Goal: Answer question/provide support: Share knowledge or assist other users

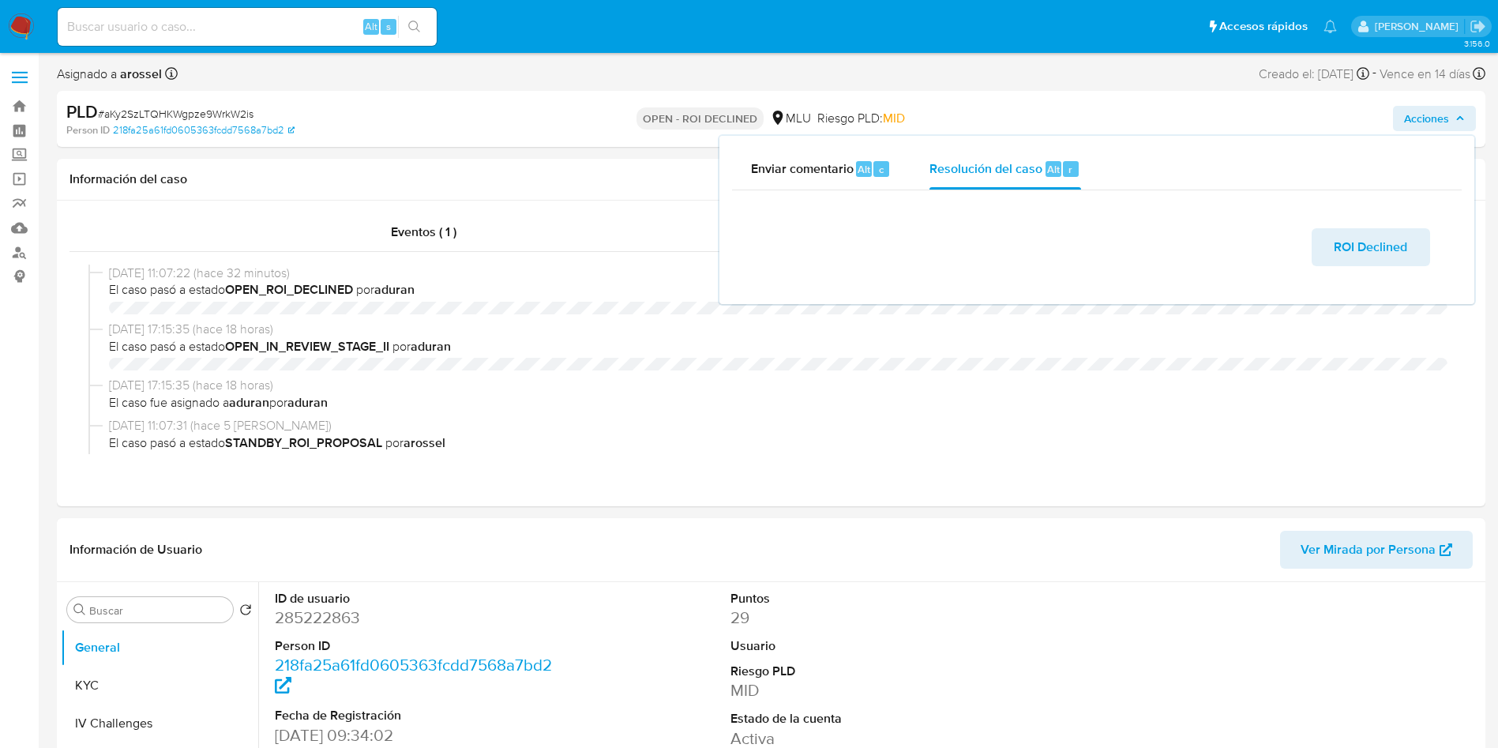
select select "10"
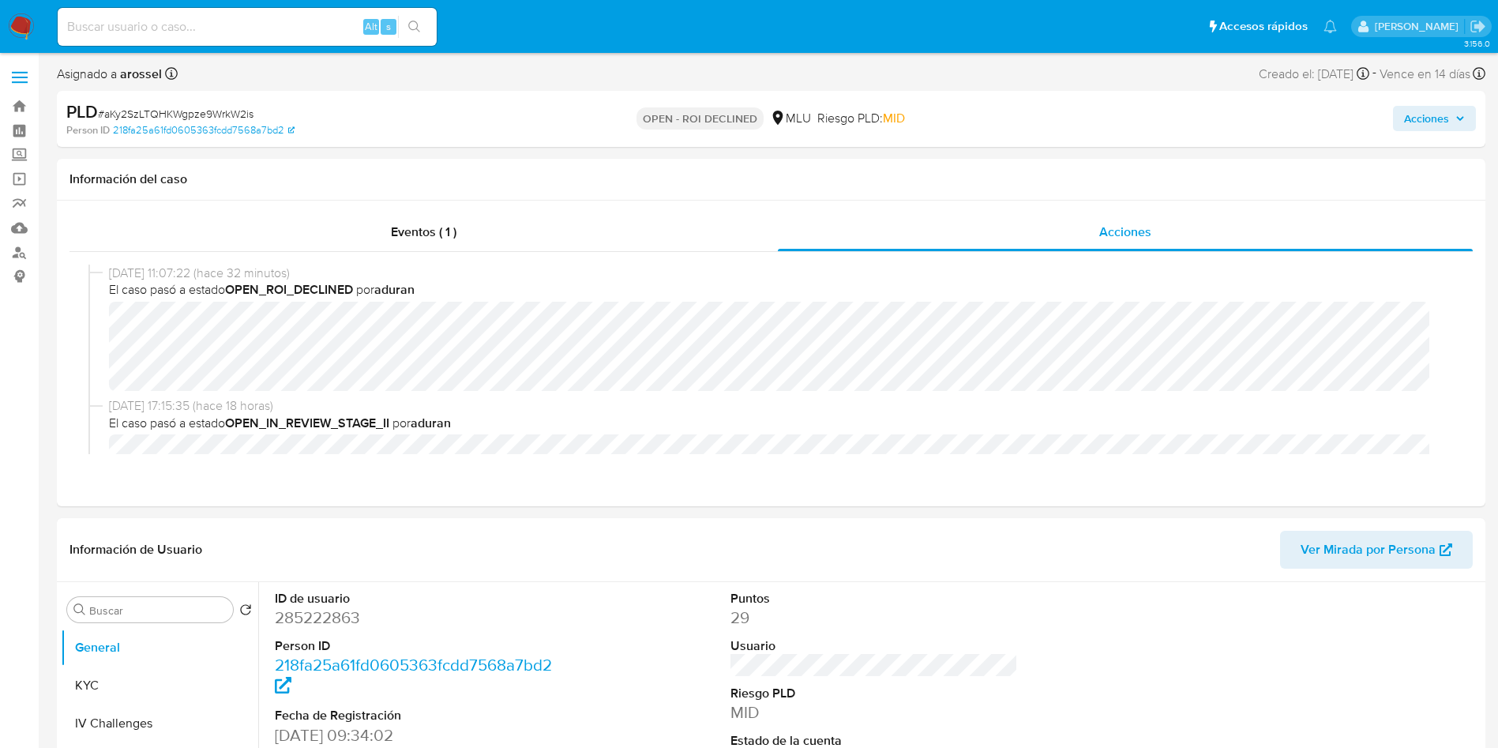
click at [1436, 112] on span "Acciones" at bounding box center [1426, 118] width 45 height 25
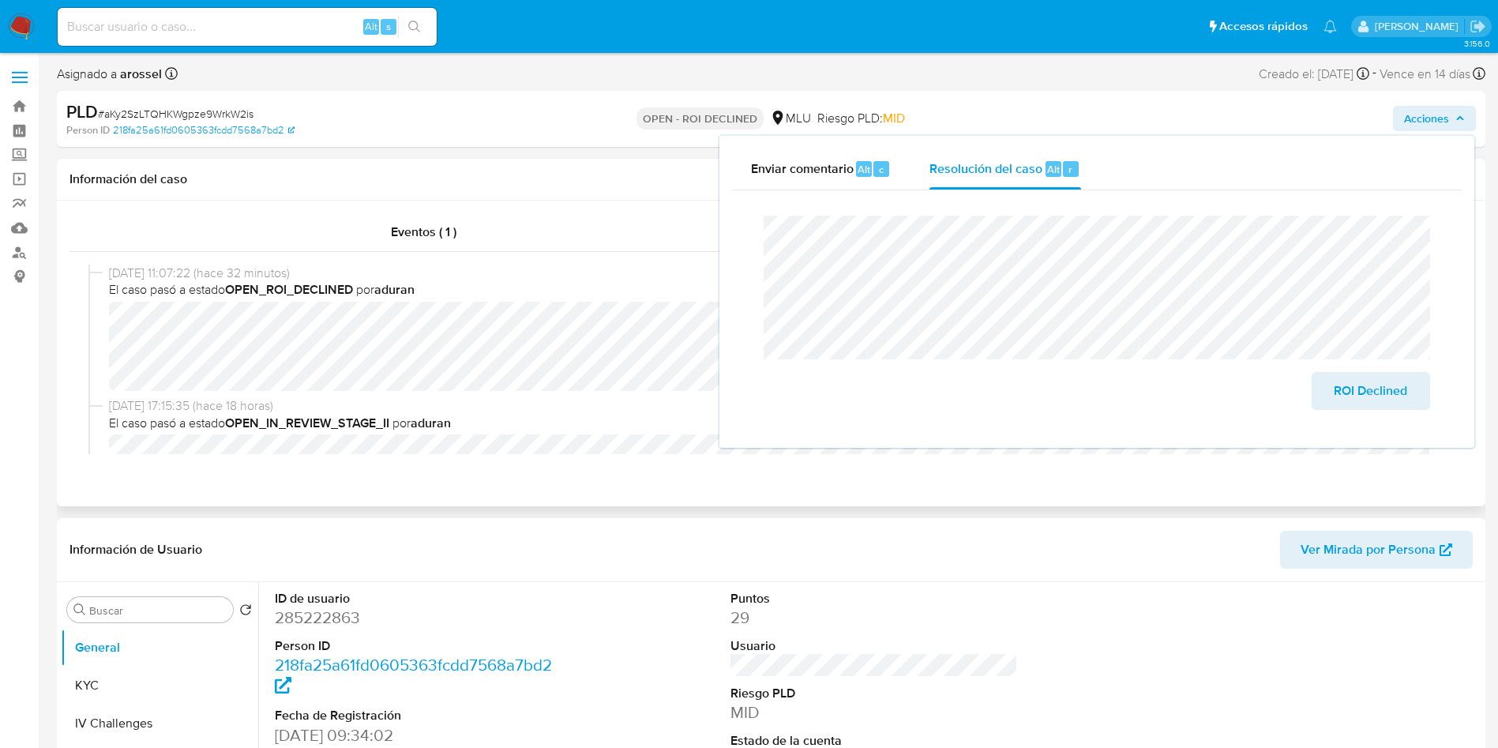
scroll to position [118, 0]
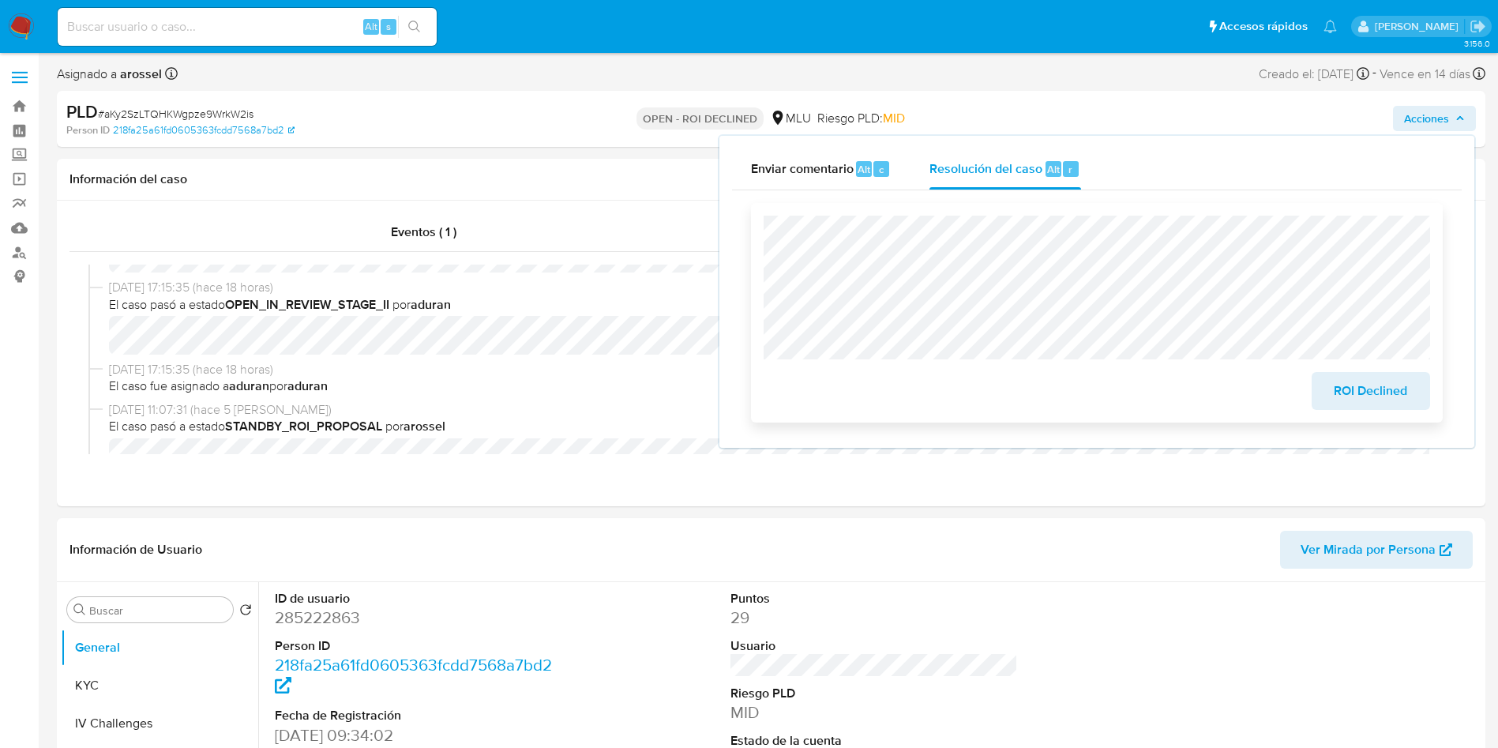
click at [1384, 397] on span "ROI Declined" at bounding box center [1370, 390] width 77 height 35
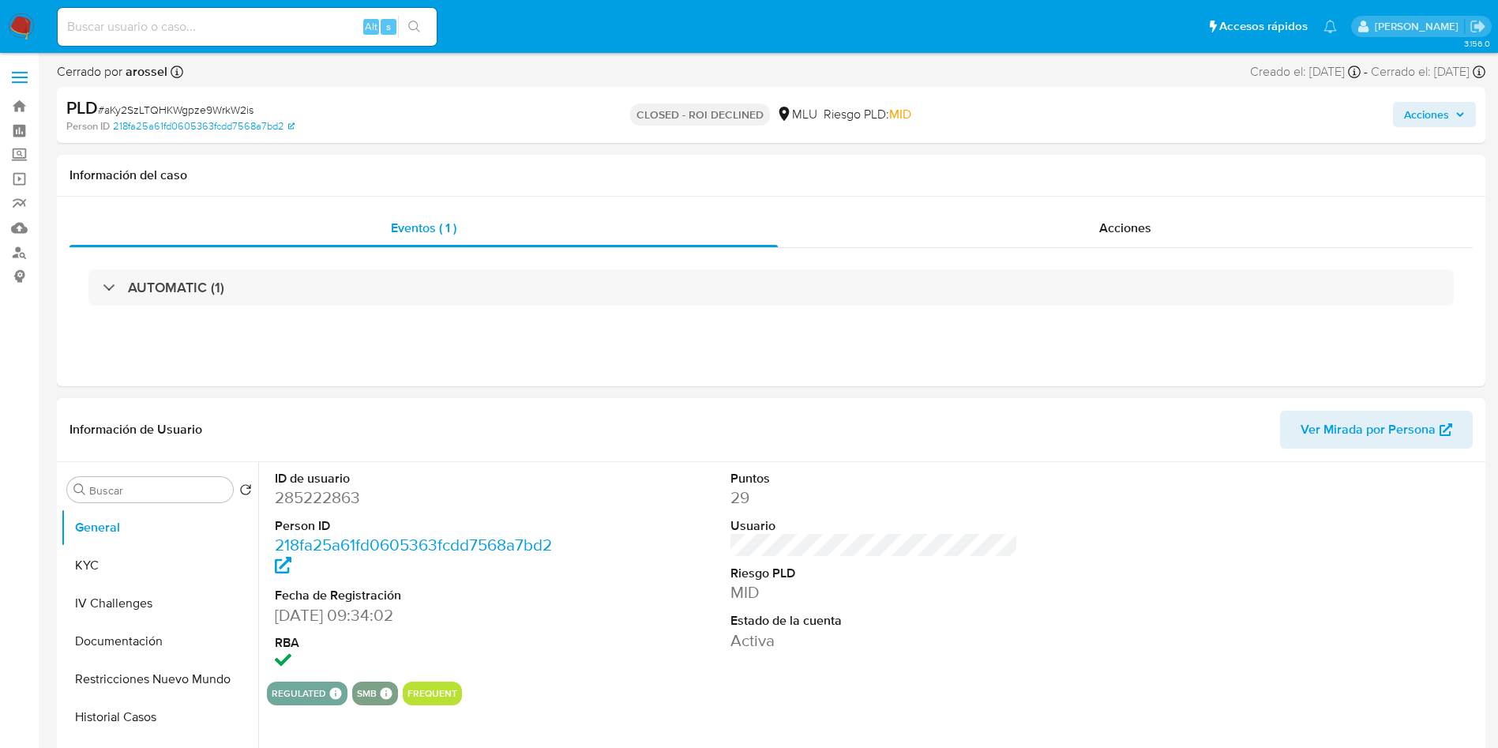
select select "10"
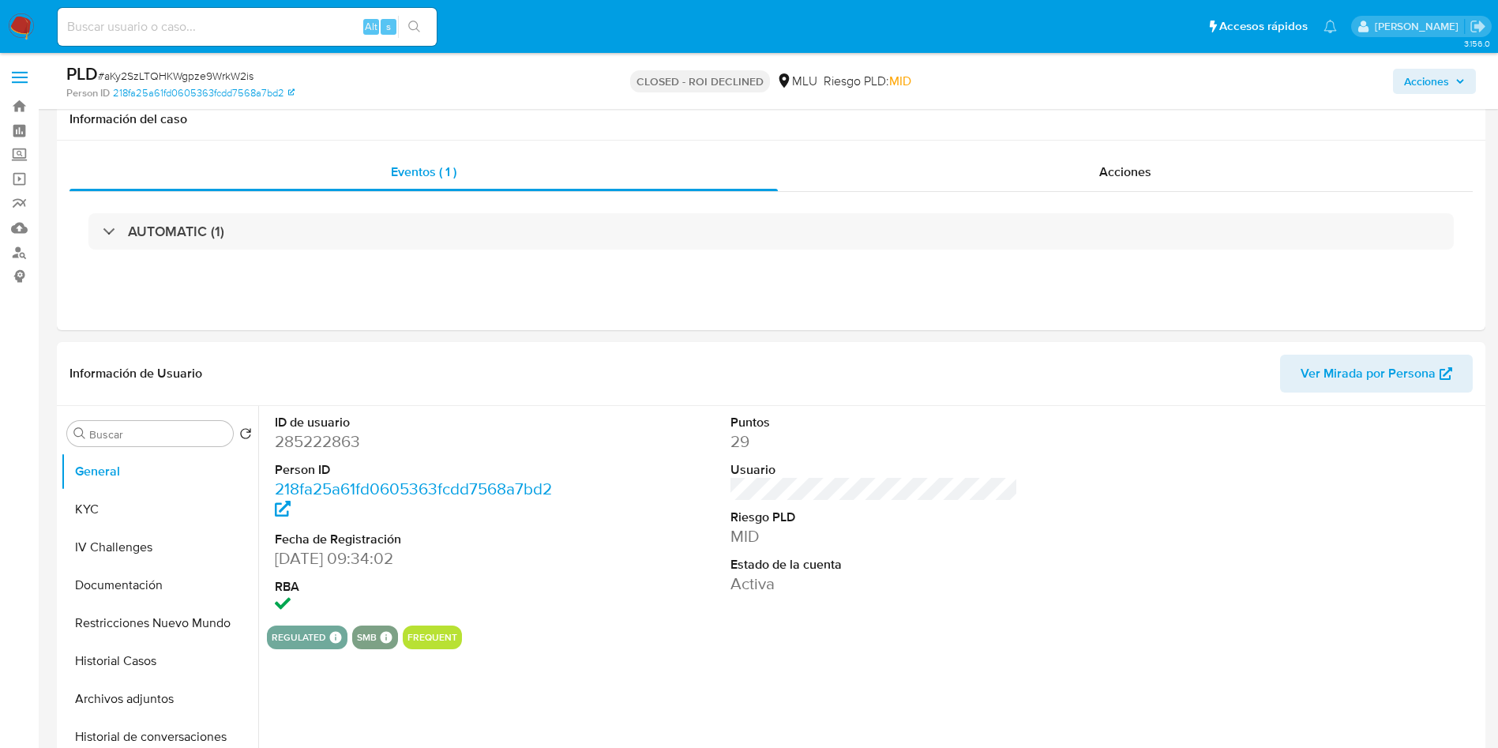
scroll to position [474, 0]
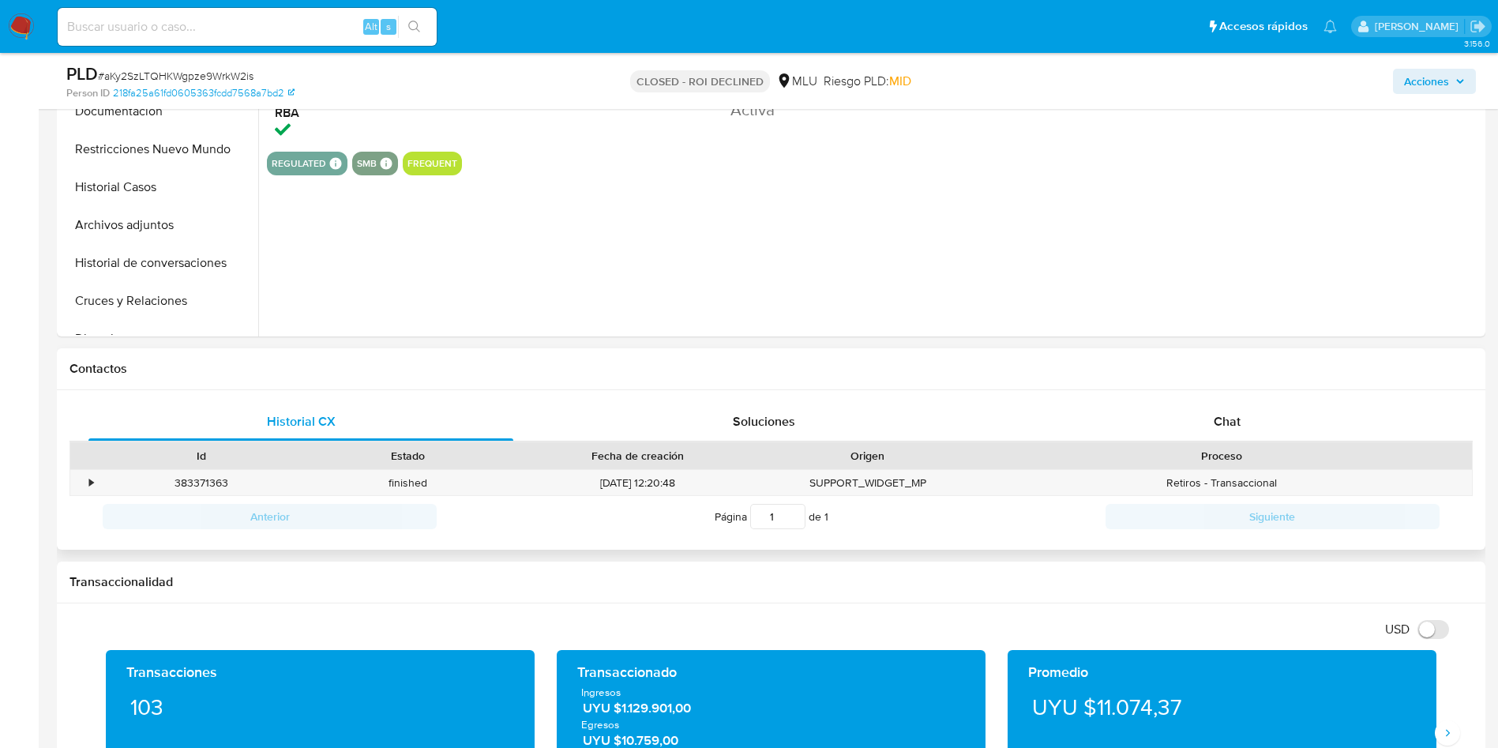
click at [1277, 463] on div "Proceso" at bounding box center [1221, 456] width 478 height 16
click at [1272, 411] on div "Chat" at bounding box center [1227, 422] width 425 height 38
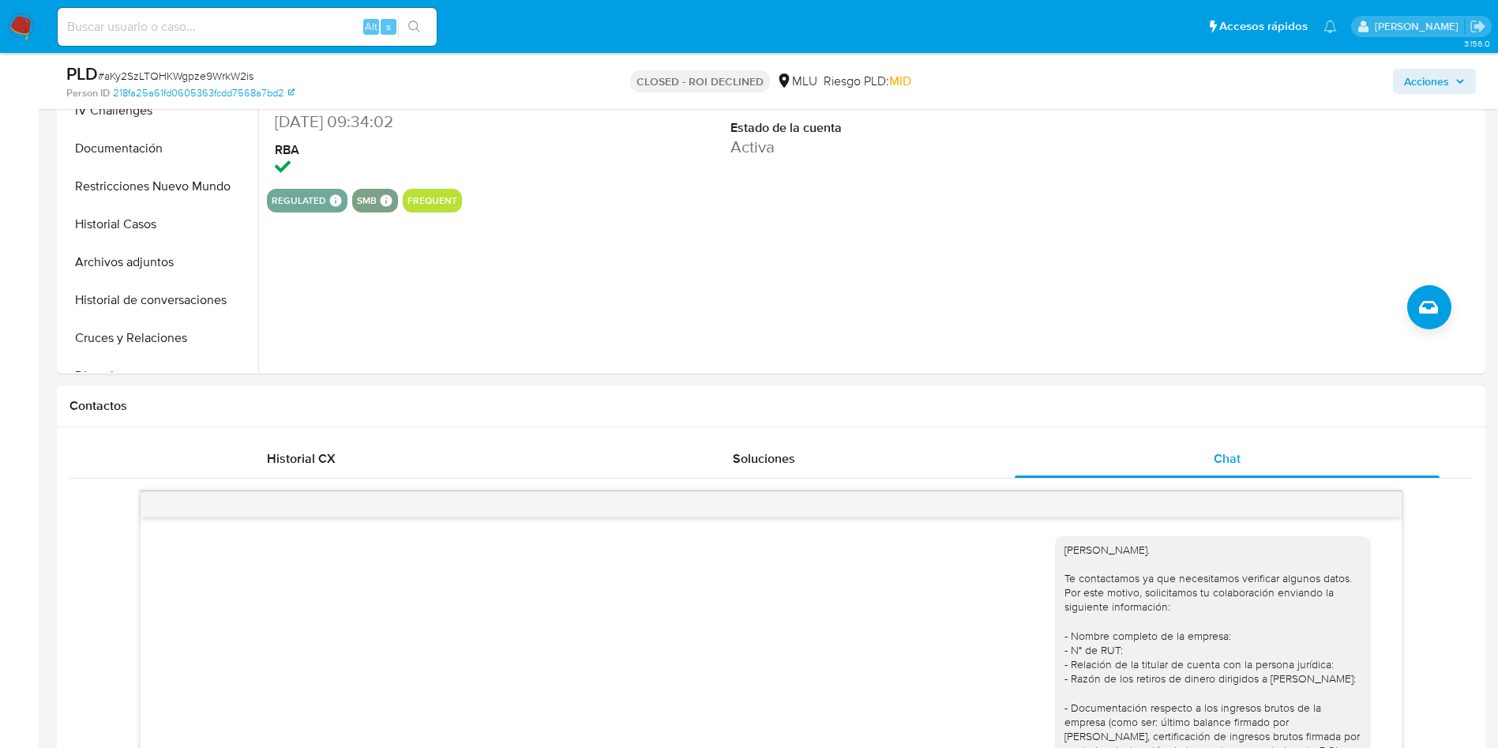
scroll to position [592, 0]
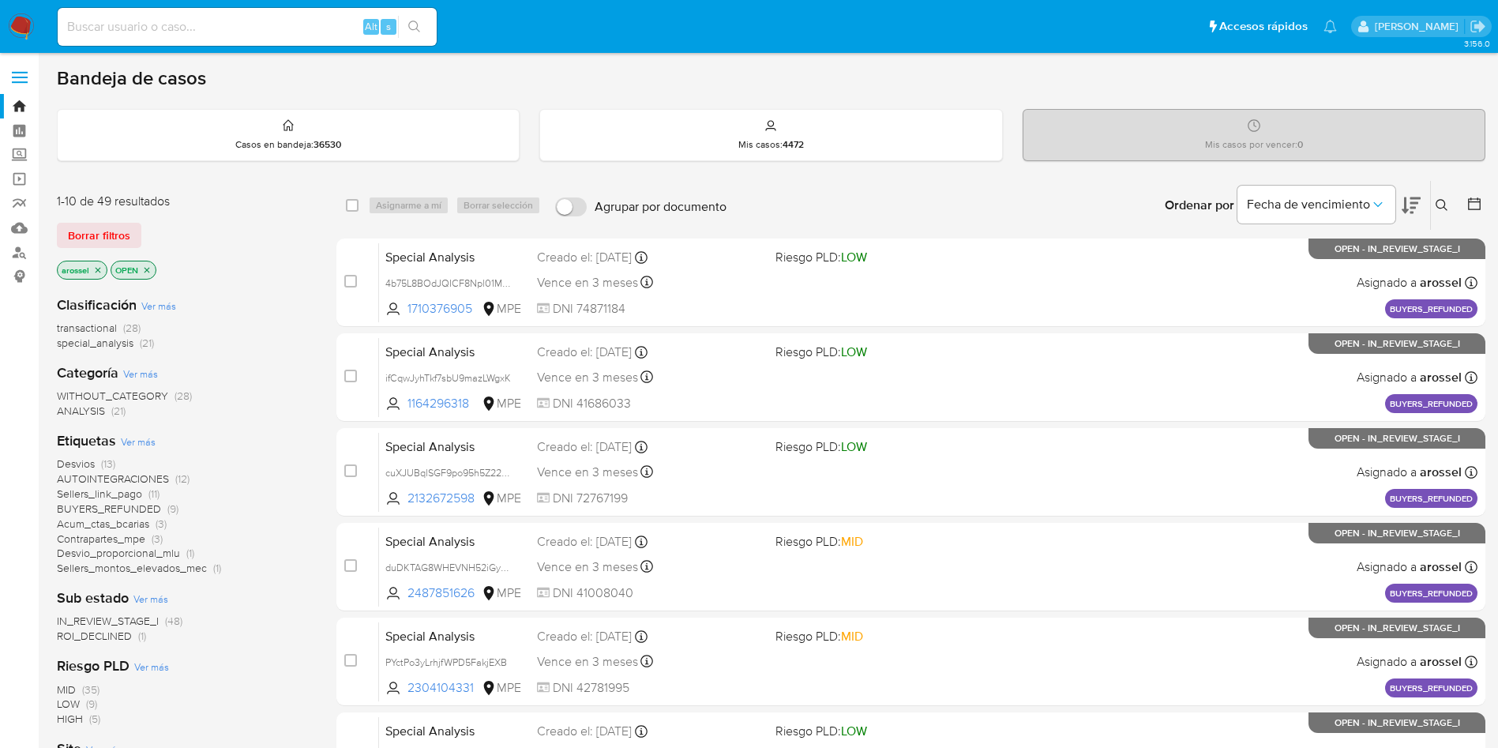
click at [108, 644] on div "Clasificación Ver más transactional (28) special_analysis (21) Categoría Ver má…" at bounding box center [184, 551] width 254 height 537
click at [107, 639] on span "ROI_DECLINED" at bounding box center [94, 636] width 75 height 16
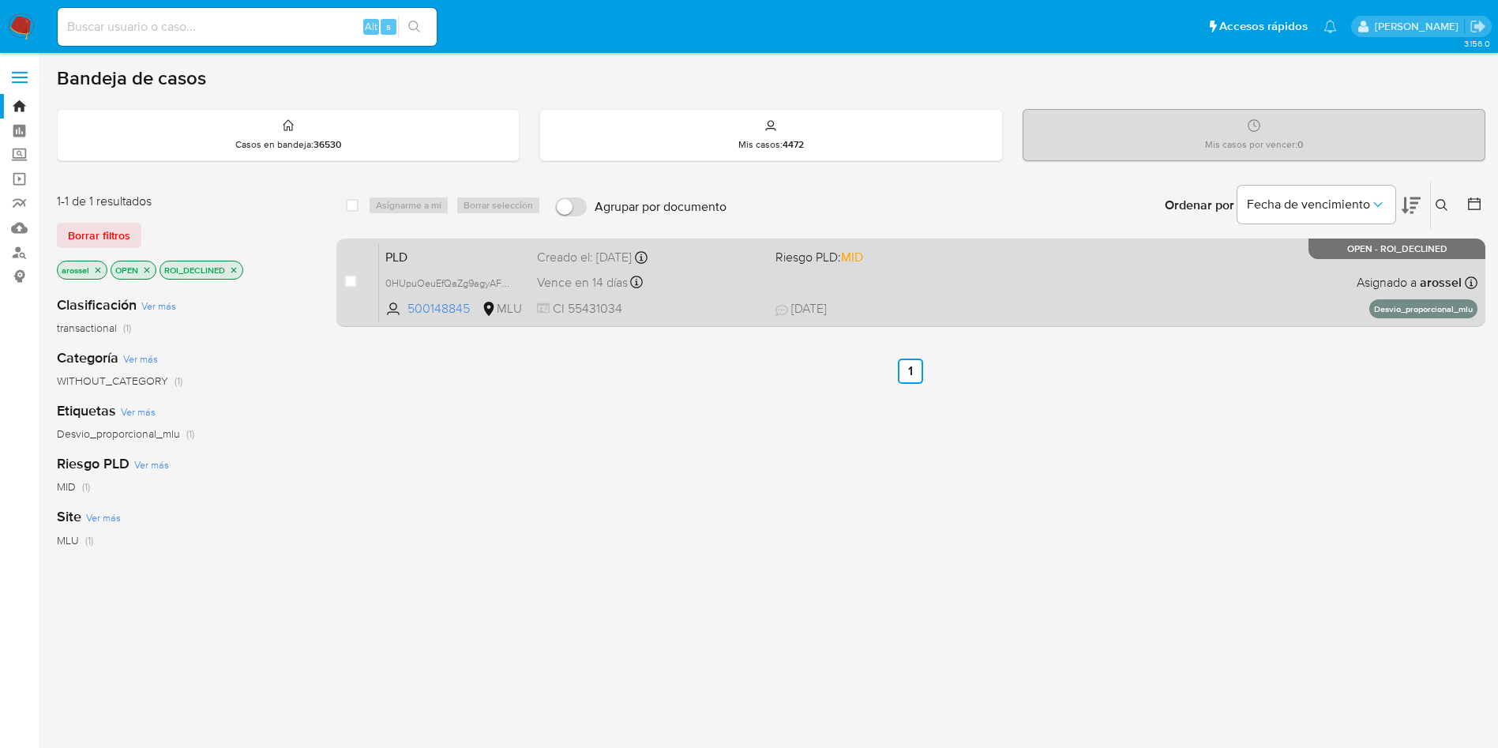
click at [906, 291] on div "PLD 0HUpuOeuEfQaZg9agyAFCCQg 500148845 MLU Riesgo PLD: MID Creado el: 12/06/202…" at bounding box center [928, 282] width 1098 height 80
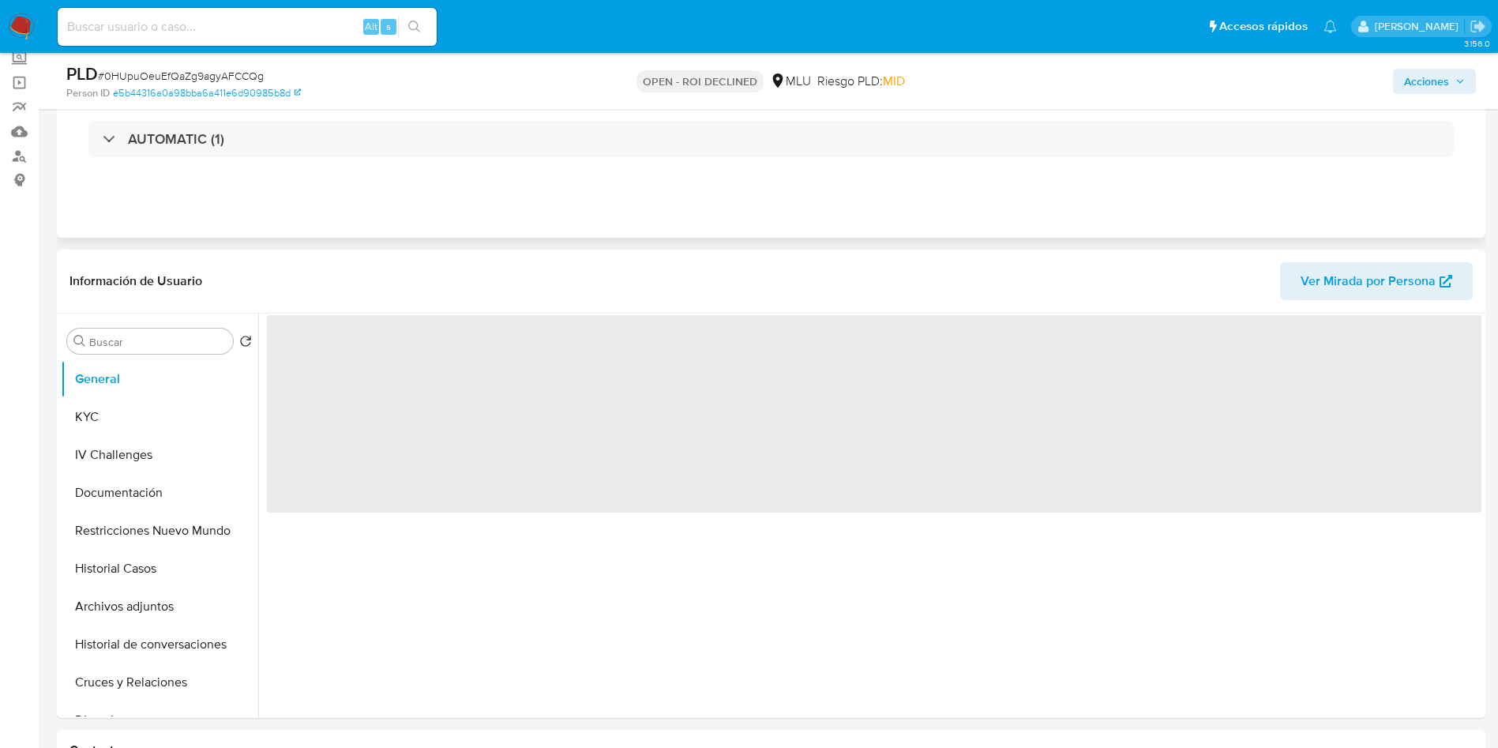
scroll to position [118, 0]
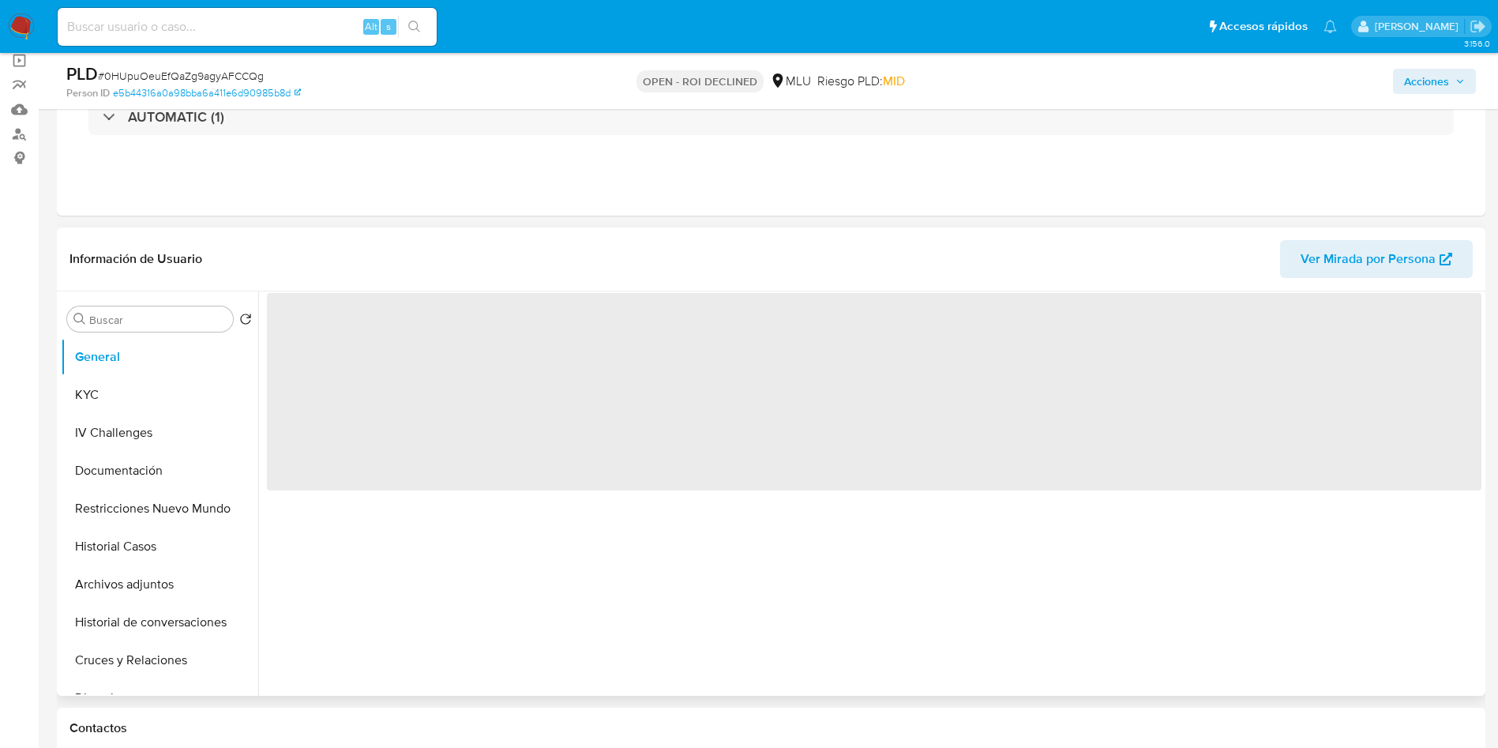
select select "10"
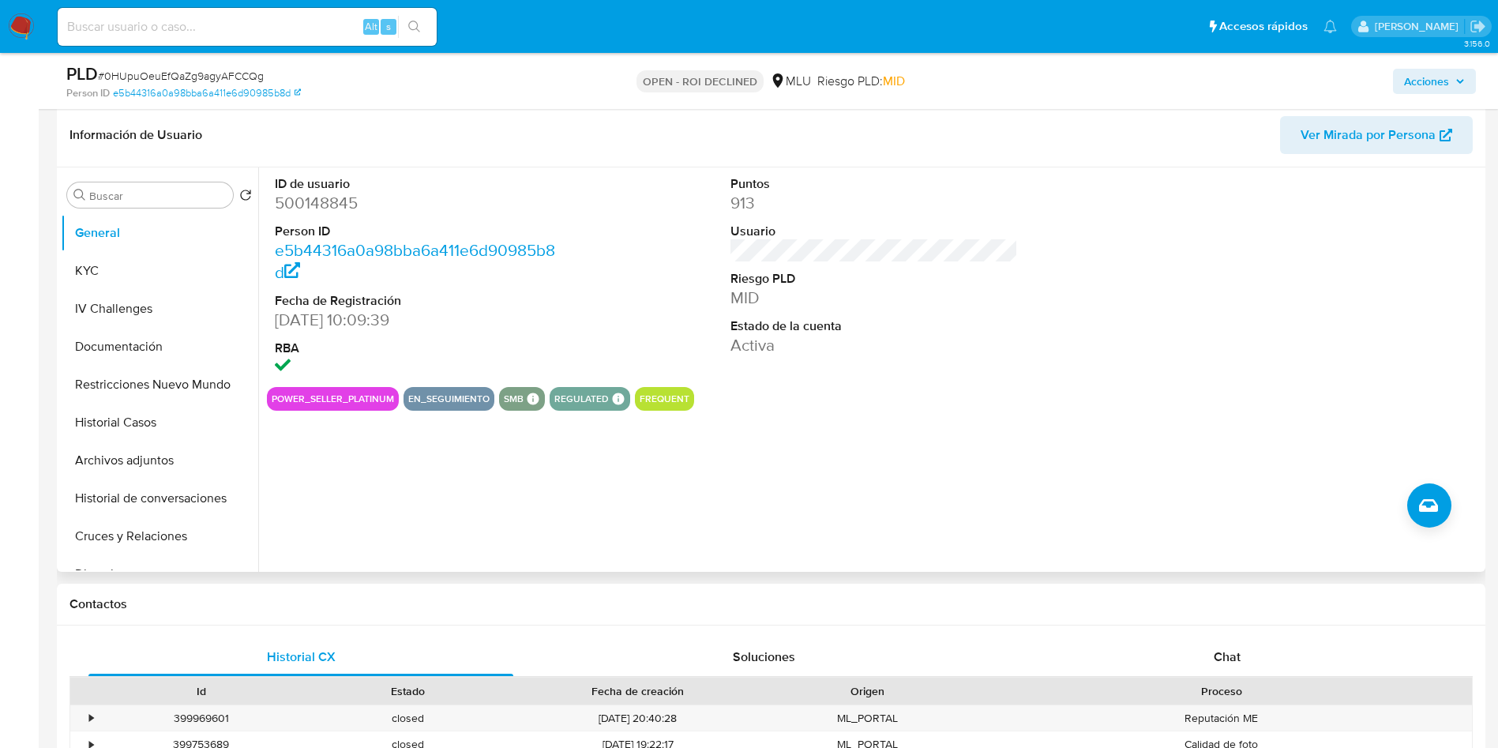
scroll to position [355, 0]
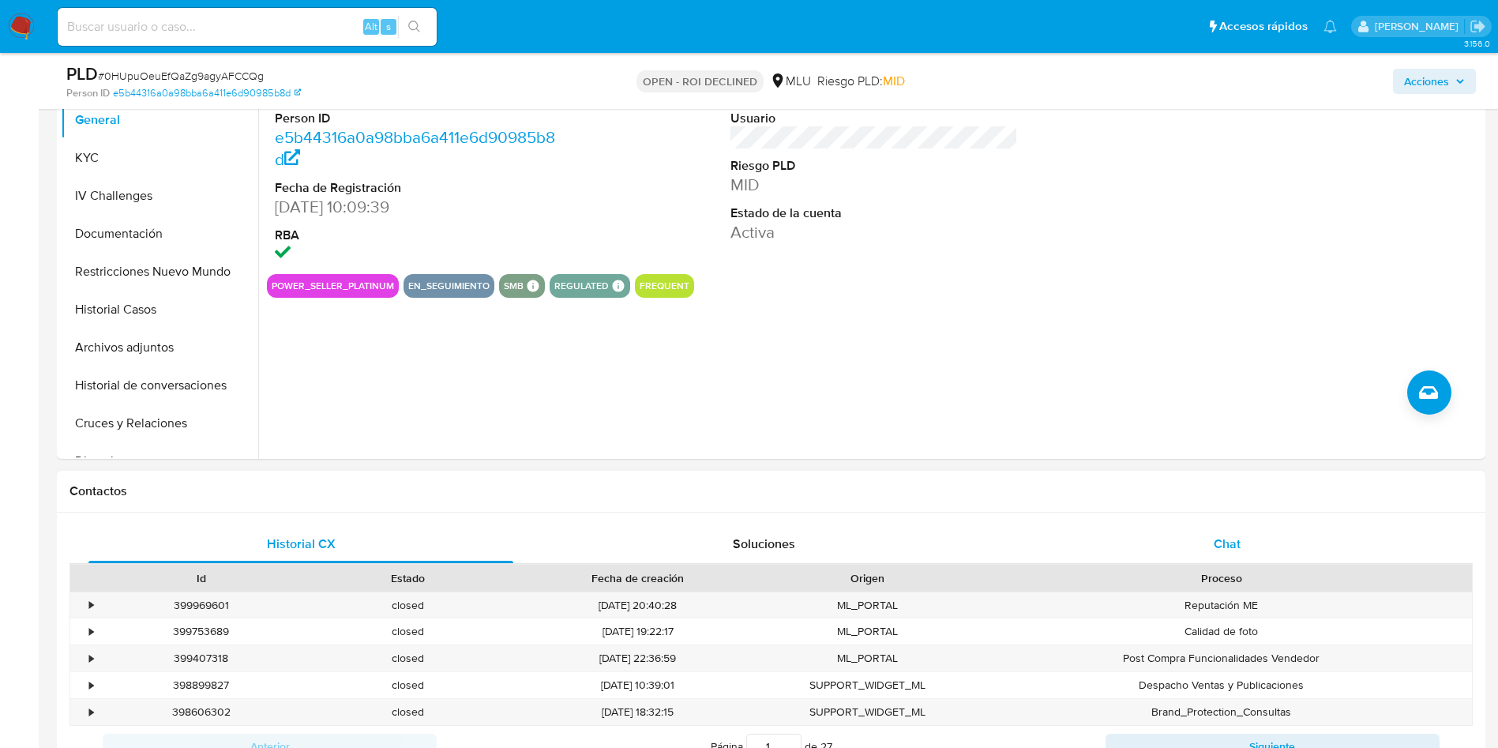
click at [1229, 557] on div "Chat" at bounding box center [1227, 544] width 425 height 38
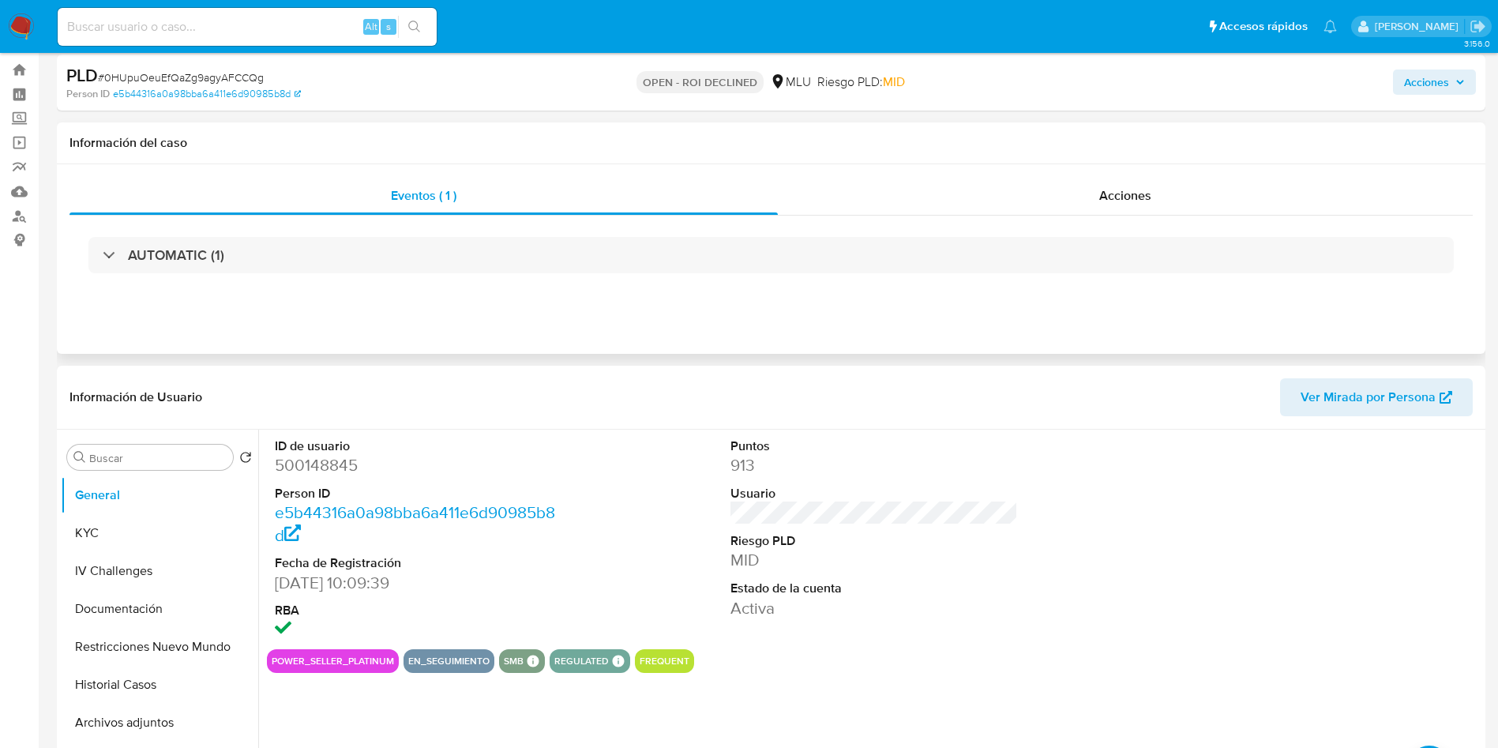
scroll to position [0, 0]
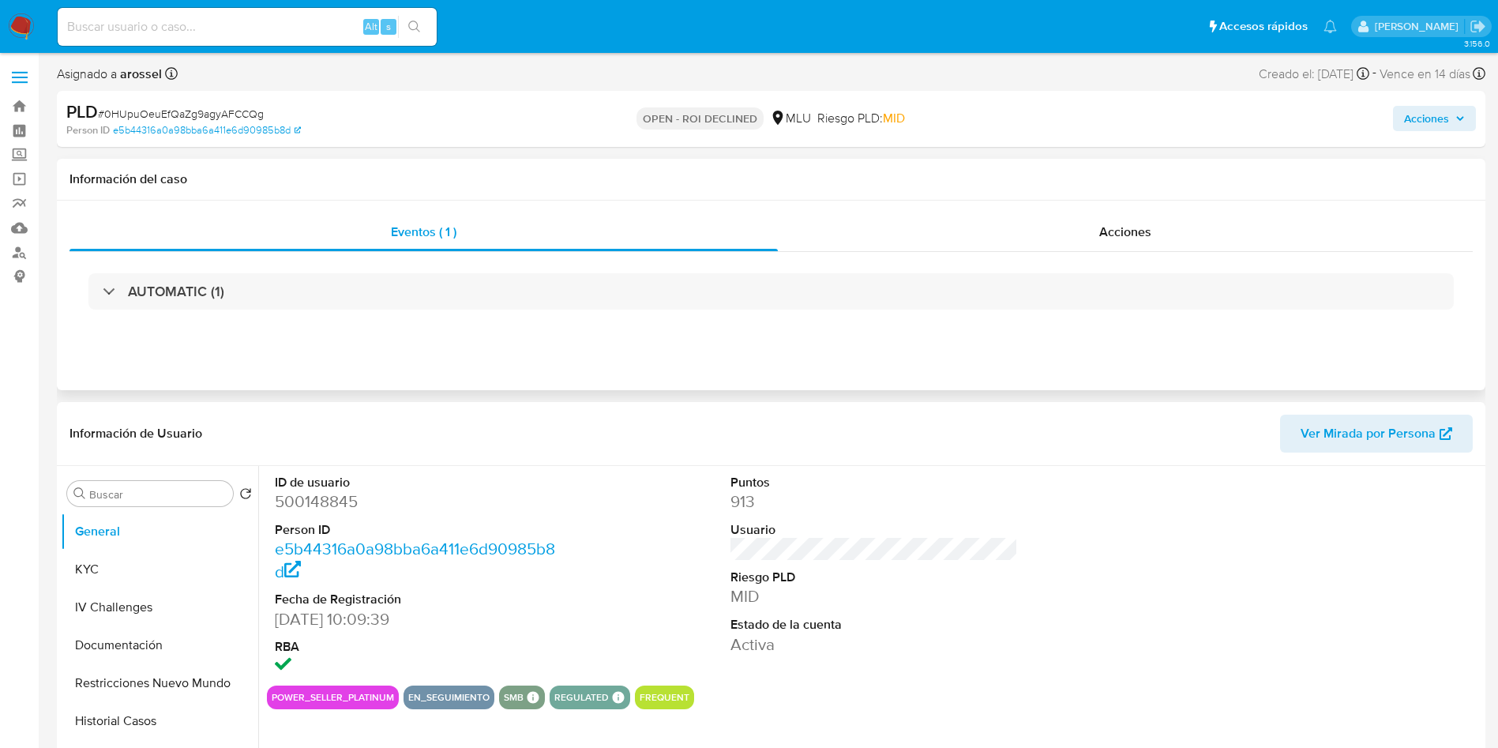
click at [1128, 207] on div "Eventos ( 1 ) Acciones AUTOMATIC (1)" at bounding box center [771, 295] width 1428 height 189
click at [1131, 219] on div "Acciones" at bounding box center [1125, 232] width 695 height 38
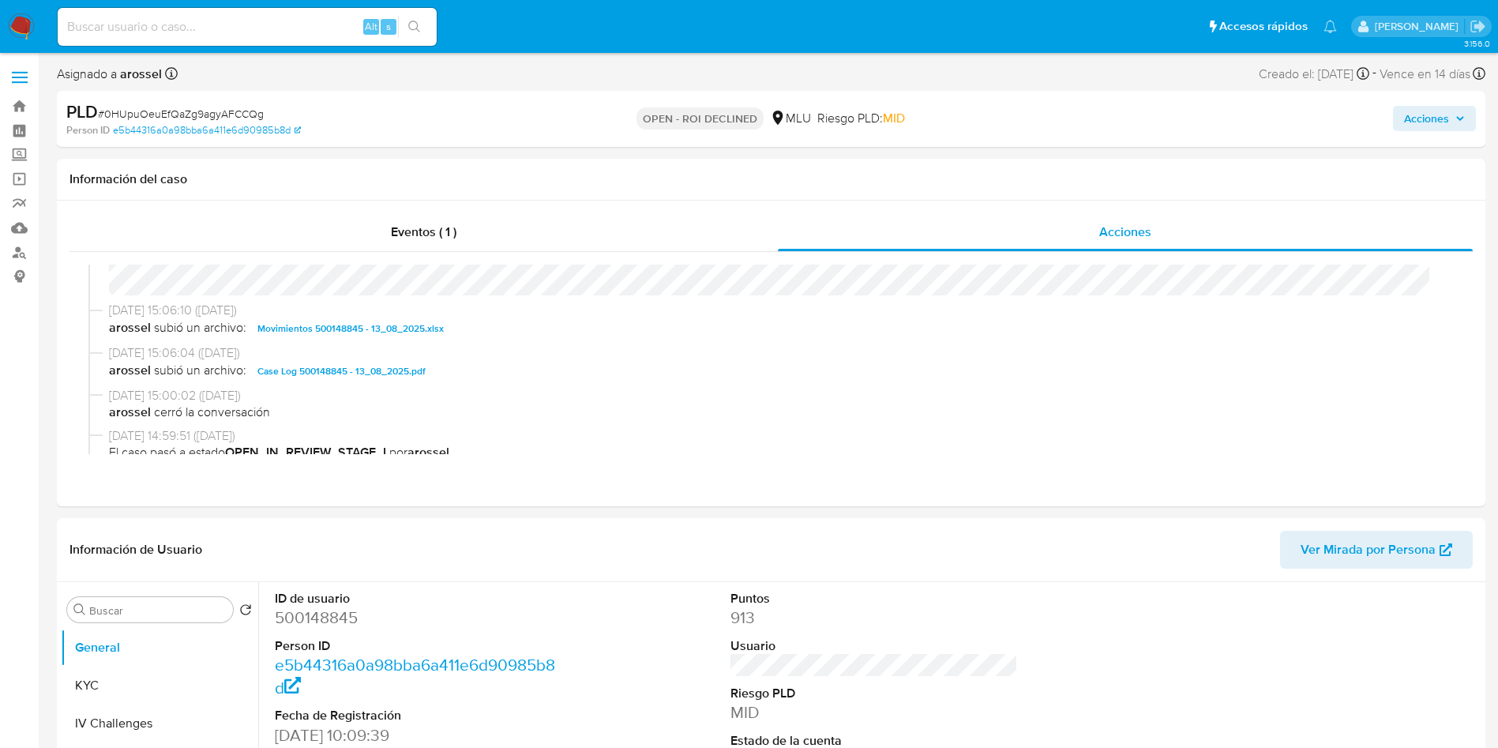
click at [1452, 110] on span "Acciones" at bounding box center [1434, 118] width 61 height 22
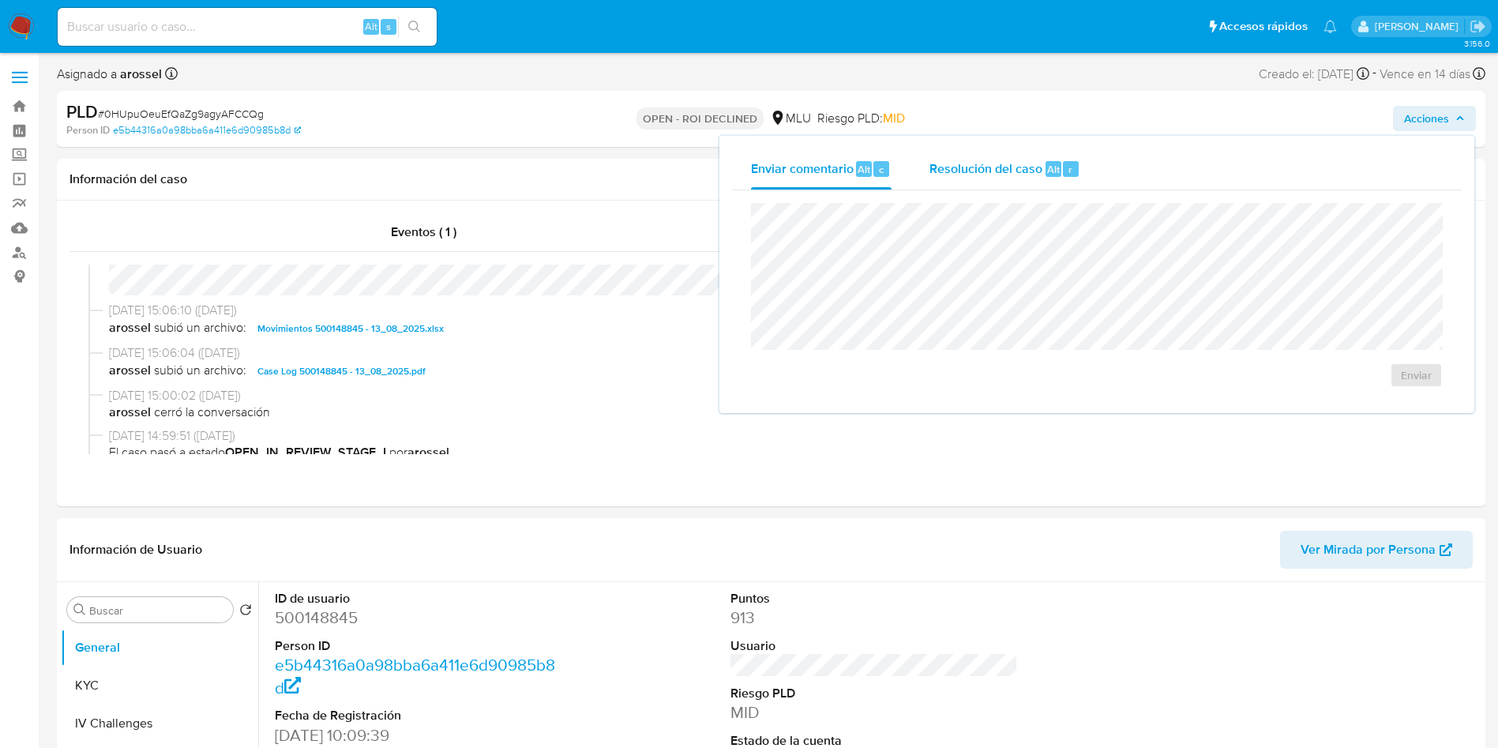
click at [1005, 182] on div "Resolución del caso Alt r" at bounding box center [1004, 168] width 151 height 41
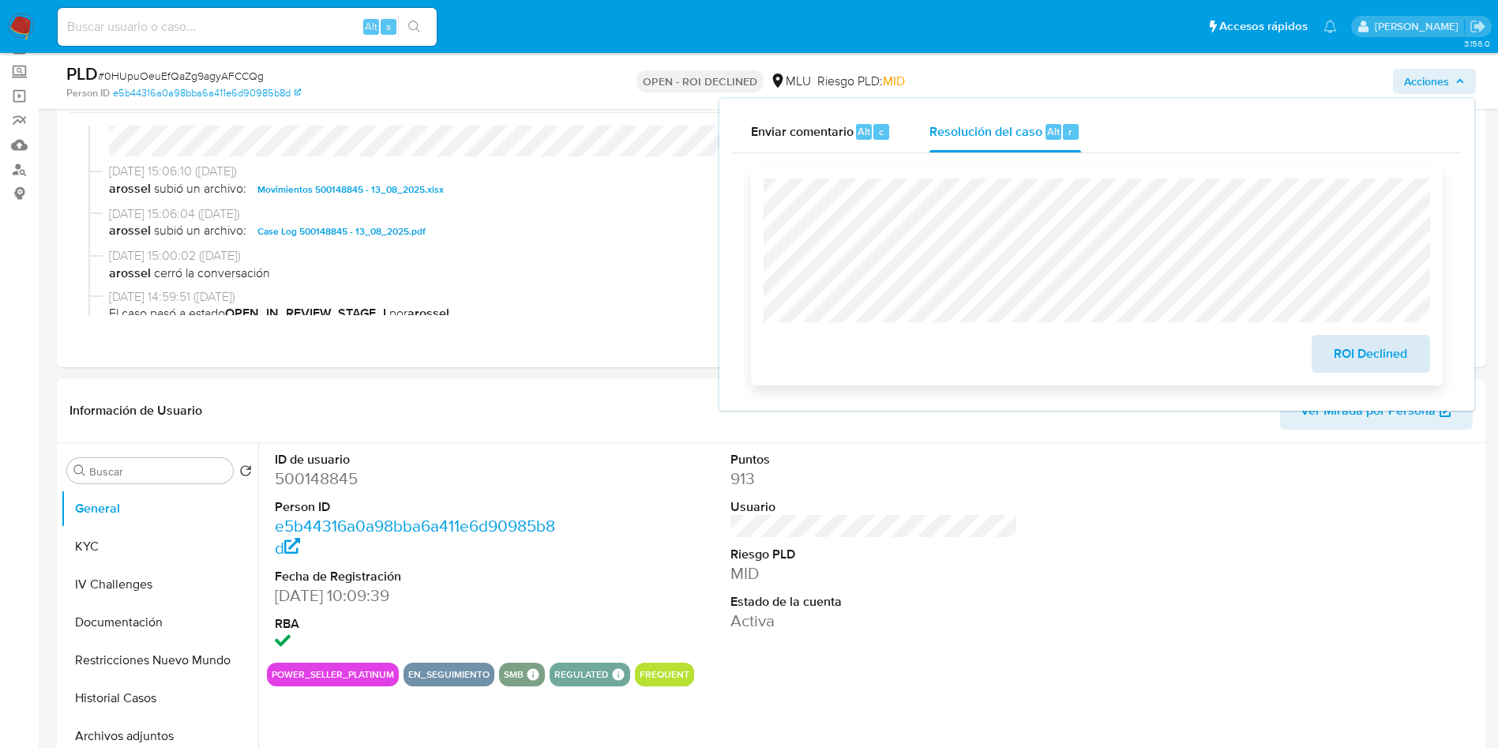
scroll to position [118, 0]
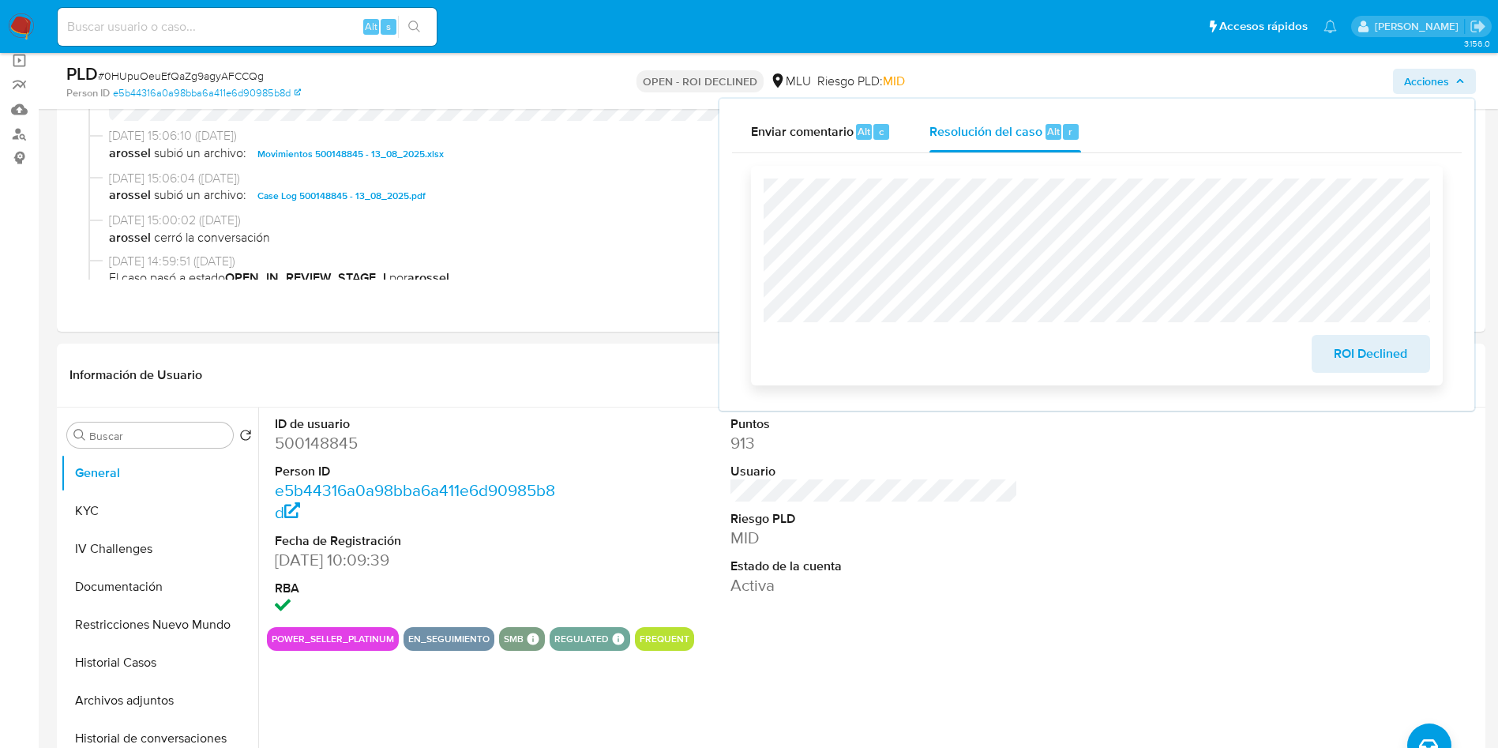
click at [1387, 352] on span "ROI Declined" at bounding box center [1370, 353] width 77 height 35
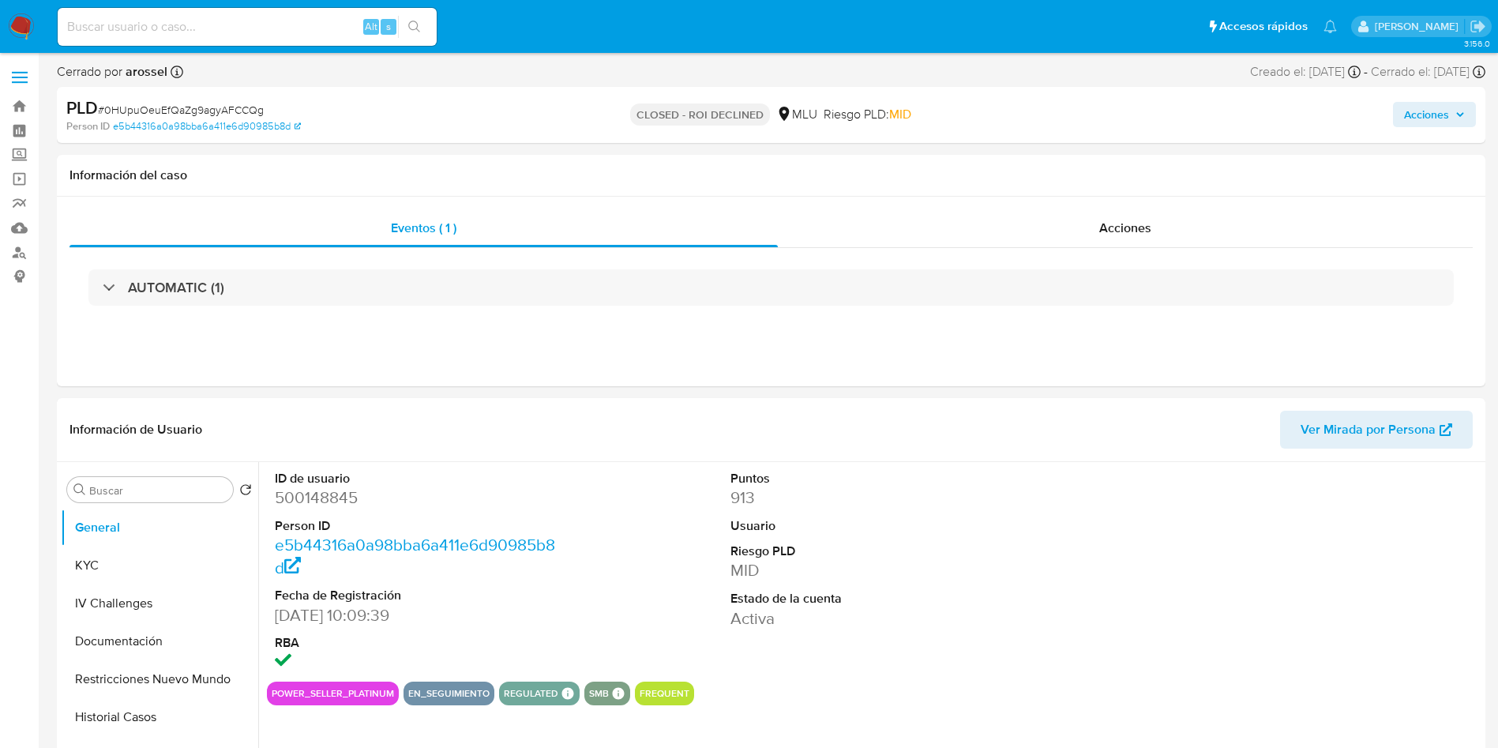
select select "10"
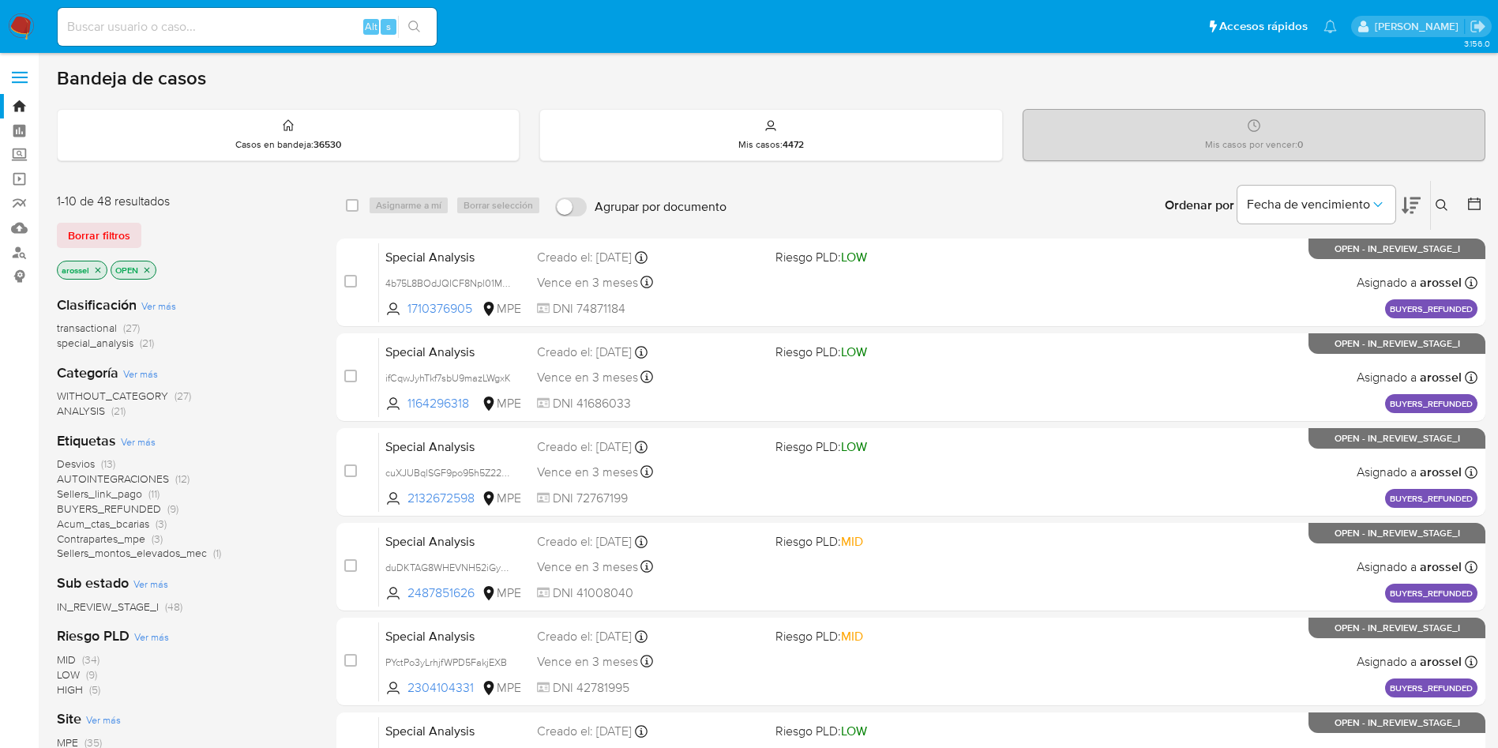
click at [275, 24] on input at bounding box center [247, 27] width 379 height 21
paste input "9ruIcFmh8yQ1yo4CnAN8mzlY"
type input "9ruIcFmh8yQ1yo4CnAN8mzlY"
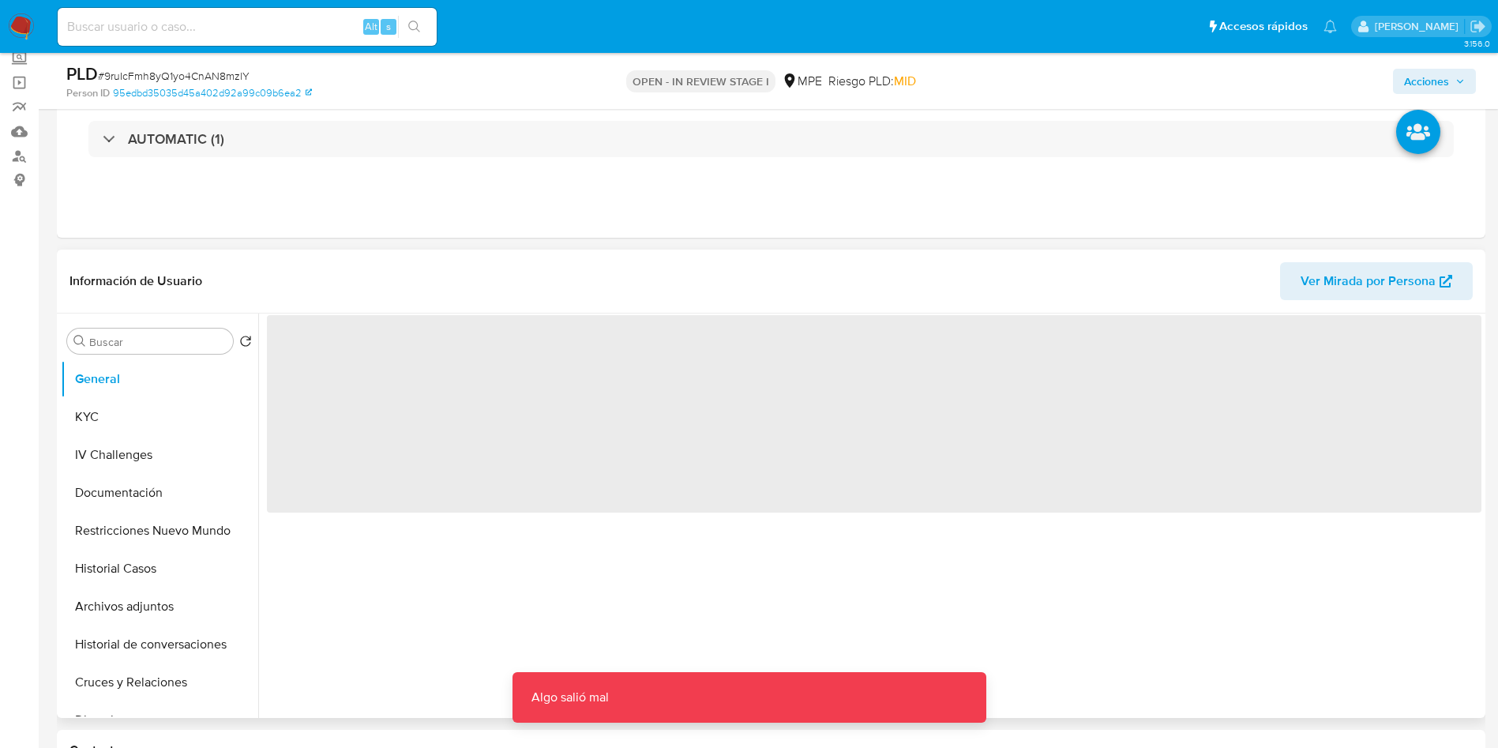
scroll to position [118, 0]
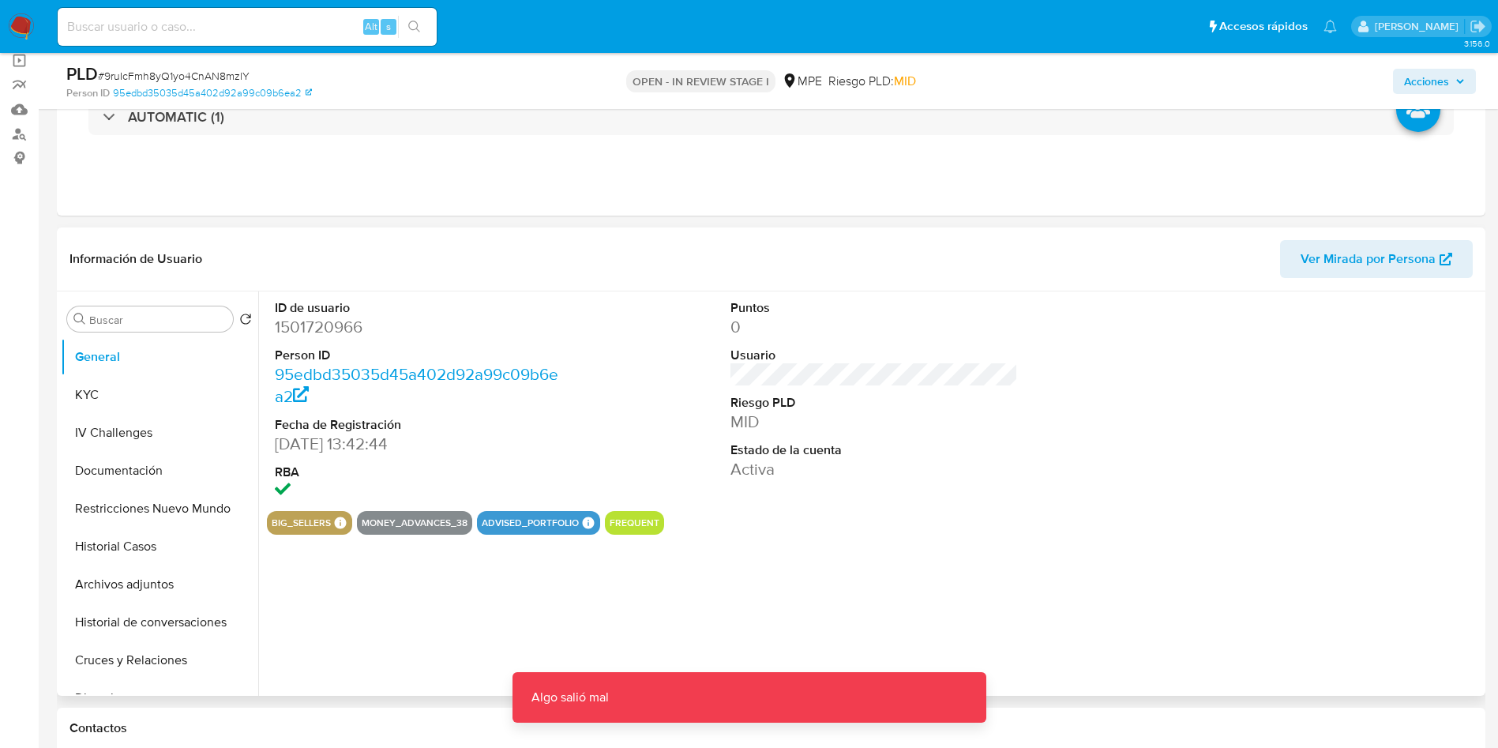
select select "10"
click at [1386, 257] on span "Ver Mirada por Persona" at bounding box center [1367, 259] width 135 height 38
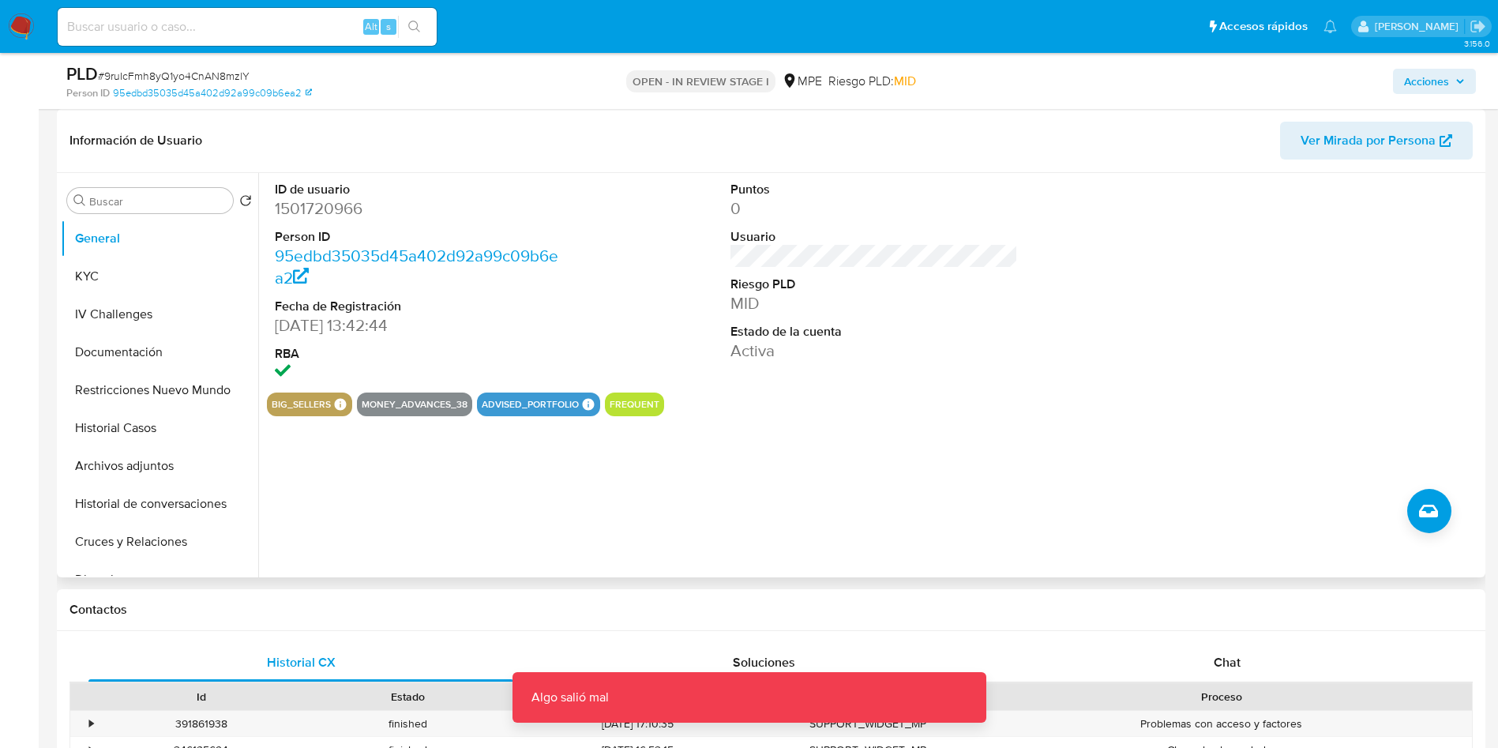
click at [347, 199] on dd "1501720966" at bounding box center [419, 208] width 288 height 22
copy dd "1501720966"
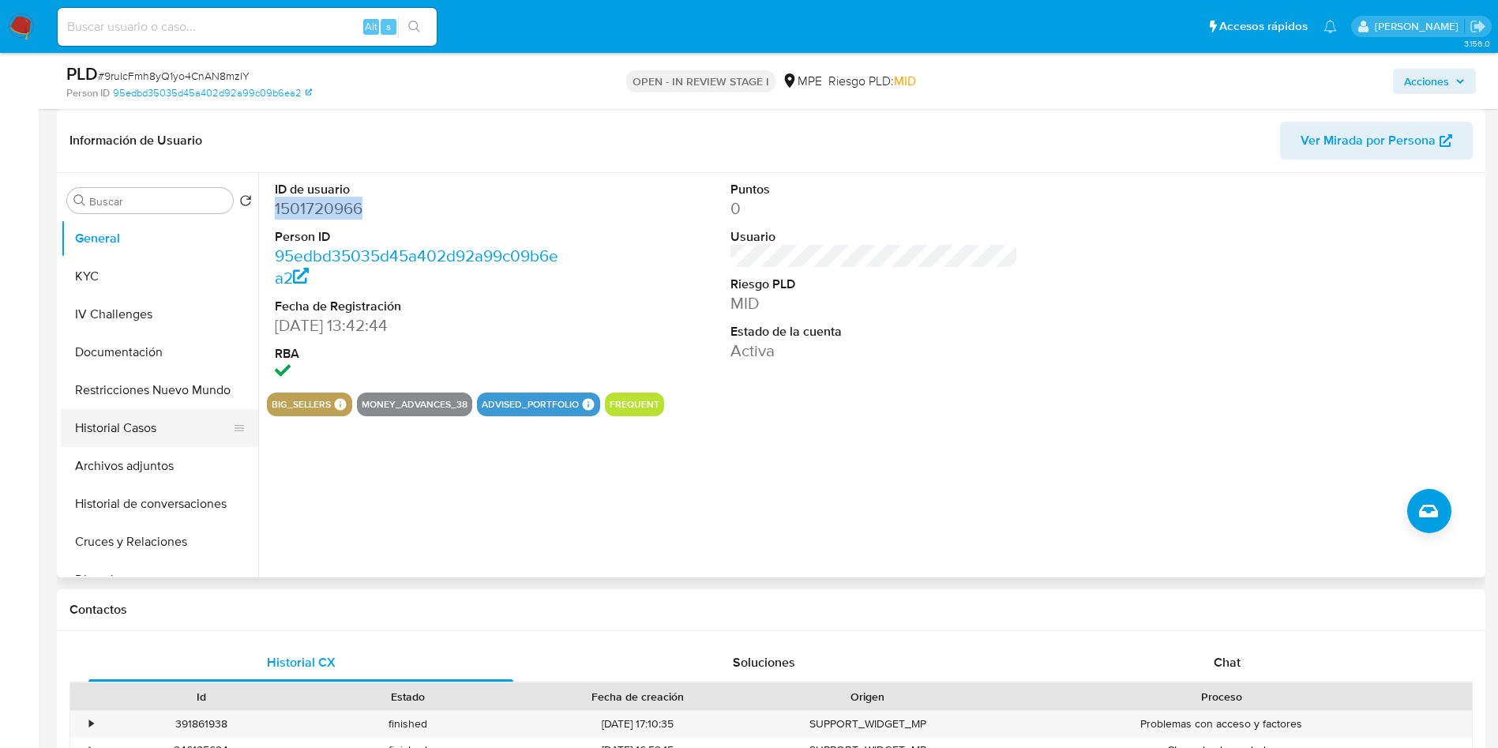
click at [157, 422] on button "Historial Casos" at bounding box center [153, 428] width 185 height 38
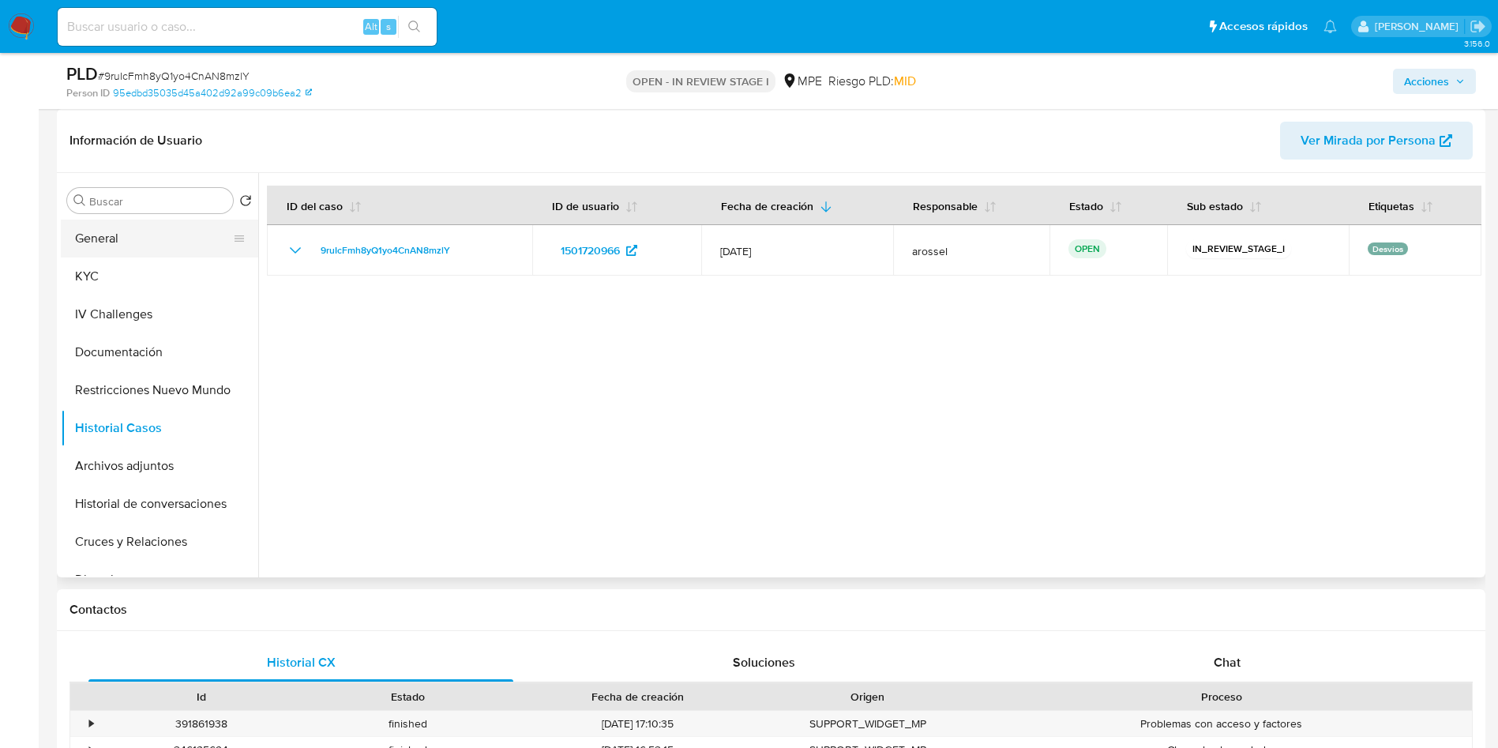
click at [163, 222] on button "General" at bounding box center [153, 238] width 185 height 38
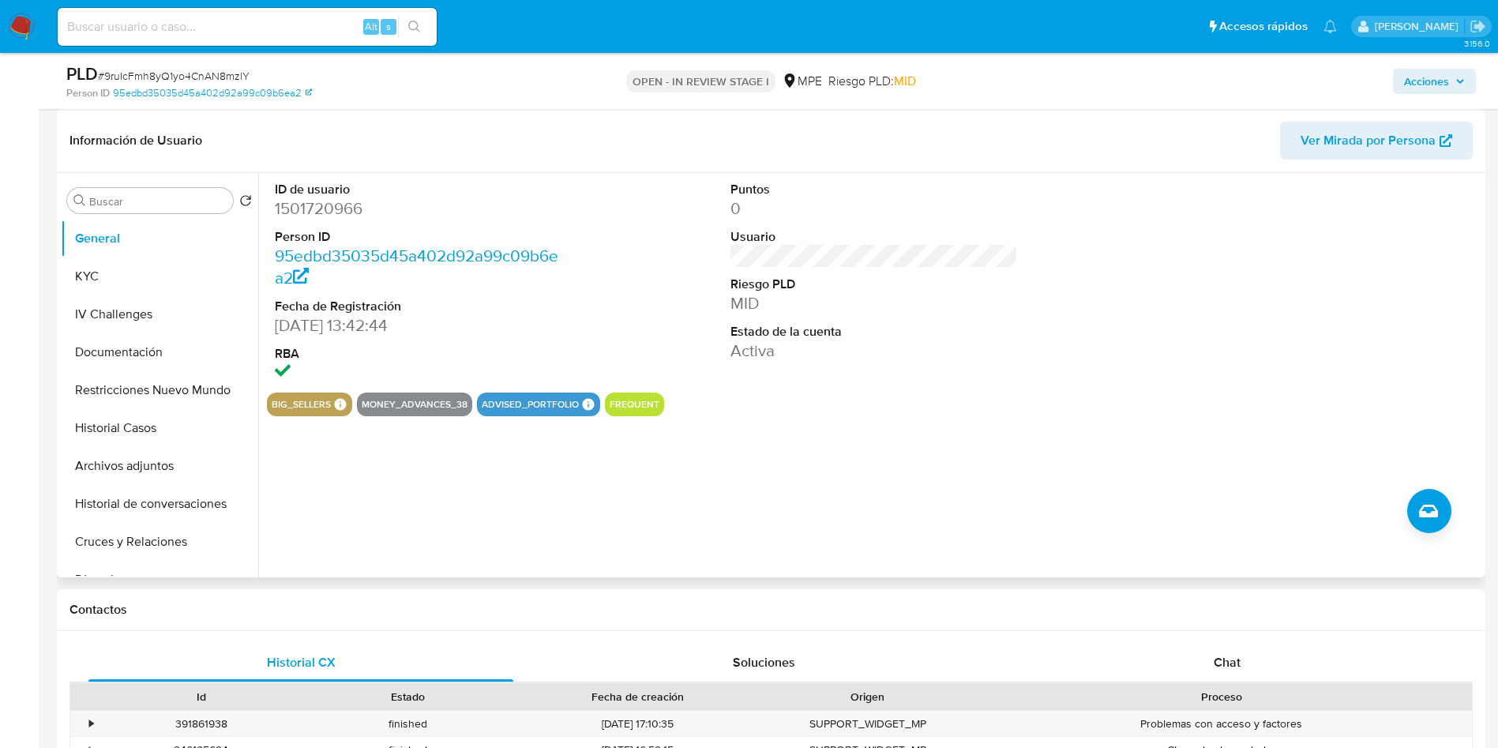
click at [335, 210] on dd "1501720966" at bounding box center [419, 208] width 288 height 22
copy dd "1501720966"
drag, startPoint x: 278, startPoint y: 322, endPoint x: 358, endPoint y: 332, distance: 80.3
click at [358, 332] on dd "05/10/2023 13:42:44" at bounding box center [419, 325] width 288 height 22
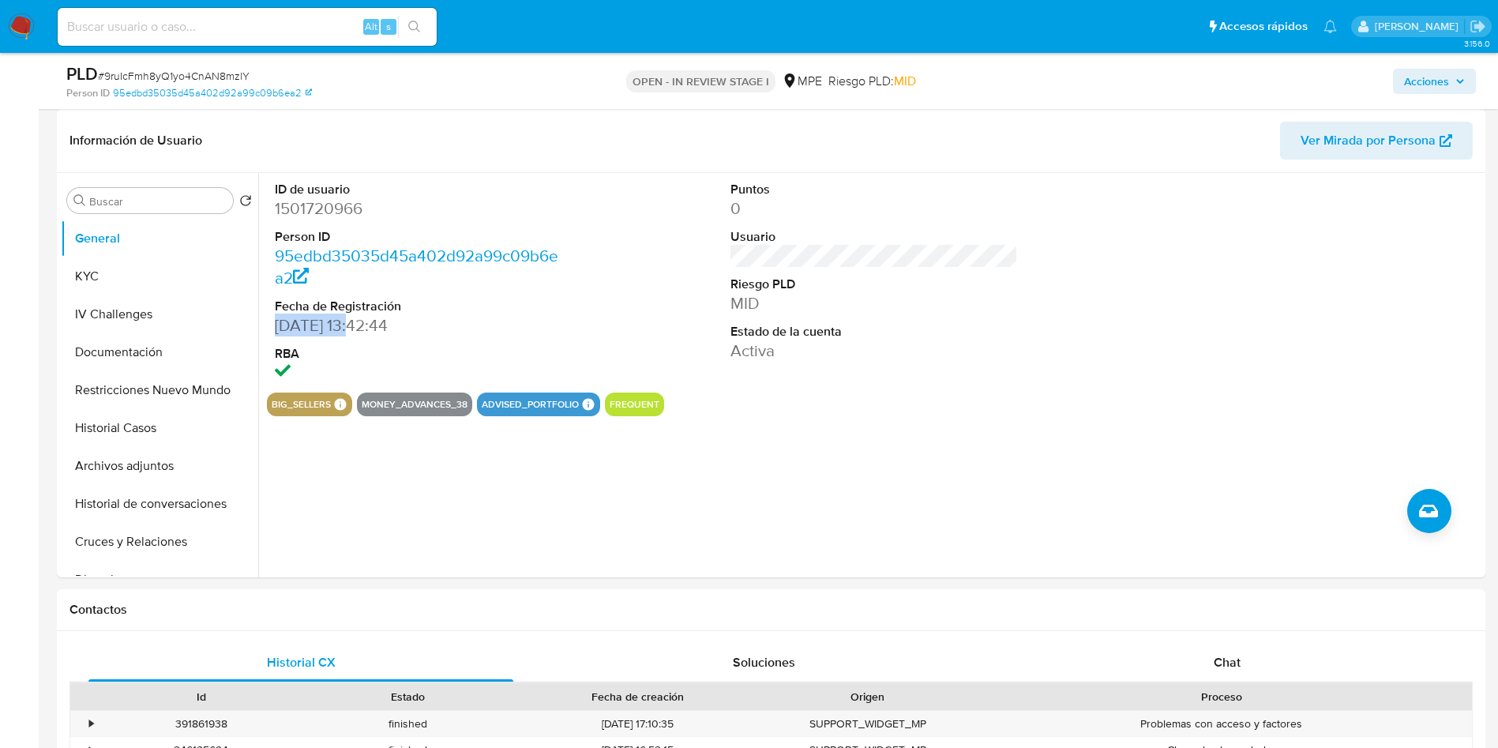
copy dd "05/10/2023"
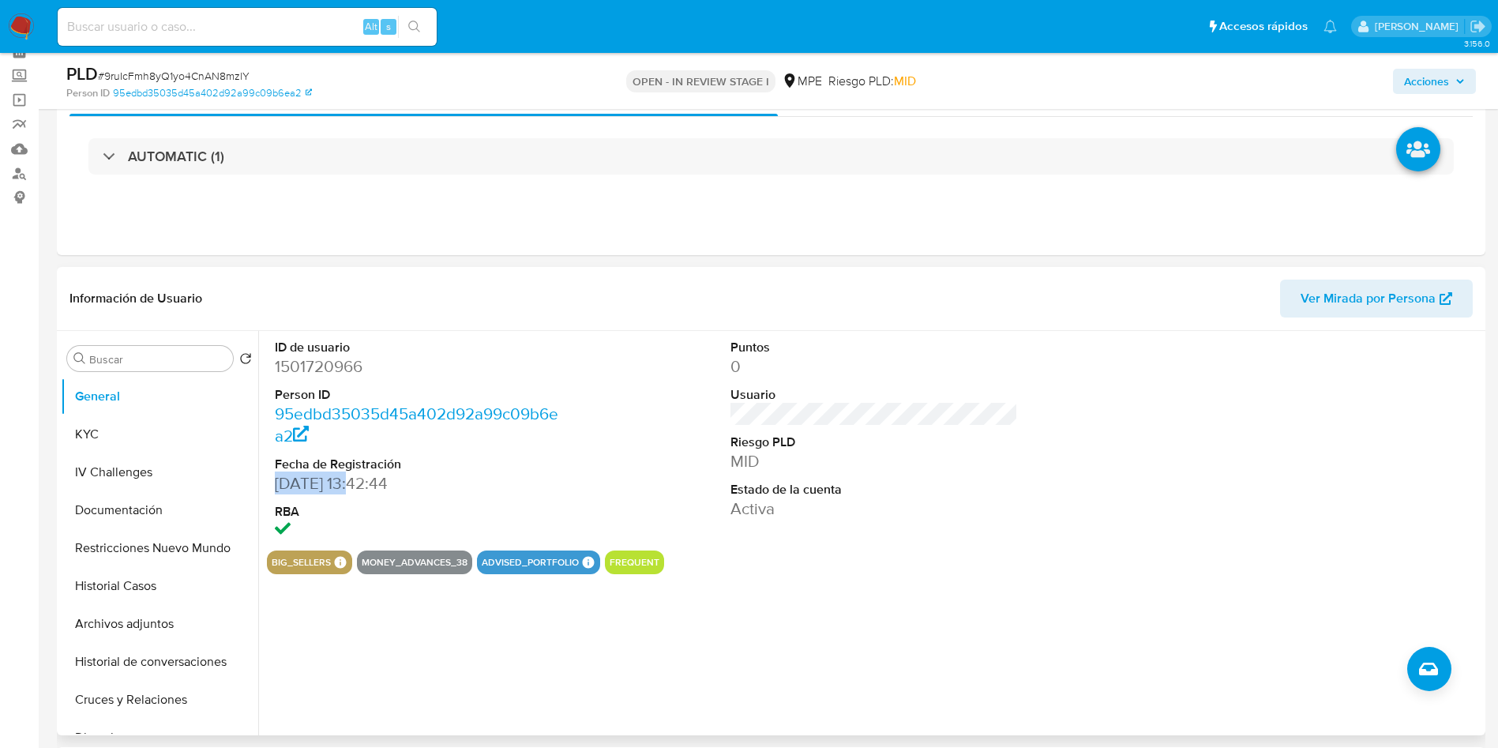
scroll to position [0, 0]
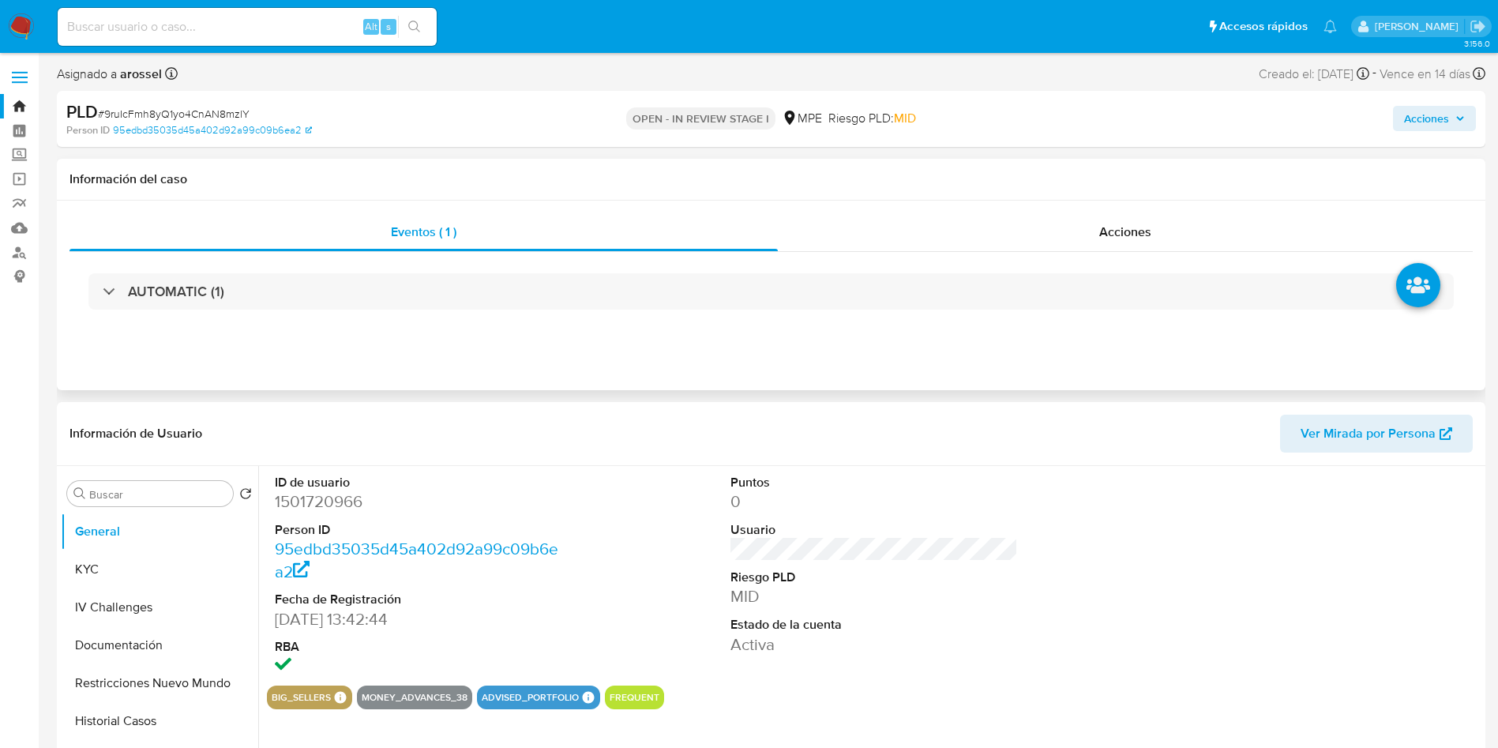
click at [297, 263] on div "AUTOMATIC (1)" at bounding box center [770, 291] width 1403 height 79
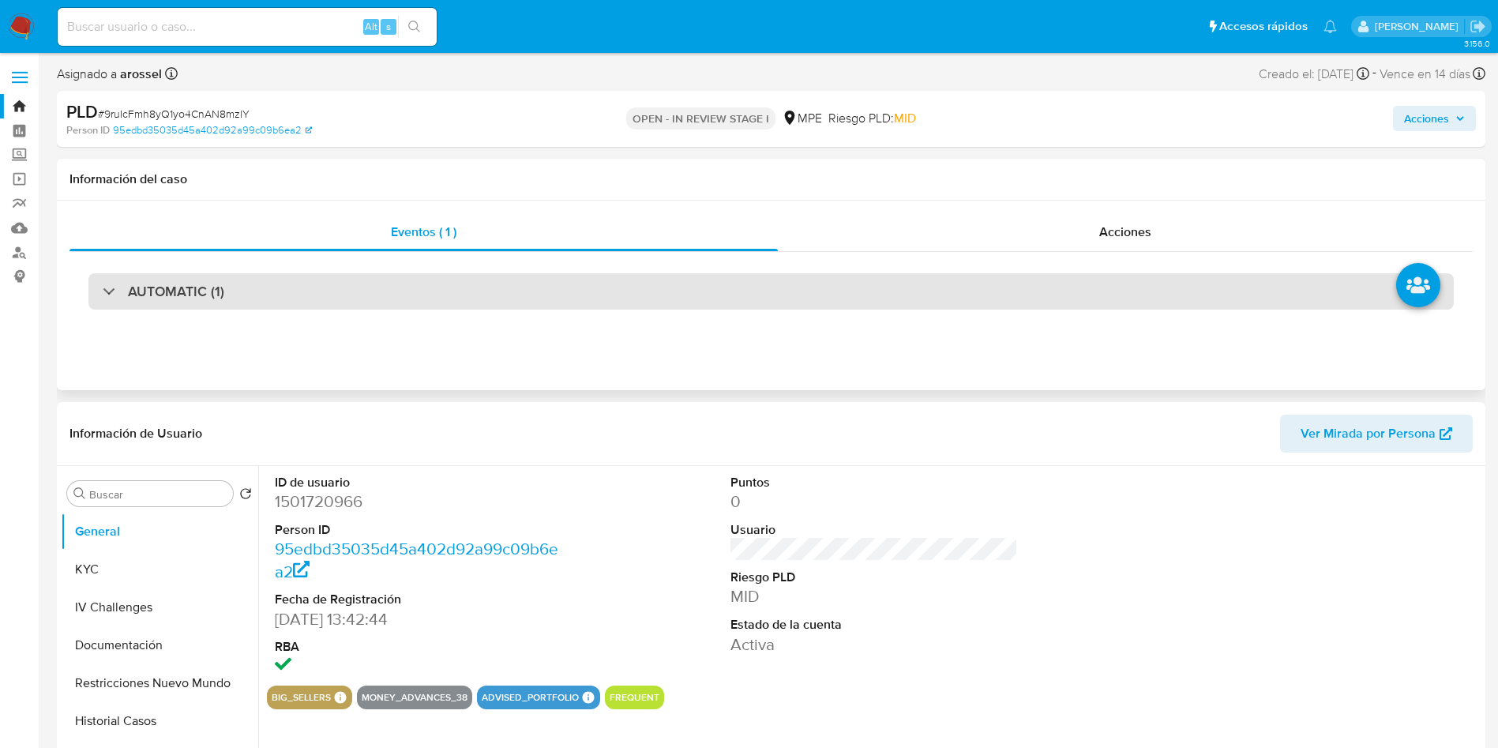
click at [295, 294] on div "AUTOMATIC (1)" at bounding box center [770, 291] width 1365 height 36
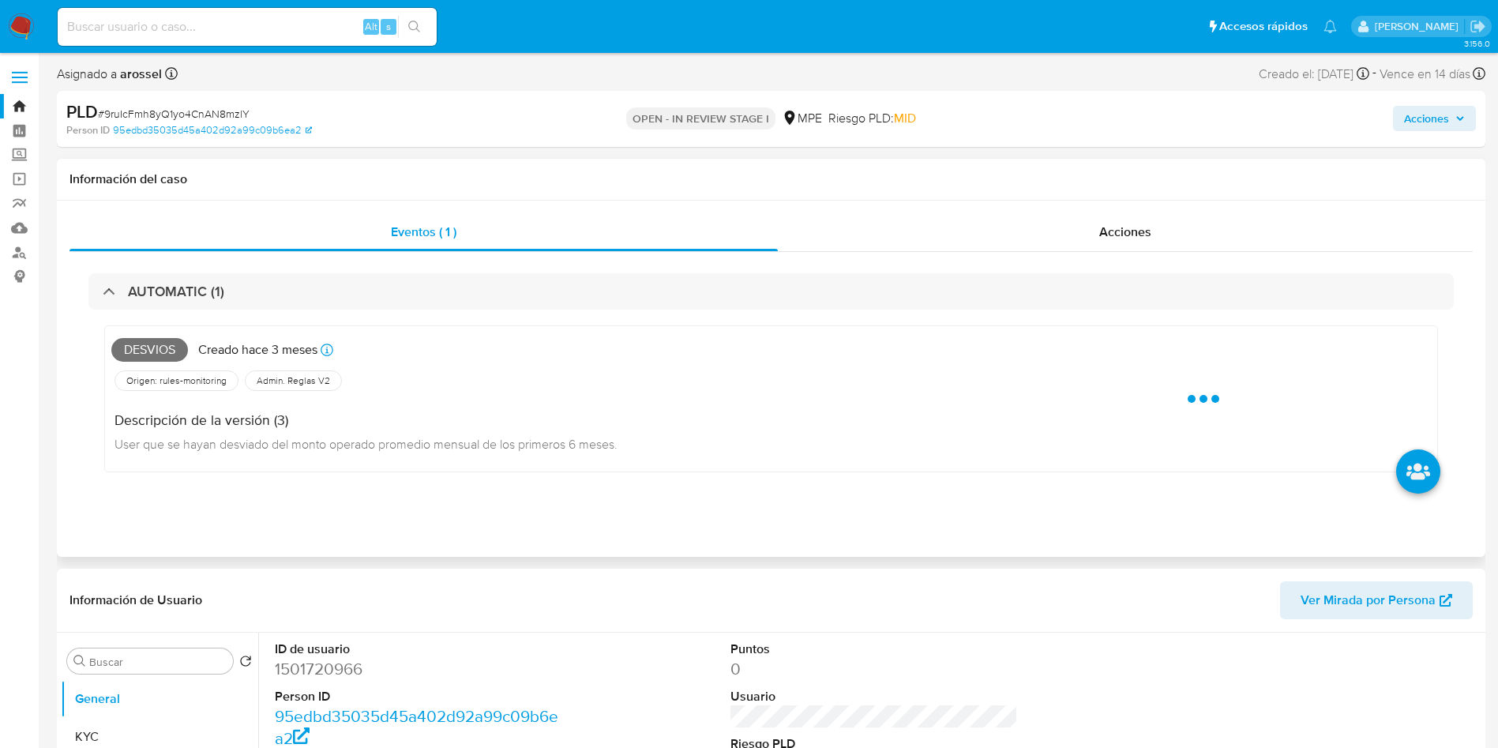
click at [154, 345] on span "Desvios" at bounding box center [149, 350] width 77 height 24
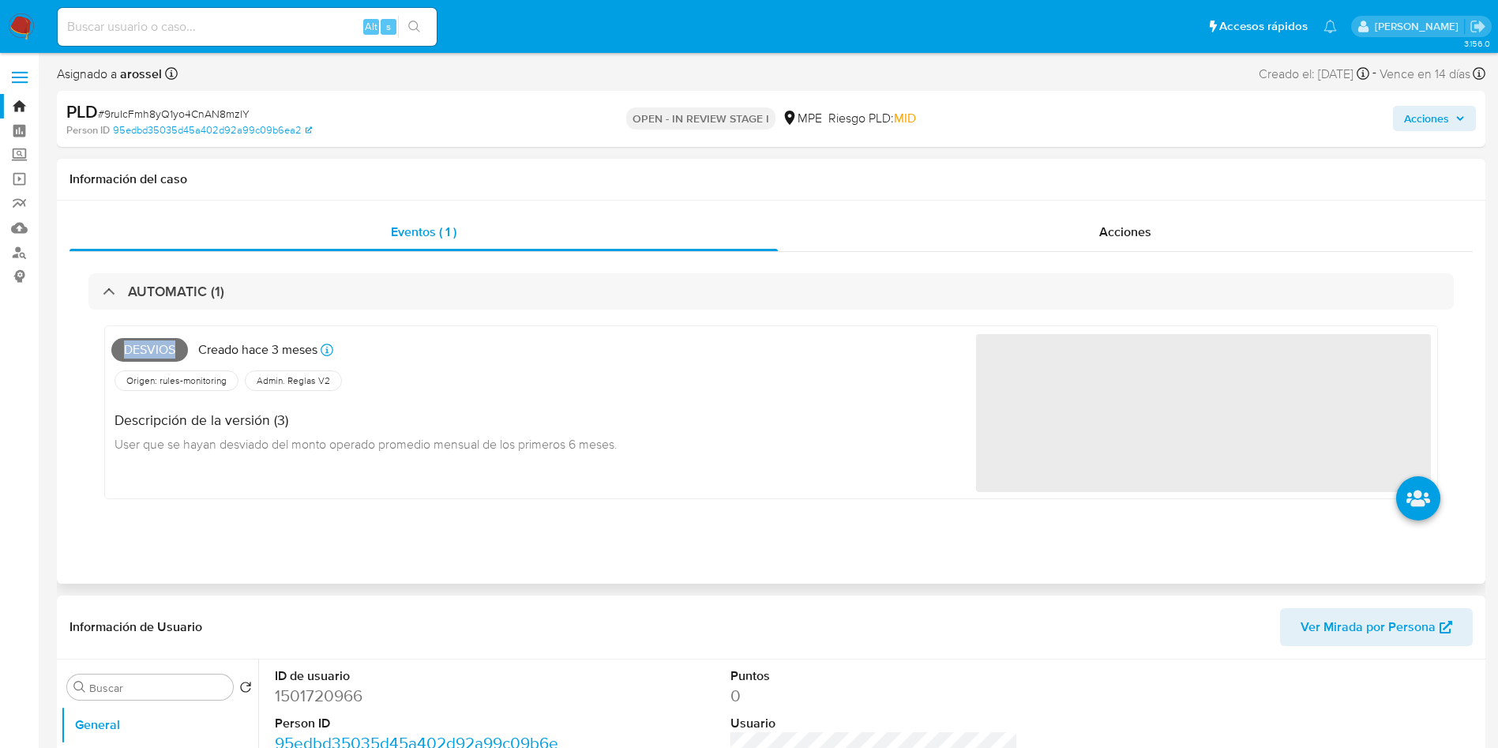
click at [152, 352] on span "Desvios" at bounding box center [149, 350] width 77 height 24
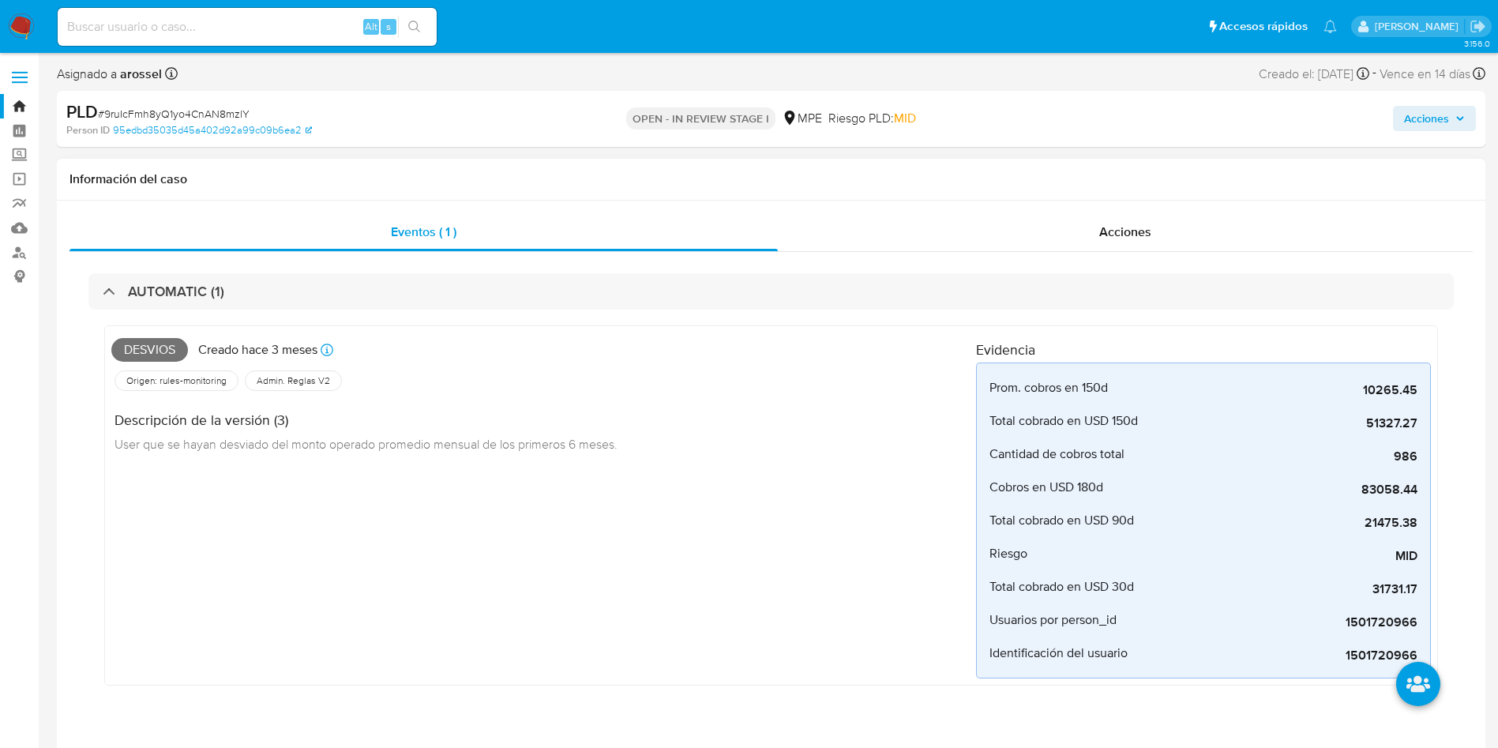
click at [146, 347] on span "Desvios" at bounding box center [149, 350] width 77 height 24
copy span "Desvios"
drag, startPoint x: 160, startPoint y: 96, endPoint x: 168, endPoint y: 90, distance: 10.1
click at [161, 97] on div "PLD # 9ruIcFmh8yQ1yo4CnAN8mzlY Person ID 95edbd35035d45a402d92a99c09b6ea2 OPEN …" at bounding box center [771, 119] width 1428 height 56
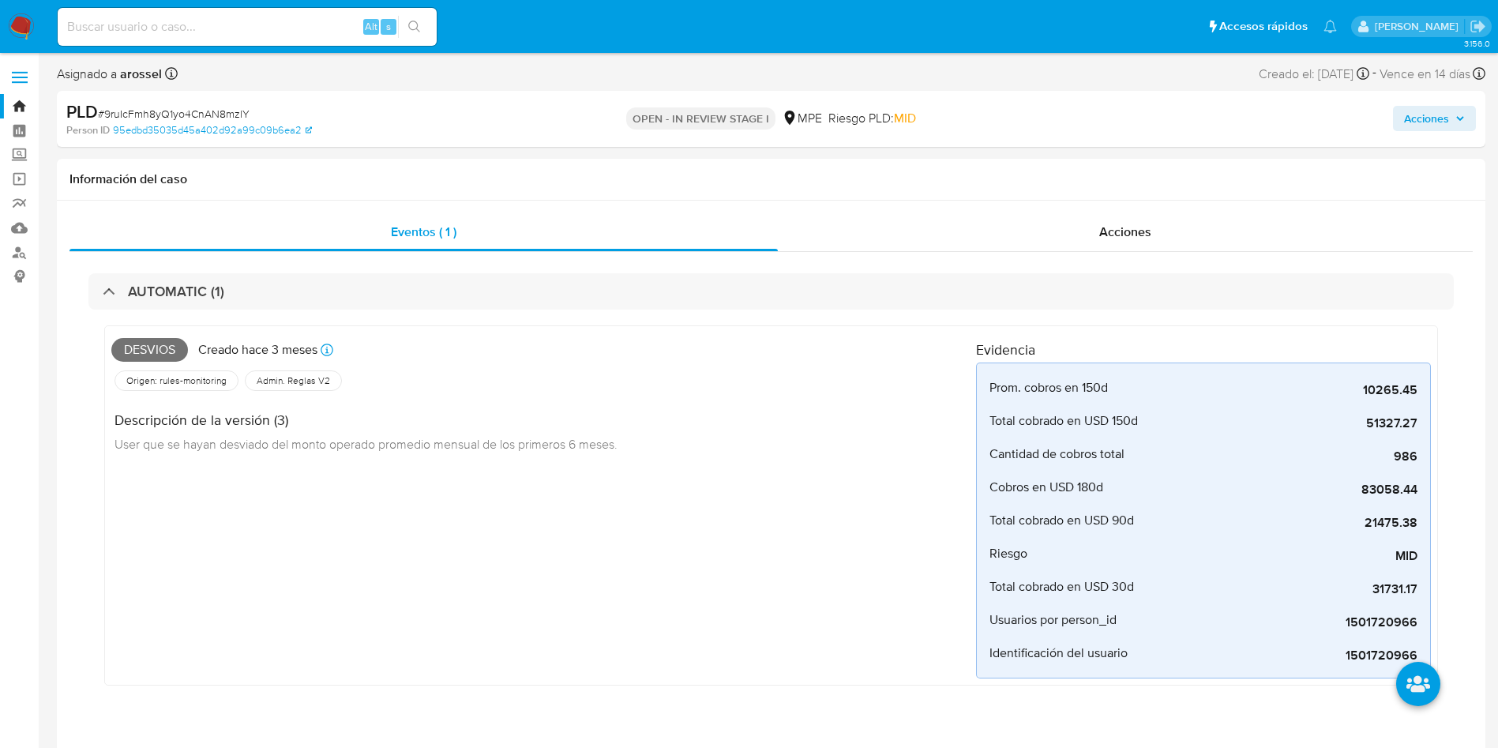
click at [194, 106] on span "# 9ruIcFmh8yQ1yo4CnAN8mzlY" at bounding box center [174, 114] width 152 height 16
copy span "9ruIcFmh8yQ1yo4CnAN8mzlY"
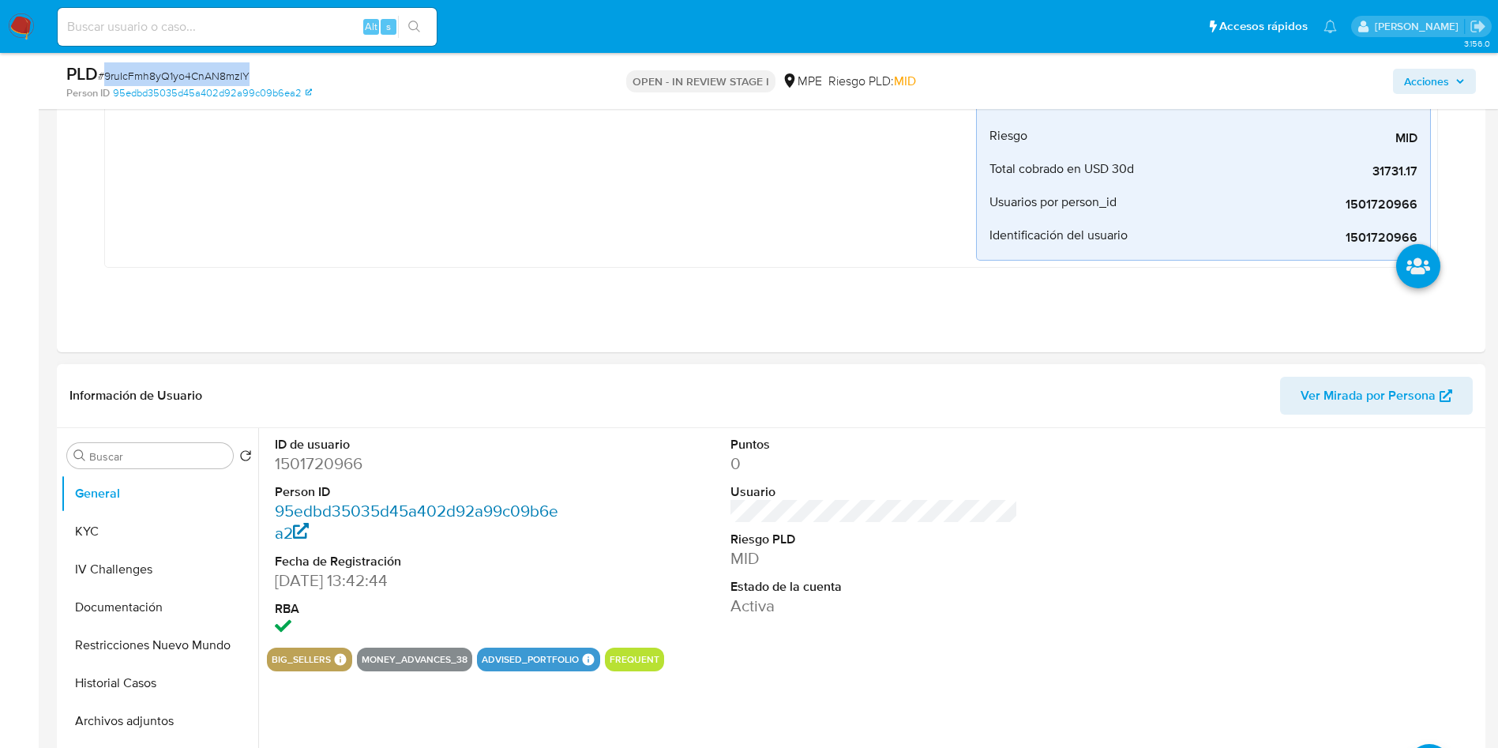
scroll to position [592, 0]
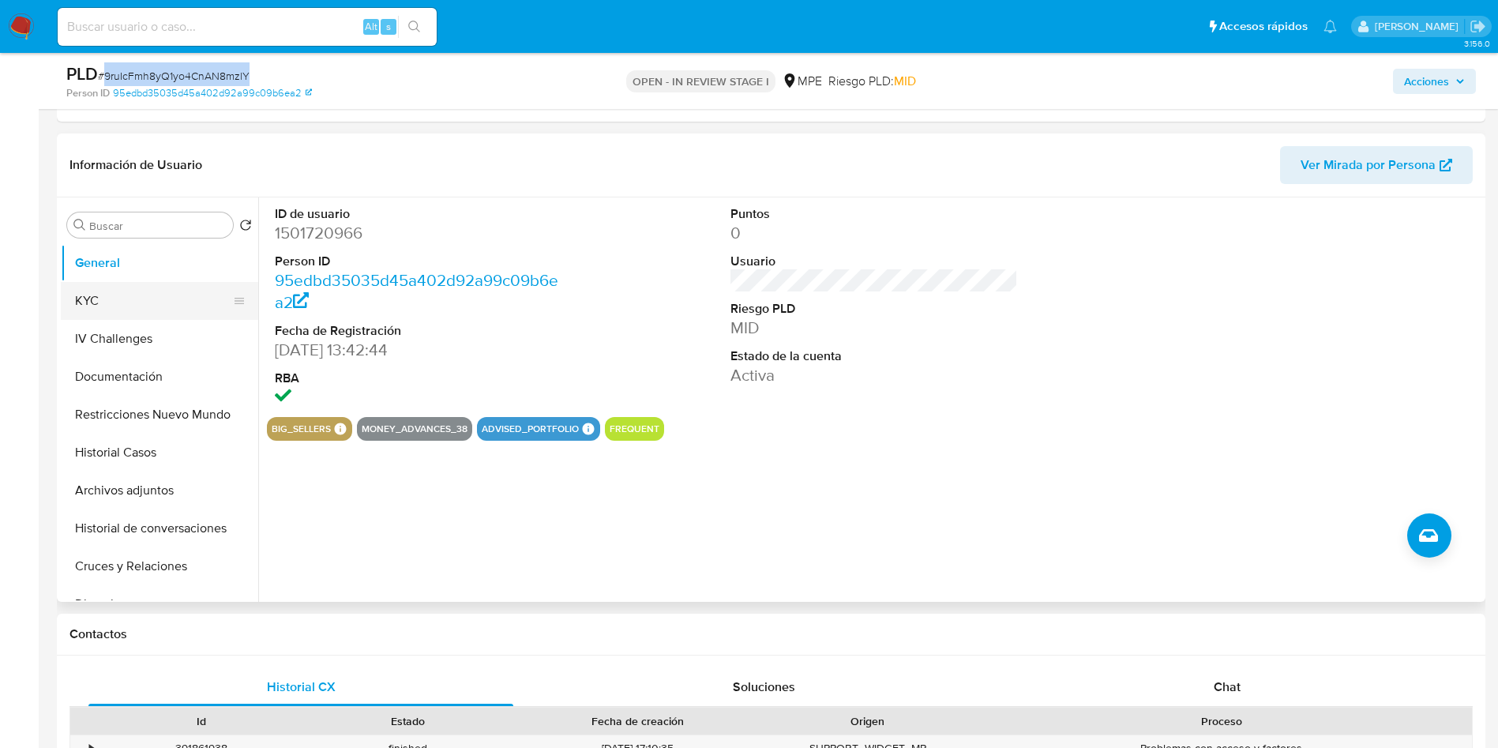
click at [156, 294] on button "KYC" at bounding box center [153, 301] width 185 height 38
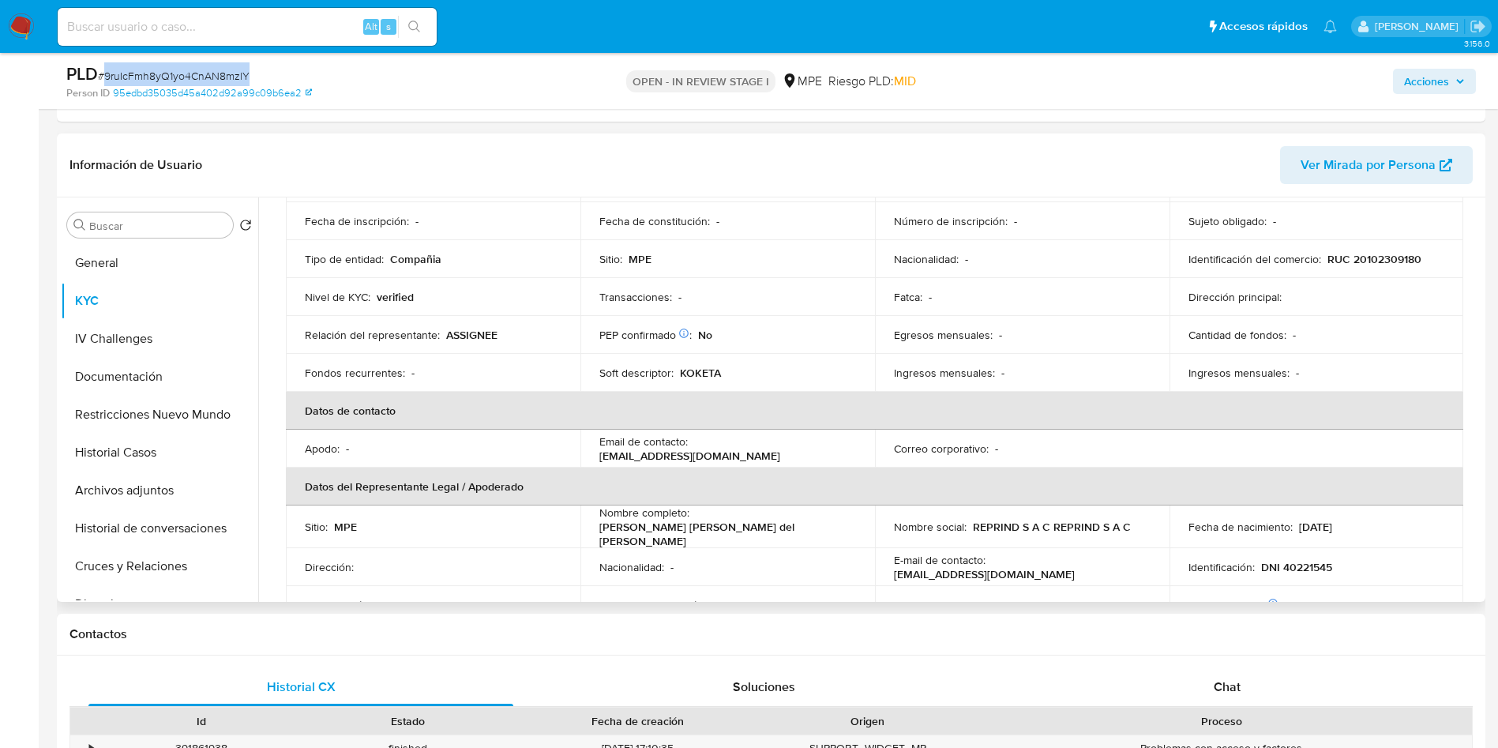
scroll to position [0, 0]
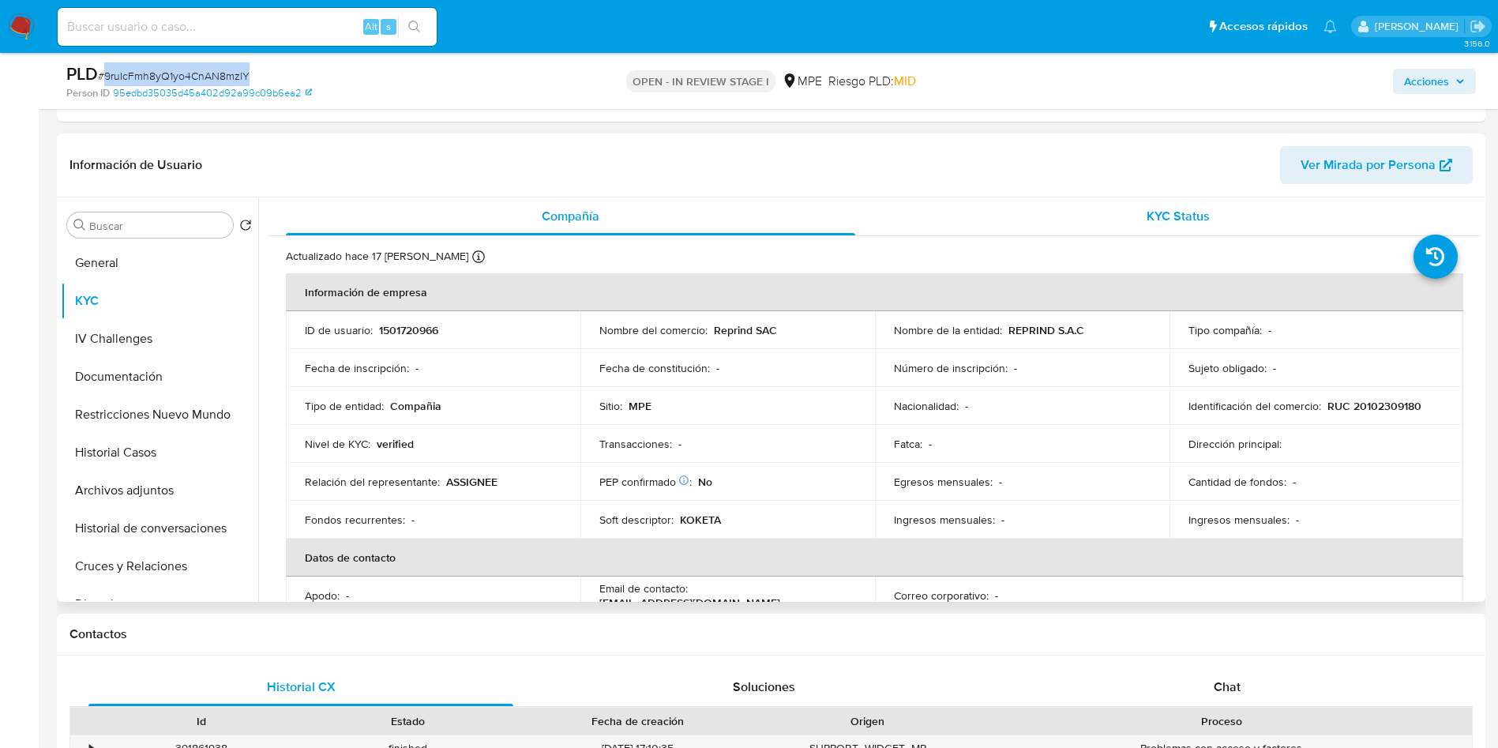
click at [1169, 203] on div "KYC Status" at bounding box center [1177, 216] width 569 height 38
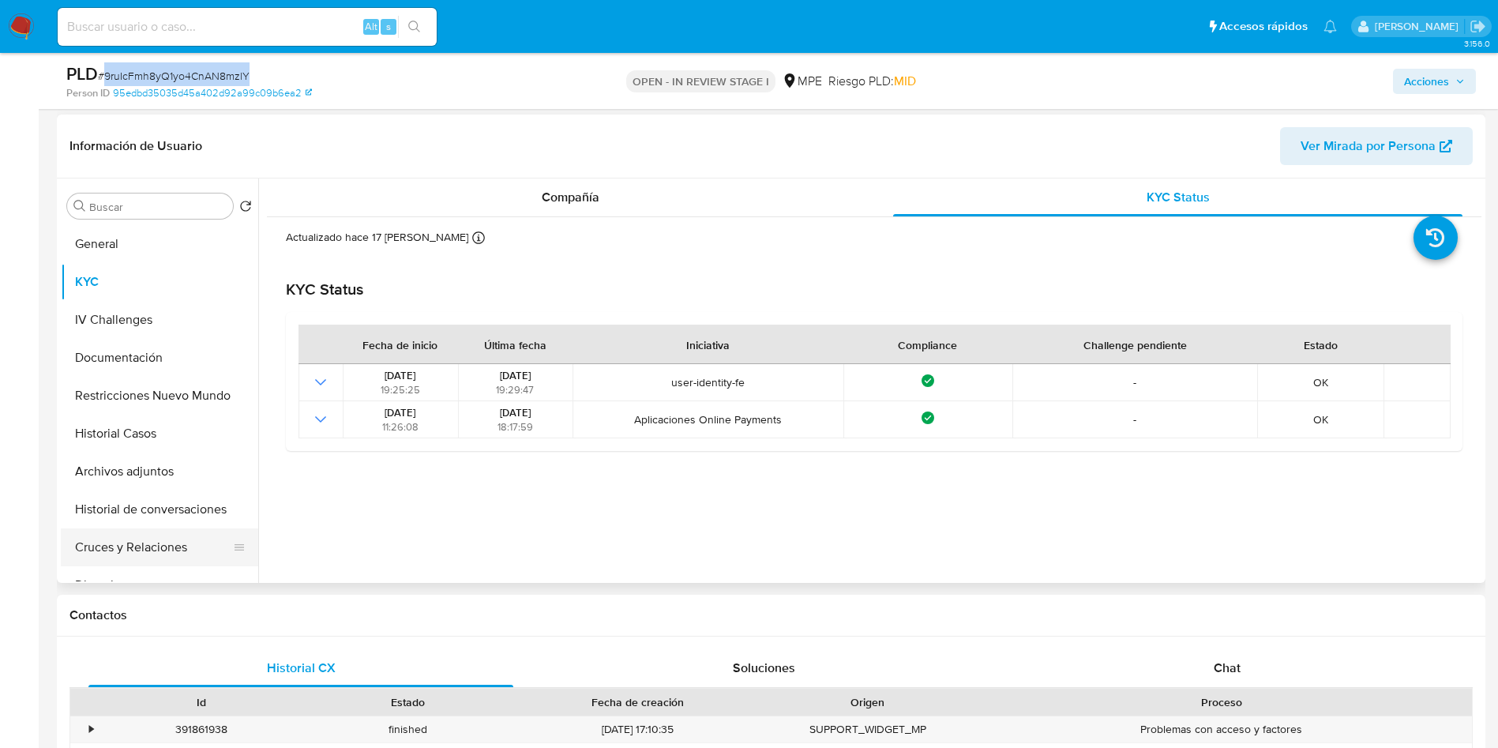
click at [193, 544] on button "Cruces y Relaciones" at bounding box center [153, 547] width 185 height 38
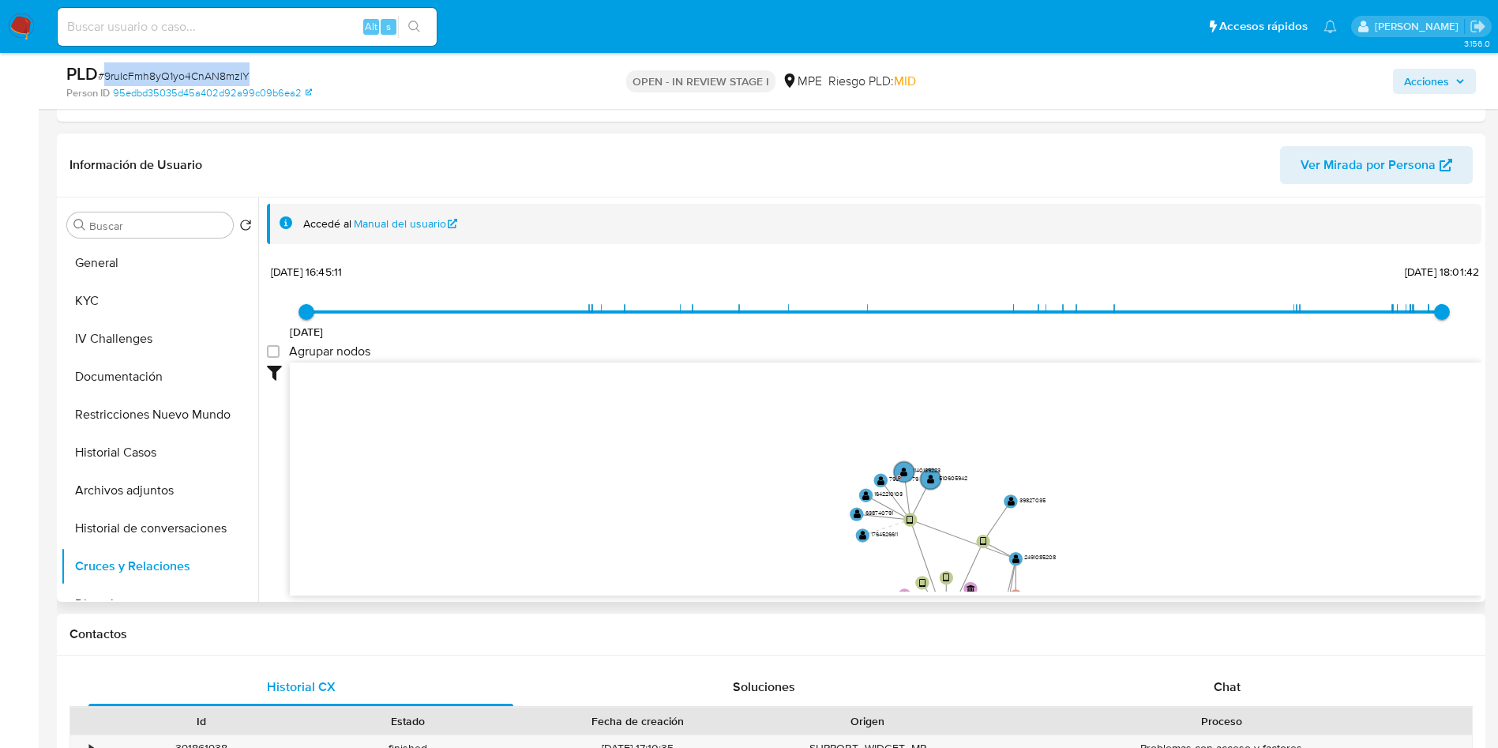
drag, startPoint x: 744, startPoint y: 531, endPoint x: 428, endPoint y: 335, distance: 371.6
click at [689, 426] on icon "device-66c901c9db9100f60743a76d  device-672e839788094b2ef75889ff  device-66fa…" at bounding box center [885, 476] width 1191 height 229
click at [684, 415] on icon "device-66c901c9db9100f60743a76d  device-672e839788094b2ef75889ff  device-66fa…" at bounding box center [885, 476] width 1191 height 229
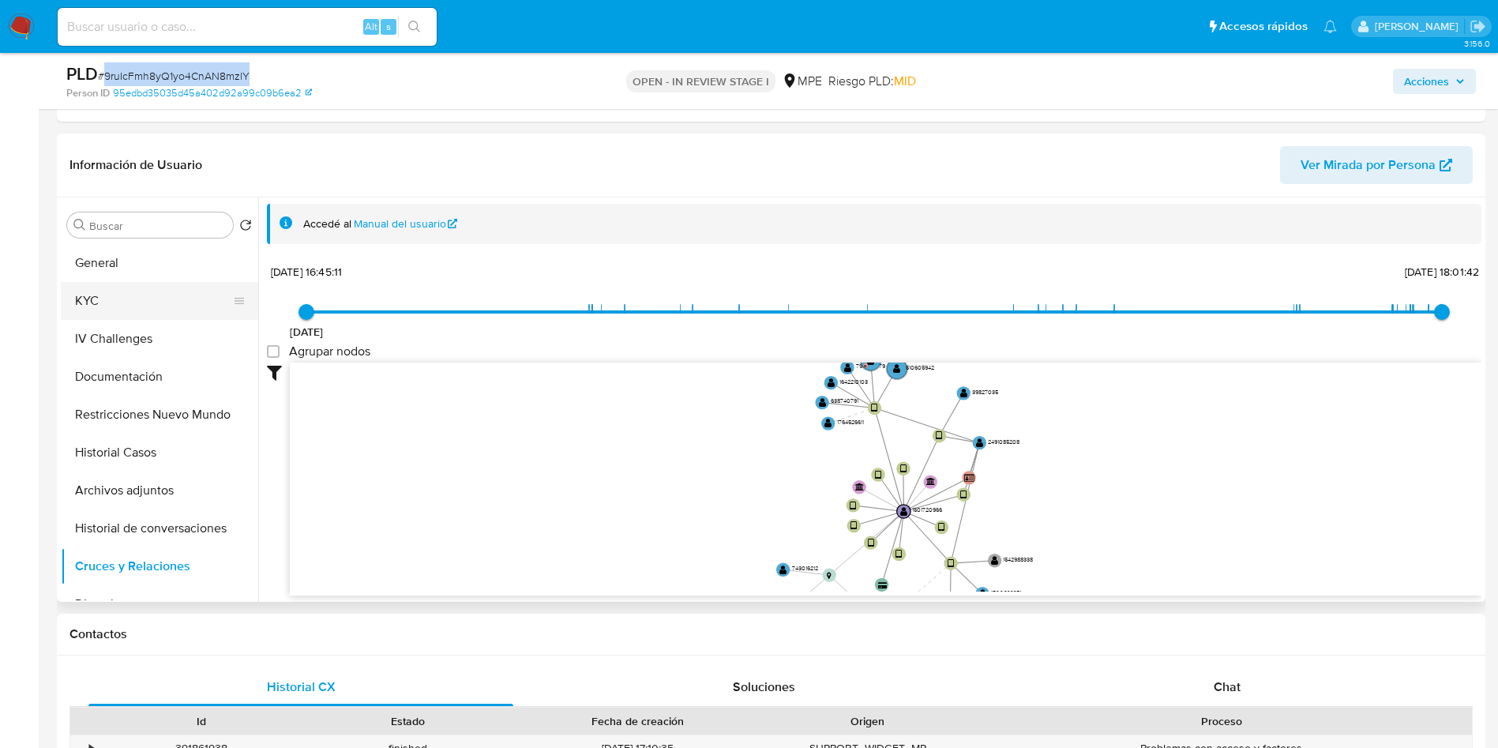
click at [114, 287] on button "KYC" at bounding box center [153, 301] width 185 height 38
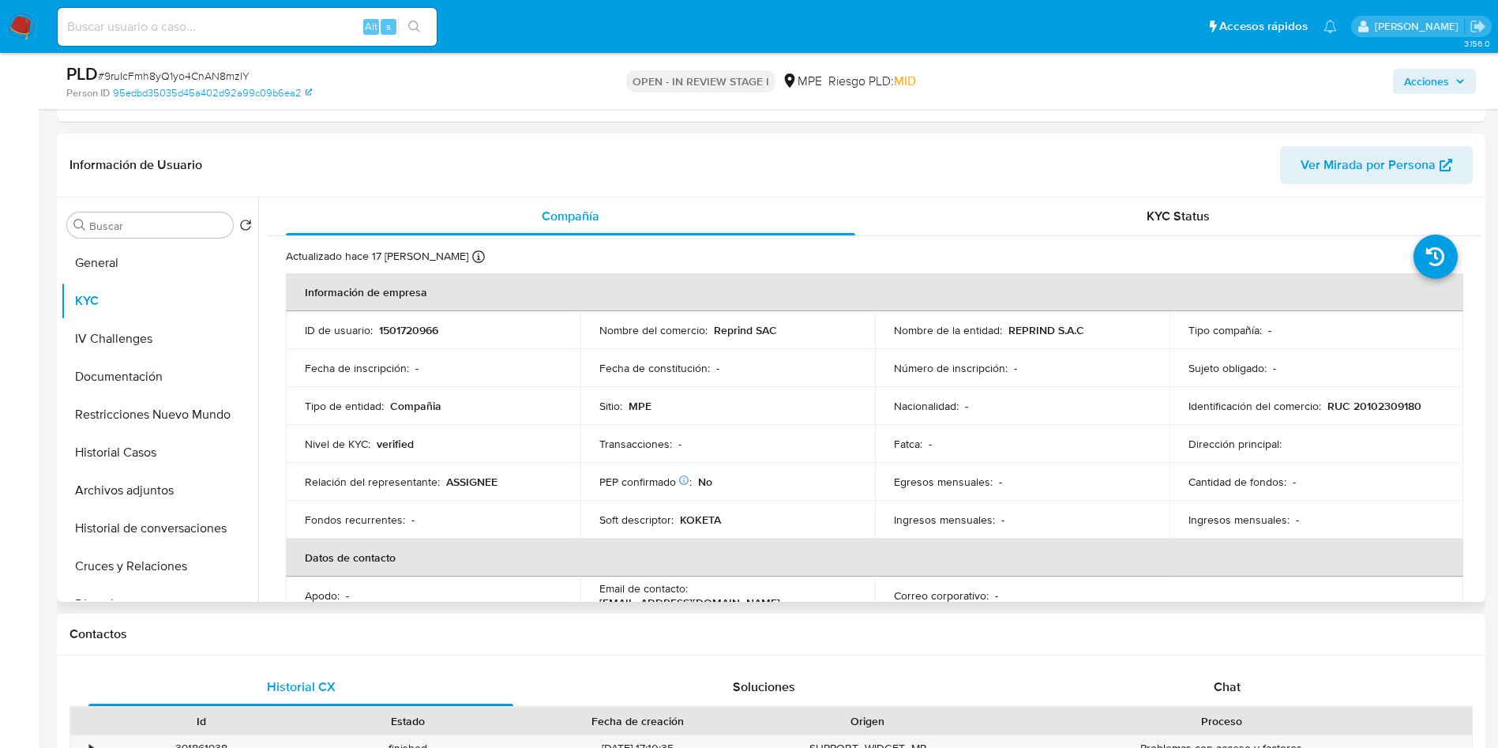
click at [1307, 418] on td "Identificación del comercio : RUC 20102309180" at bounding box center [1316, 406] width 294 height 38
click at [975, 353] on td "Número de inscripción : -" at bounding box center [1022, 368] width 294 height 38
click at [1082, 144] on div "Información de Usuario Ver Mirada por Persona" at bounding box center [771, 165] width 1428 height 64
click at [414, 347] on td "ID de usuario : 1501720966" at bounding box center [433, 330] width 294 height 38
click at [414, 326] on p "1501720966" at bounding box center [408, 330] width 59 height 14
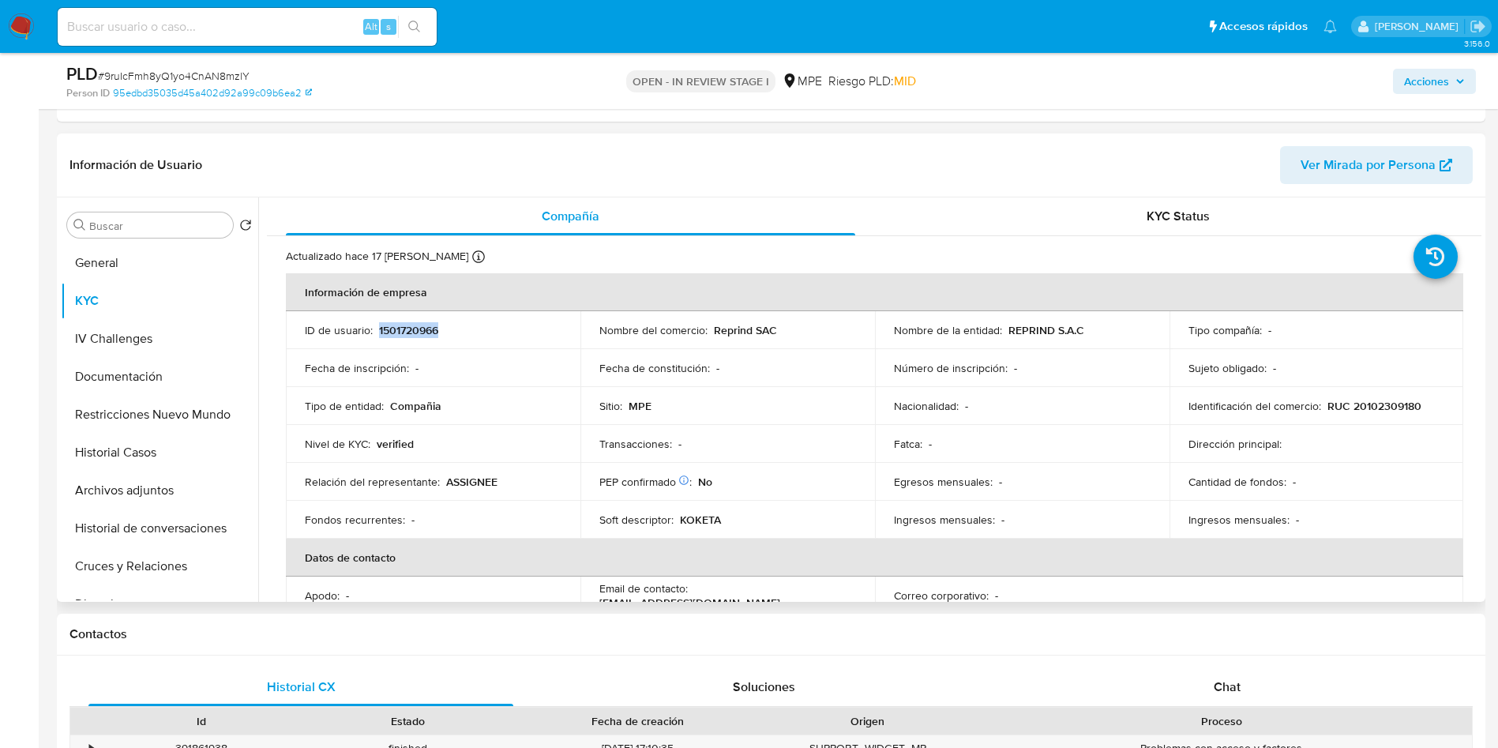
click at [414, 326] on p "1501720966" at bounding box center [408, 330] width 59 height 14
copy p "1501720966"
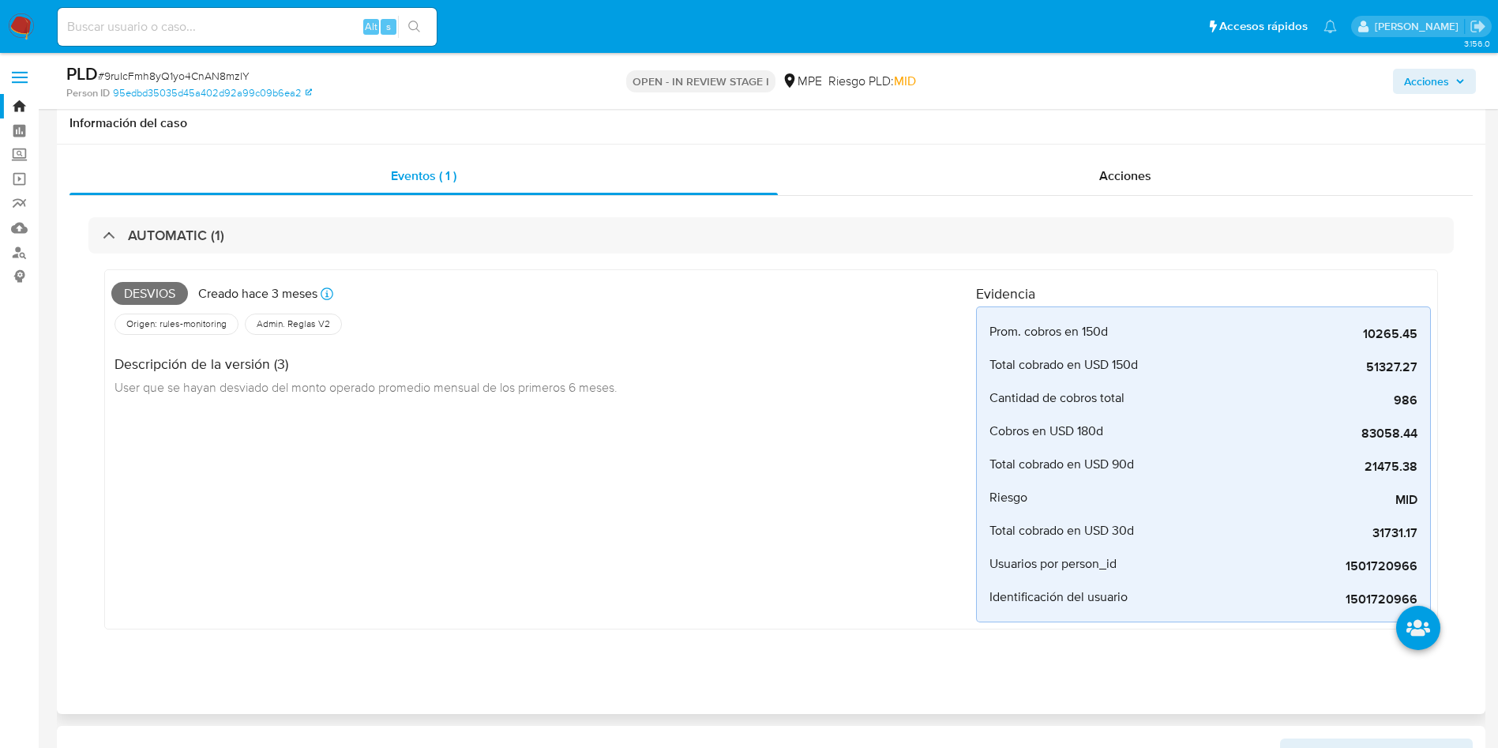
scroll to position [474, 0]
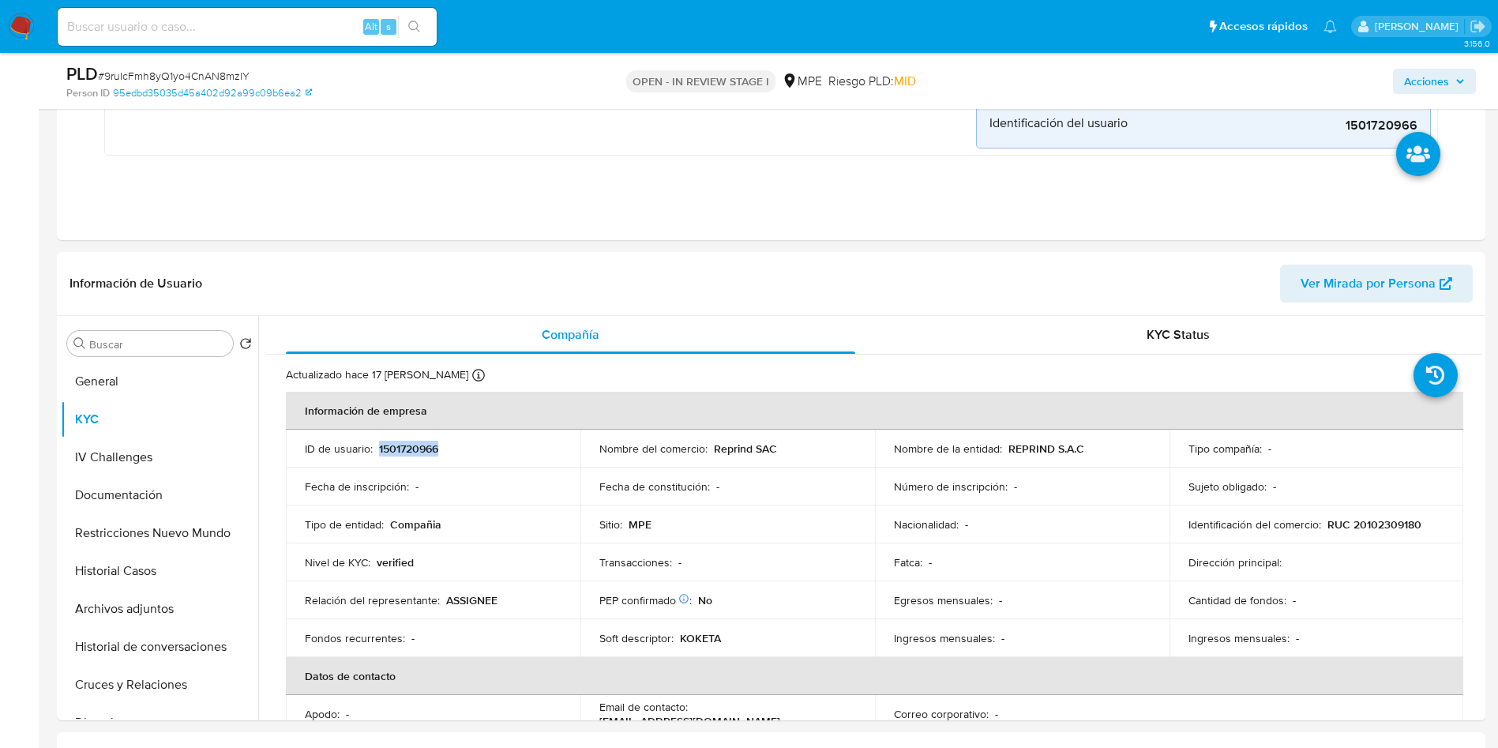
copy p "1501720966"
drag, startPoint x: 1000, startPoint y: 454, endPoint x: 1095, endPoint y: 440, distance: 95.8
click at [1095, 440] on td "Nombre de la entidad : REPRIND S.A.C" at bounding box center [1022, 449] width 294 height 38
copy div "REPRIND S.A.C"
click at [992, 566] on div "Fatca : -" at bounding box center [1022, 562] width 257 height 14
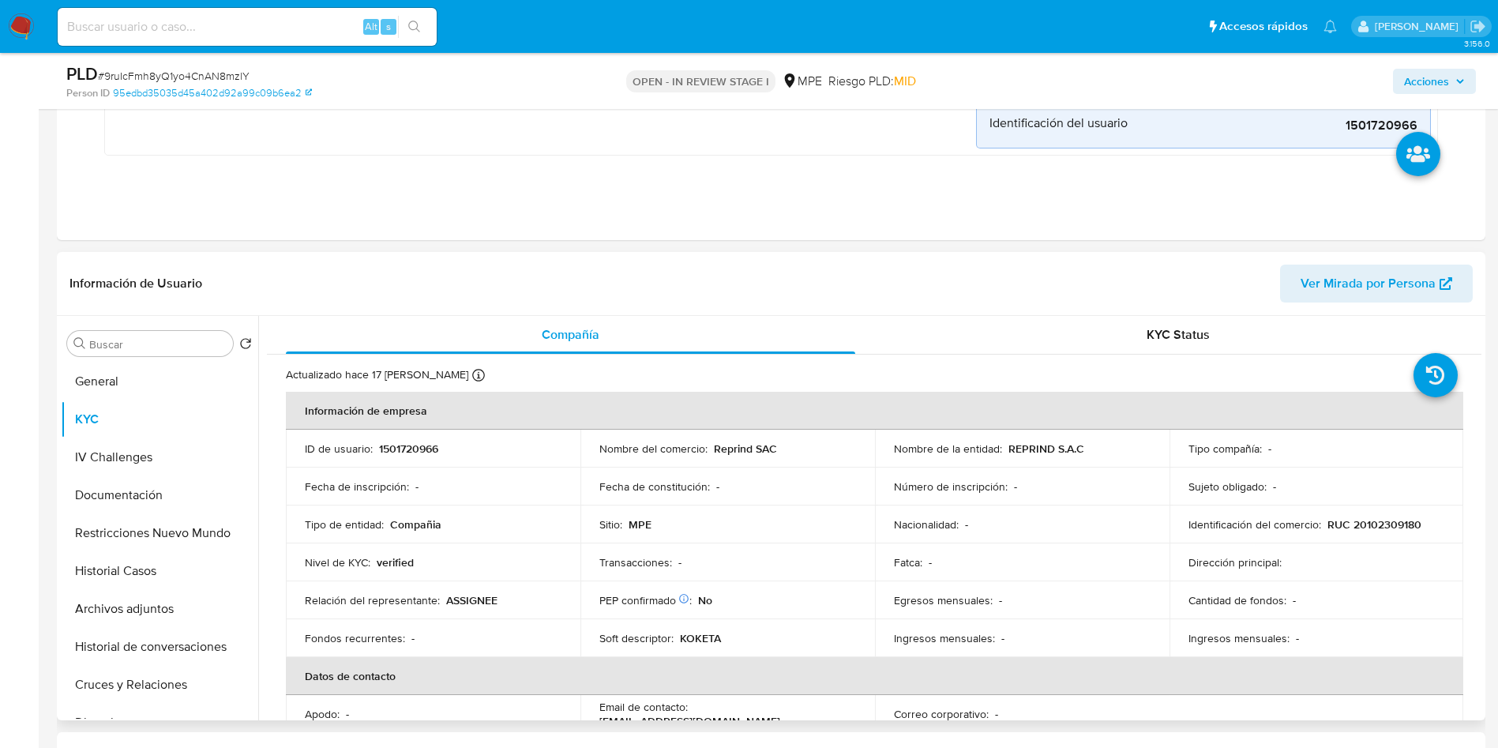
click at [1354, 523] on p "RUC 20102309180" at bounding box center [1374, 524] width 94 height 14
copy p "20102309180"
click at [693, 635] on p "KOKETA" at bounding box center [700, 638] width 41 height 14
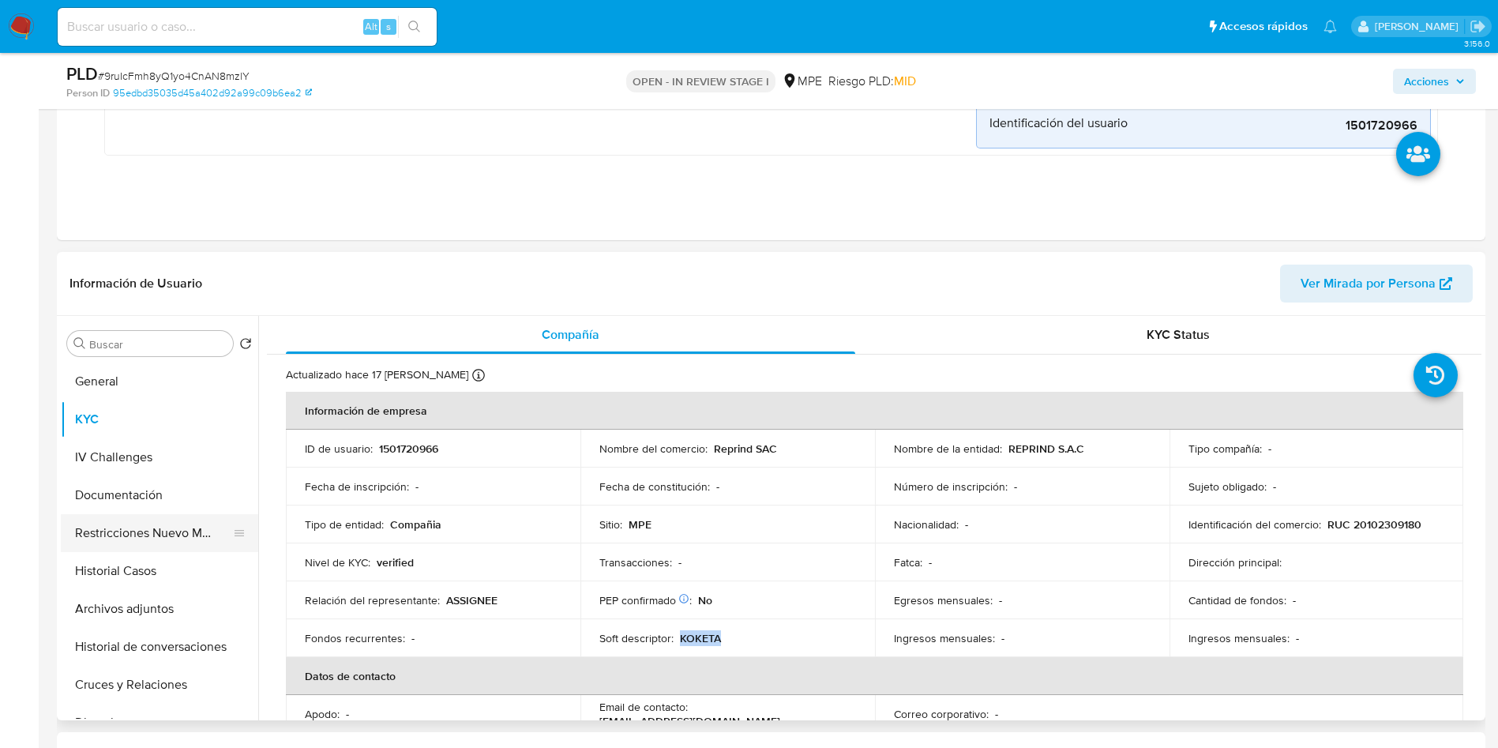
copy p "KOKETA"
click at [167, 366] on button "General" at bounding box center [153, 381] width 185 height 38
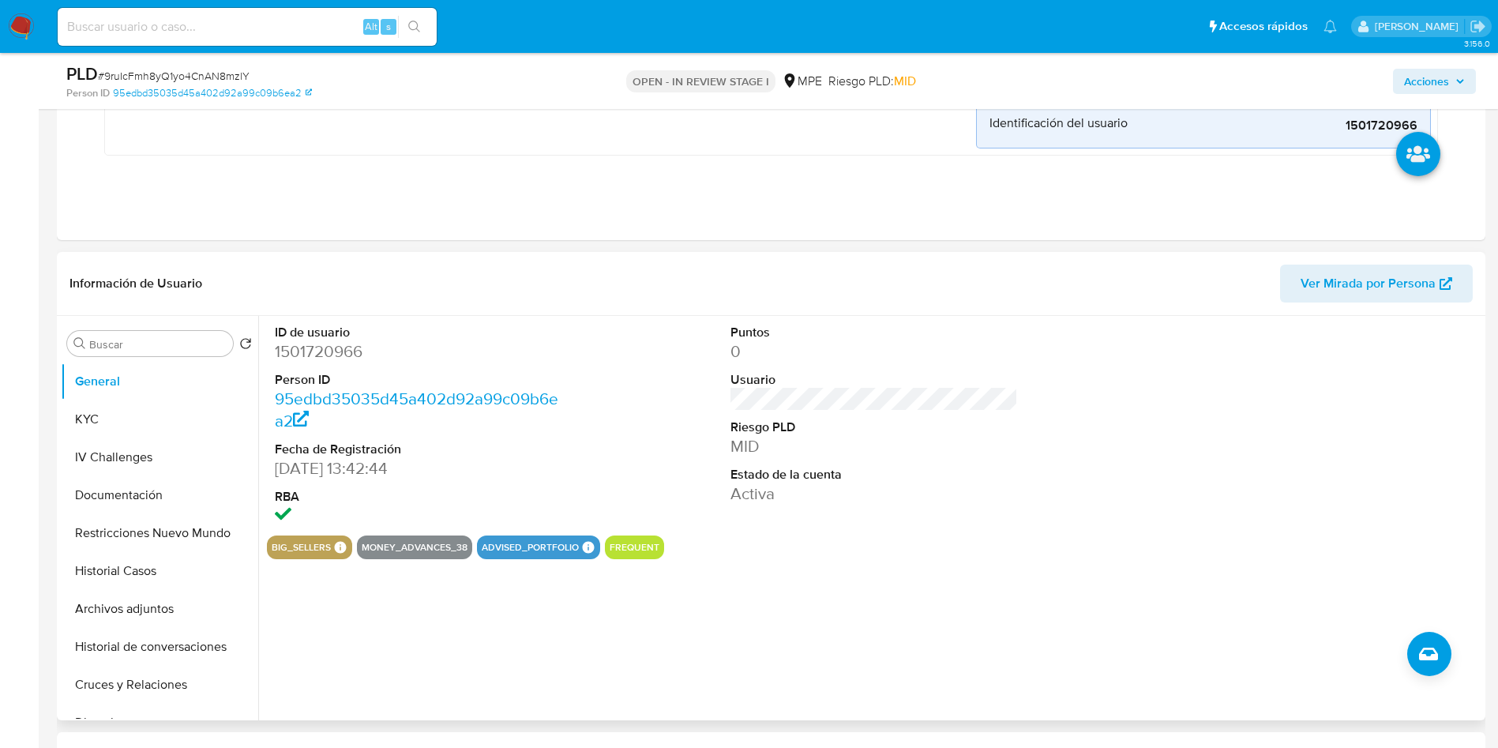
click at [1071, 452] on div "ID de usuario 1501720966 Person ID 95edbd35035d45a402d92a99c09b6ea2 Fecha de Re…" at bounding box center [874, 425] width 1214 height 219
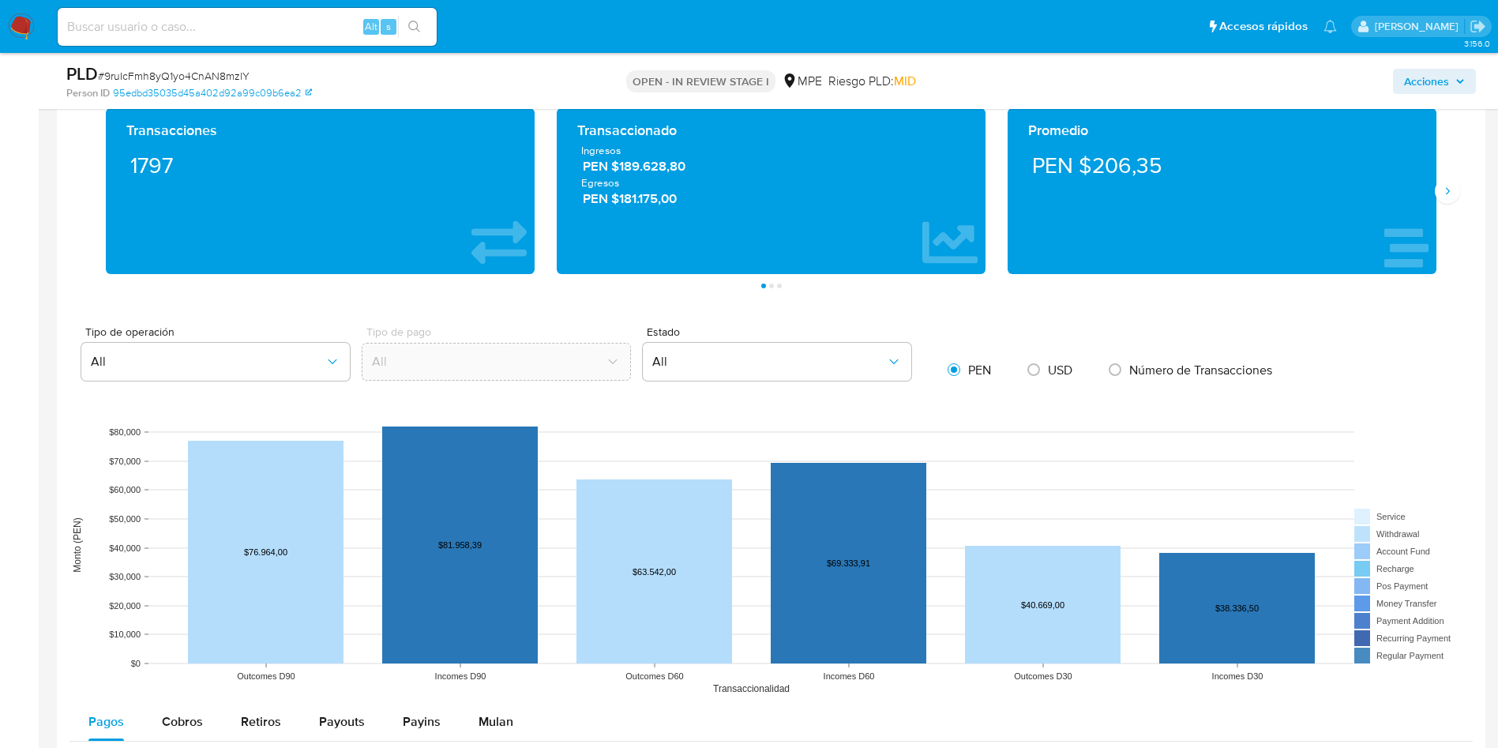
scroll to position [2013, 0]
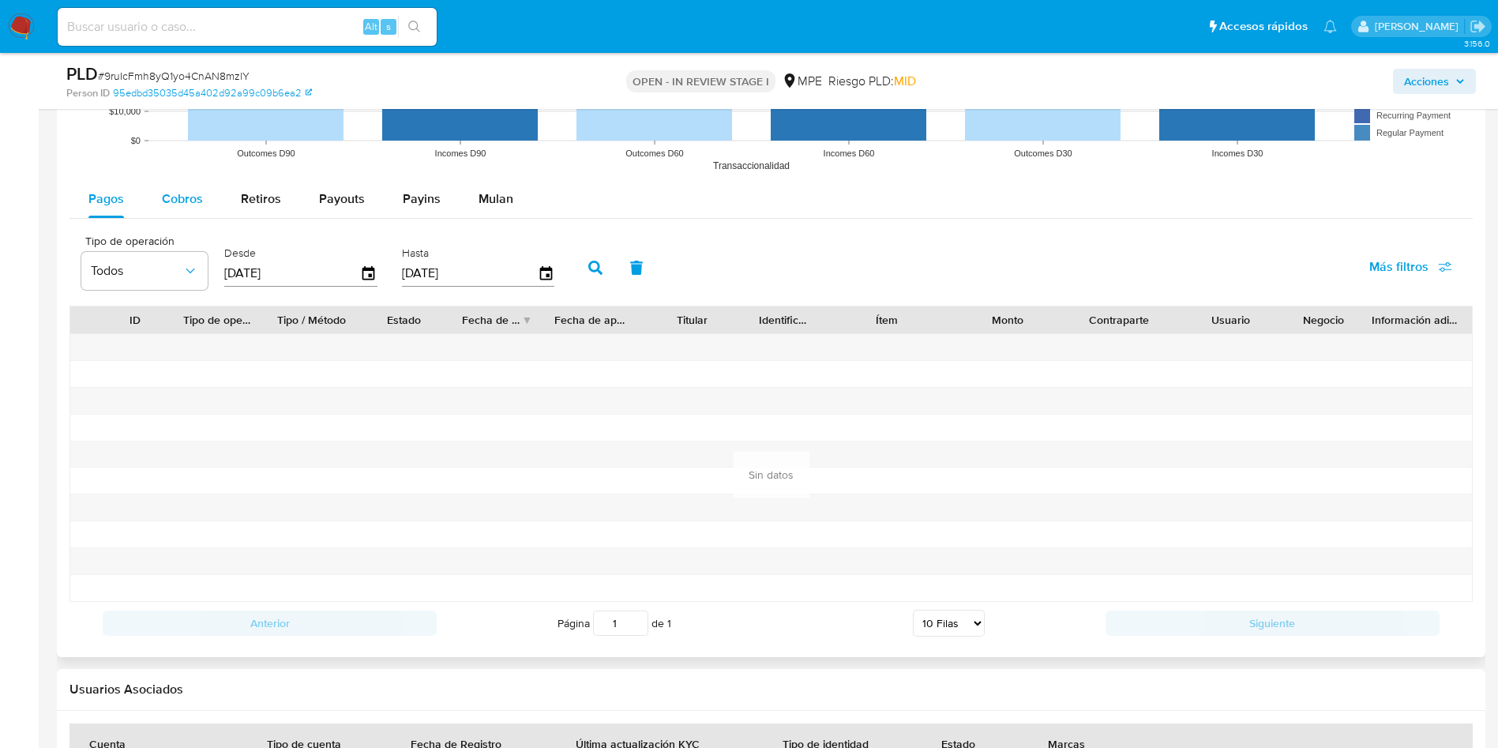
click at [196, 205] on span "Cobros" at bounding box center [182, 198] width 41 height 18
select select "10"
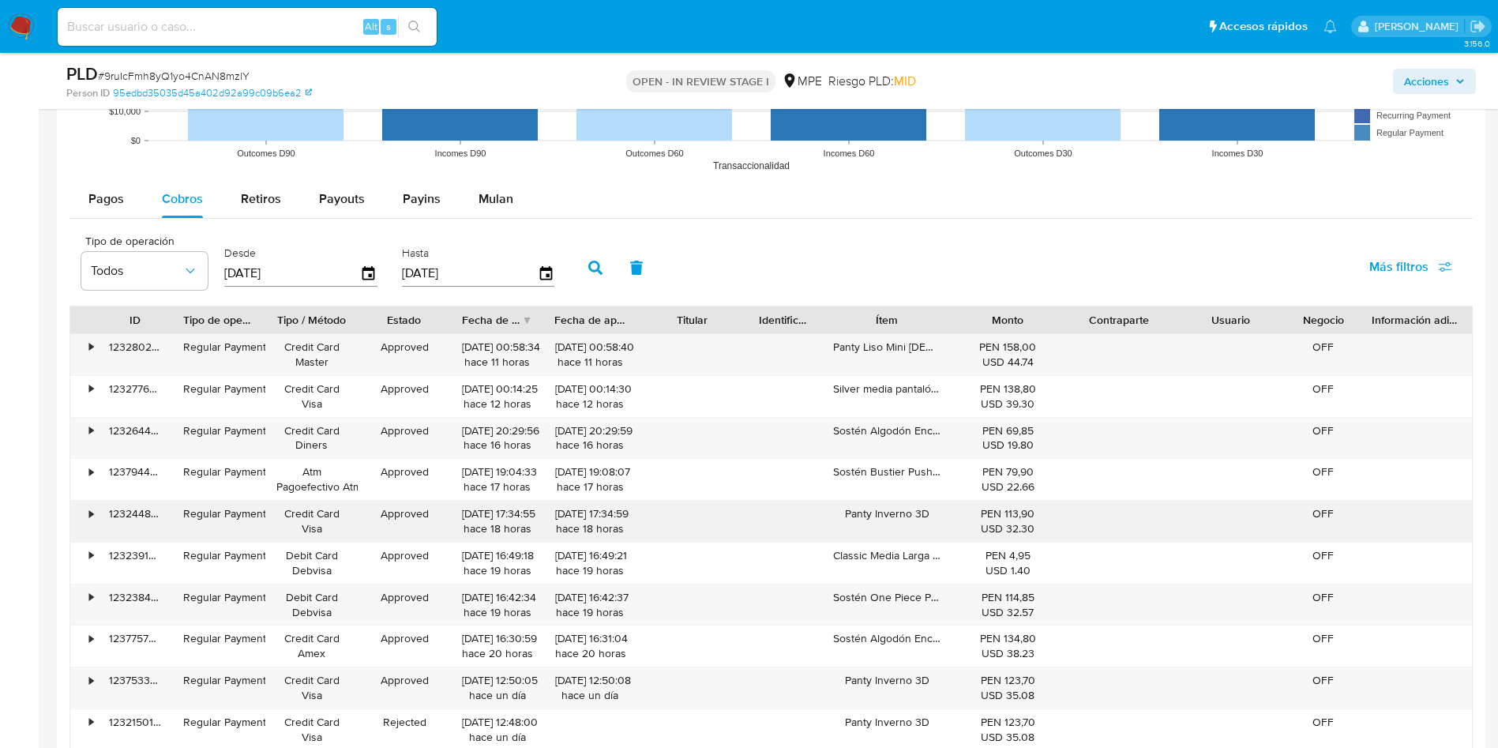
click at [82, 512] on div "•" at bounding box center [84, 521] width 28 height 41
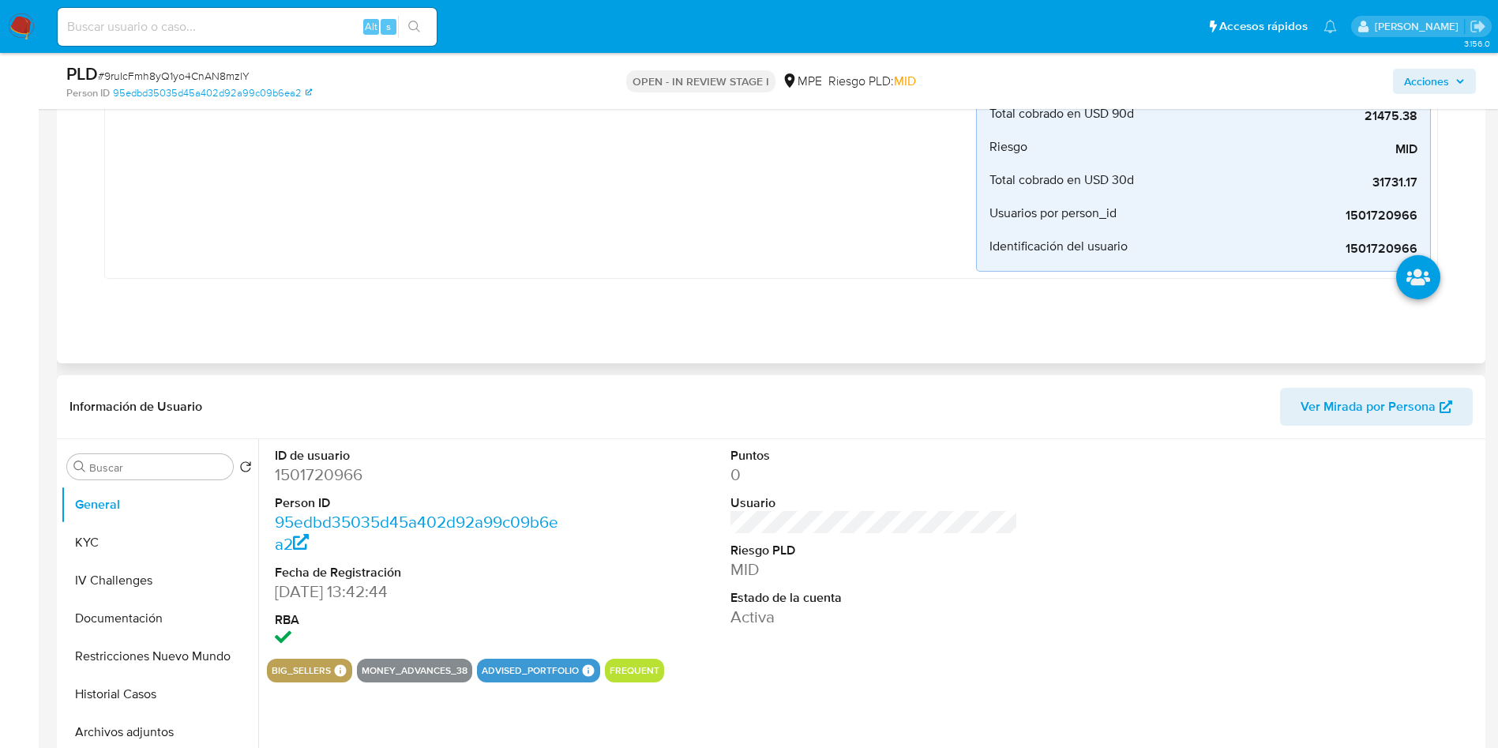
scroll to position [237, 0]
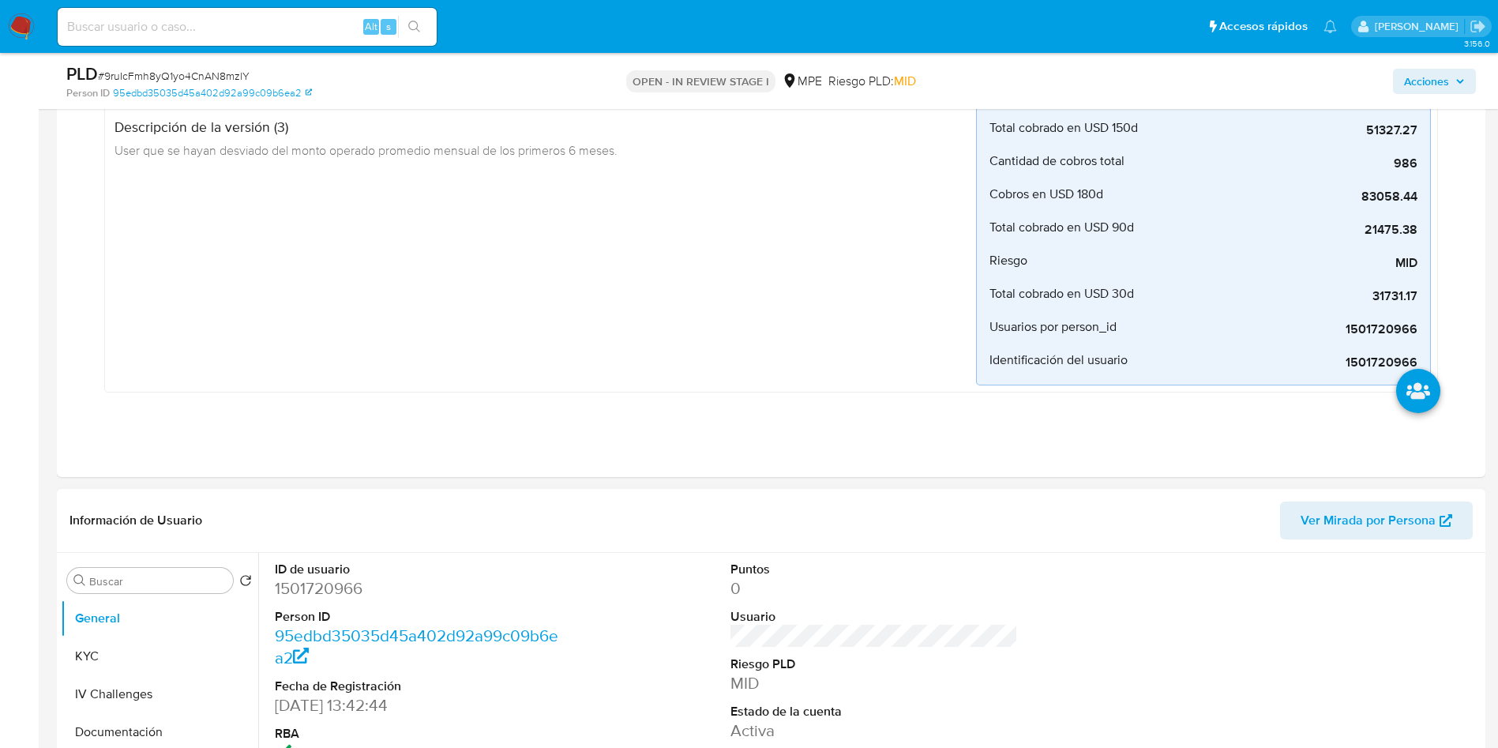
click at [333, 580] on dd "1501720966" at bounding box center [419, 588] width 288 height 22
click at [513, 267] on div "Desvios Creado hace 3 meses Creado: 12/06/2025 07:32:58 Origen: rules-monitorin…" at bounding box center [543, 212] width 865 height 346
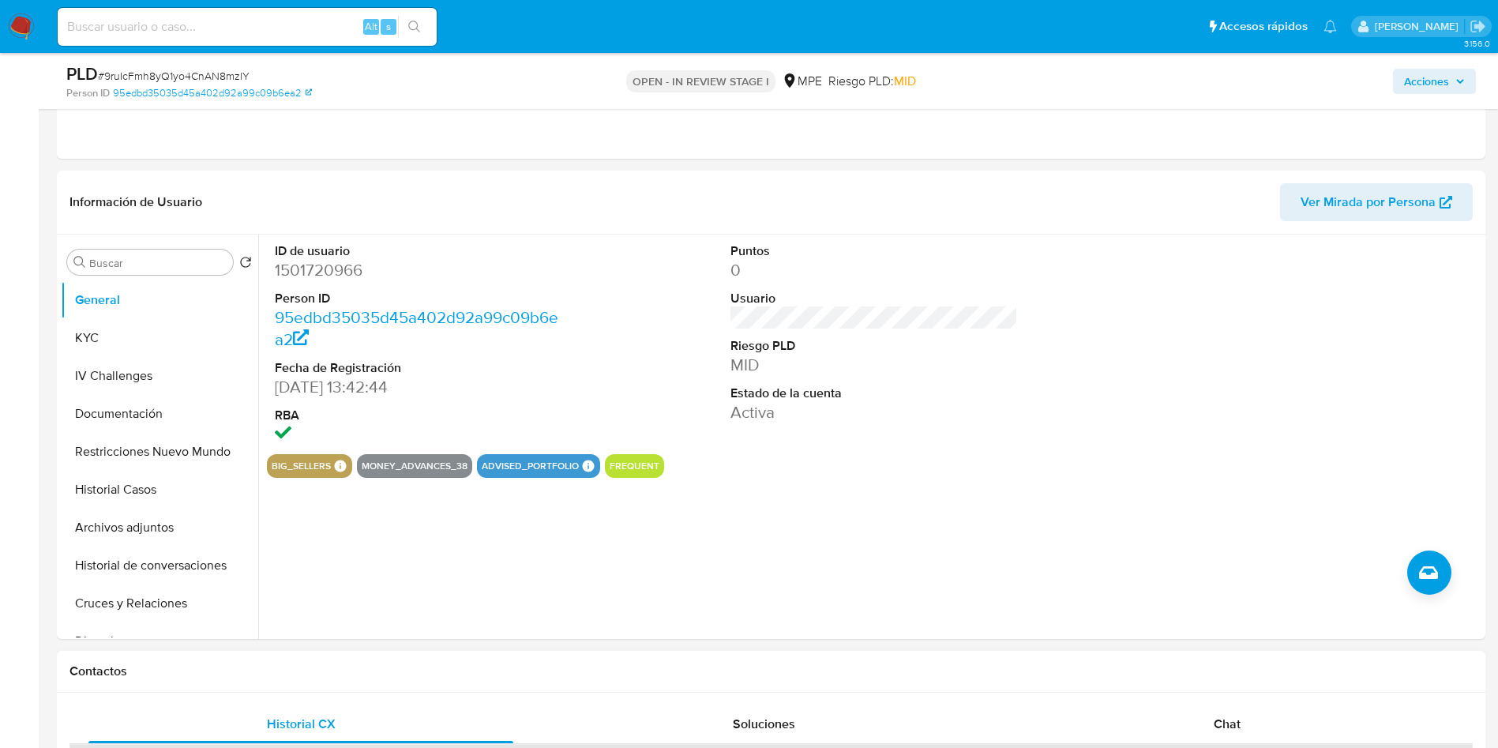
scroll to position [592, 0]
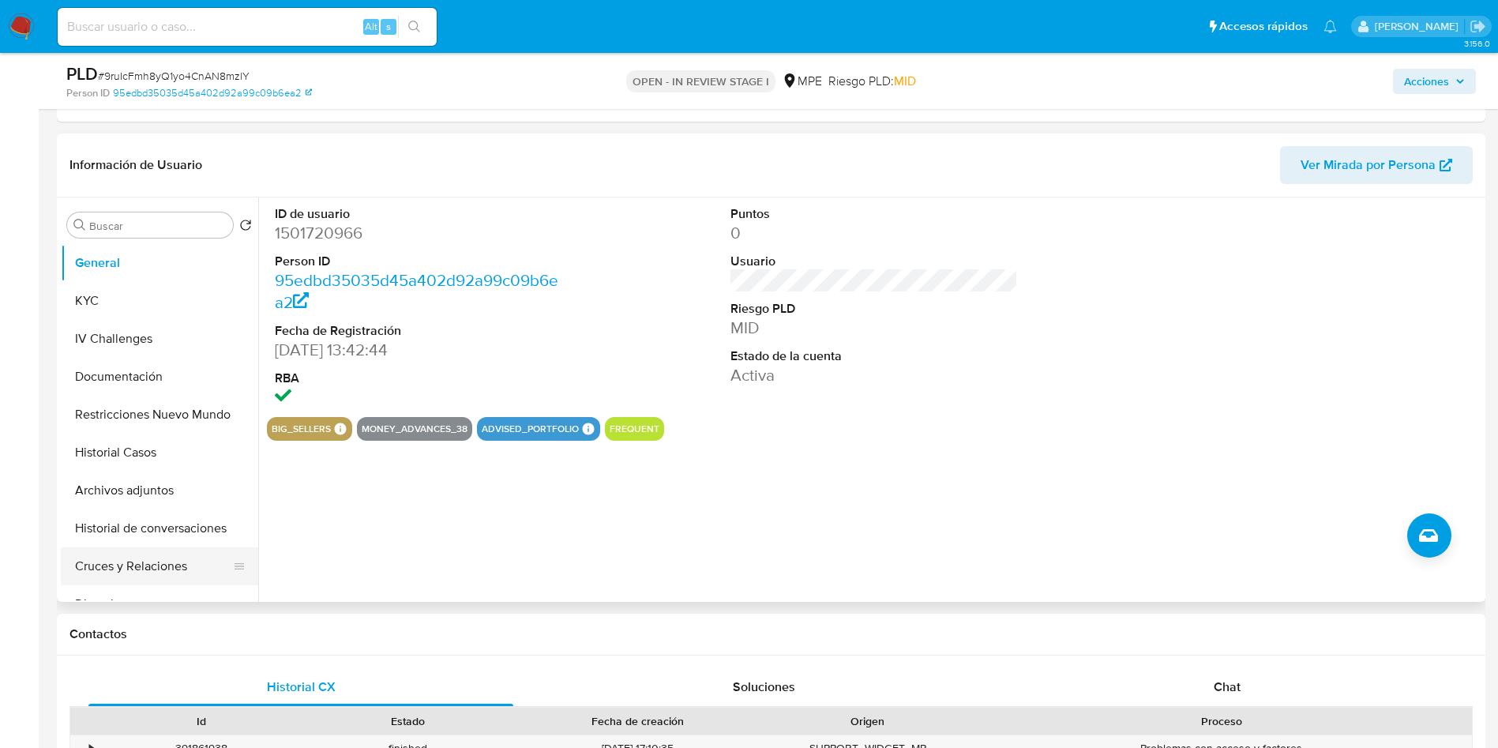
click at [144, 547] on button "Cruces y Relaciones" at bounding box center [153, 566] width 185 height 38
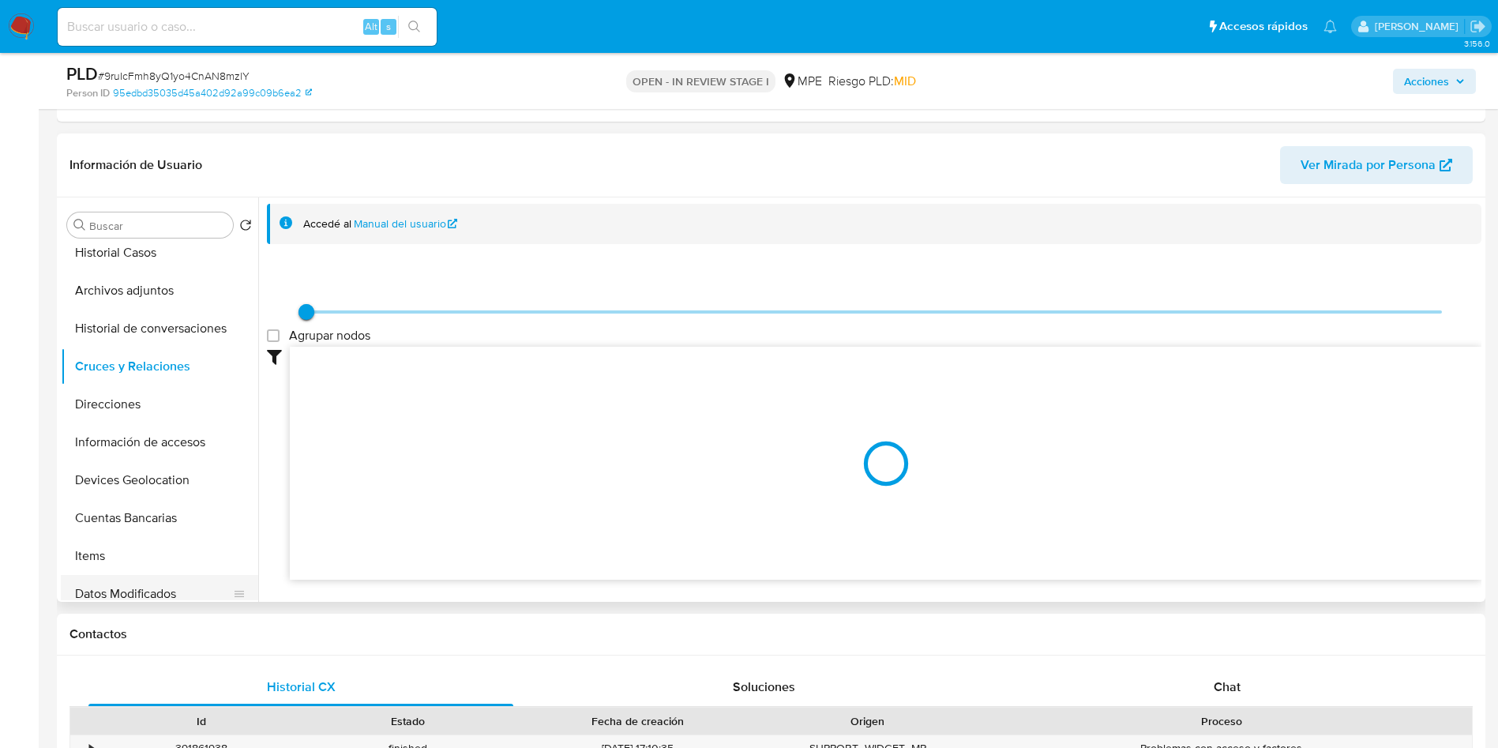
scroll to position [237, 0]
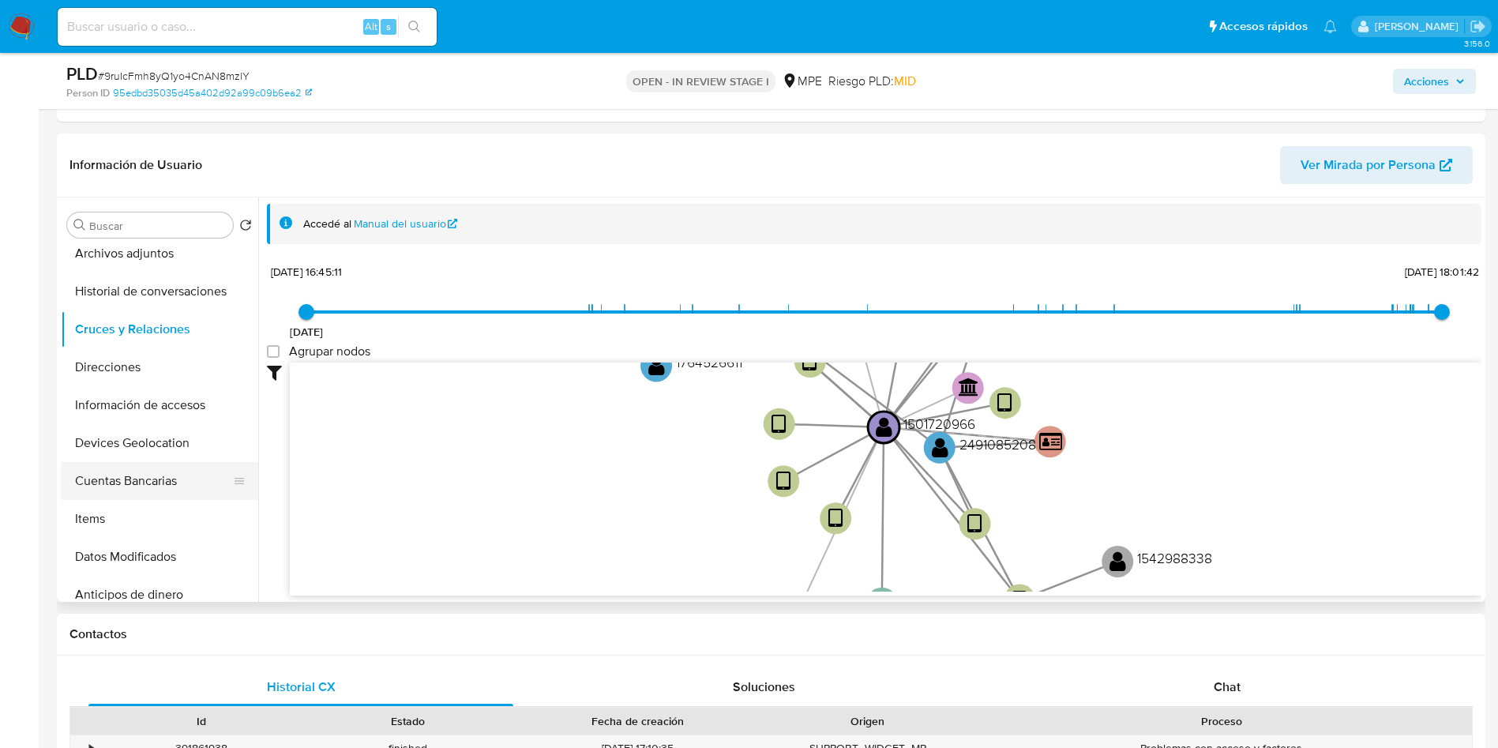
click at [145, 486] on button "Cuentas Bancarias" at bounding box center [153, 481] width 185 height 38
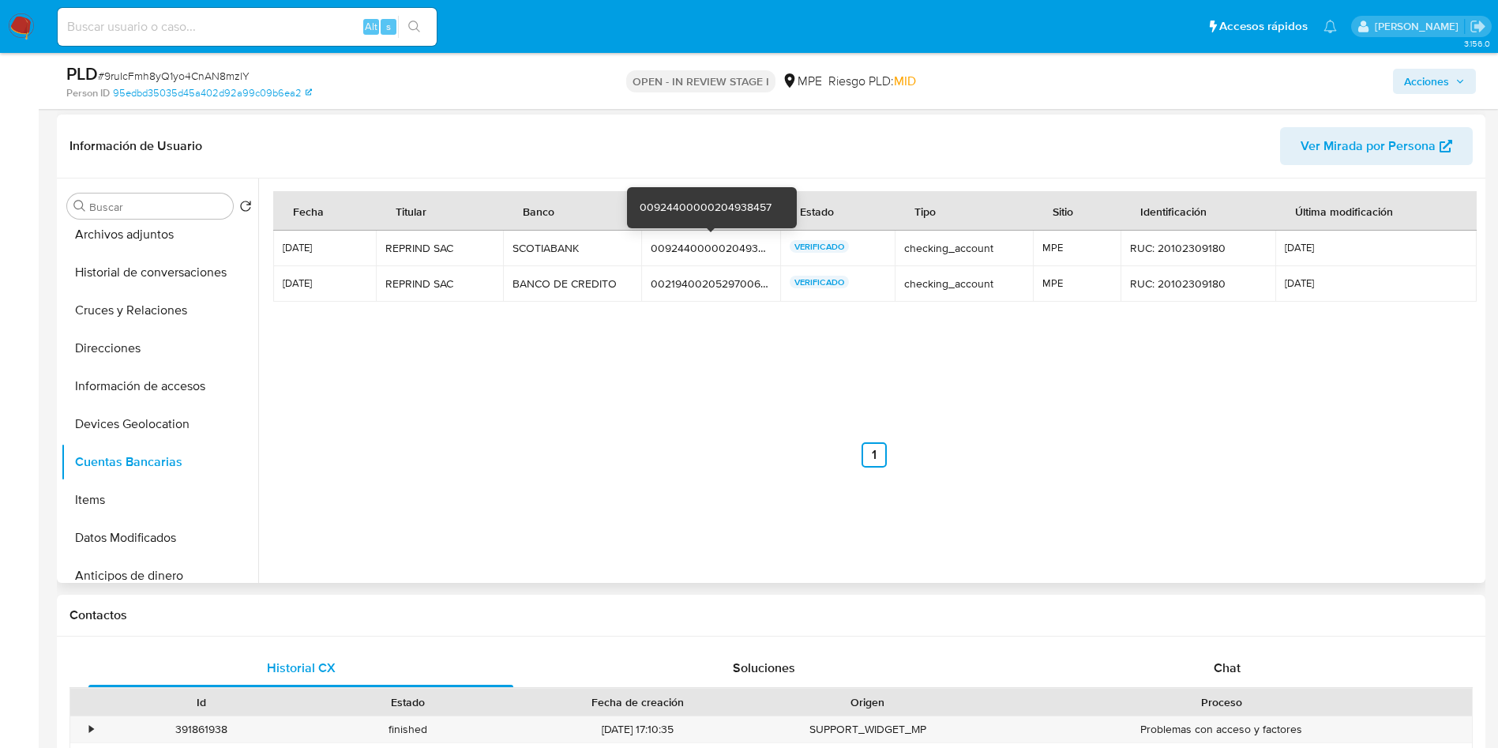
click at [684, 248] on div "00924400000204938457" at bounding box center [710, 248] width 119 height 14
click at [730, 291] on td "00219400205297006990 00219400205297006990" at bounding box center [710, 284] width 138 height 36
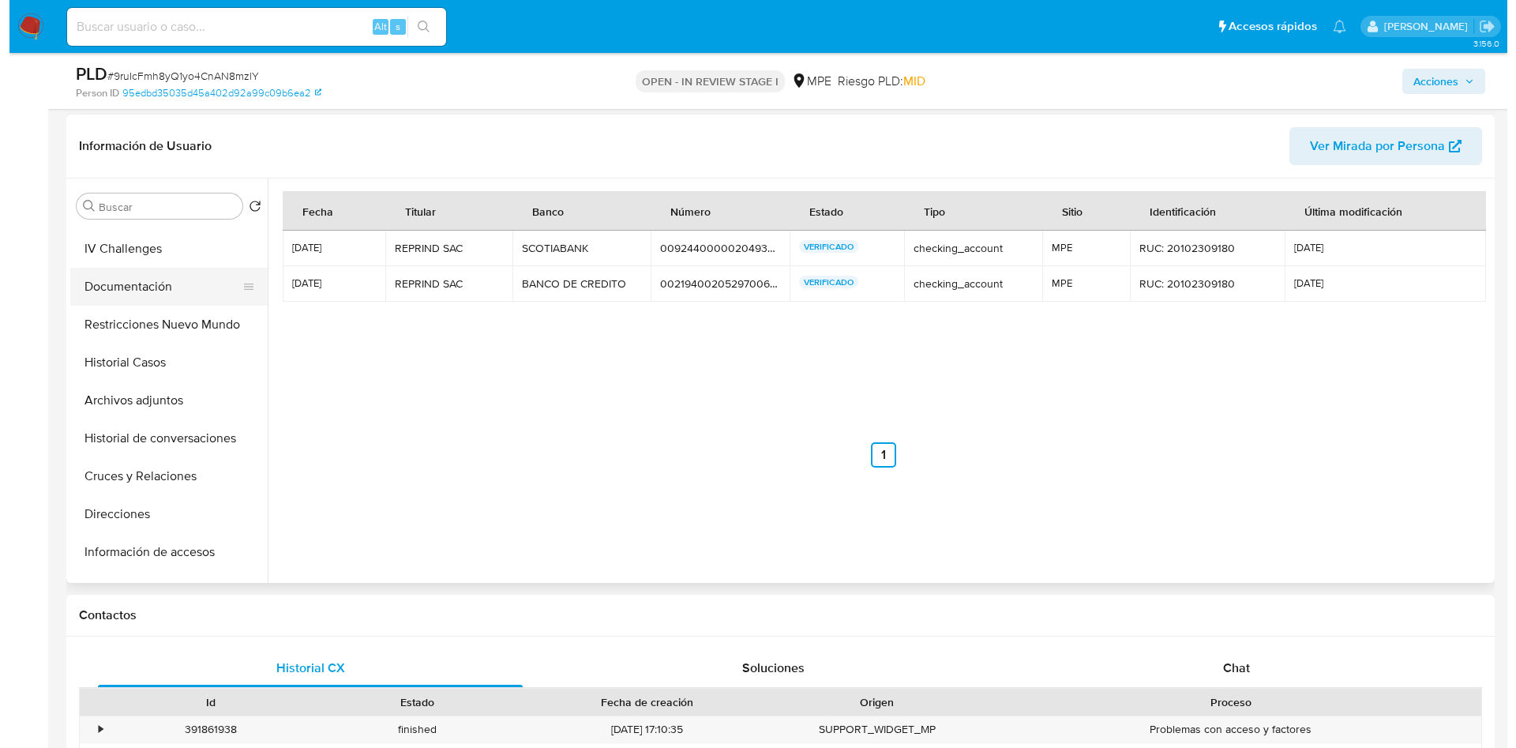
scroll to position [0, 0]
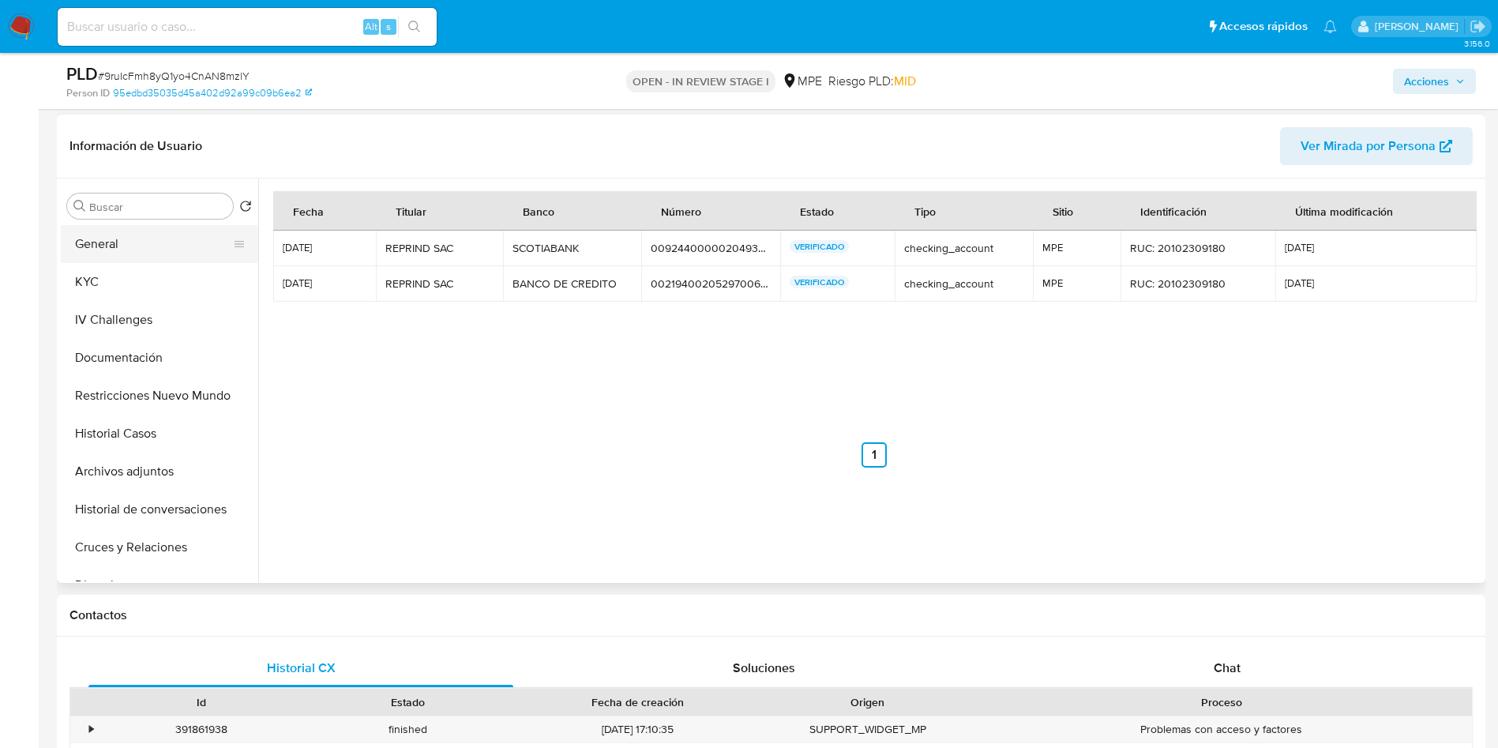
click at [155, 246] on button "General" at bounding box center [153, 244] width 185 height 38
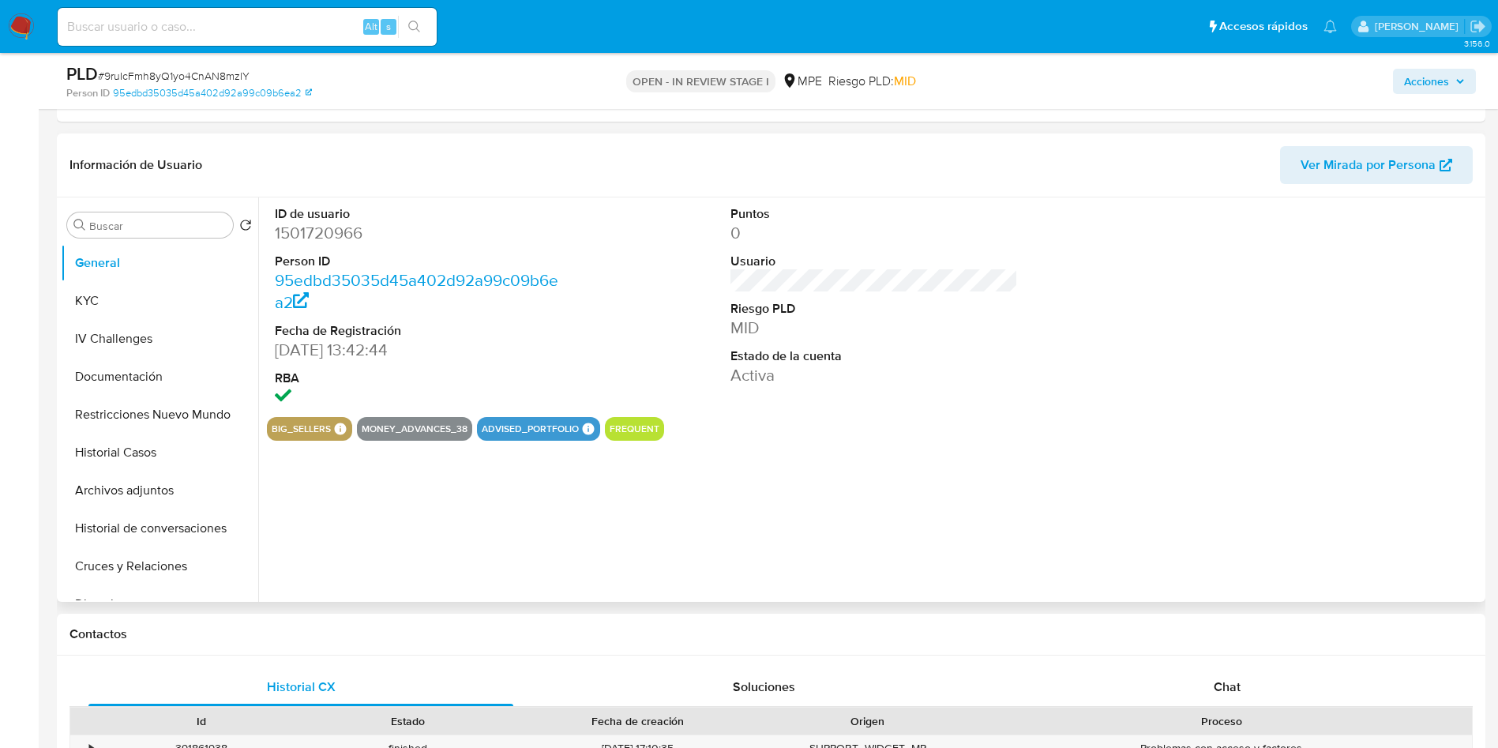
click at [327, 234] on dd "1501720966" at bounding box center [419, 233] width 288 height 22
click at [170, 301] on button "KYC" at bounding box center [153, 301] width 185 height 38
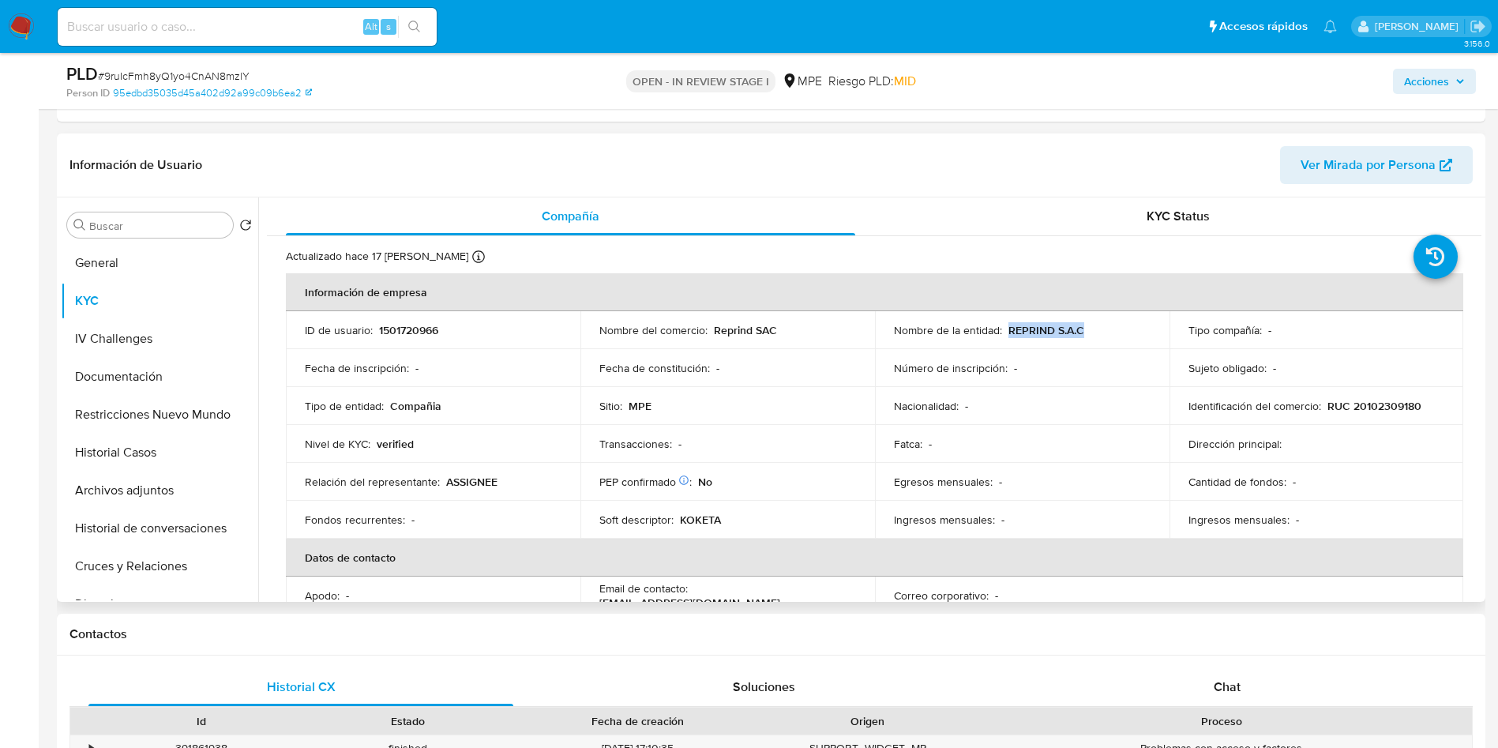
drag, startPoint x: 1010, startPoint y: 331, endPoint x: 1094, endPoint y: 336, distance: 84.6
click at [1093, 334] on div "Nombre de la entidad : REPRIND S.A.C" at bounding box center [1022, 330] width 257 height 14
click at [122, 478] on button "Archivos adjuntos" at bounding box center [153, 490] width 185 height 38
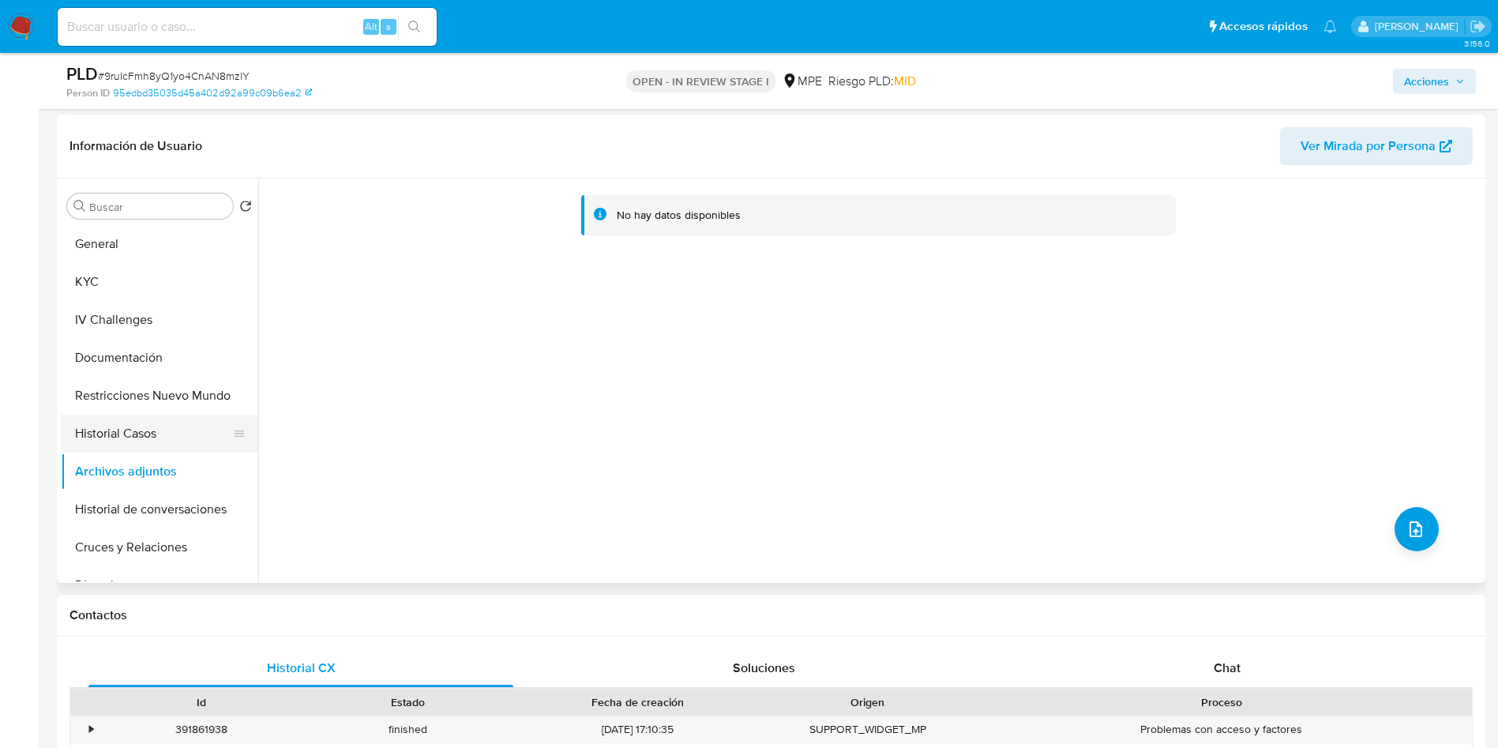
click at [186, 437] on button "Historial Casos" at bounding box center [153, 434] width 185 height 38
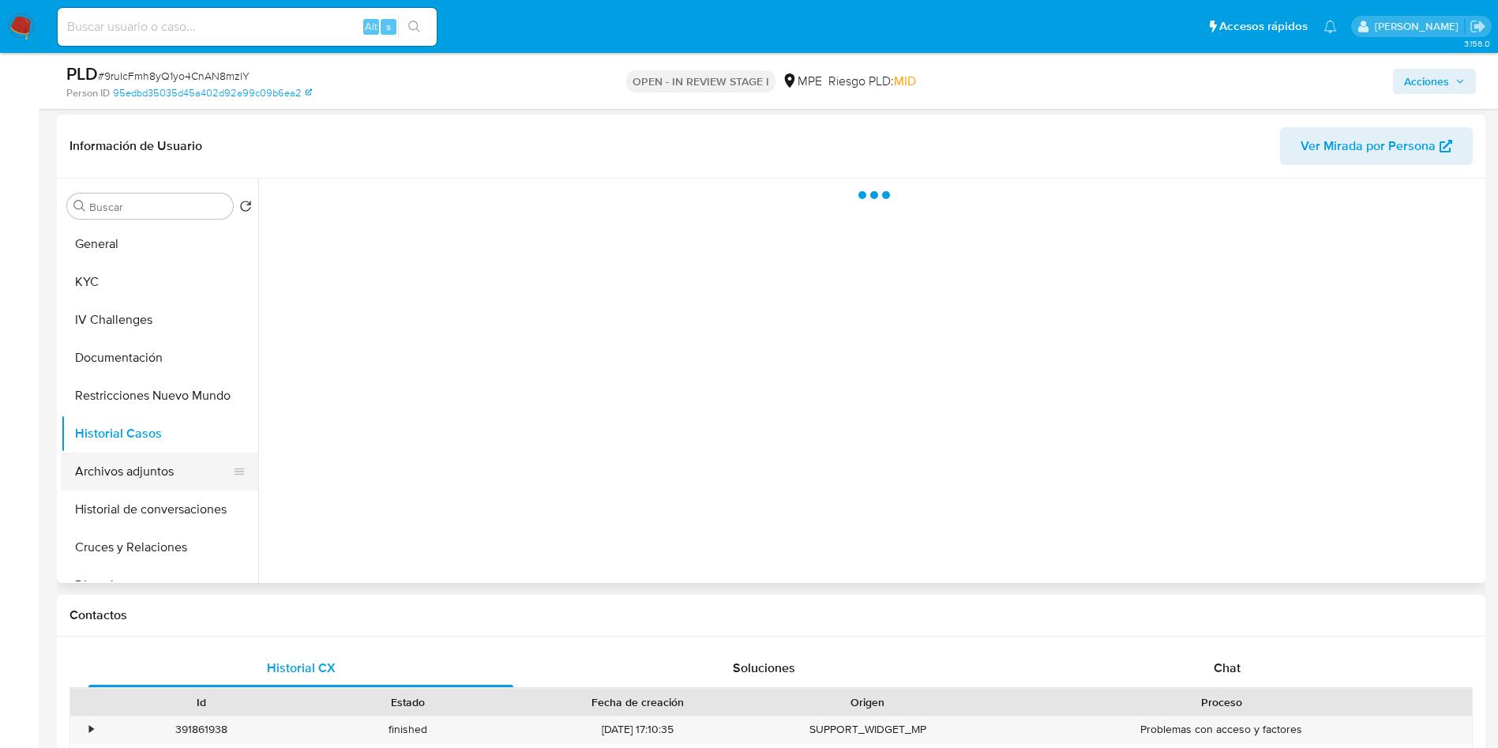
click at [188, 462] on button "Archivos adjuntos" at bounding box center [153, 471] width 185 height 38
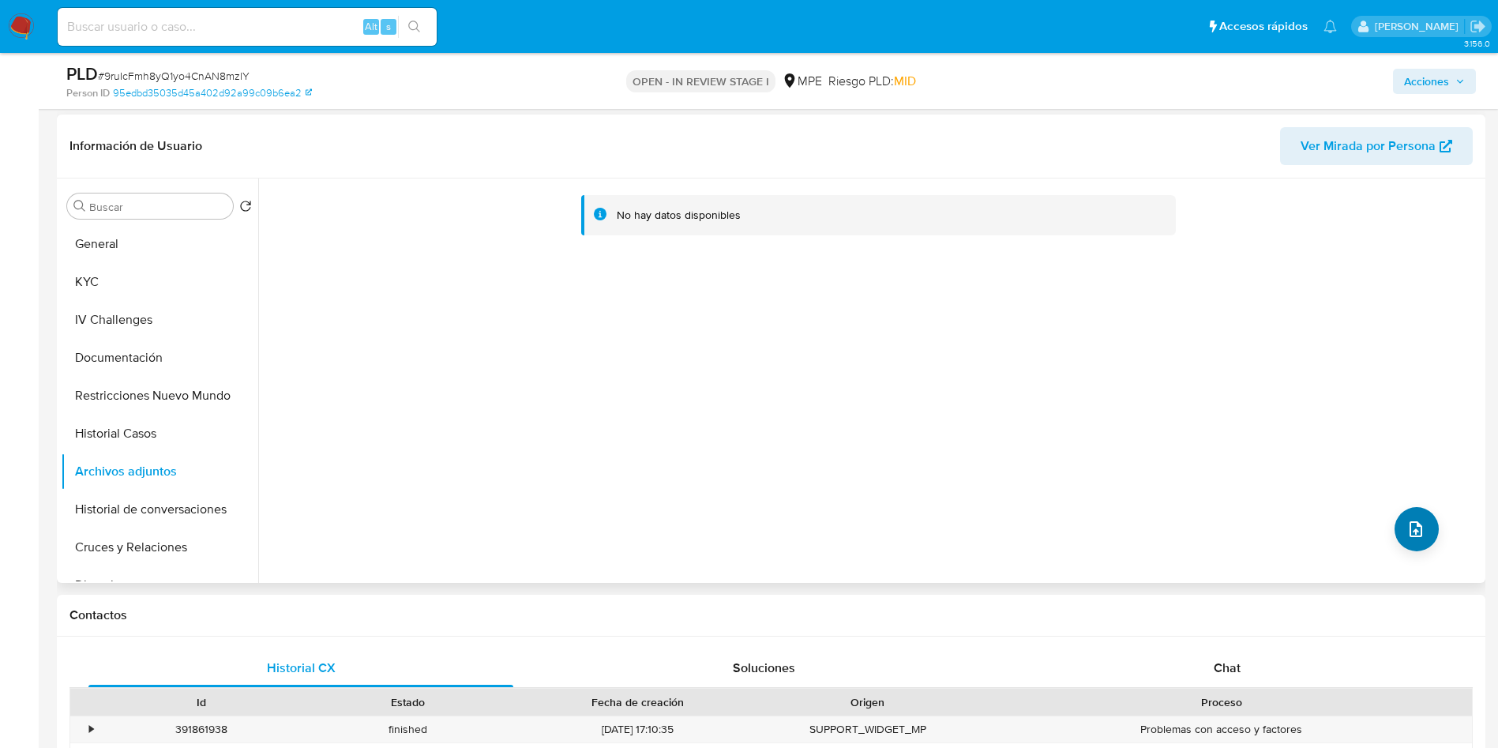
drag, startPoint x: 1414, startPoint y: 565, endPoint x: 1404, endPoint y: 530, distance: 37.0
click at [1408, 561] on div "No hay datos disponibles" at bounding box center [869, 380] width 1223 height 404
click at [1409, 528] on icon "upload-file" at bounding box center [1415, 529] width 13 height 16
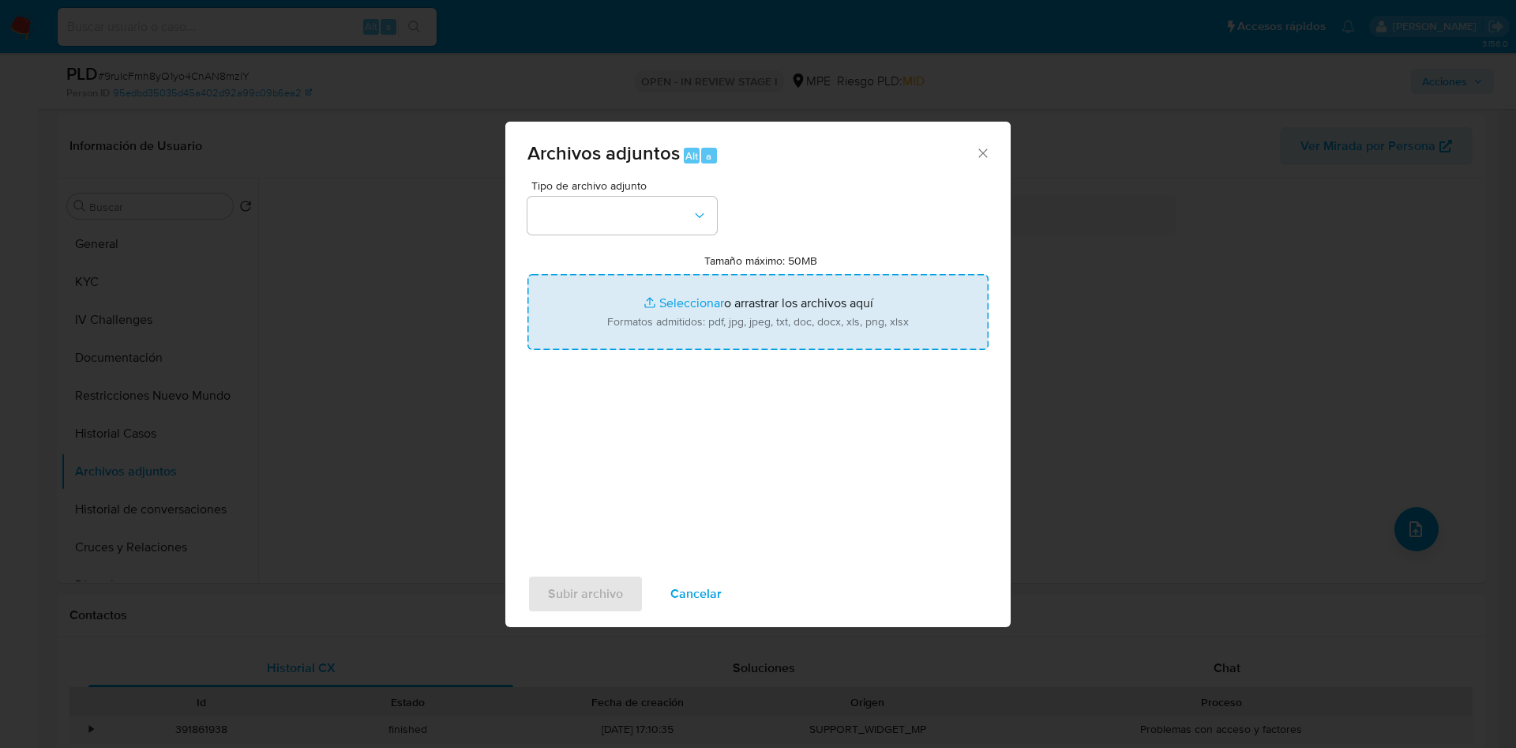
click at [752, 340] on input "Tamaño máximo: 50MB Seleccionar archivos" at bounding box center [757, 312] width 461 height 76
type input "C:\fakepath\Case Log 1501720966 - 27_08_2025.pdf"
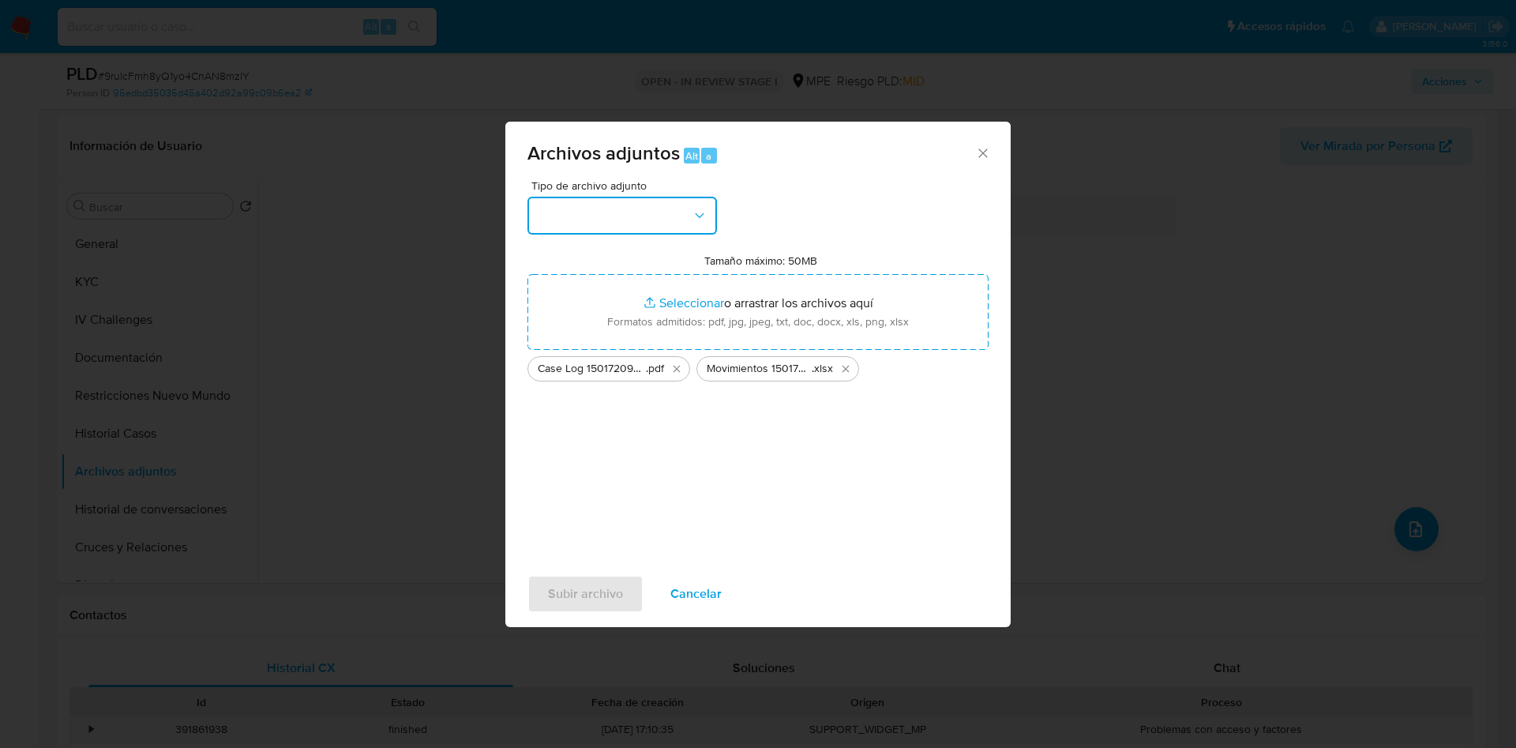
click at [644, 225] on button "button" at bounding box center [621, 216] width 189 height 38
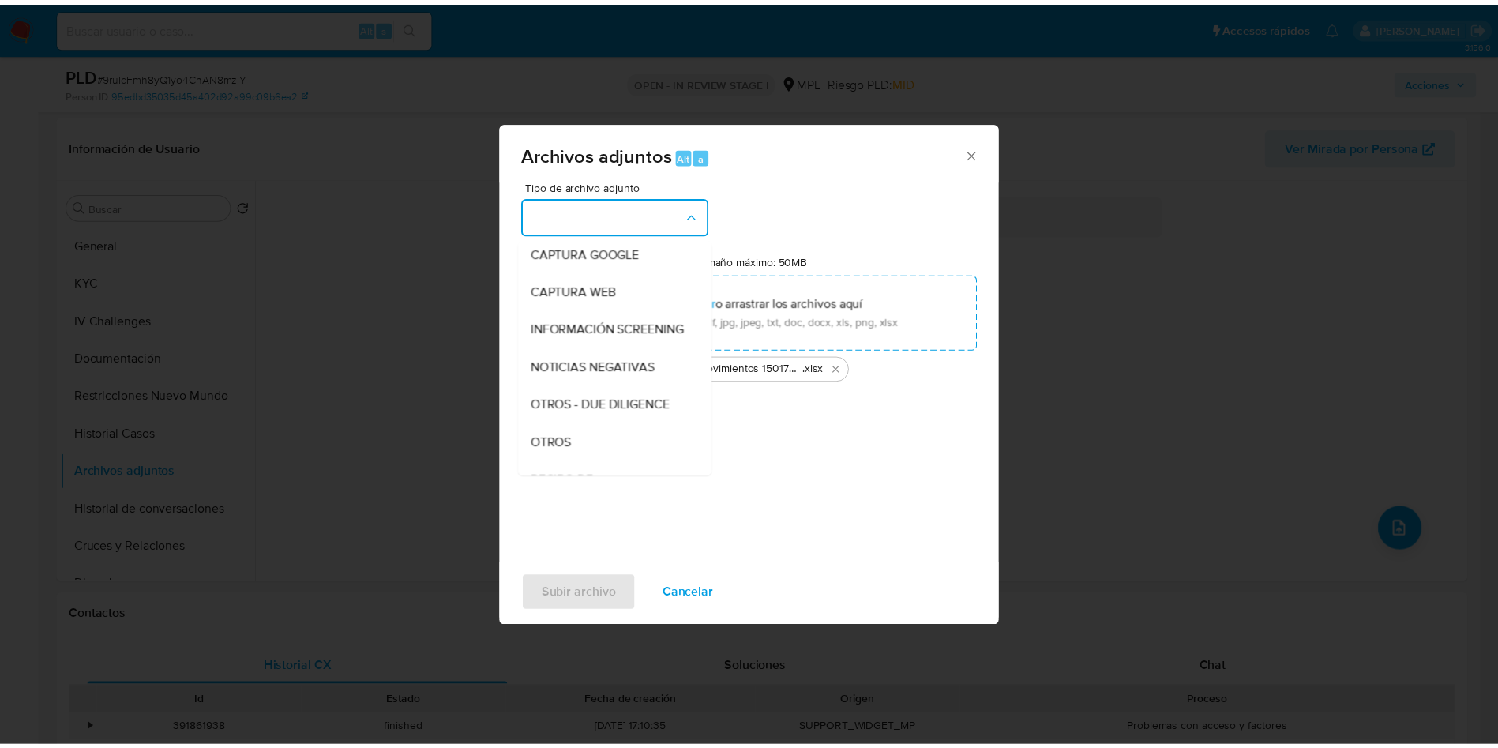
scroll to position [118, 0]
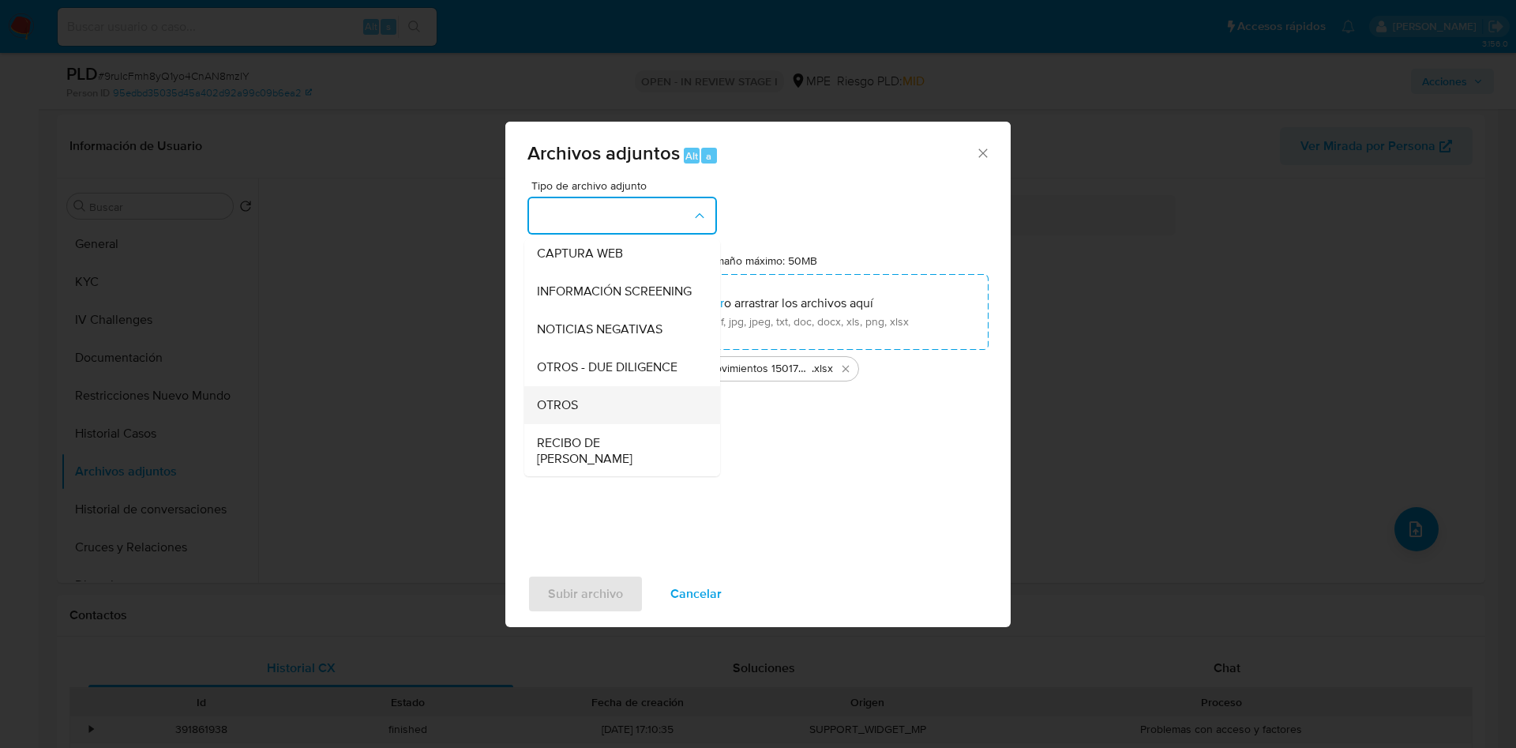
click at [608, 418] on div "OTROS" at bounding box center [617, 405] width 161 height 38
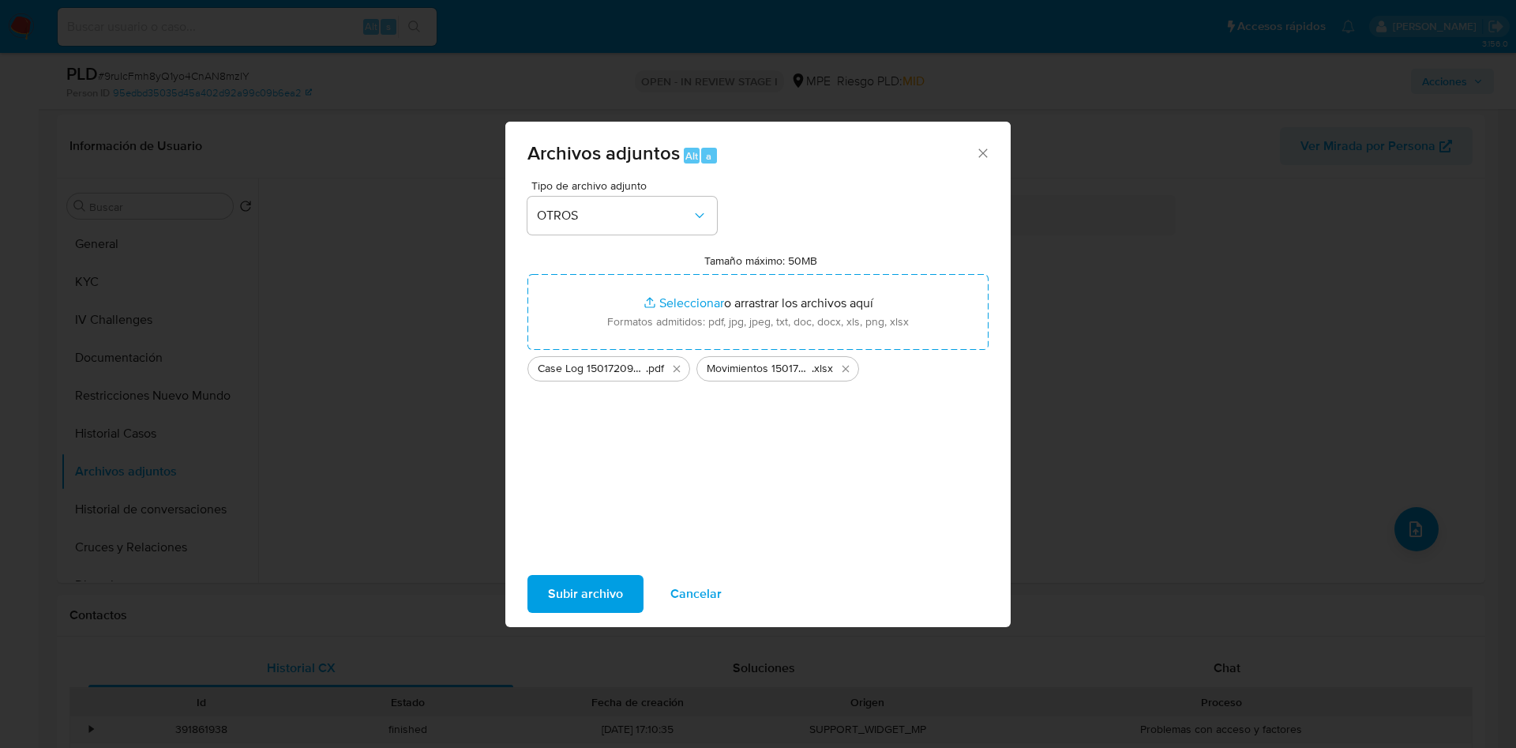
click at [598, 607] on span "Subir archivo" at bounding box center [585, 593] width 75 height 35
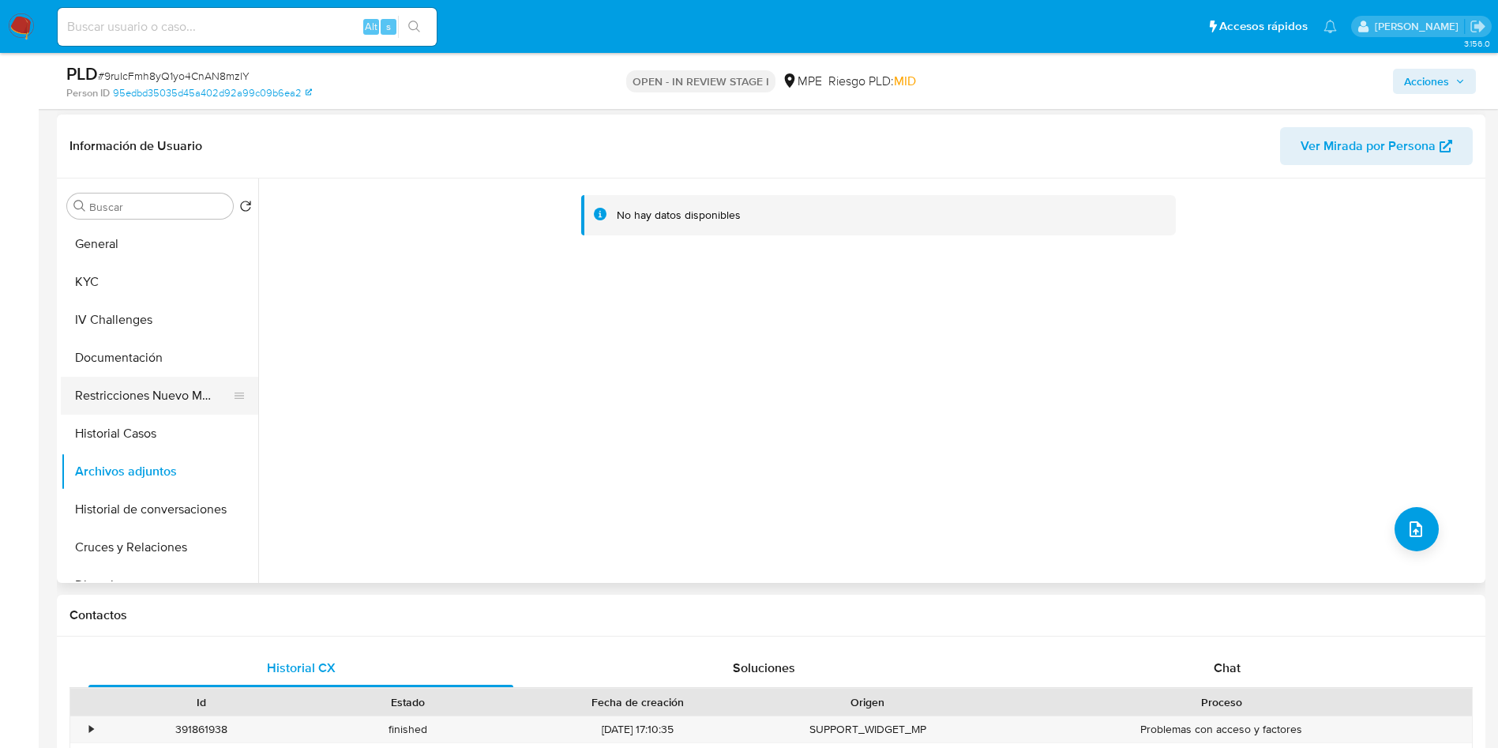
click at [78, 407] on button "Restricciones Nuevo Mundo" at bounding box center [153, 396] width 185 height 38
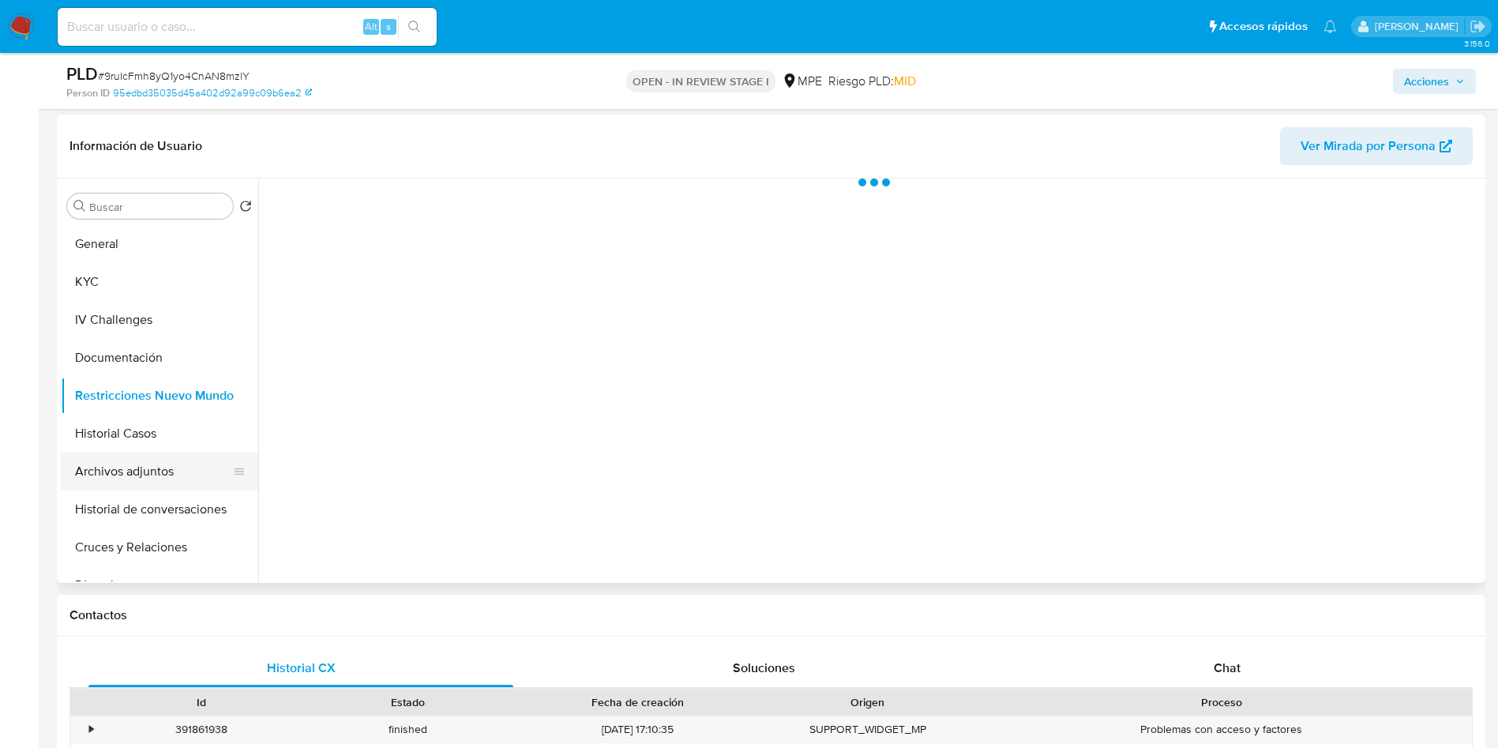
click at [110, 458] on button "Archivos adjuntos" at bounding box center [153, 471] width 185 height 38
click at [1432, 85] on span "Acciones" at bounding box center [1426, 81] width 45 height 25
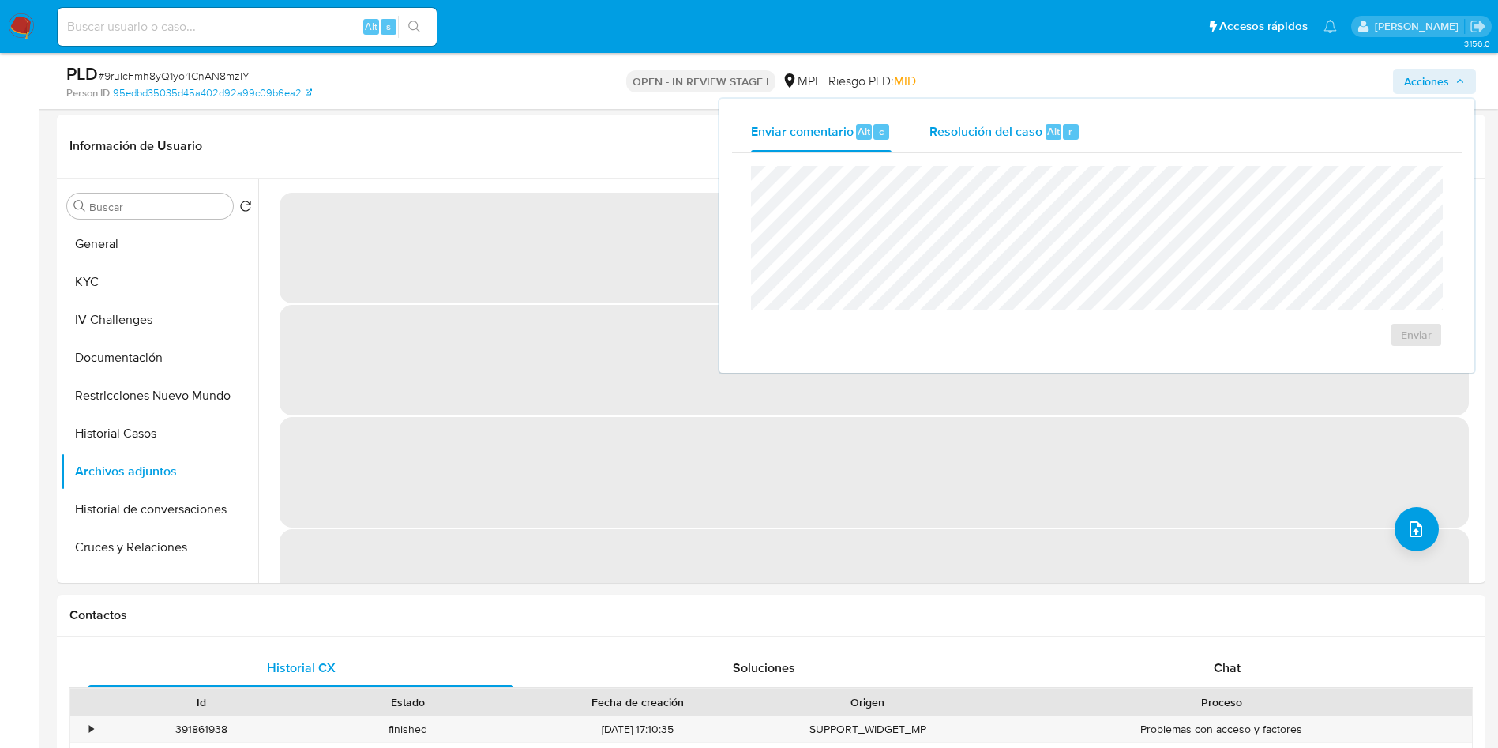
click at [1050, 130] on span "Alt" at bounding box center [1053, 131] width 13 height 15
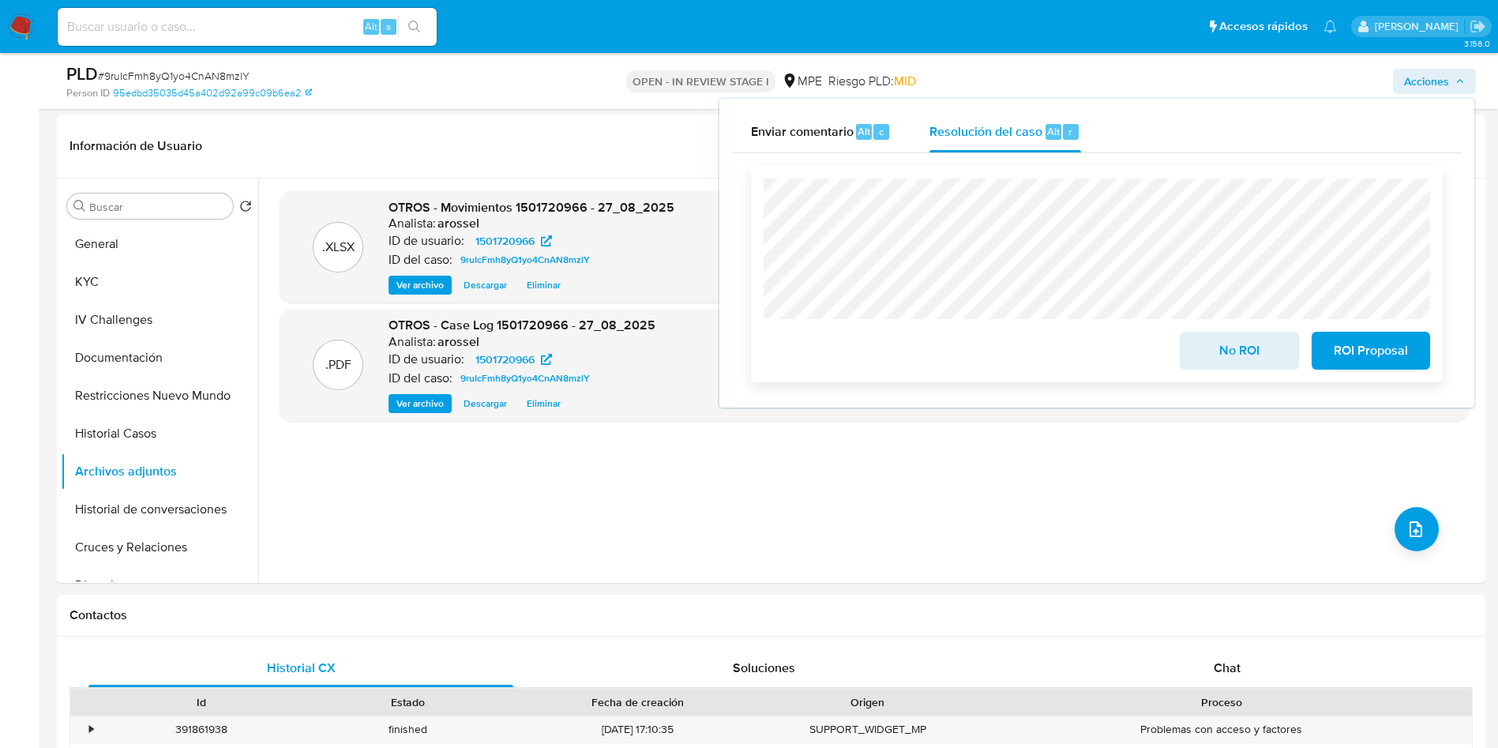
click at [1231, 343] on span "No ROI" at bounding box center [1238, 350] width 77 height 35
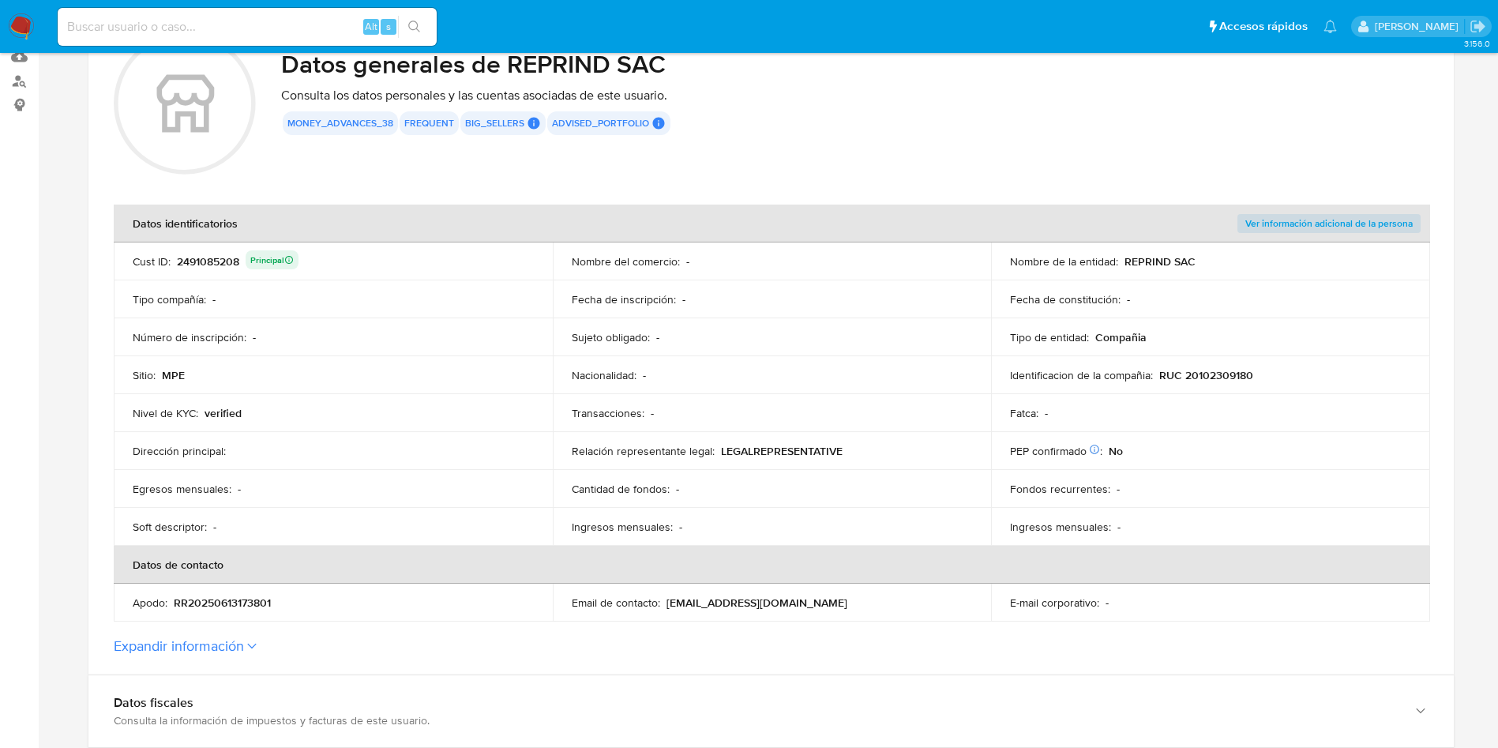
scroll to position [237, 0]
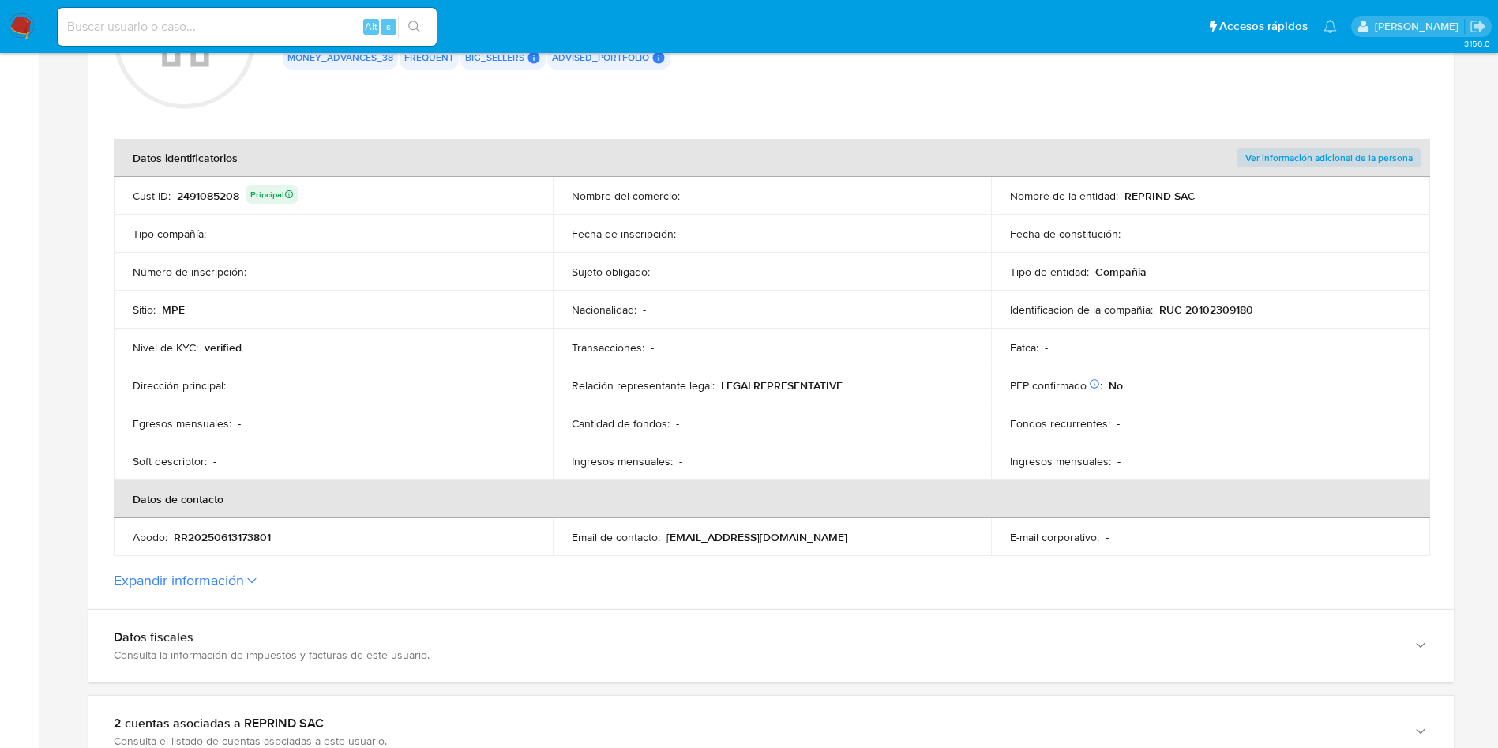
click at [221, 190] on div "2491085208 Principal" at bounding box center [238, 196] width 122 height 22
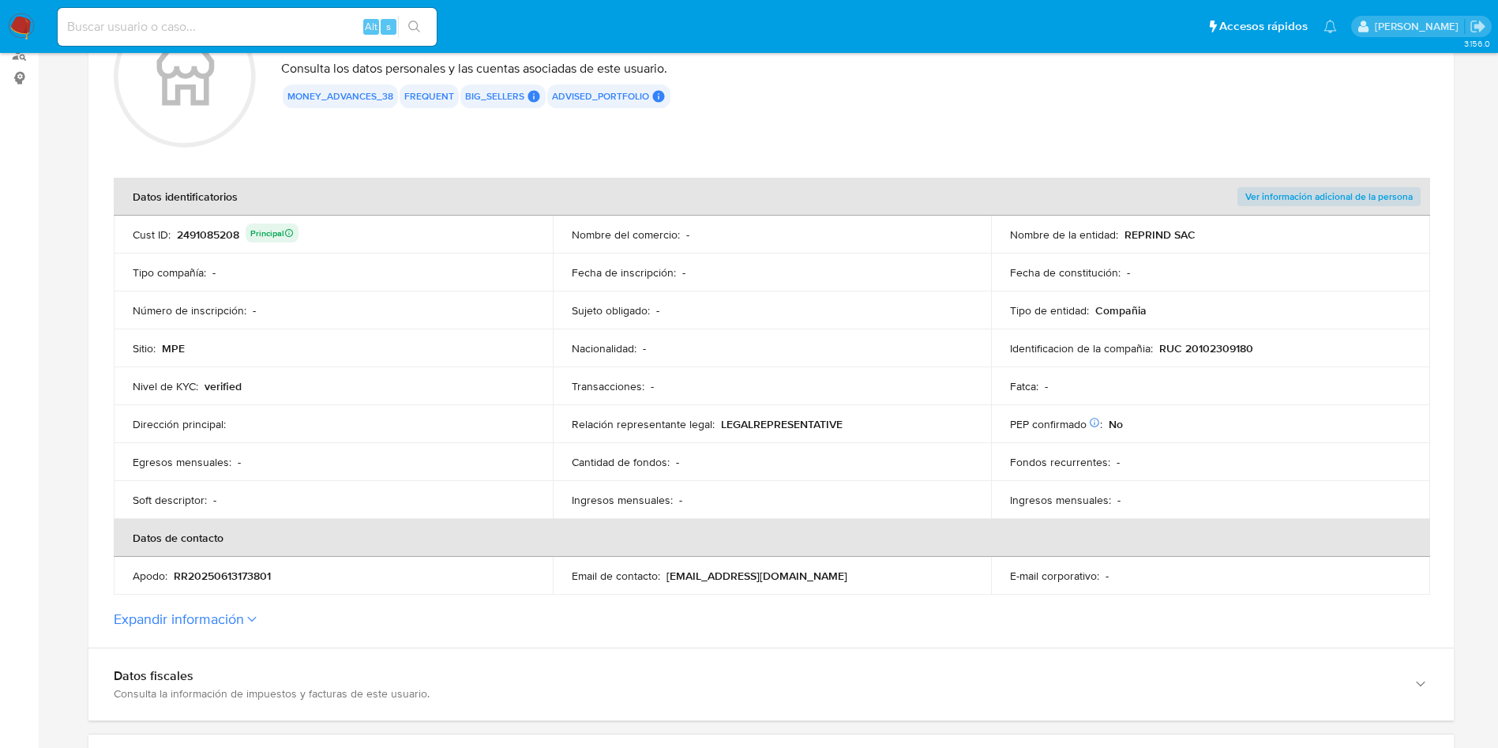
scroll to position [118, 0]
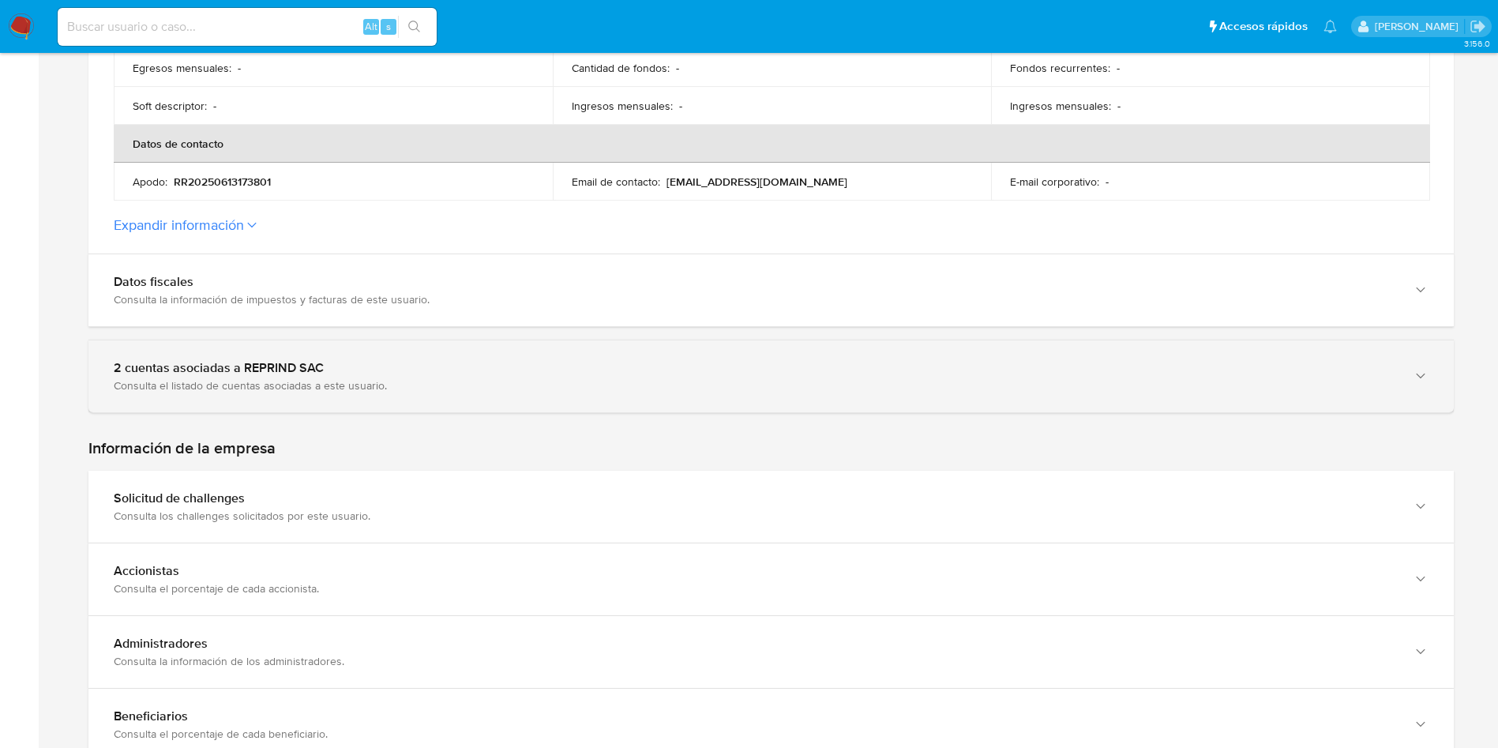
click at [357, 385] on div "Consulta el listado de cuentas asociadas a este usuario." at bounding box center [755, 385] width 1283 height 14
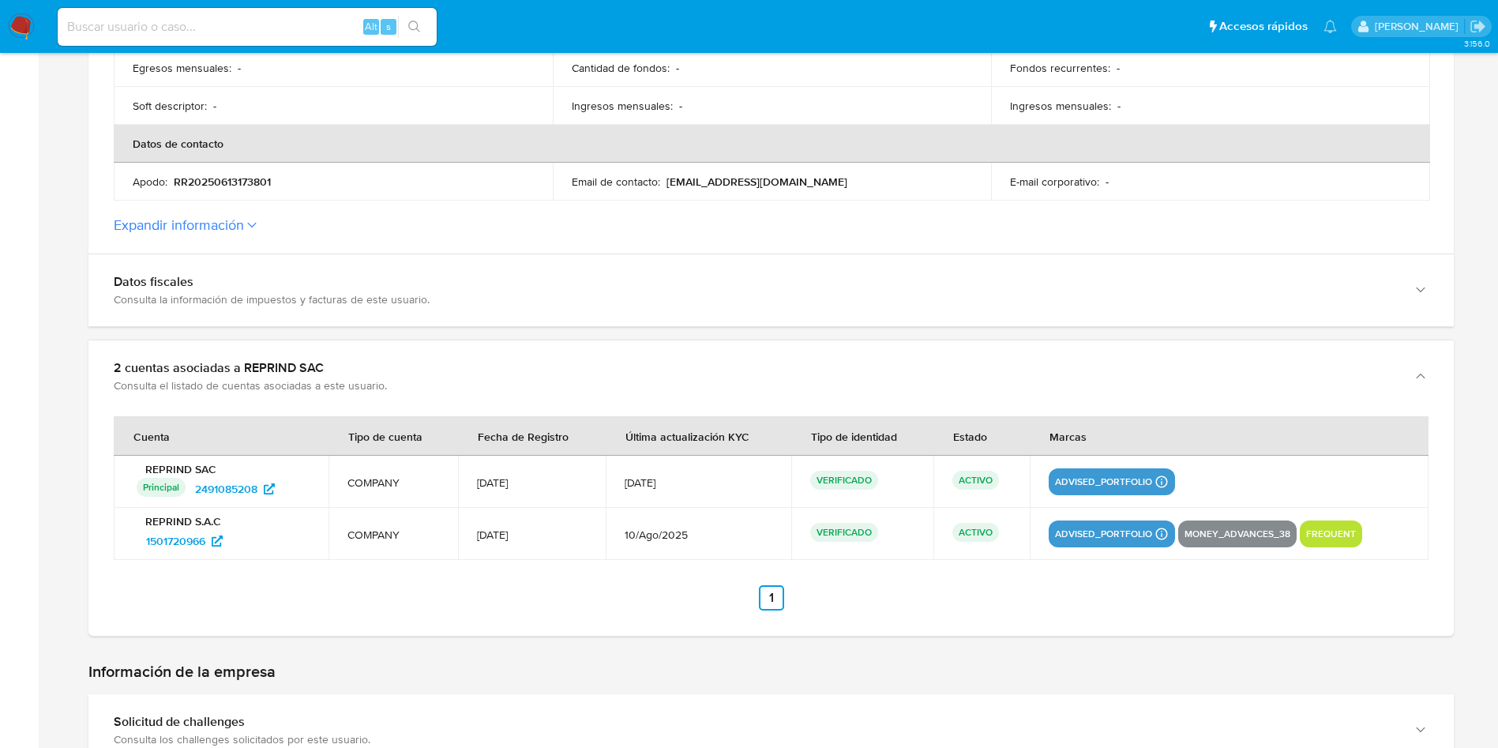
scroll to position [711, 0]
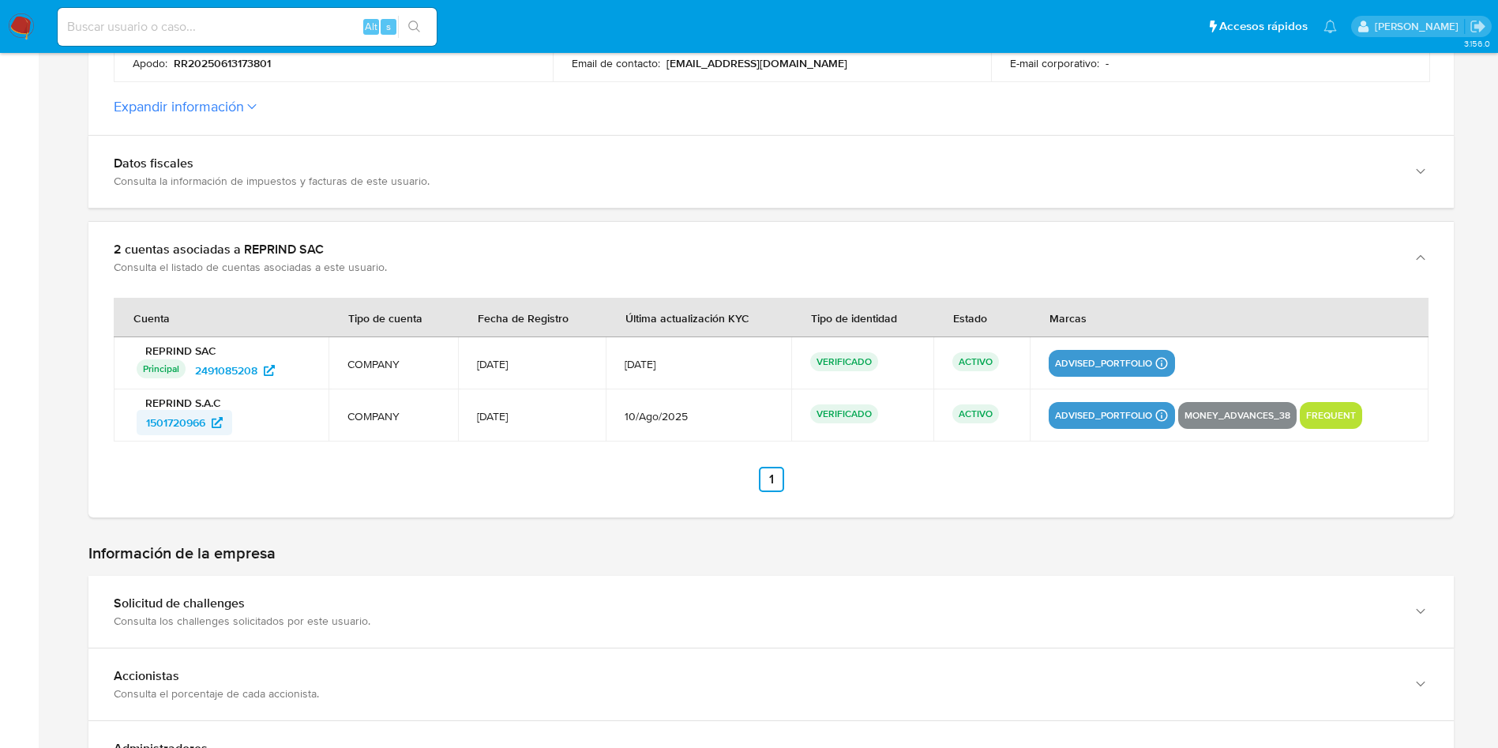
drag, startPoint x: 287, startPoint y: 422, endPoint x: 153, endPoint y: 421, distance: 134.2
click at [153, 421] on div "1501720966" at bounding box center [223, 422] width 173 height 25
click at [153, 421] on span "1501720966" at bounding box center [175, 422] width 59 height 25
click at [283, 472] on ul "Anterior 1 Siguiente" at bounding box center [771, 479] width 1315 height 25
drag, startPoint x: 280, startPoint y: 426, endPoint x: 138, endPoint y: 422, distance: 142.2
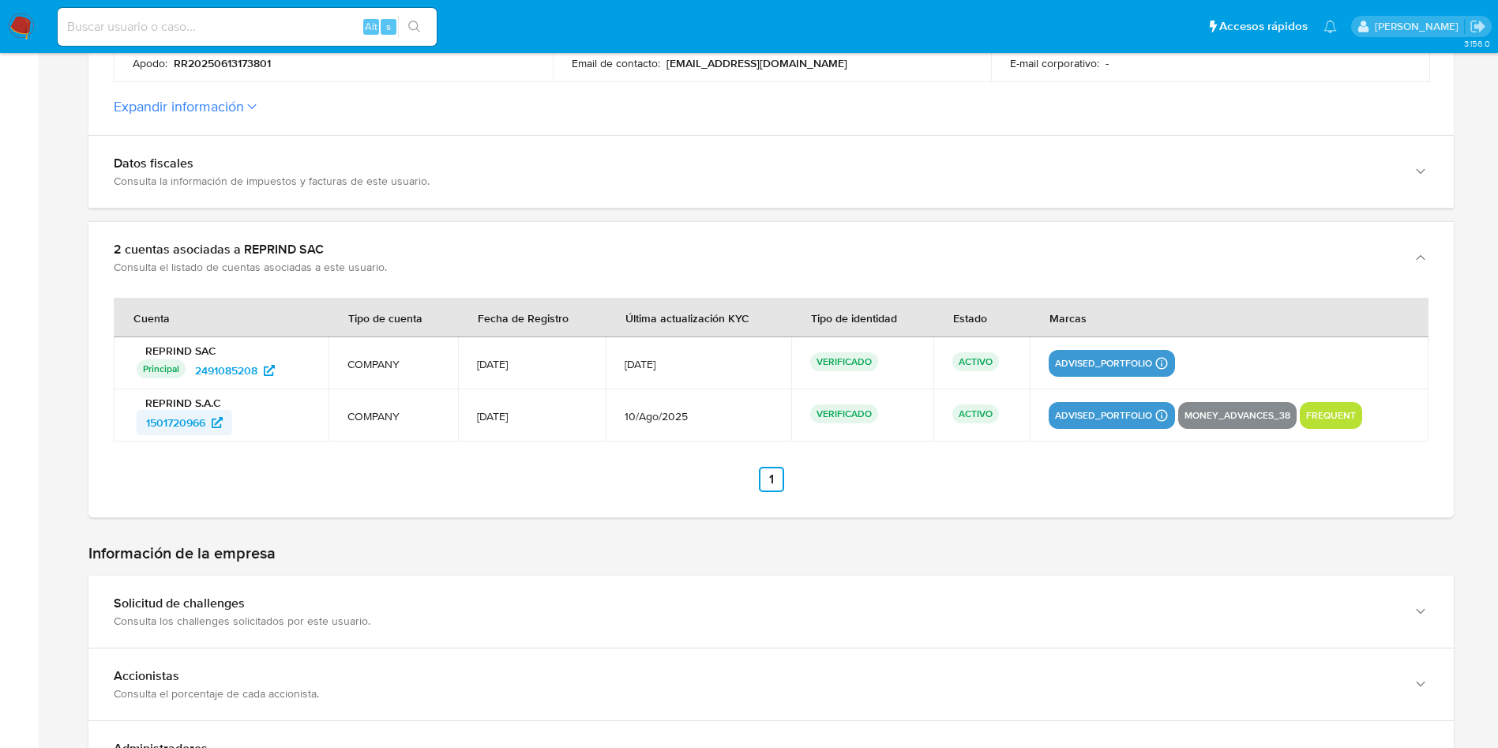
click at [138, 422] on div "1501720966" at bounding box center [223, 422] width 173 height 25
drag, startPoint x: 287, startPoint y: 381, endPoint x: 197, endPoint y: 377, distance: 90.1
click at [197, 377] on div "Principal Identificado como usuario principal 2491085208" at bounding box center [223, 370] width 173 height 25
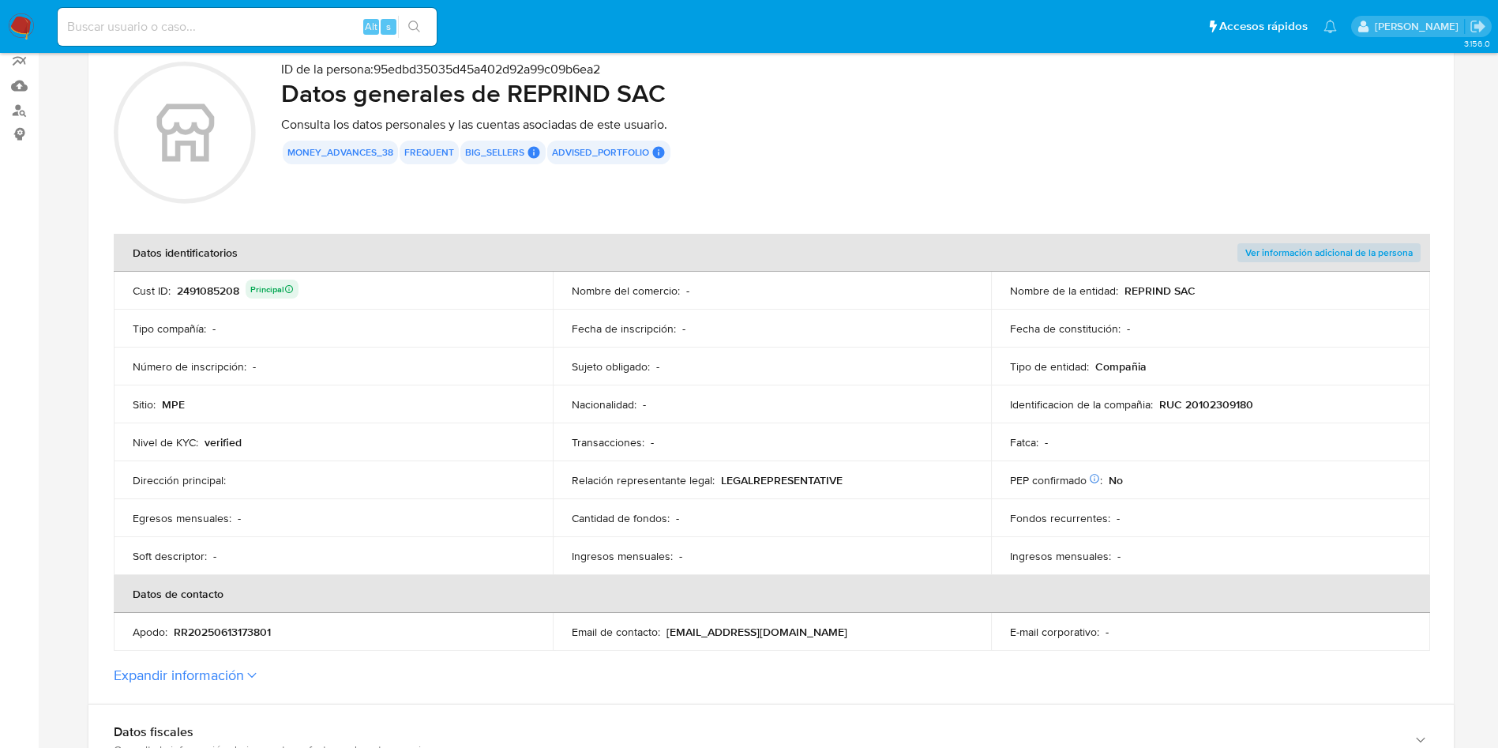
scroll to position [0, 0]
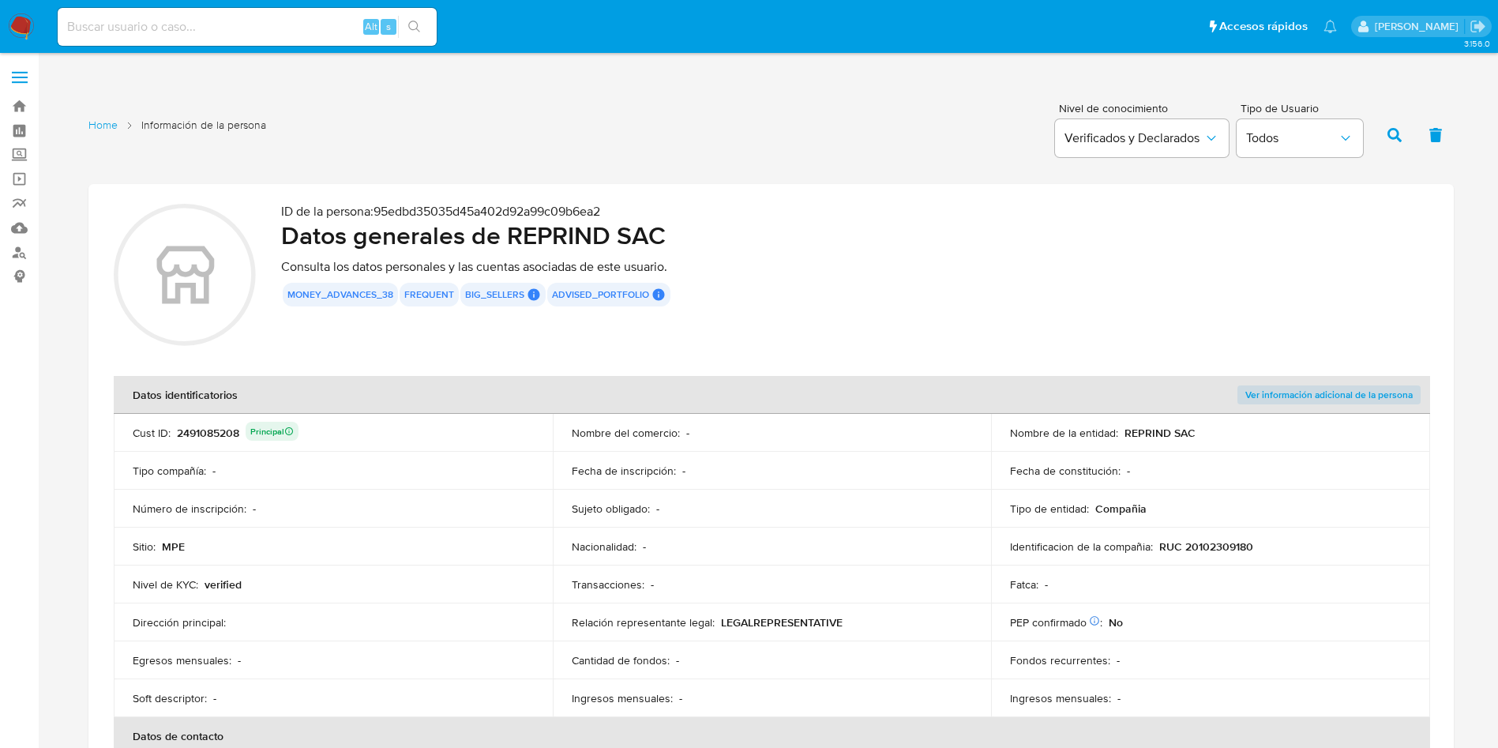
drag, startPoint x: 508, startPoint y: 238, endPoint x: 685, endPoint y: 242, distance: 176.1
click at [685, 242] on h2 "Datos generales de REPRIND SAC" at bounding box center [854, 235] width 1147 height 32
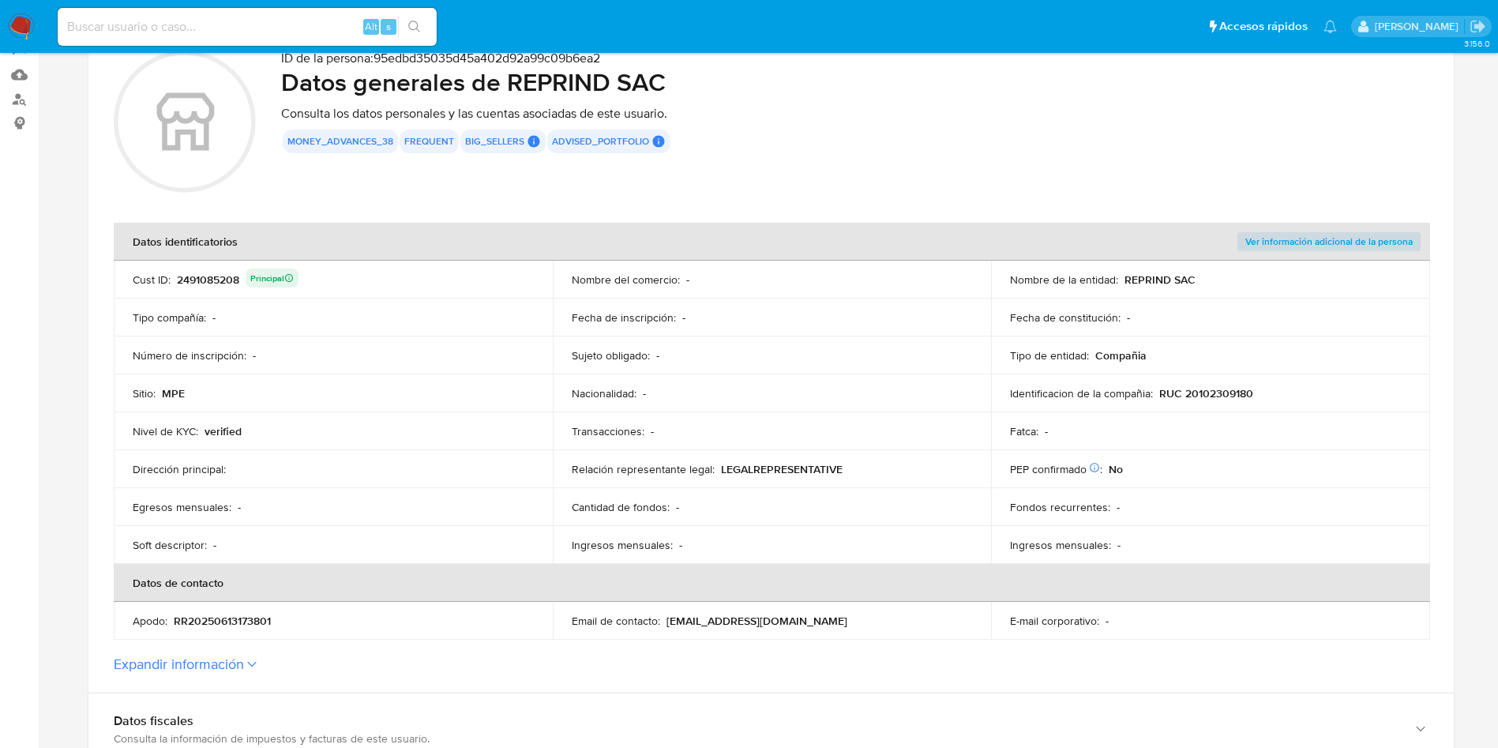
scroll to position [237, 0]
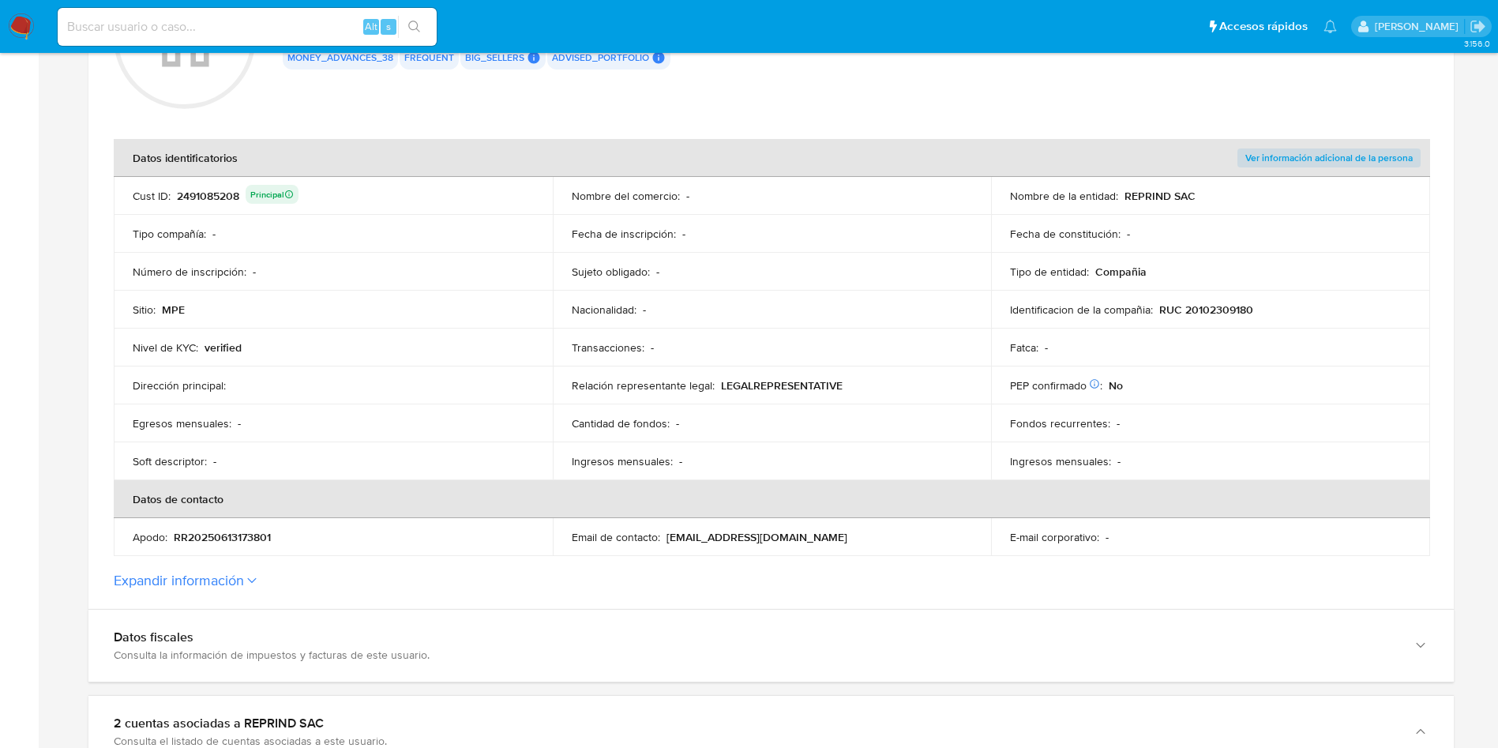
drag, startPoint x: 1157, startPoint y: 309, endPoint x: 1276, endPoint y: 309, distance: 118.4
click at [1276, 309] on div "Identificacion de la compañia : RUC 20102309180" at bounding box center [1210, 309] width 401 height 14
click at [764, 426] on div "Cantidad de fondos : -" at bounding box center [772, 423] width 401 height 14
click at [1223, 314] on p "RUC 20102309180" at bounding box center [1206, 309] width 94 height 14
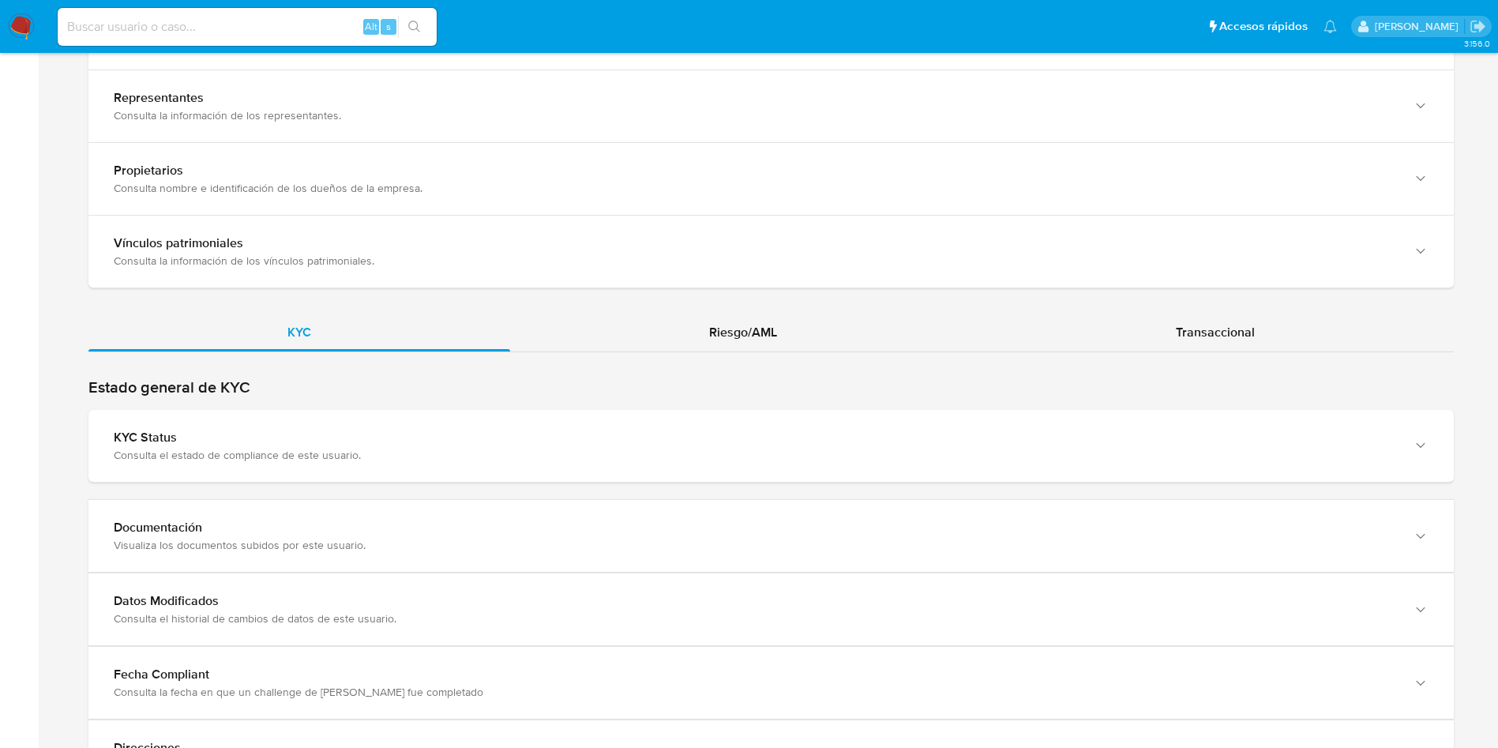
scroll to position [1600, 0]
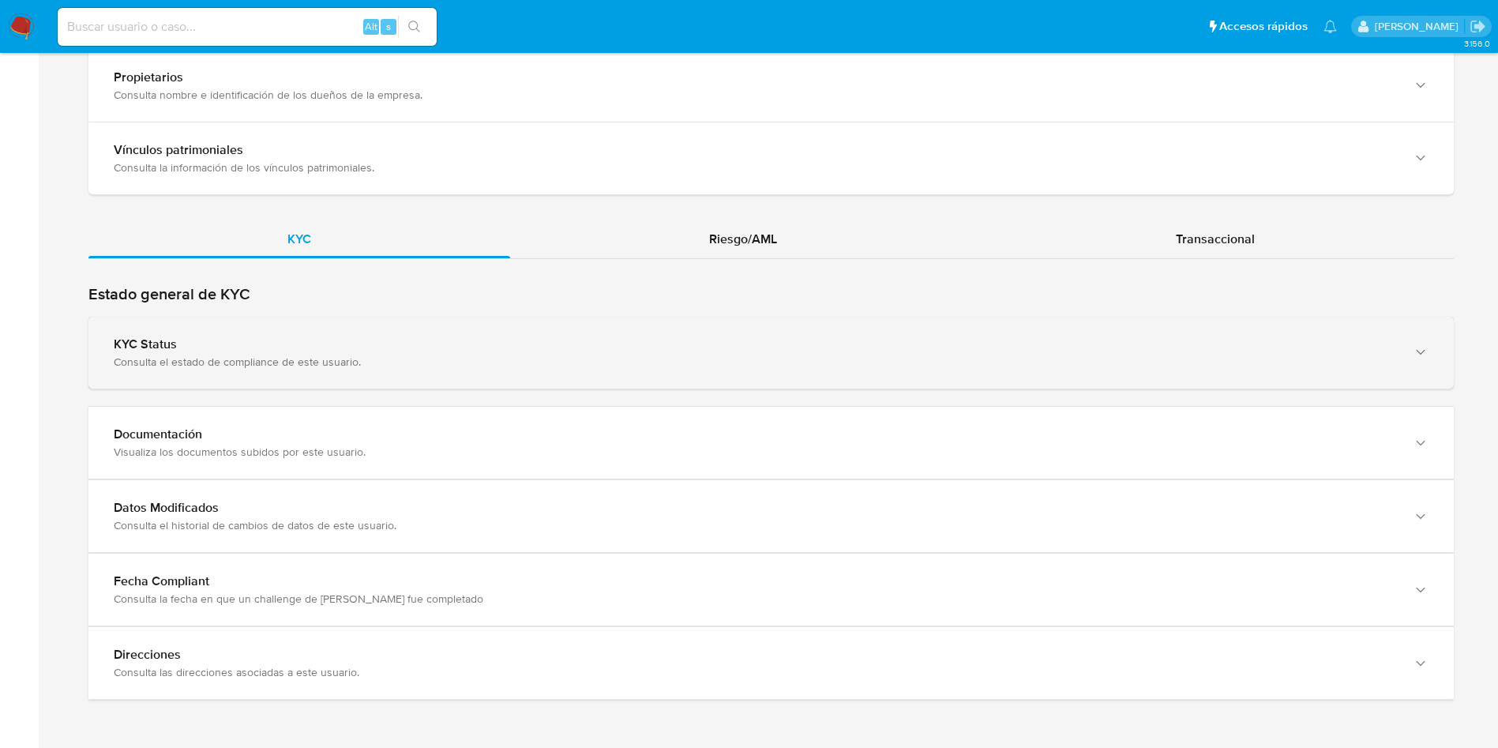
click at [482, 343] on div "KYC Status" at bounding box center [755, 344] width 1283 height 16
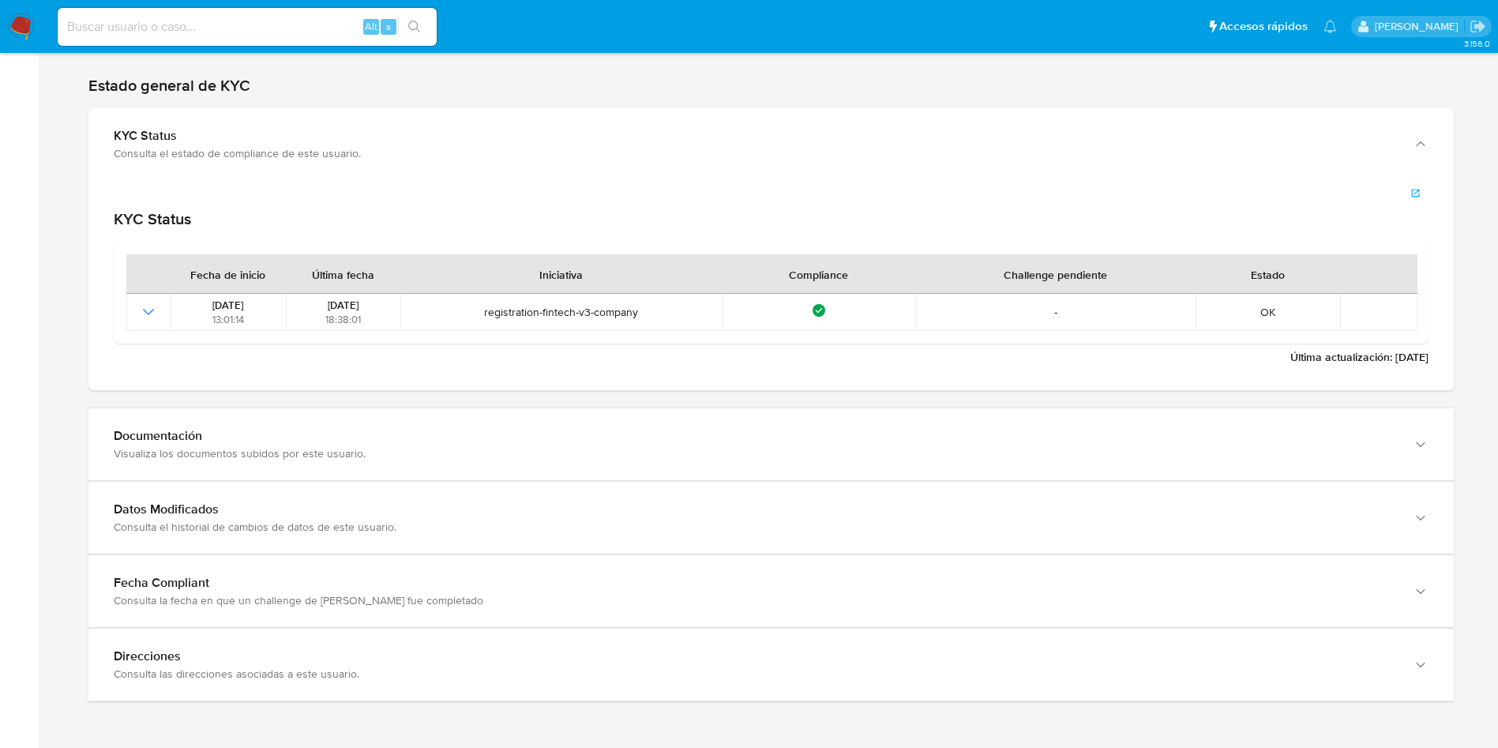
scroll to position [1810, 0]
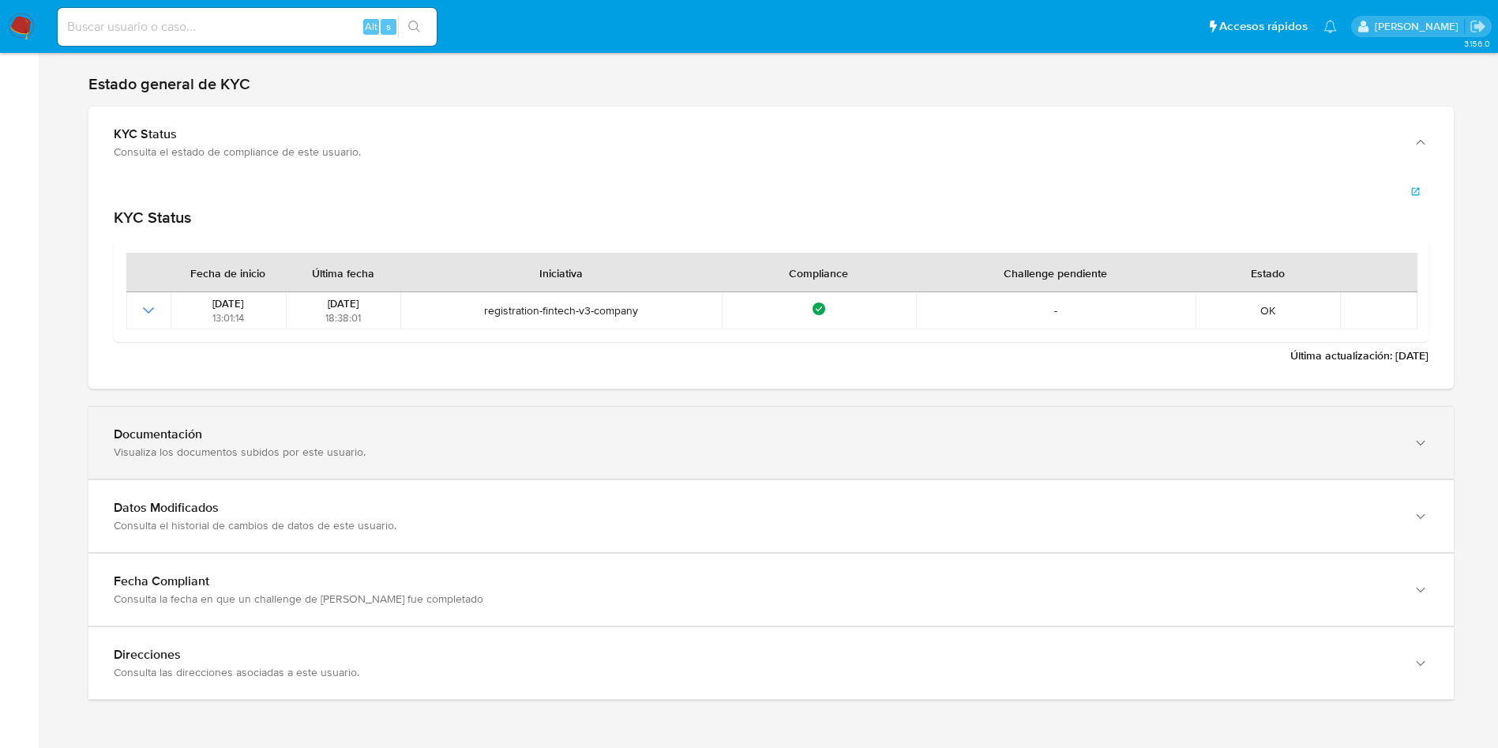
click at [438, 413] on div "Documentación Visualiza los documentos subidos por este usuario." at bounding box center [770, 443] width 1365 height 72
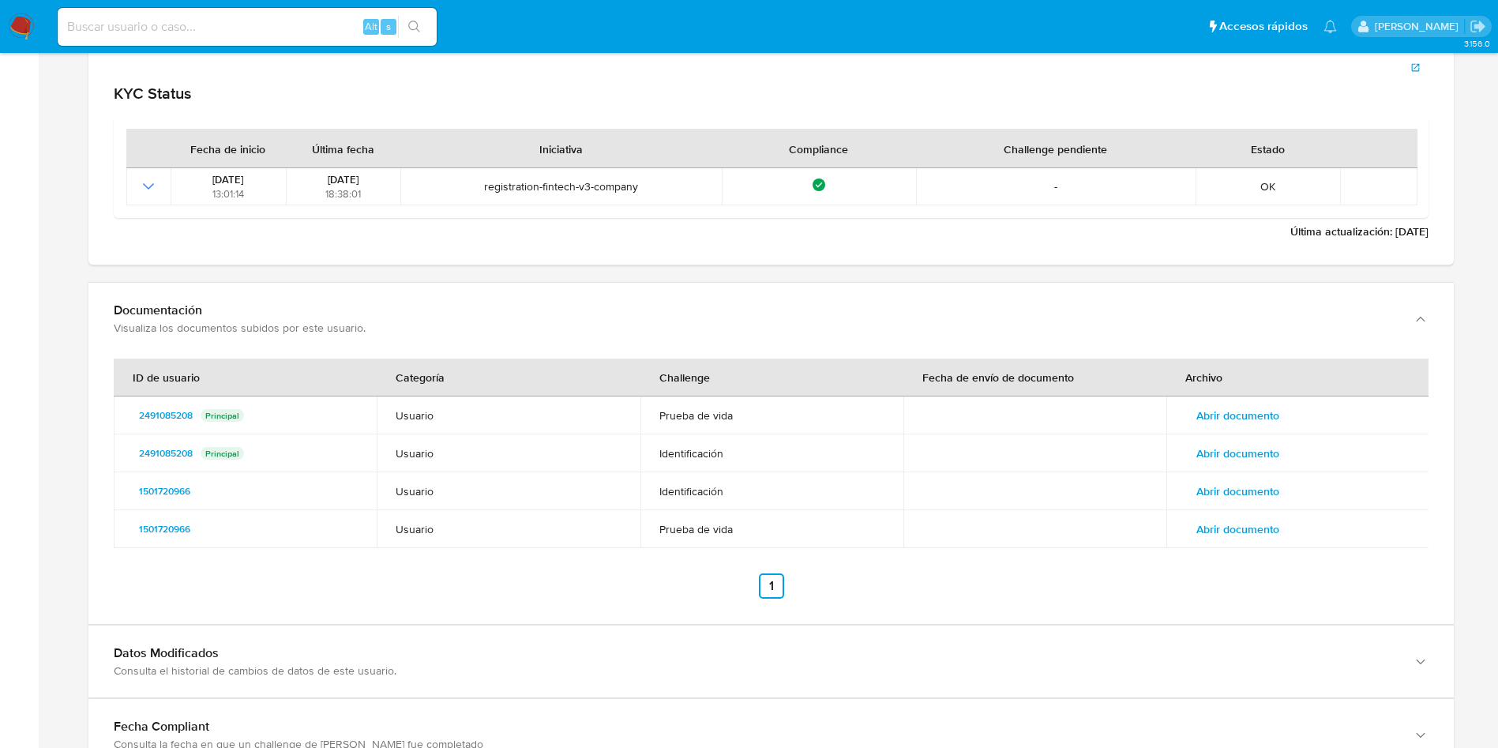
scroll to position [2046, 0]
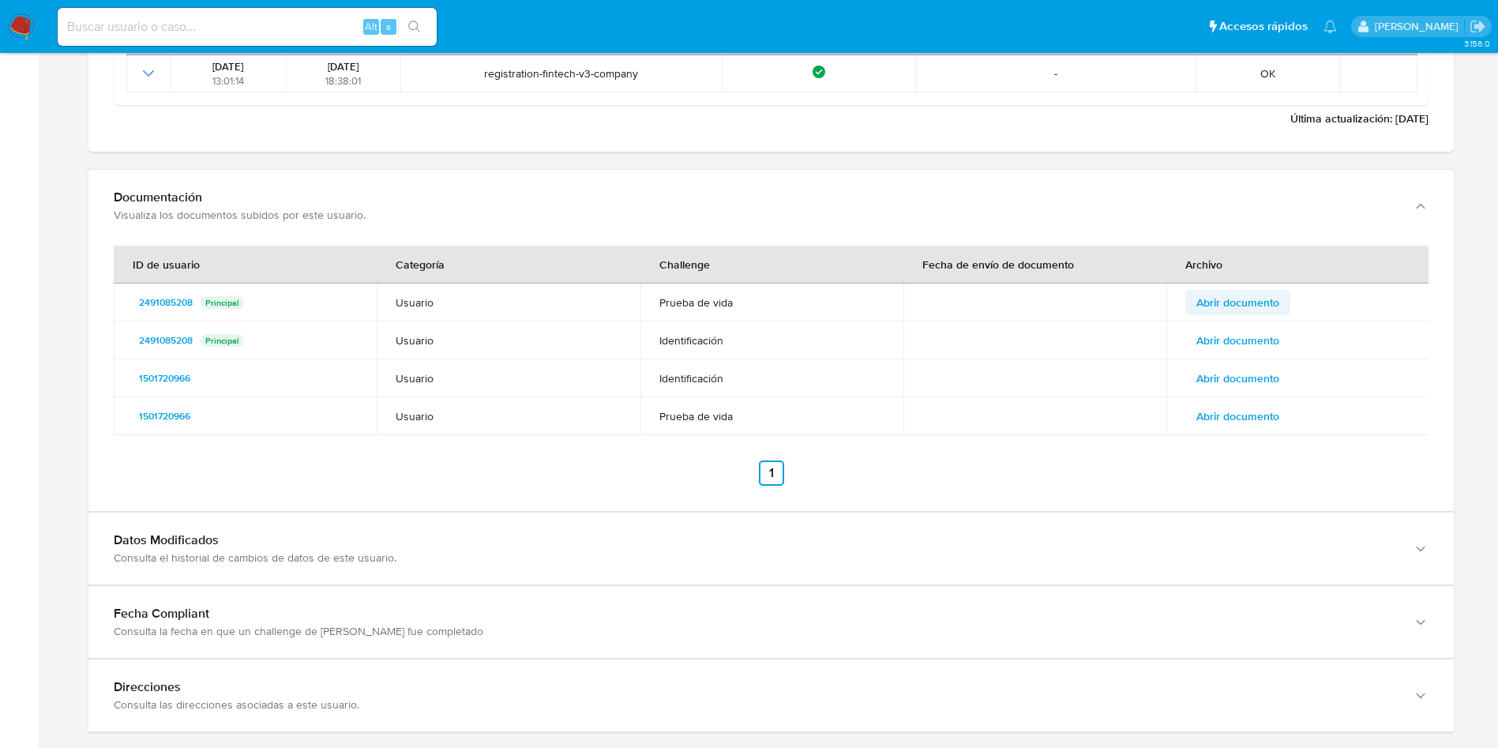
click at [1241, 301] on span "Abrir documento" at bounding box center [1237, 302] width 83 height 22
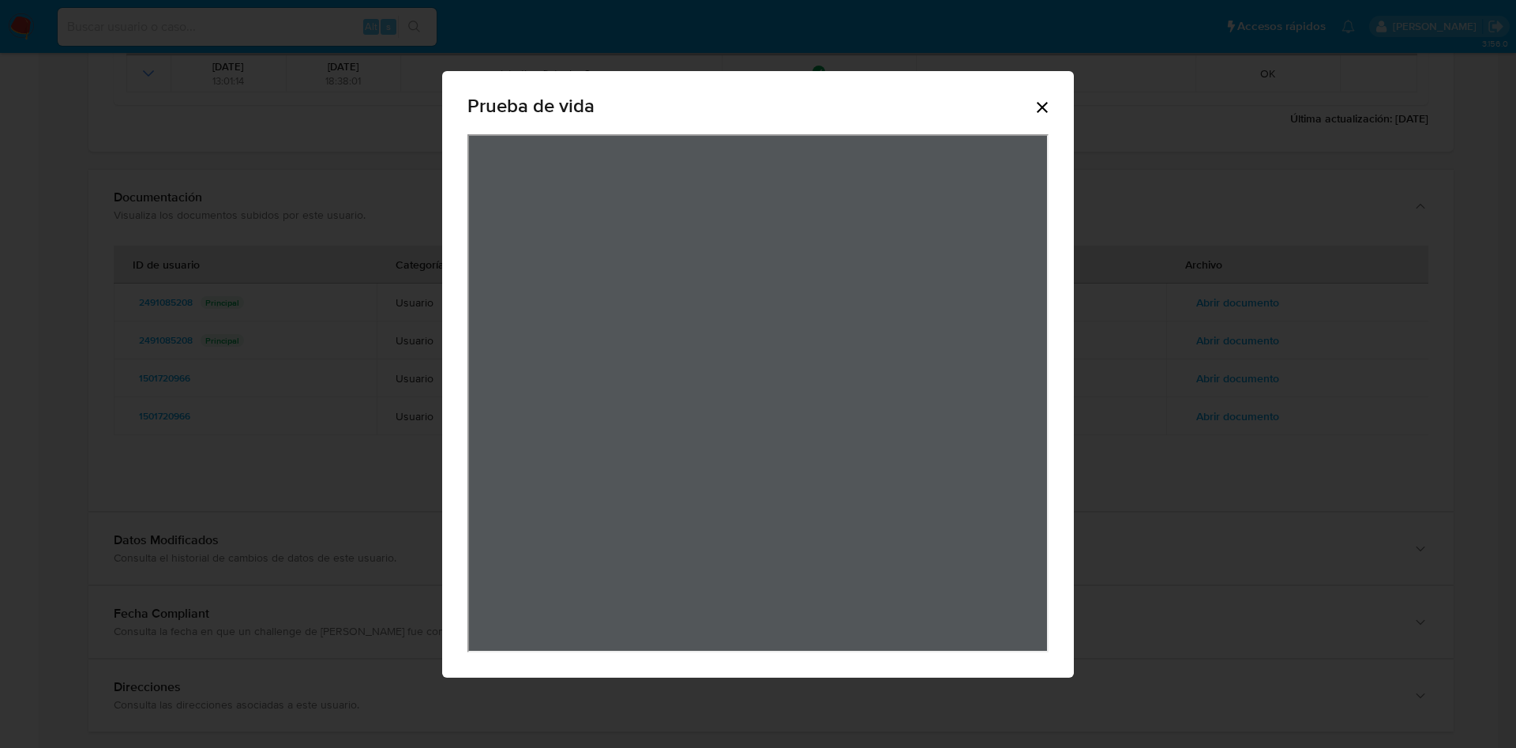
click at [1047, 108] on icon "Cerrar" at bounding box center [1042, 107] width 19 height 19
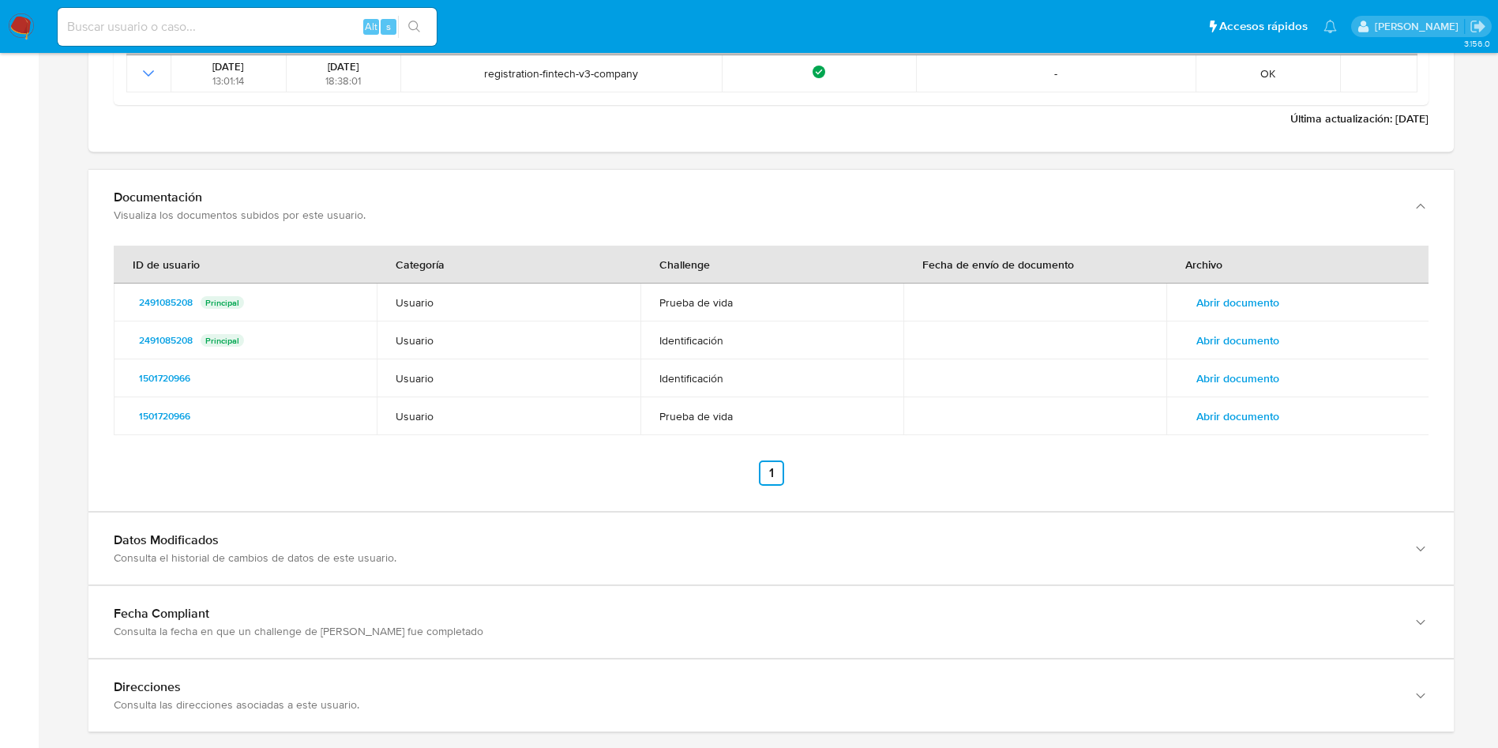
click at [1264, 351] on span "Abrir documento" at bounding box center [1237, 340] width 83 height 22
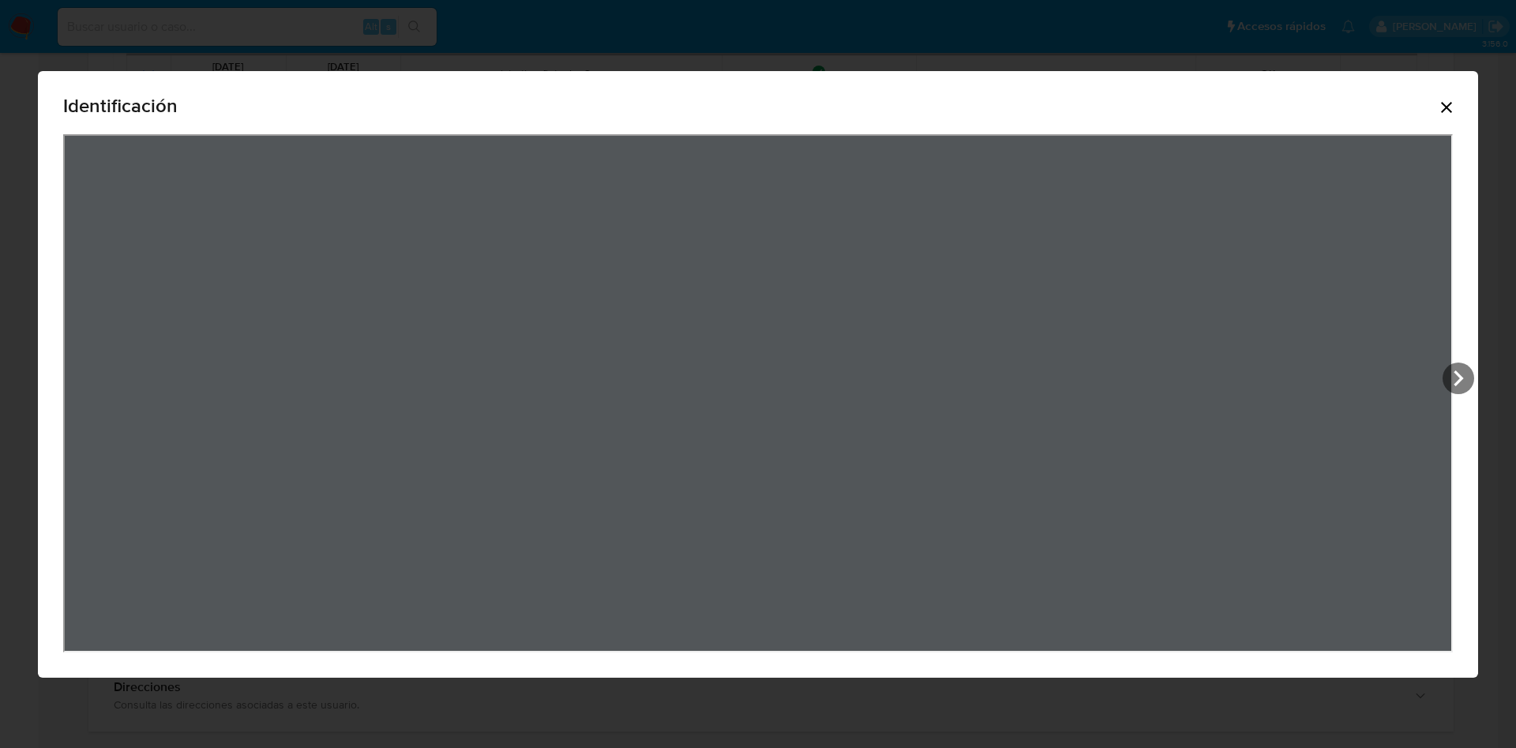
click at [1450, 111] on icon "Cerrar" at bounding box center [1446, 107] width 19 height 19
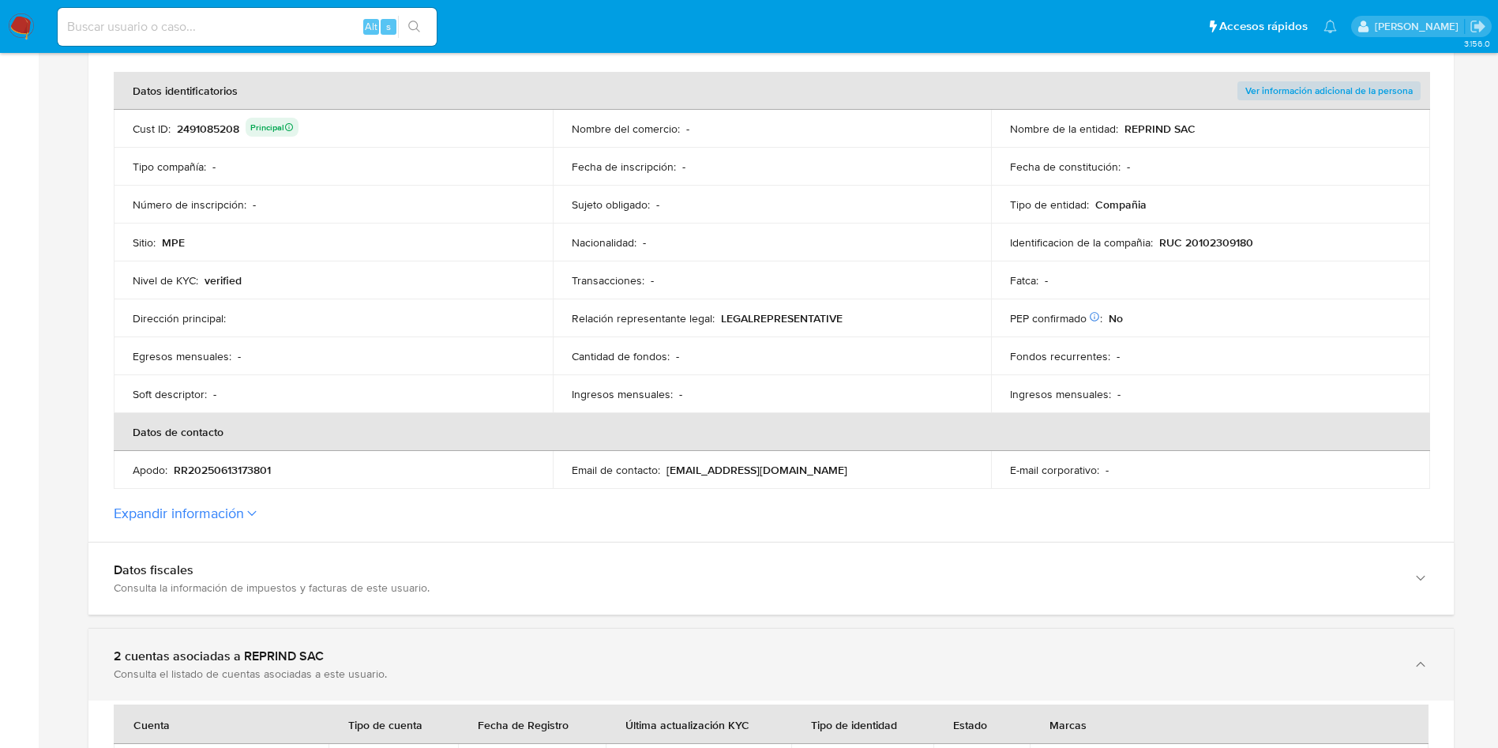
scroll to position [474, 0]
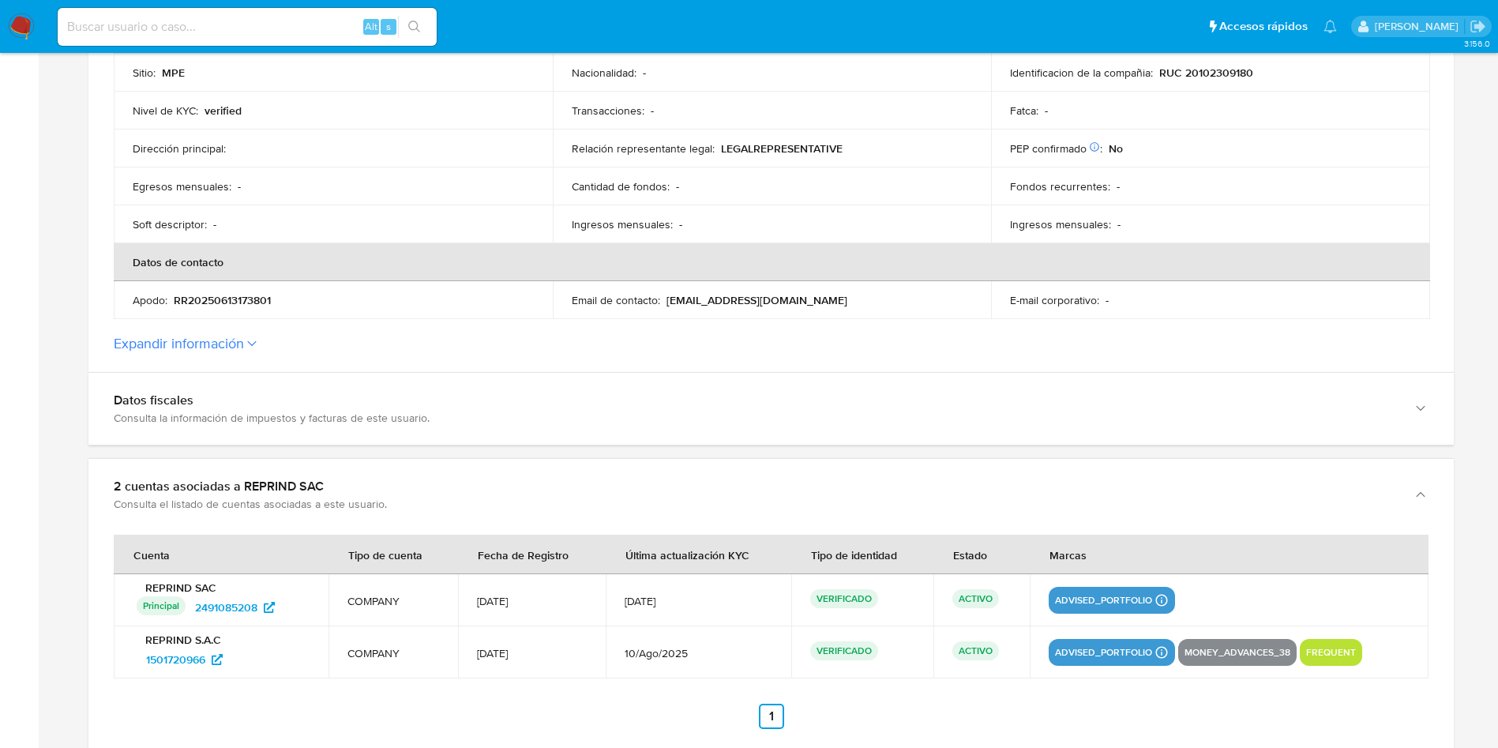
click at [241, 346] on button "Expandir información" at bounding box center [179, 343] width 130 height 17
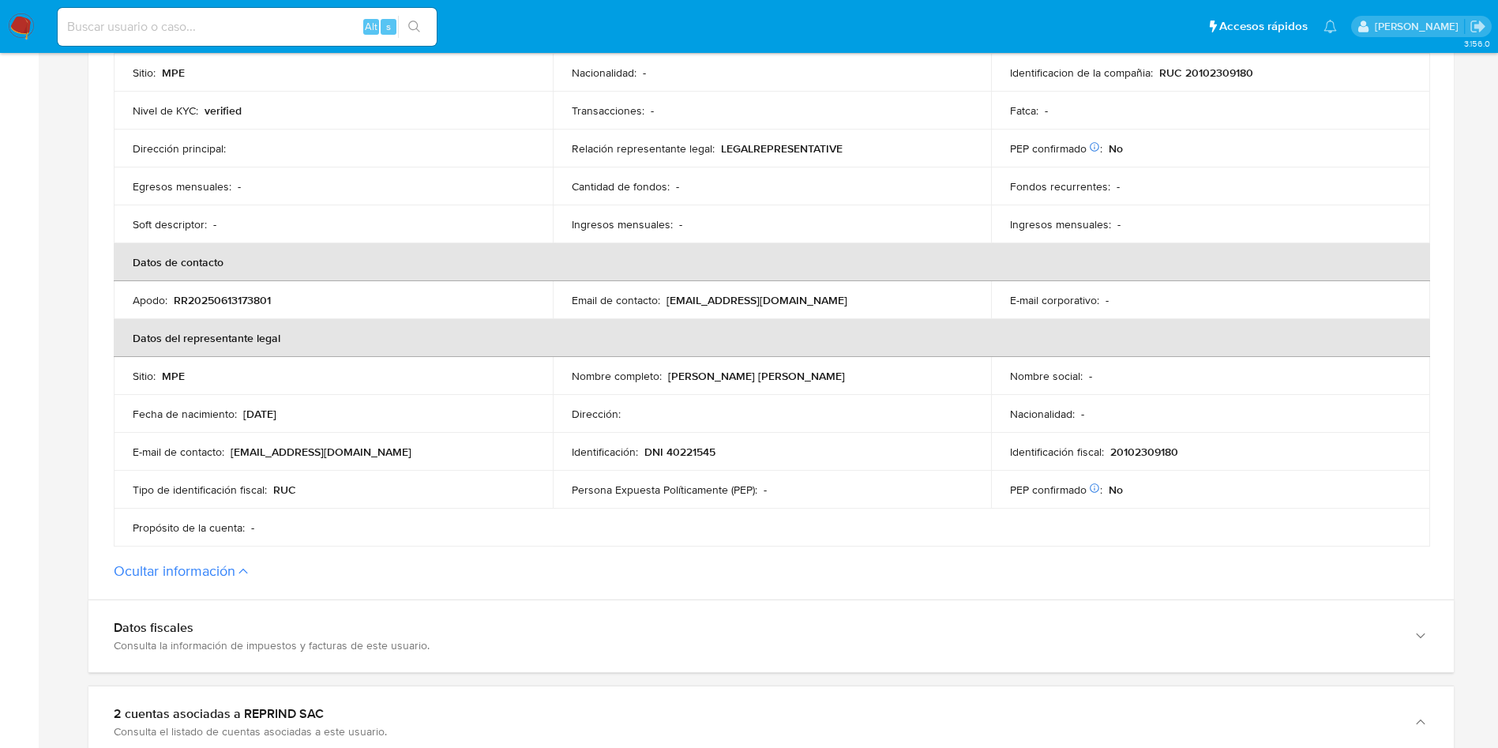
click at [689, 389] on td "Nombre completo : Claudia Alejandra del Carpio Gastelu" at bounding box center [772, 376] width 439 height 38
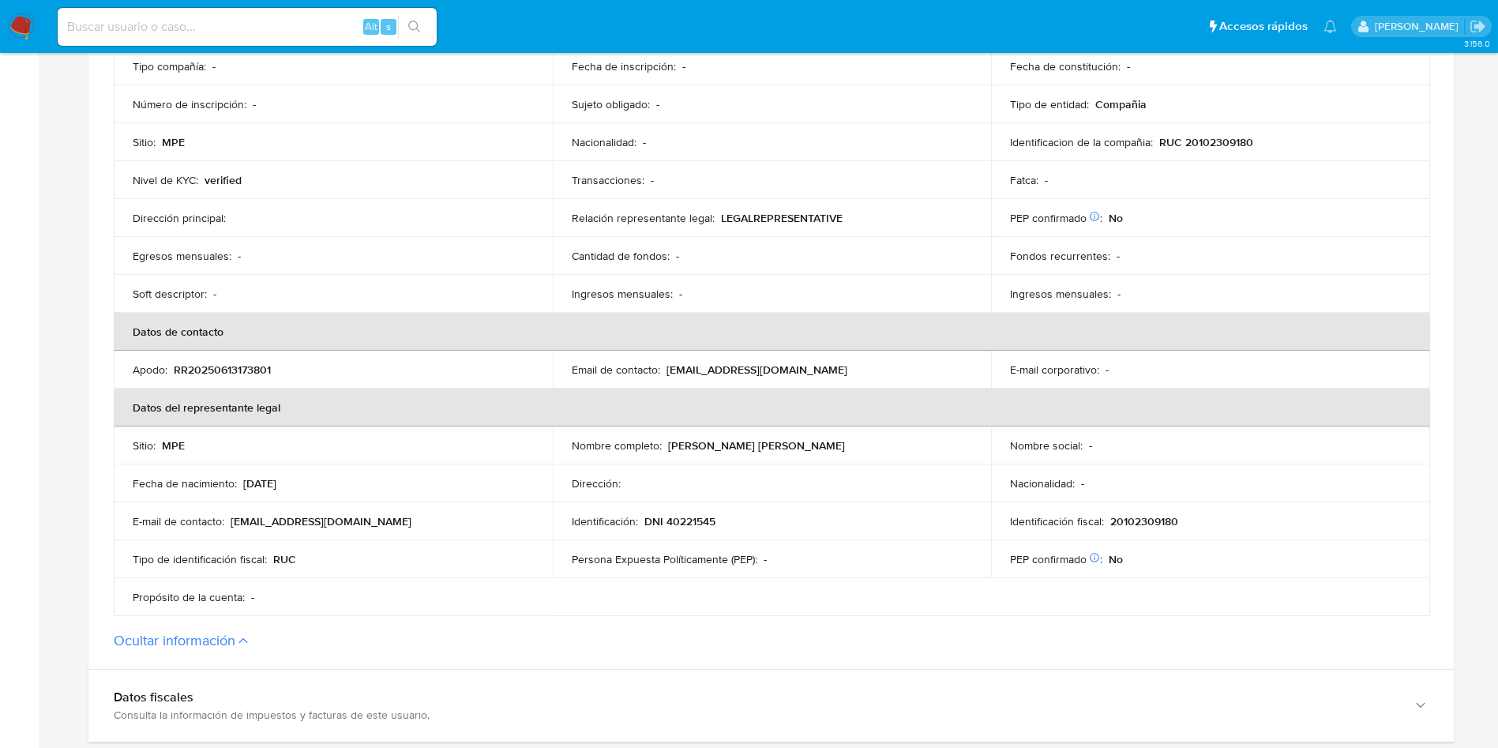
scroll to position [355, 0]
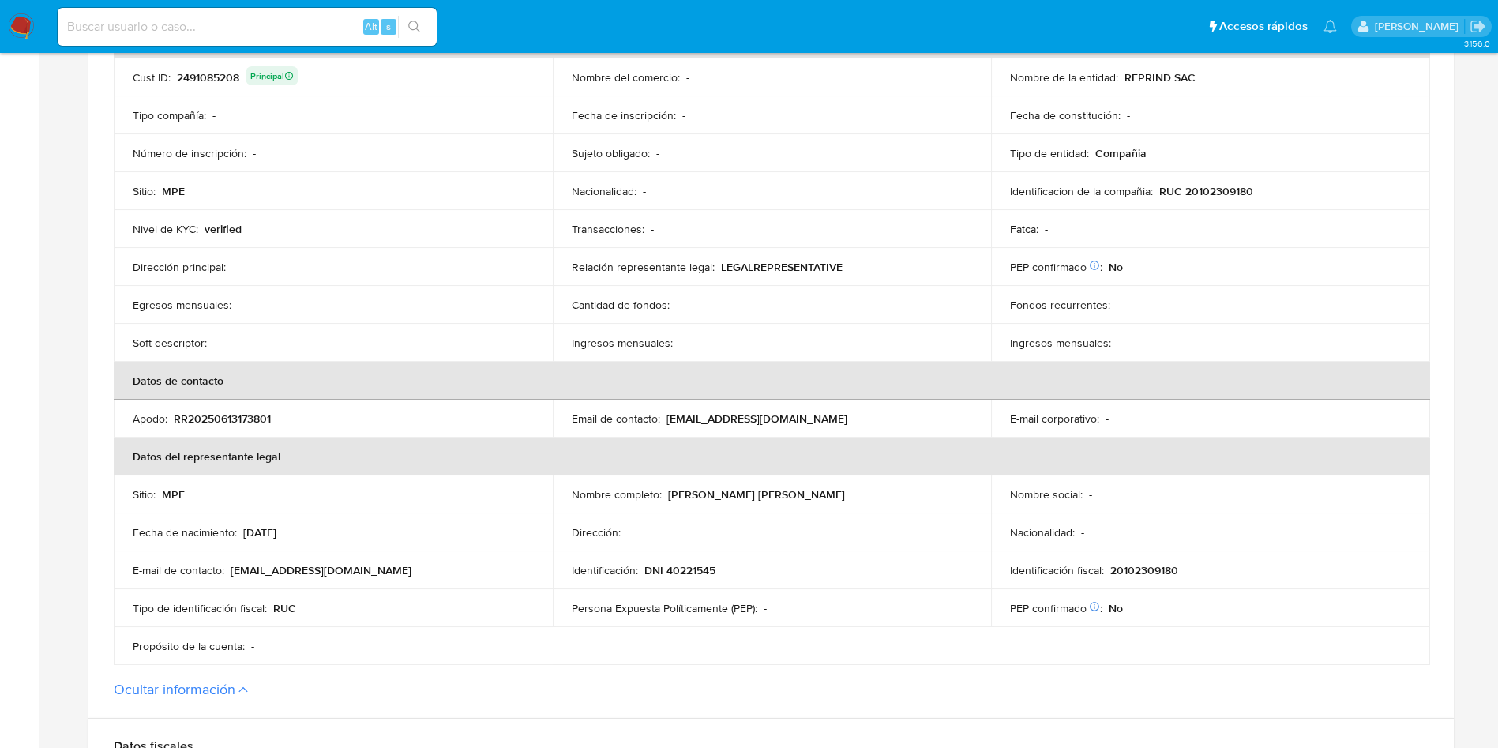
click at [700, 568] on p "DNI 40221545" at bounding box center [679, 570] width 71 height 14
drag, startPoint x: 669, startPoint y: 497, endPoint x: 869, endPoint y: 494, distance: 200.6
click at [869, 494] on div "Nombre completo : Claudia Alejandra del Carpio Gastelu" at bounding box center [772, 494] width 401 height 14
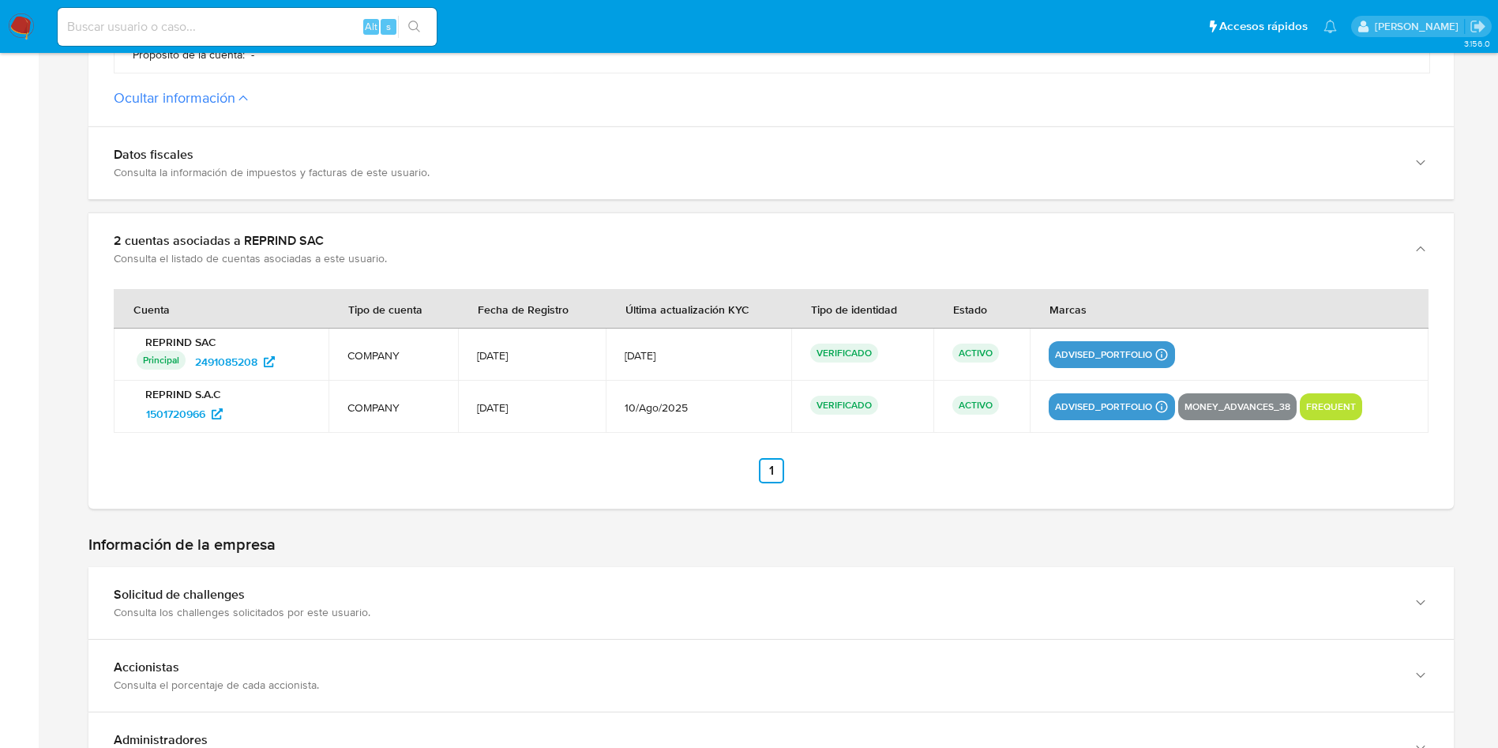
scroll to position [947, 0]
click at [248, 370] on span "2491085208" at bounding box center [226, 360] width 62 height 25
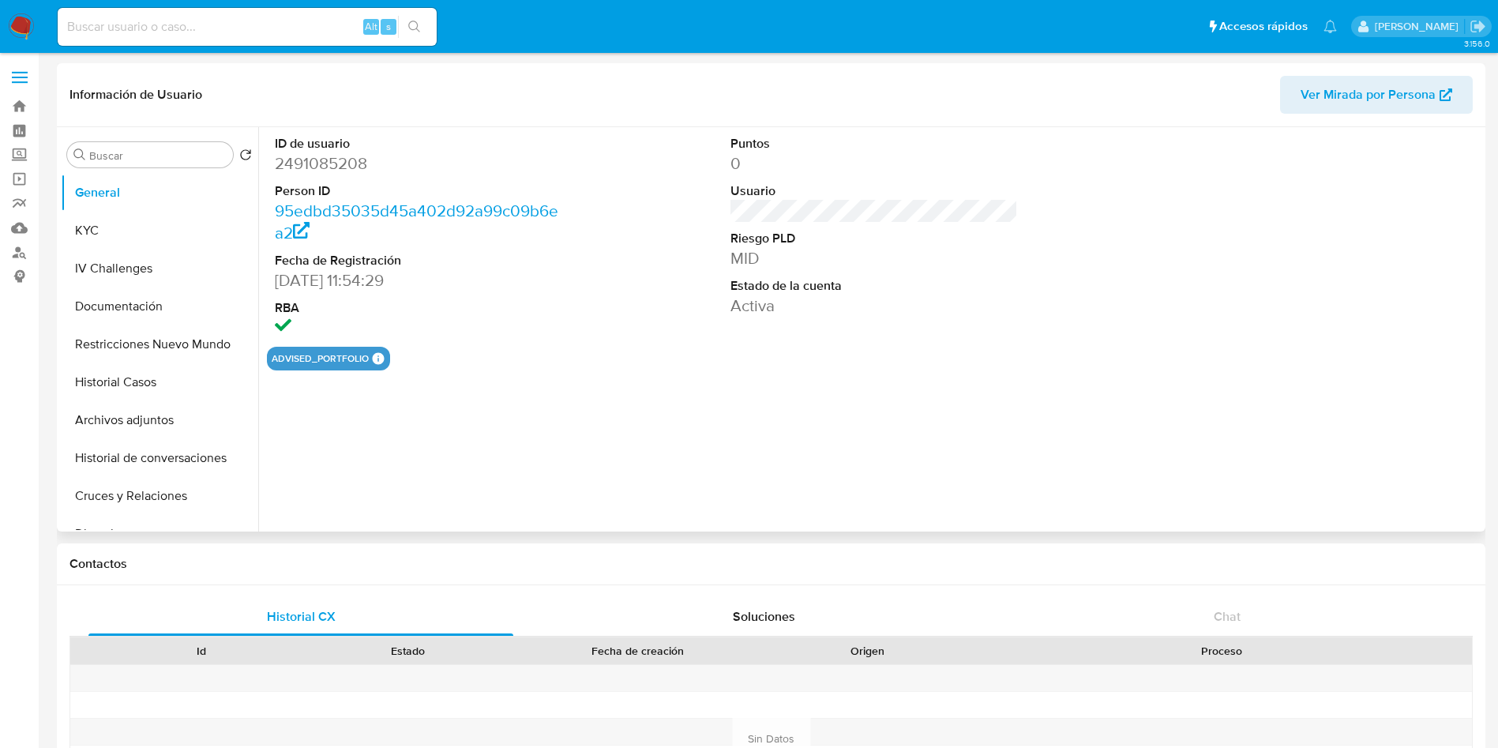
select select "10"
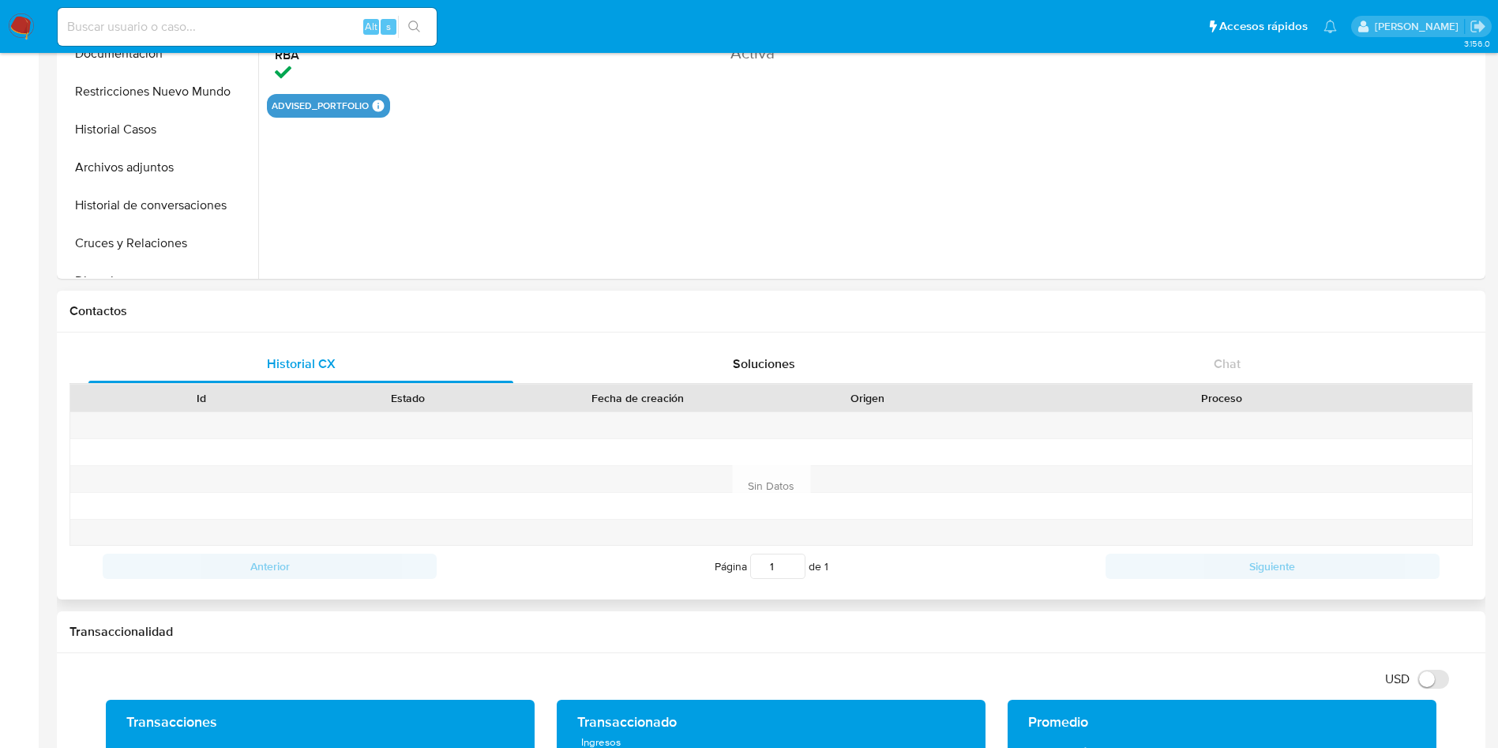
scroll to position [474, 0]
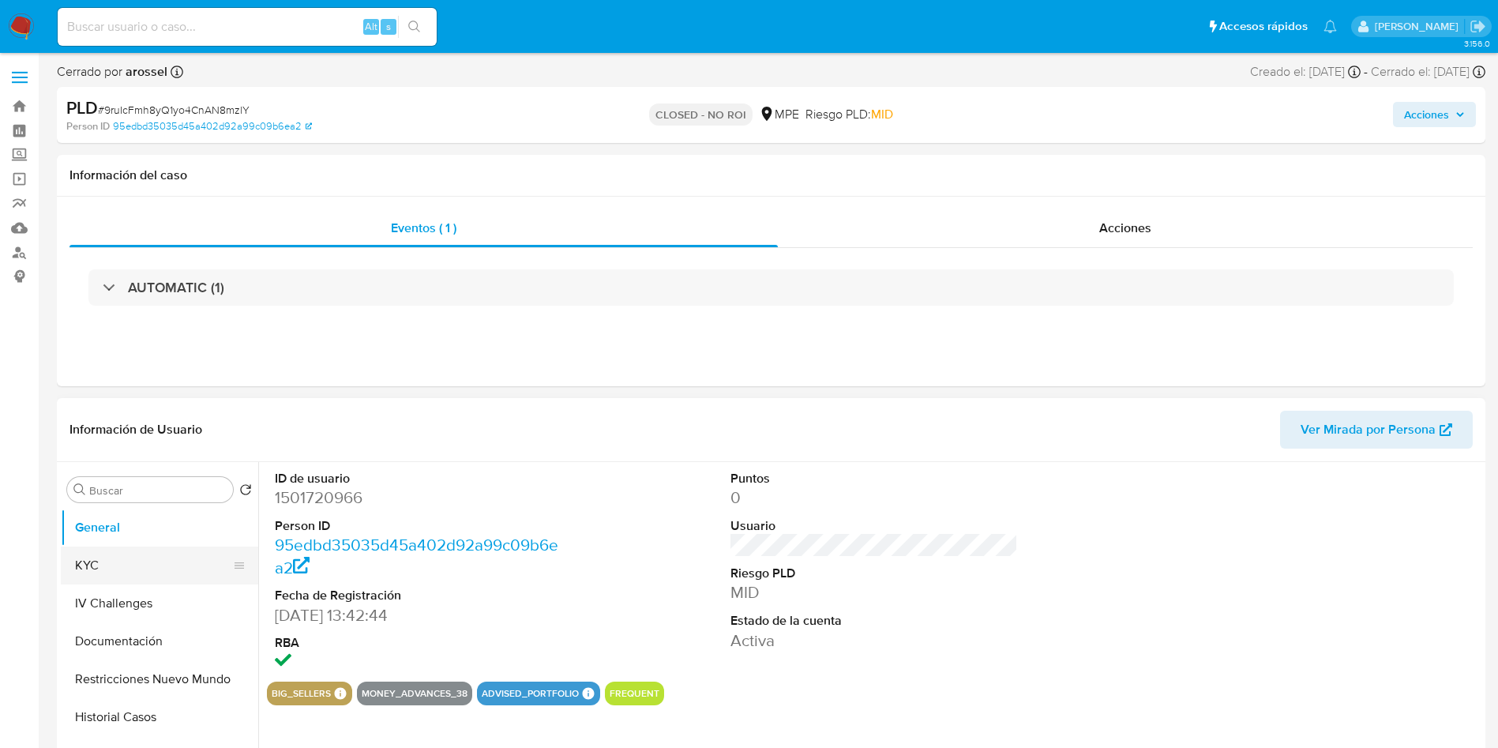
drag, startPoint x: 139, startPoint y: 546, endPoint x: 153, endPoint y: 561, distance: 20.1
click at [139, 546] on button "KYC" at bounding box center [153, 565] width 185 height 38
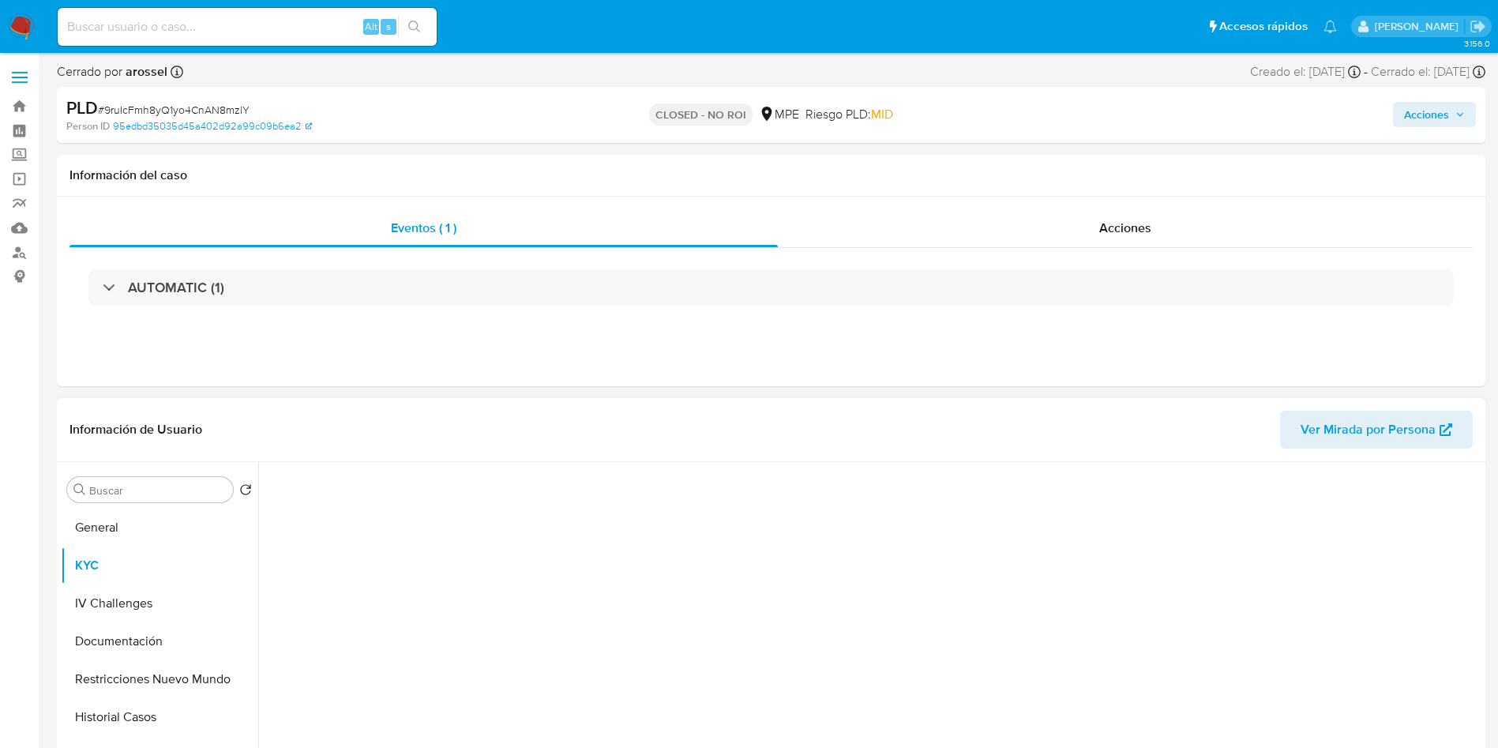
select select "10"
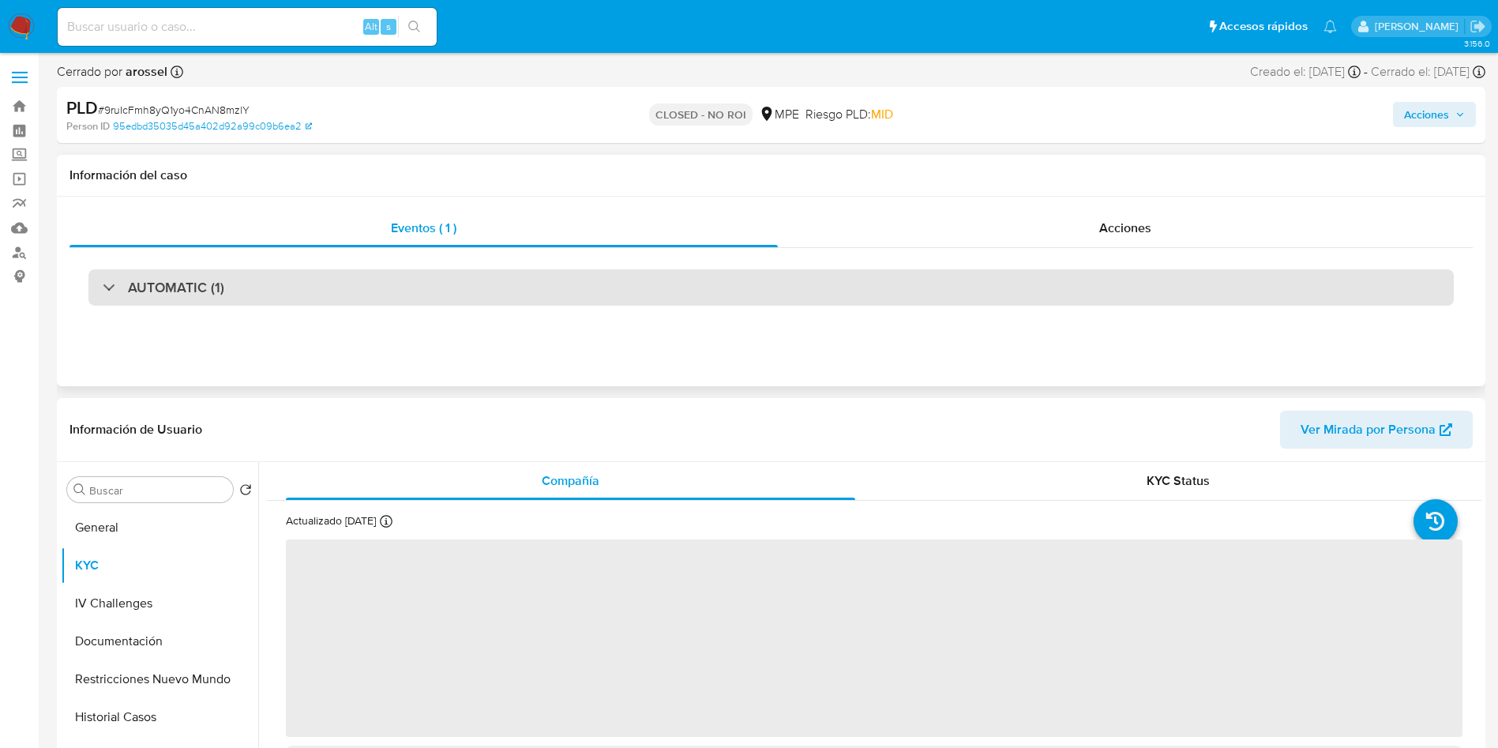
scroll to position [118, 0]
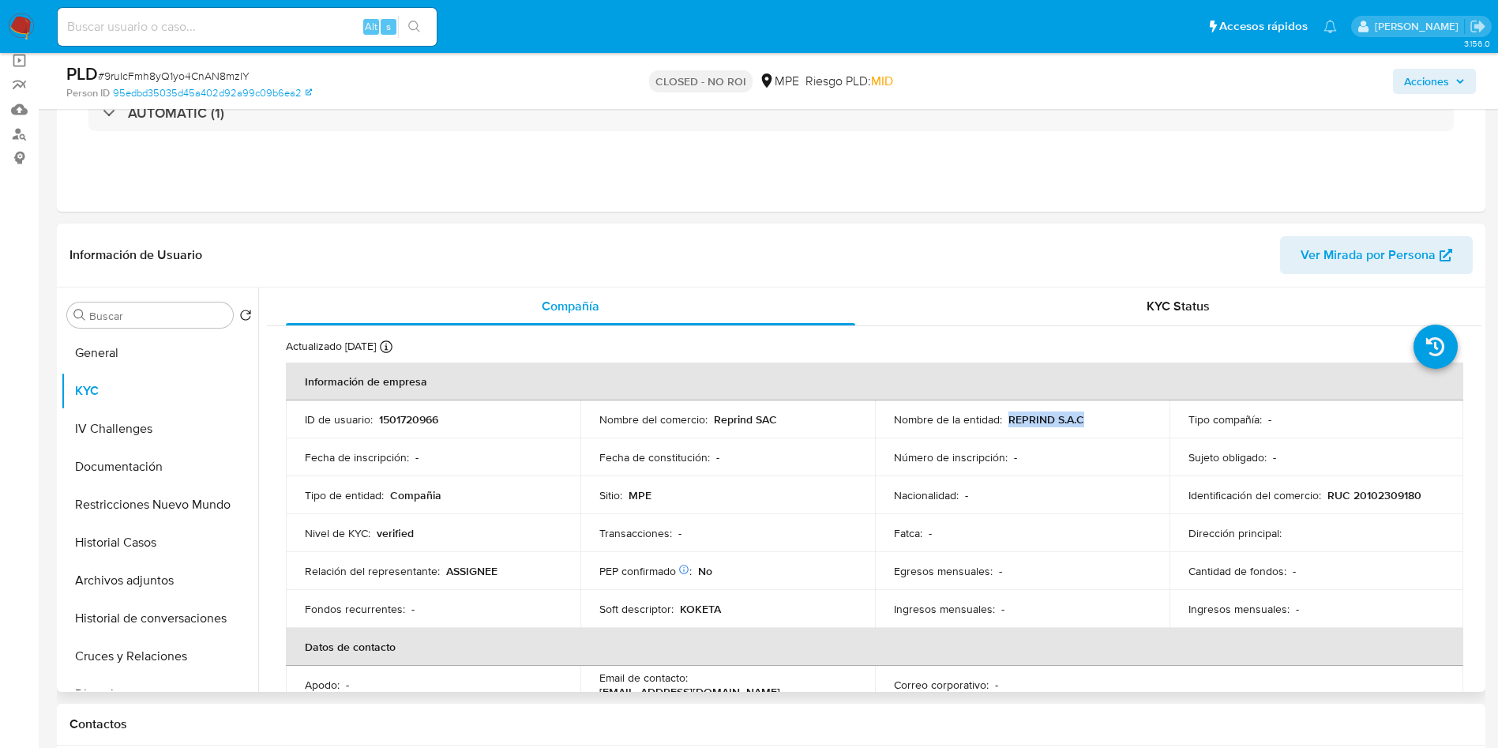
drag, startPoint x: 1004, startPoint y: 416, endPoint x: 1090, endPoint y: 415, distance: 85.3
click at [1090, 415] on div "Nombre de la entidad : REPRIND S.A.C" at bounding box center [1022, 419] width 257 height 14
copy p "REPRIND S.A.C"
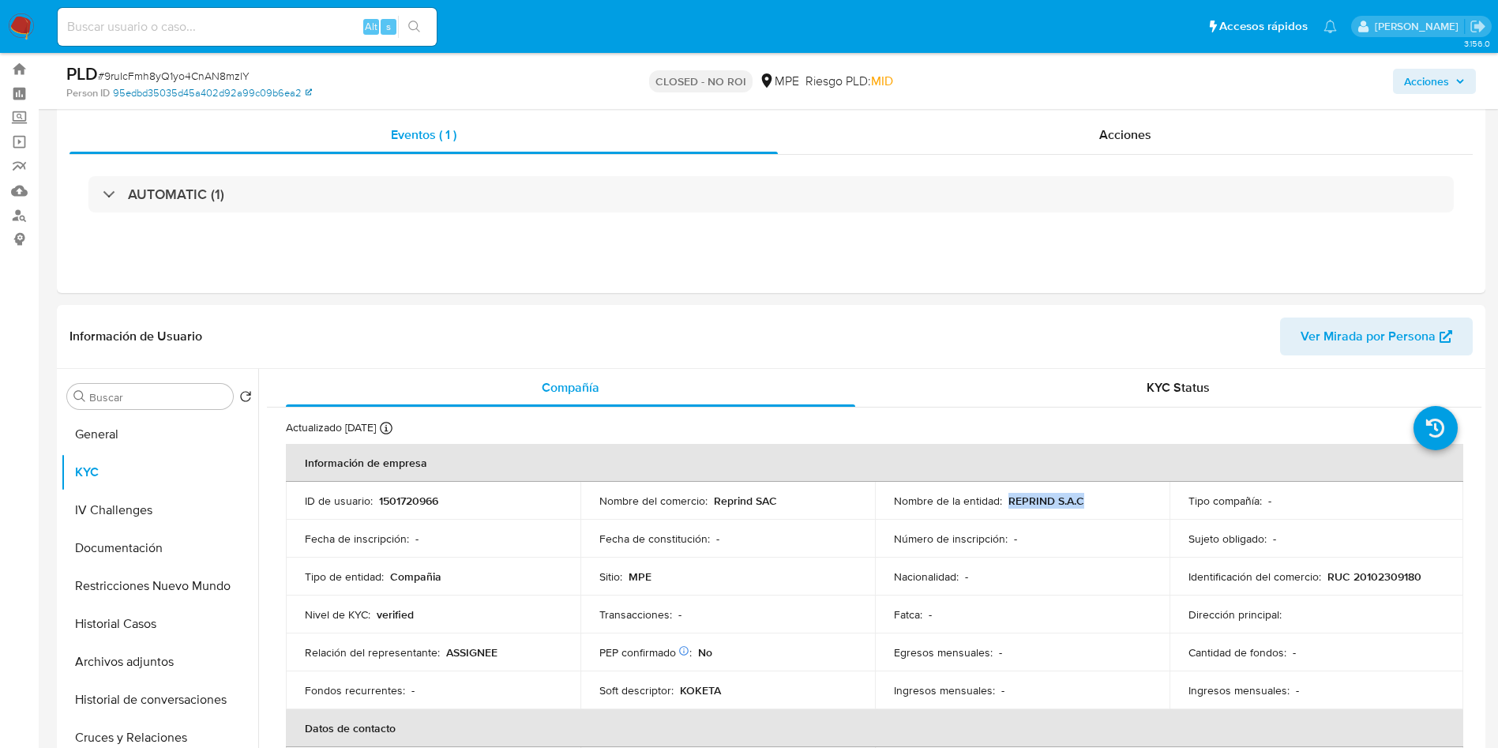
scroll to position [0, 0]
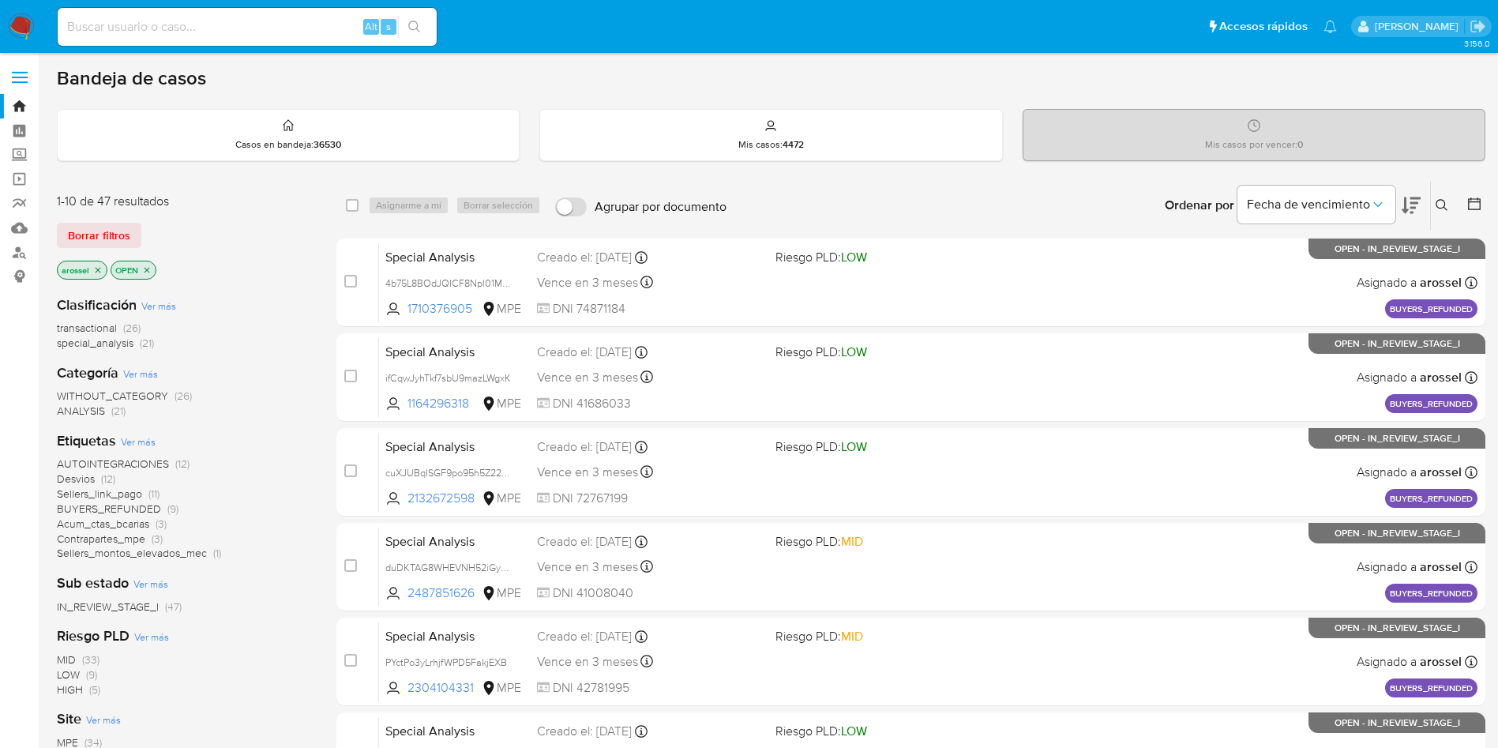
click at [125, 218] on div "1-10 de 47 resultados Borrar filtros arossel OPEN" at bounding box center [183, 238] width 253 height 90
click at [126, 233] on span "Borrar filtros" at bounding box center [99, 235] width 62 height 22
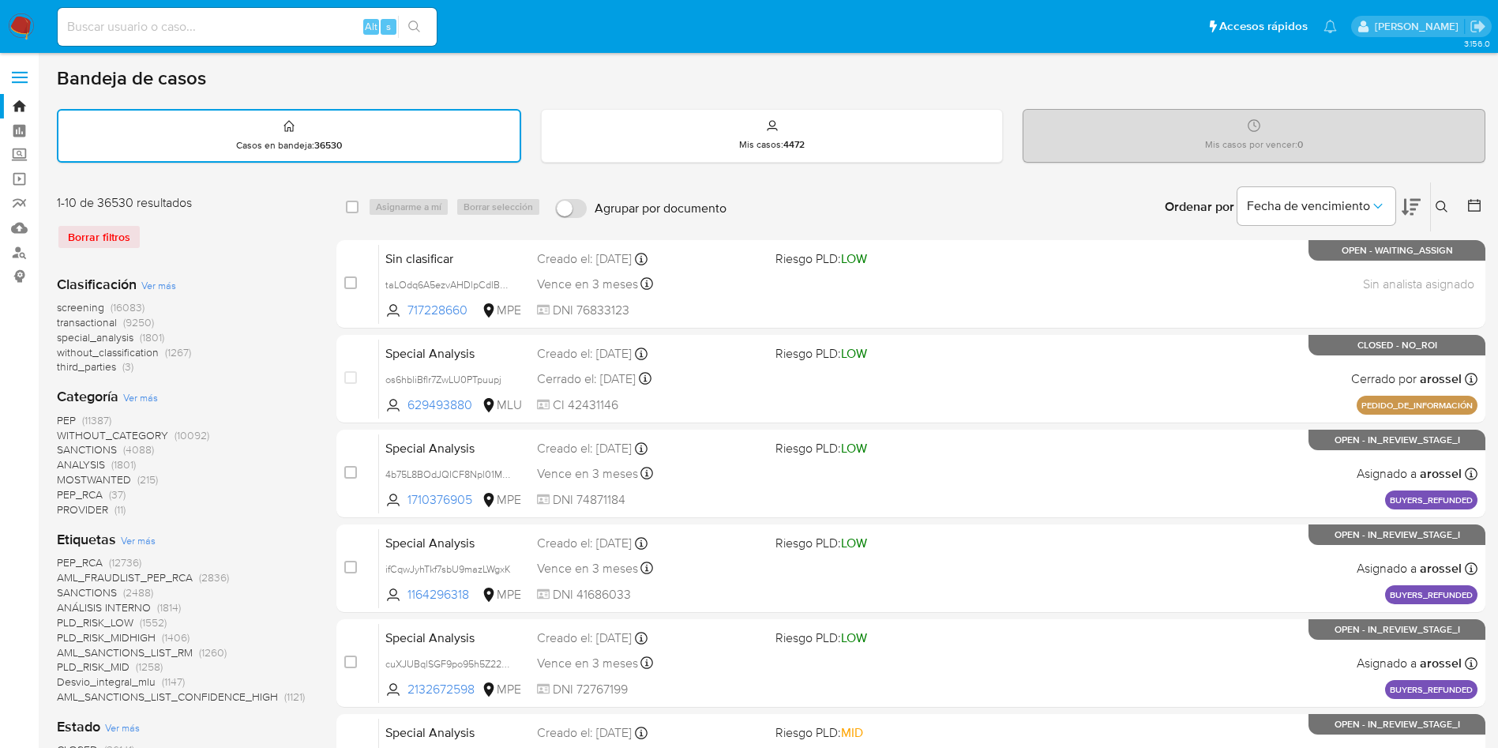
click at [102, 324] on span "transactional" at bounding box center [87, 322] width 60 height 16
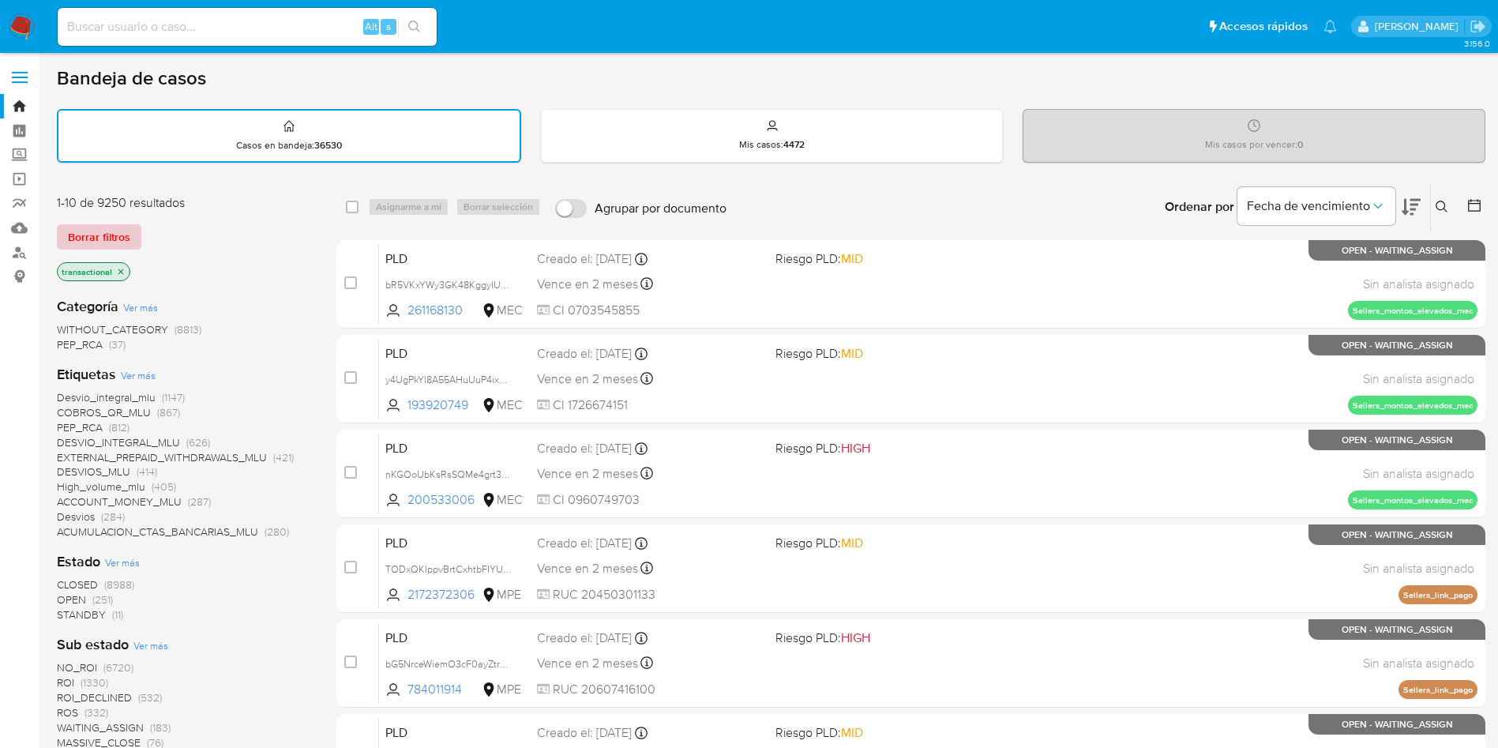
click at [94, 233] on span "Borrar filtros" at bounding box center [99, 237] width 62 height 22
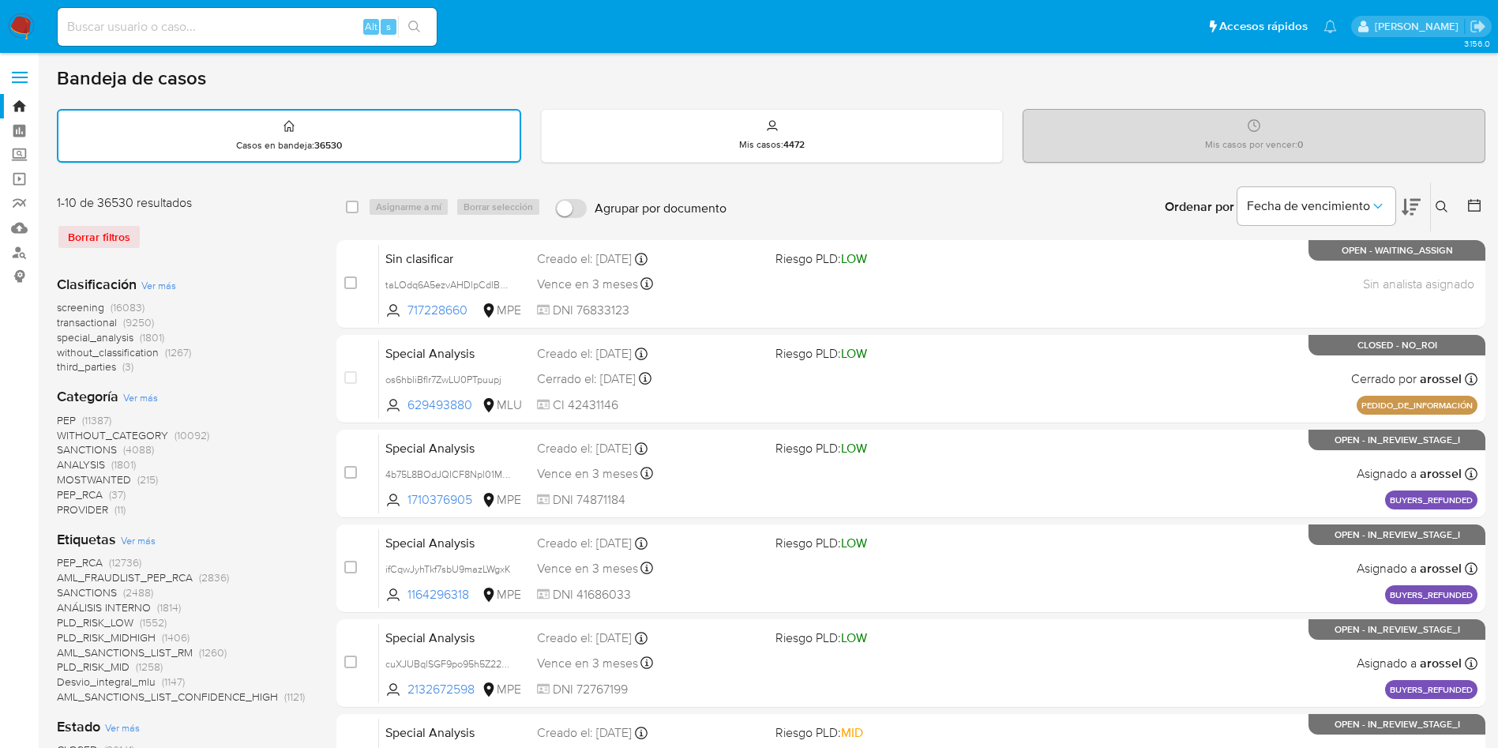
click at [1476, 198] on icon at bounding box center [1474, 205] width 16 height 16
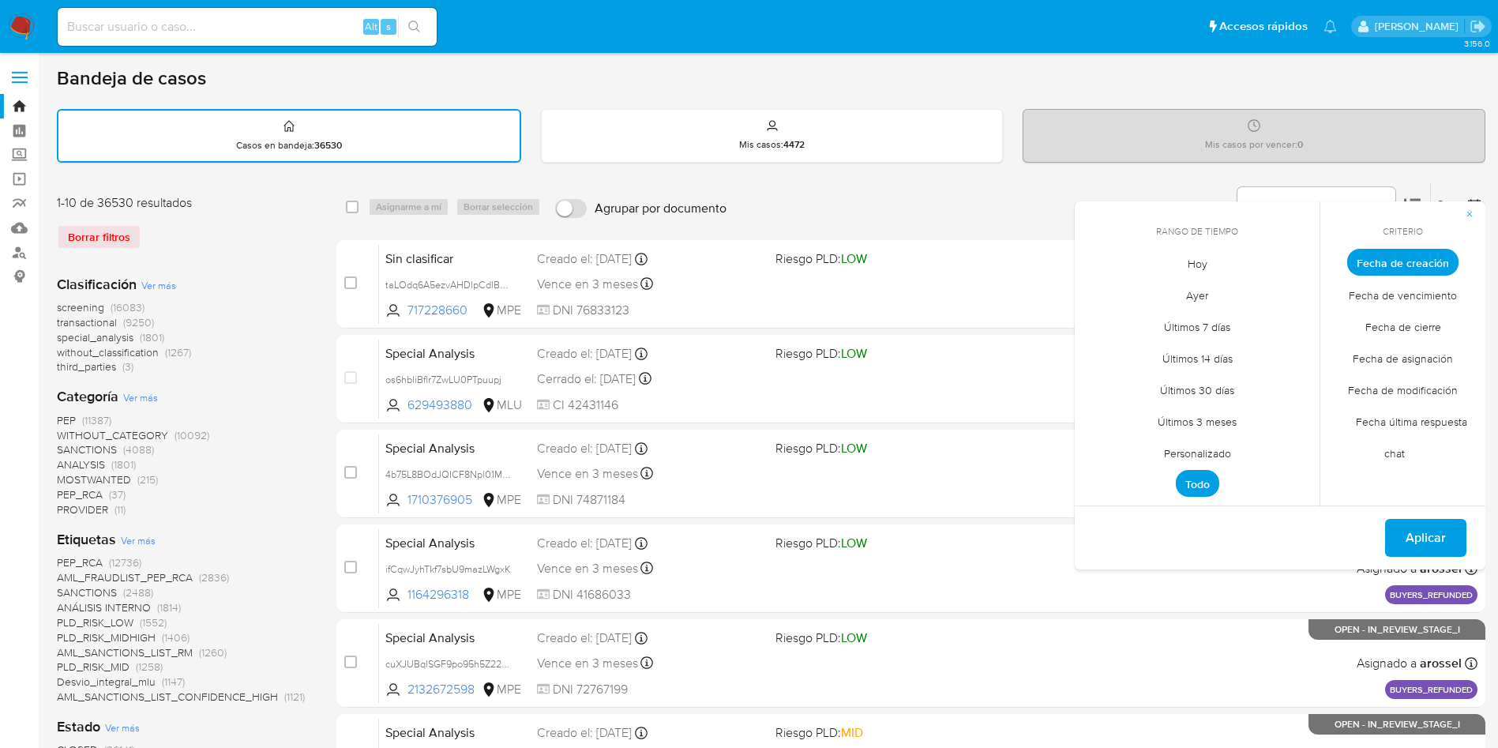
click at [1204, 261] on span "Hoy" at bounding box center [1197, 263] width 53 height 32
click at [1404, 356] on span "Fecha de asignación" at bounding box center [1402, 358] width 133 height 32
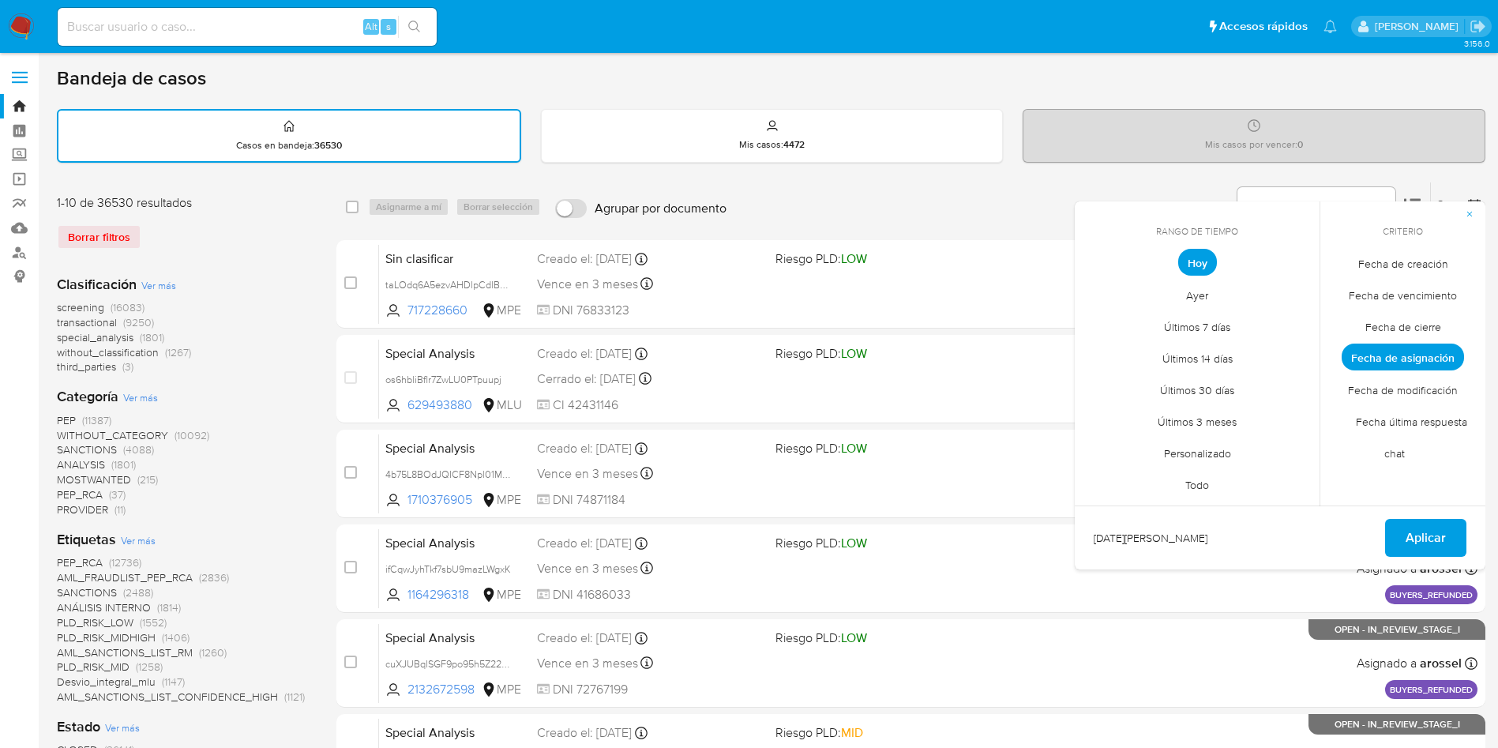
click at [1406, 333] on span "Fecha de cierre" at bounding box center [1403, 326] width 109 height 32
click at [1444, 537] on span "Aplicar" at bounding box center [1425, 537] width 40 height 35
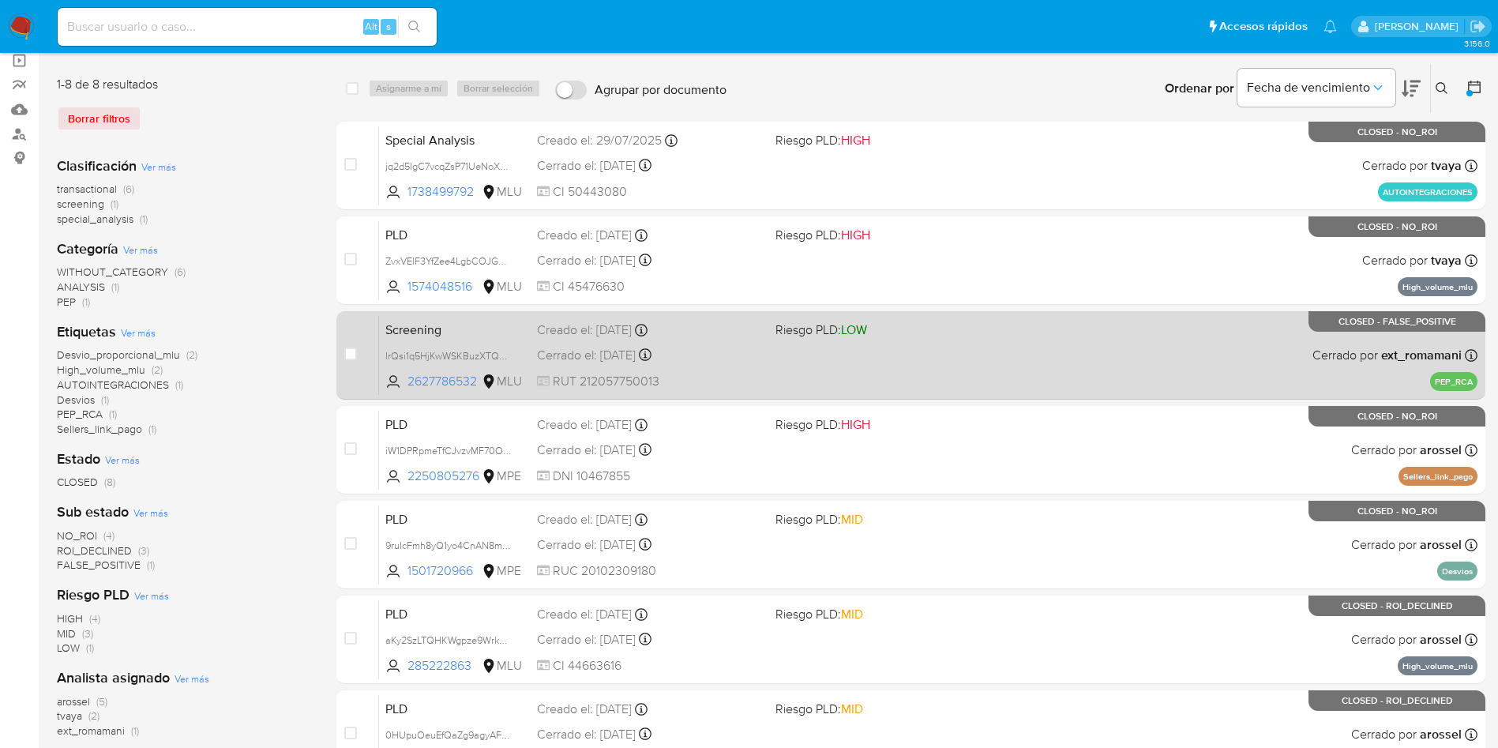
scroll to position [237, 0]
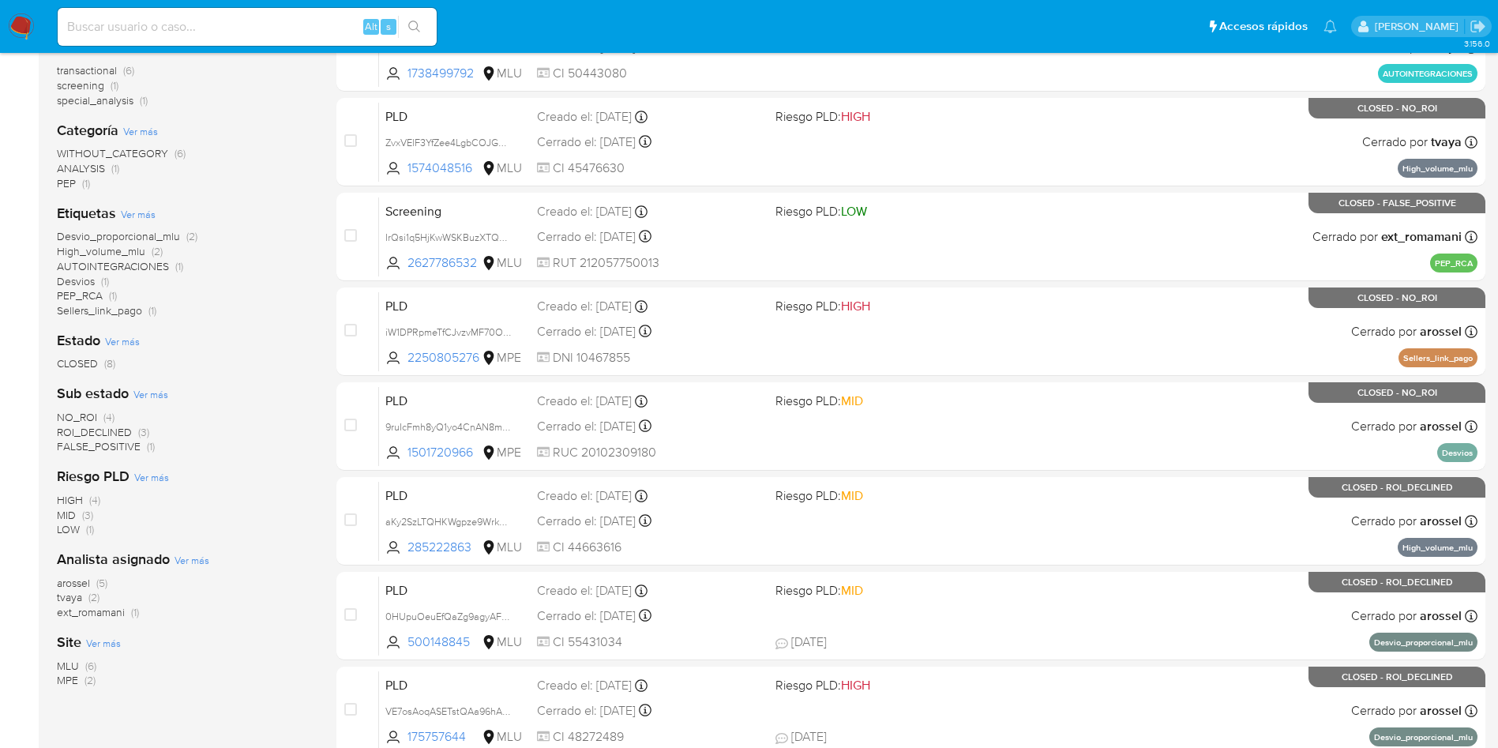
click at [77, 582] on span "arossel" at bounding box center [73, 583] width 33 height 16
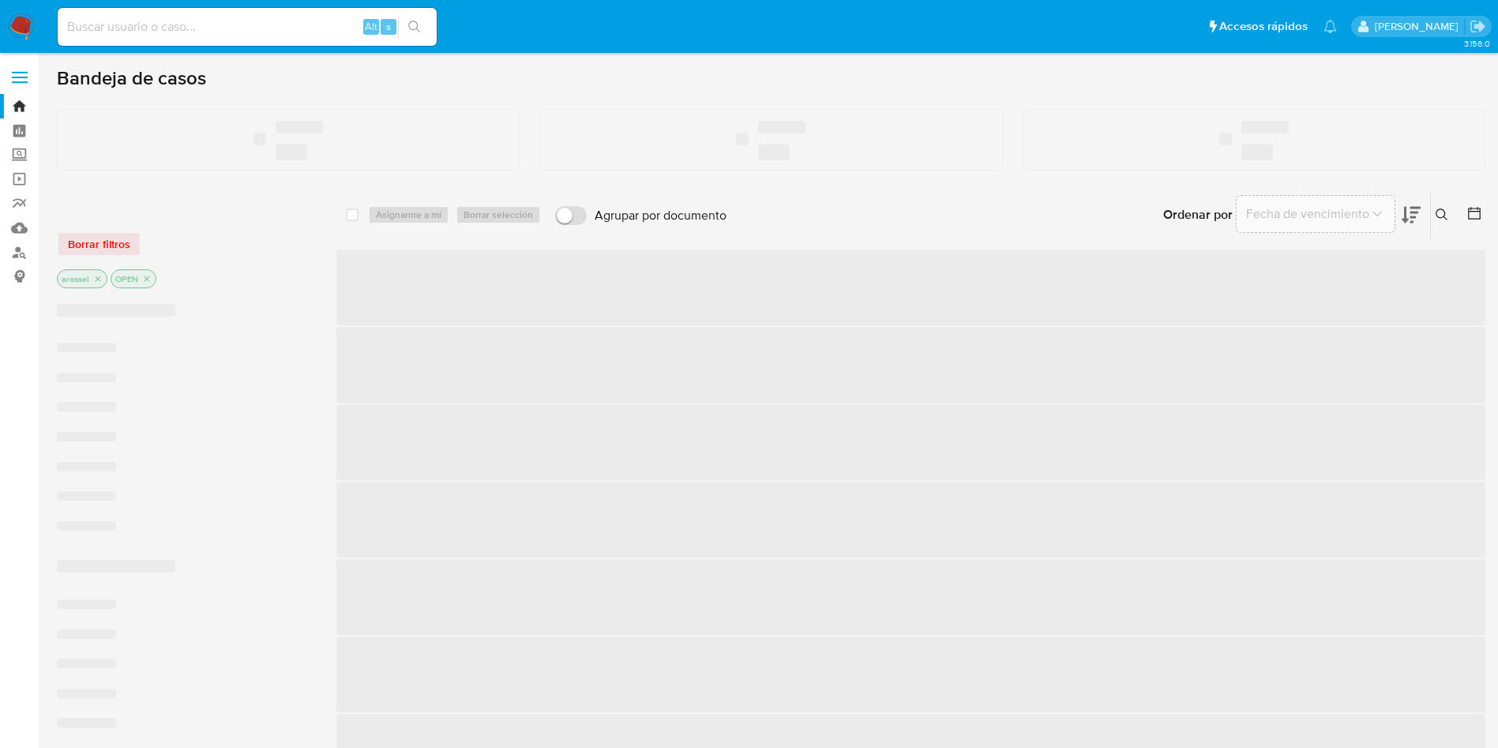
click at [248, 27] on input at bounding box center [247, 27] width 379 height 21
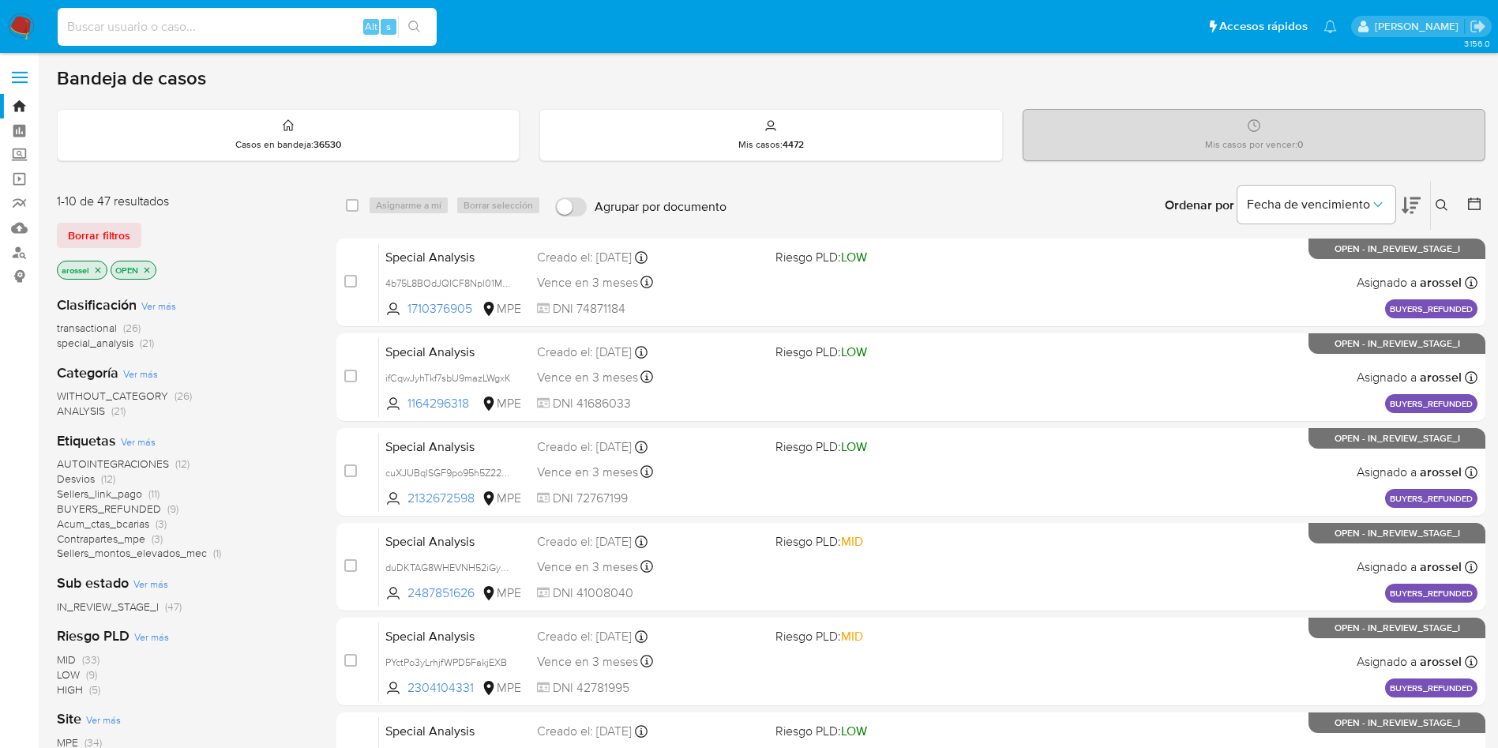
paste input "zTaQhGzE6eBkBzu4XbVoS5EJ"
type input "zTaQhGzE6eBkBzu4XbVoS5EJ"
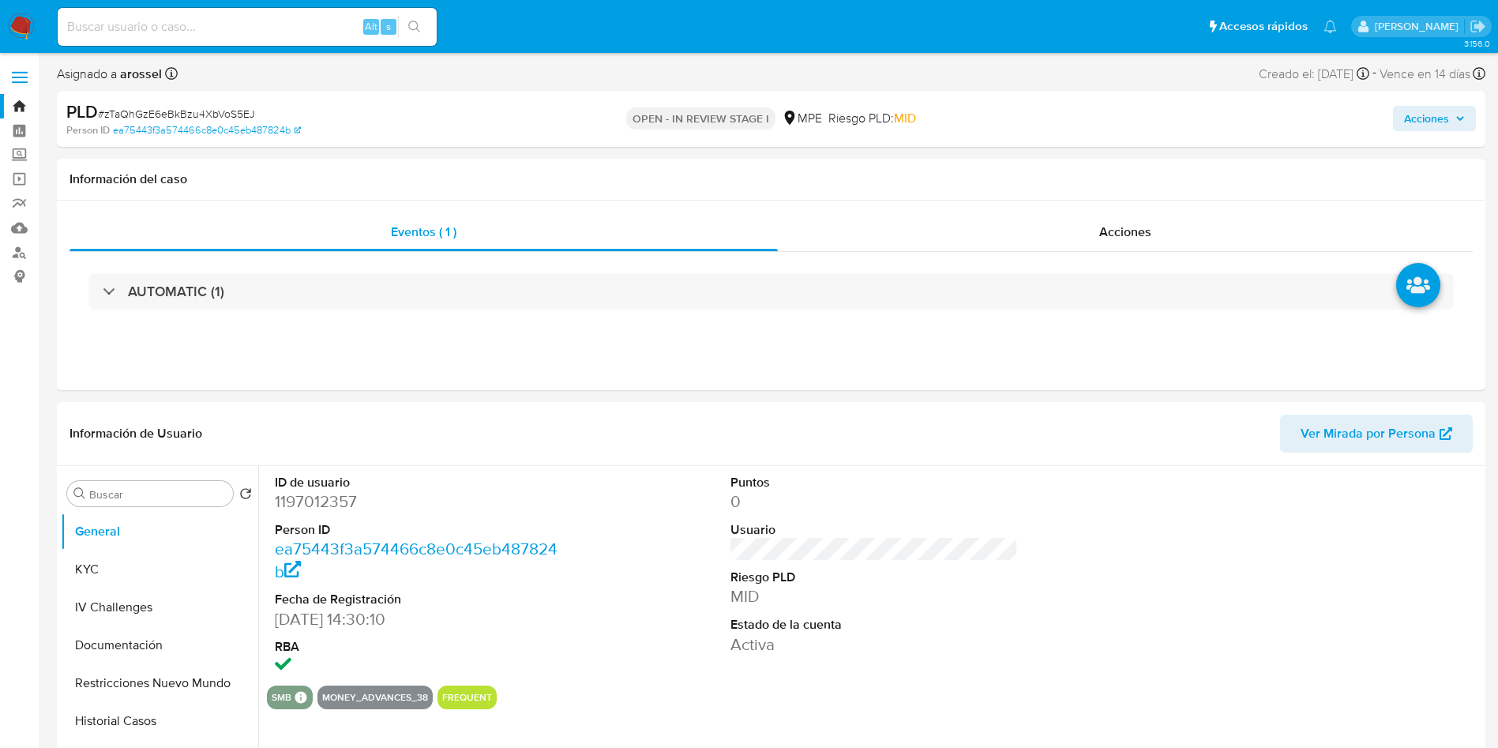
select select "10"
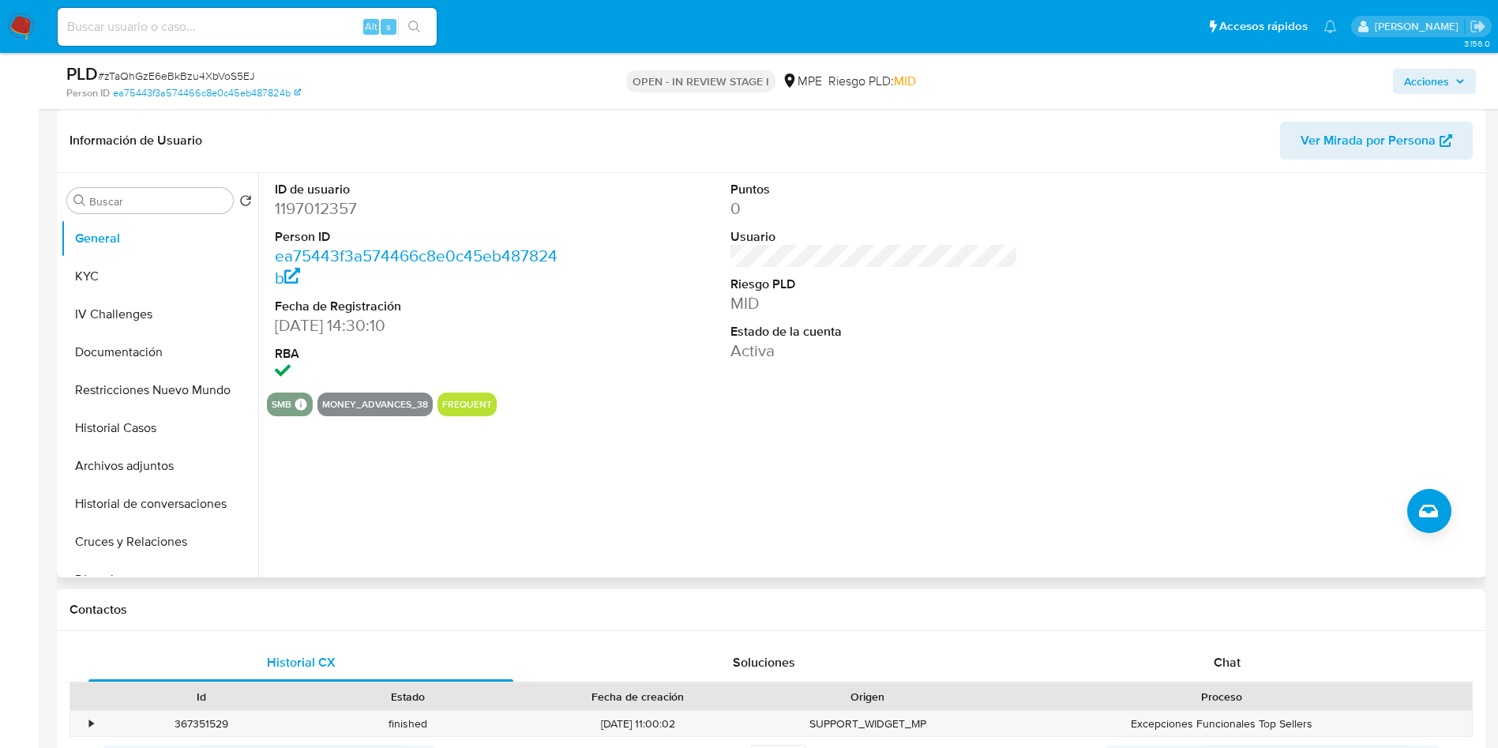
scroll to position [355, 0]
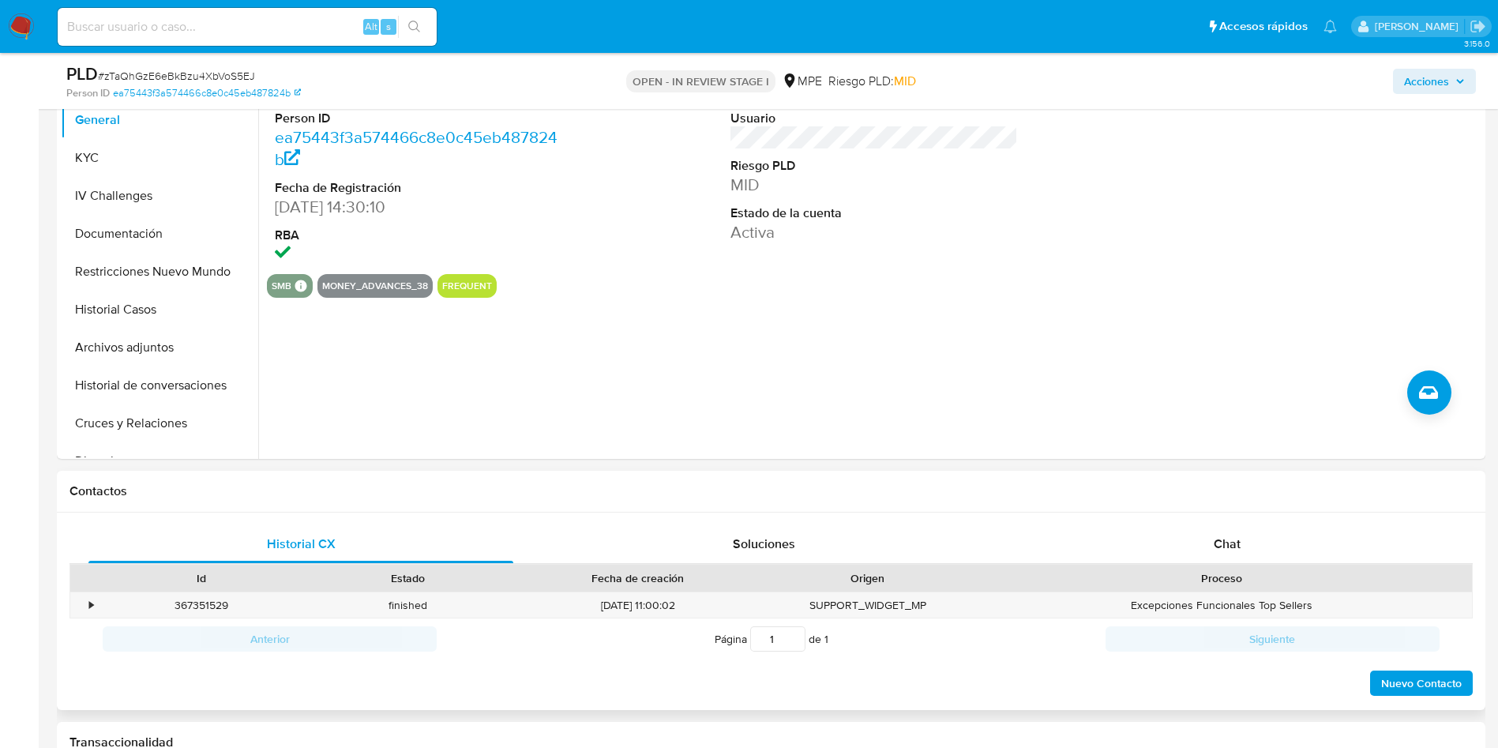
click at [1154, 503] on div "Contactos Historial CX Soluciones Chat Id Estado Fecha de creación Origen Proce…" at bounding box center [771, 591] width 1428 height 240
click at [1146, 539] on div "Chat" at bounding box center [1227, 544] width 425 height 38
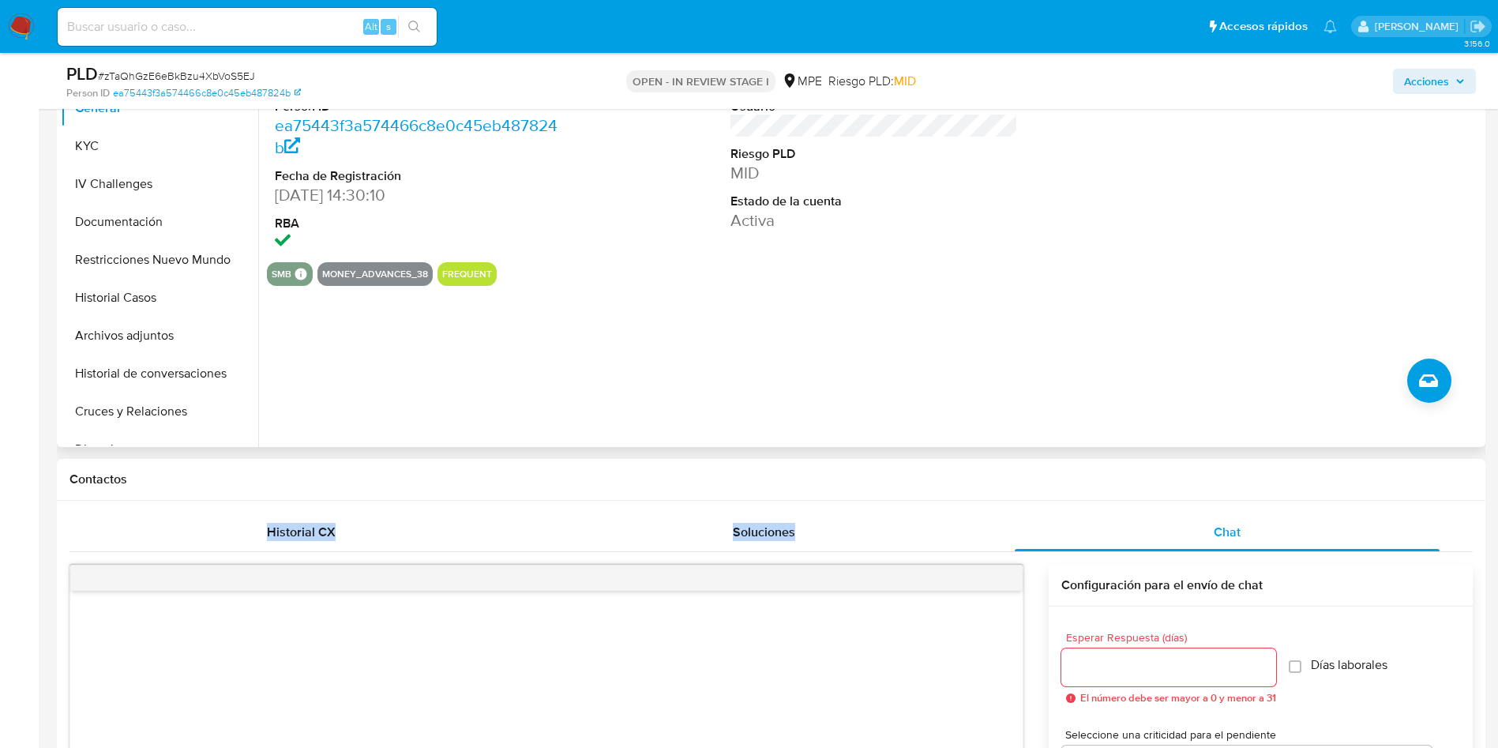
scroll to position [118, 0]
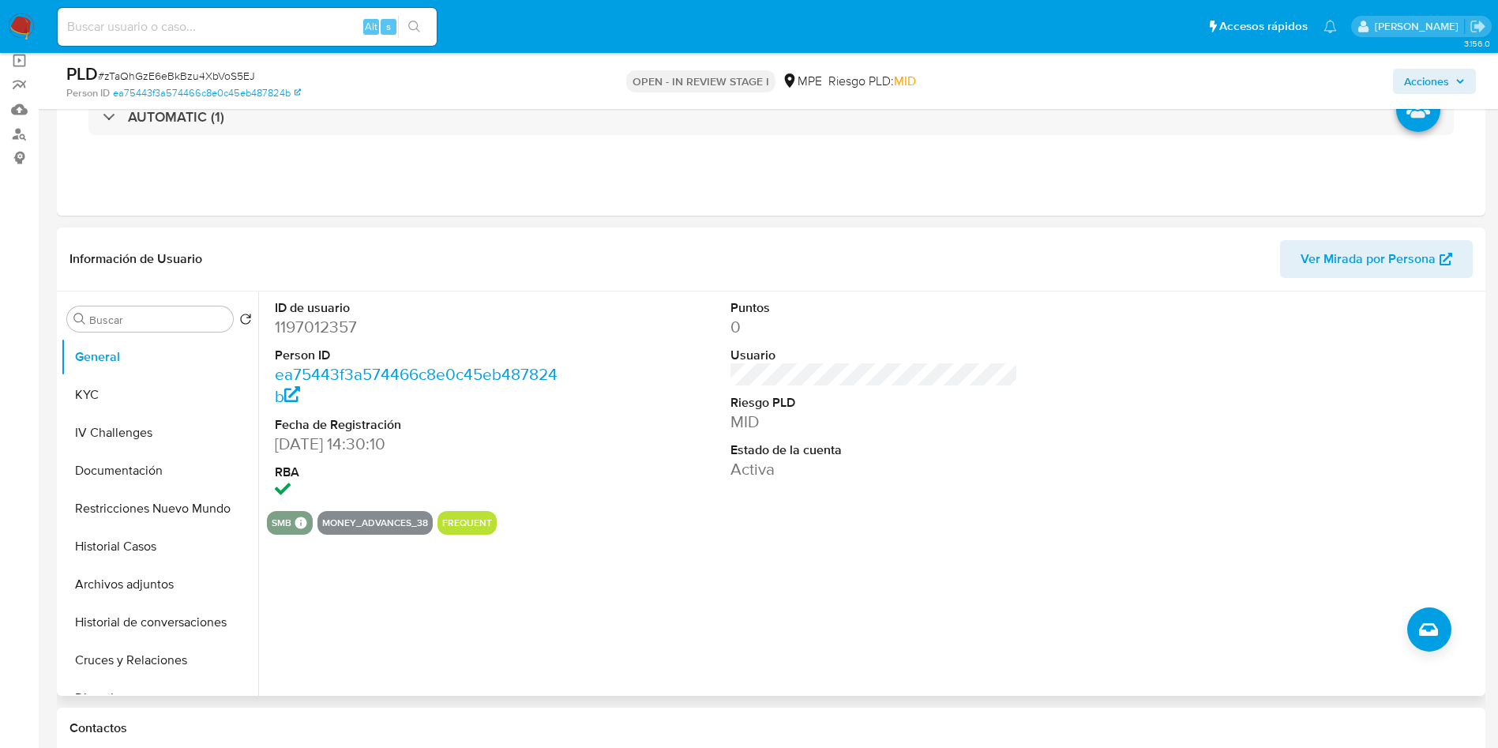
click at [1410, 256] on span "Ver Mirada por Persona" at bounding box center [1367, 259] width 135 height 38
click at [161, 535] on button "Historial Casos" at bounding box center [153, 546] width 185 height 38
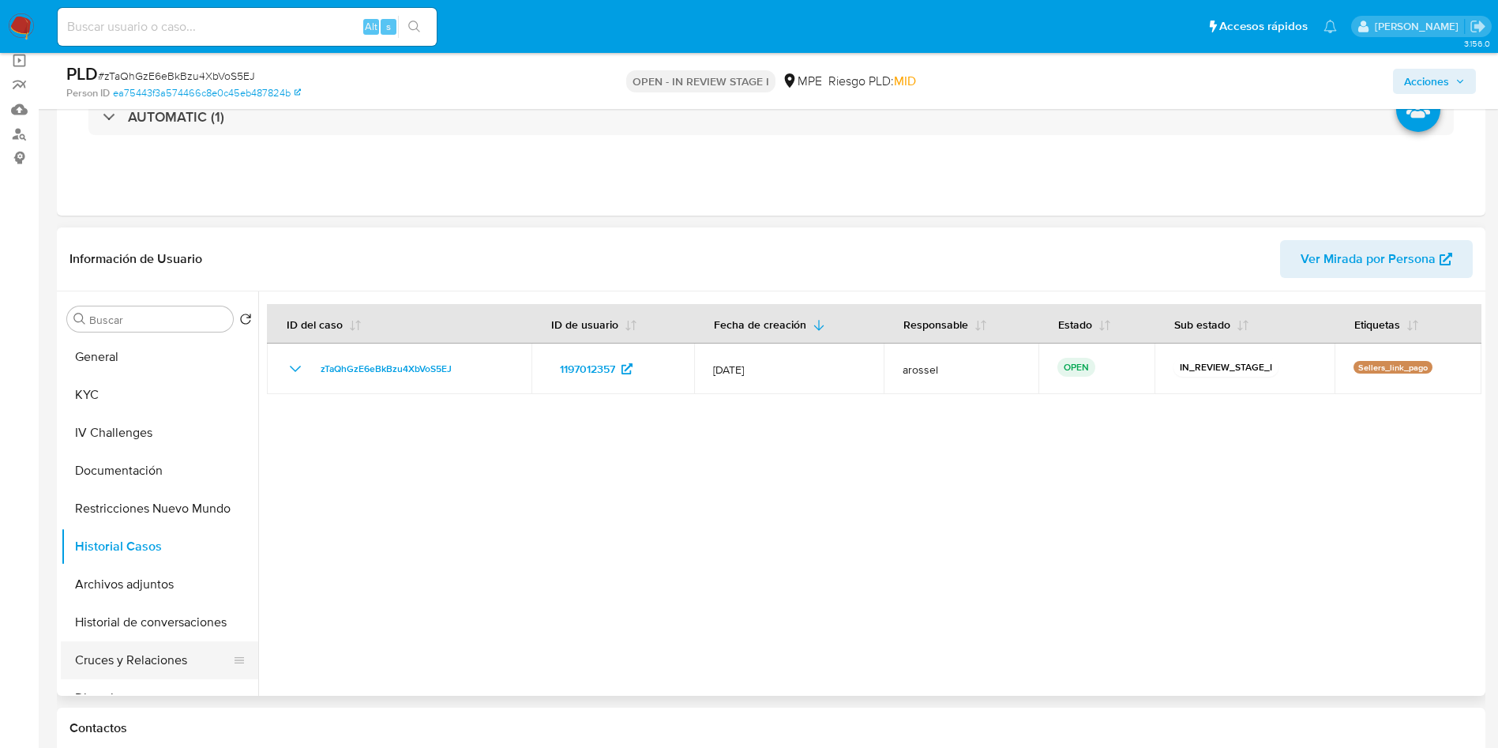
click at [160, 668] on button "Cruces y Relaciones" at bounding box center [153, 660] width 185 height 38
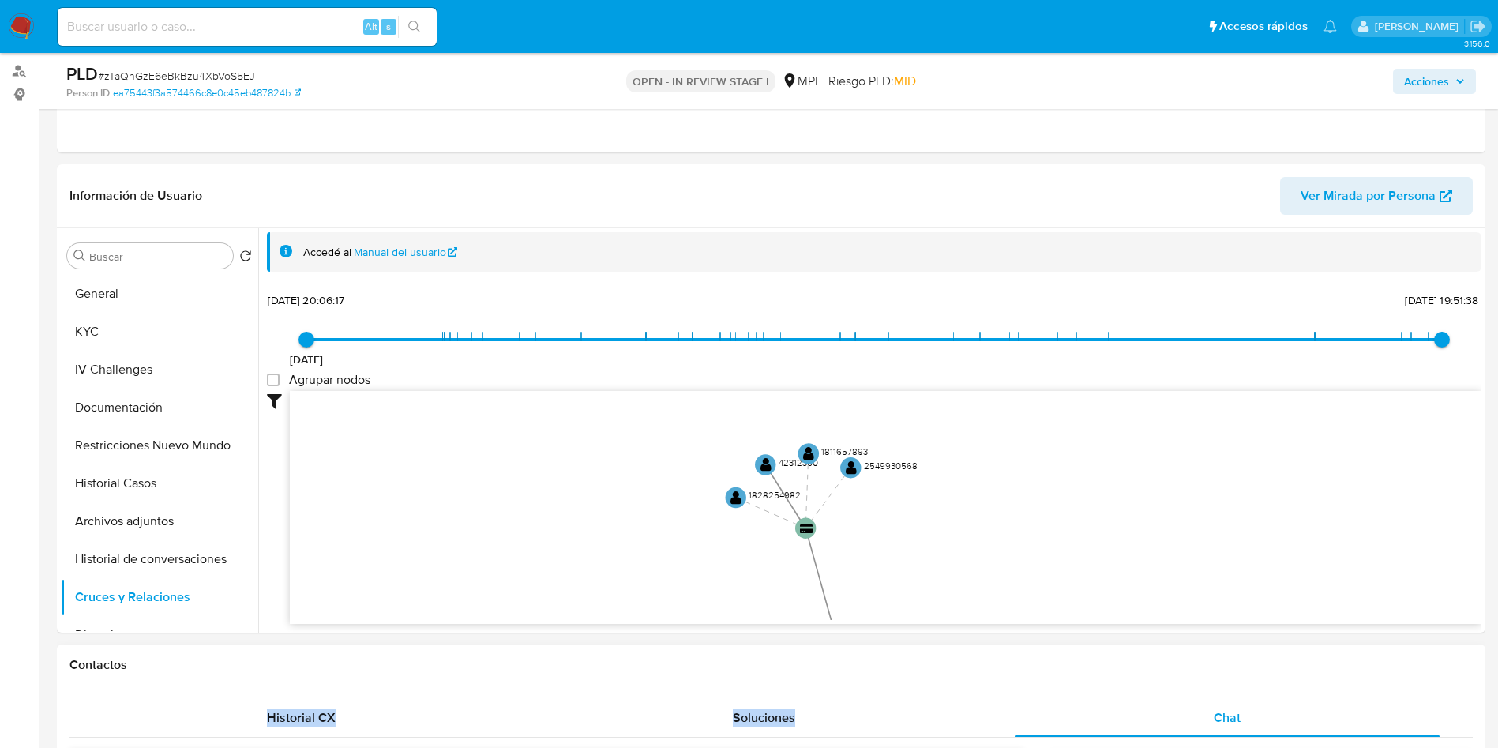
scroll to position [262, 0]
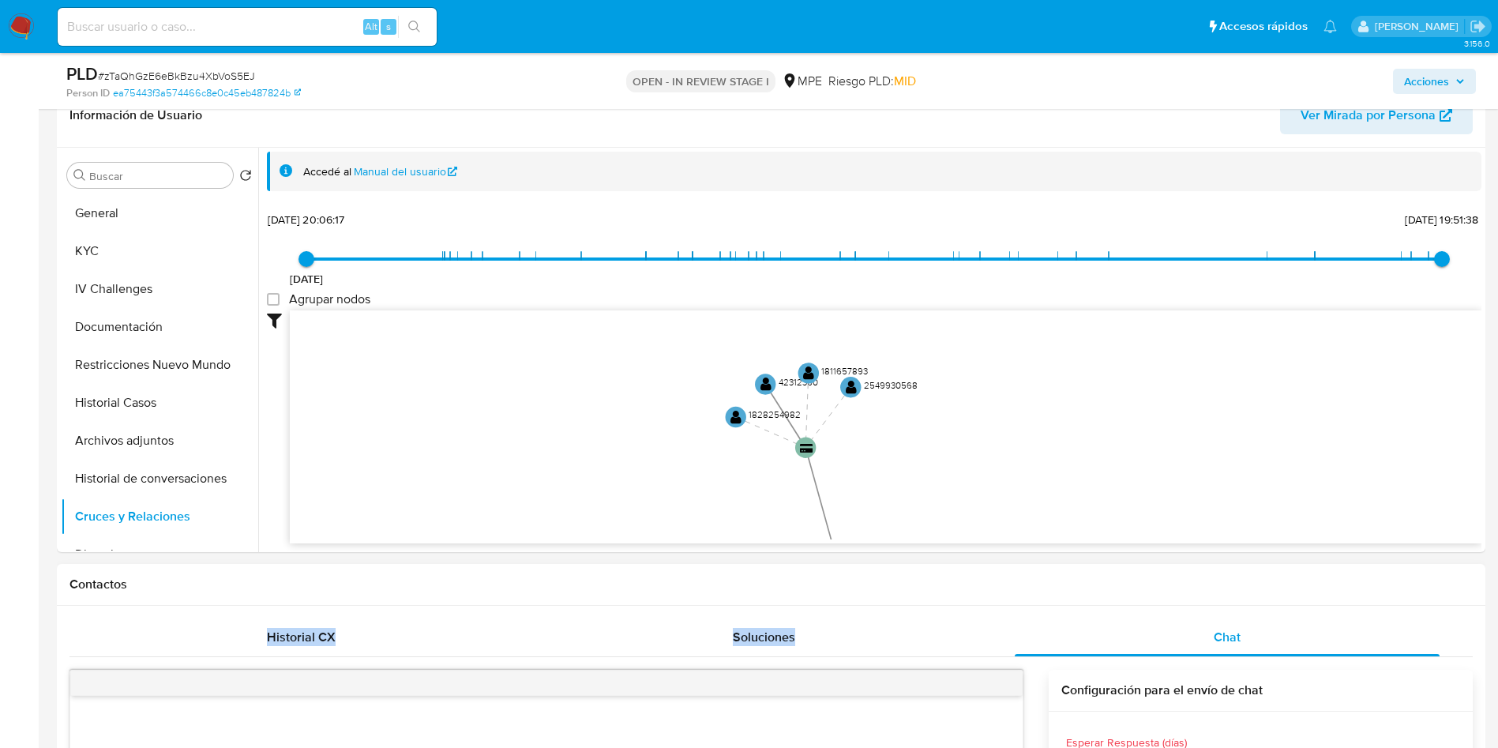
drag, startPoint x: 677, startPoint y: 479, endPoint x: 688, endPoint y: 744, distance: 264.8
drag, startPoint x: 677, startPoint y: 730, endPoint x: 680, endPoint y: 372, distance: 357.7
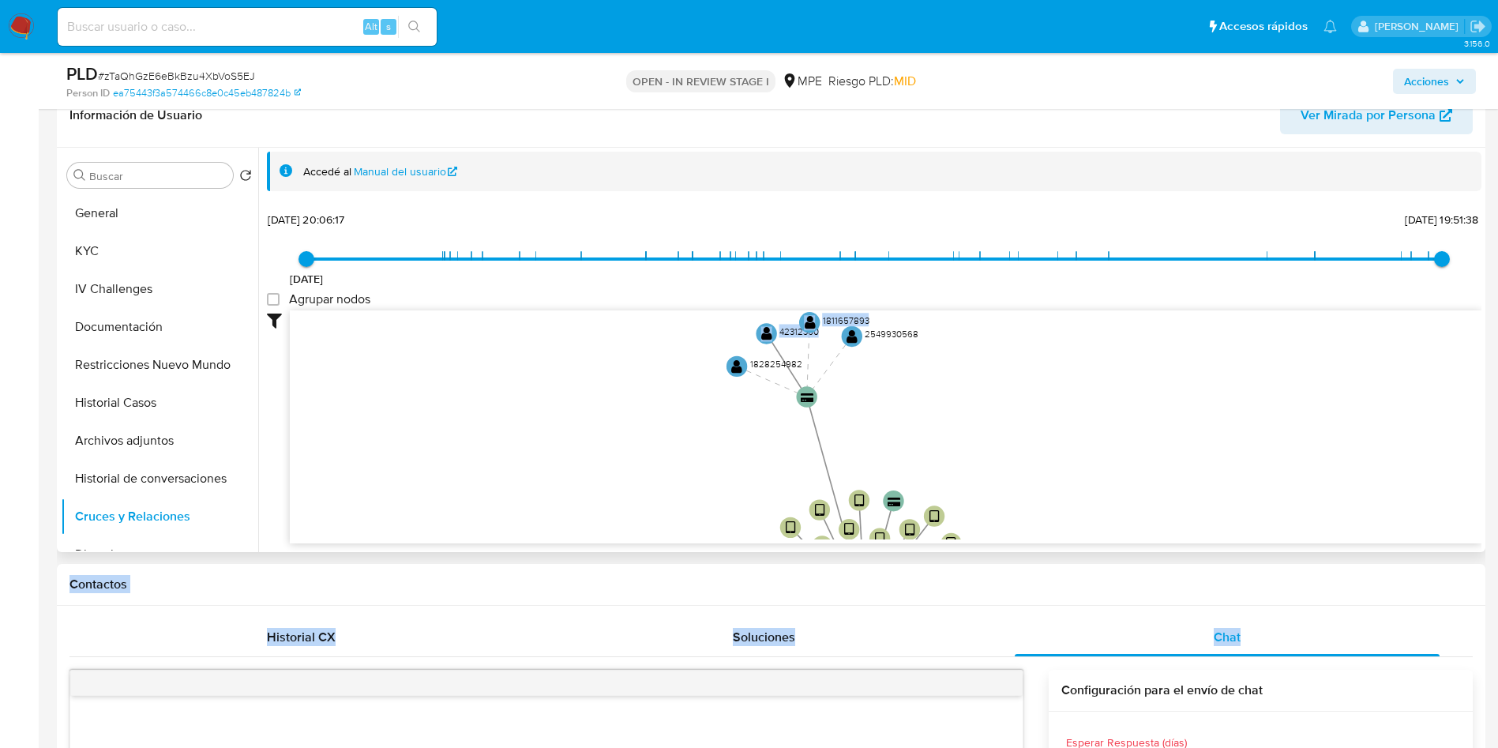
drag, startPoint x: 667, startPoint y: 423, endPoint x: 640, endPoint y: 236, distance: 189.1
click at [673, 261] on div "18/4/2022 18/4/2022, 20:06:17 22/8/2025, 19:51:38 Agrupar nodos Filtros Confian…" at bounding box center [874, 376] width 1214 height 336
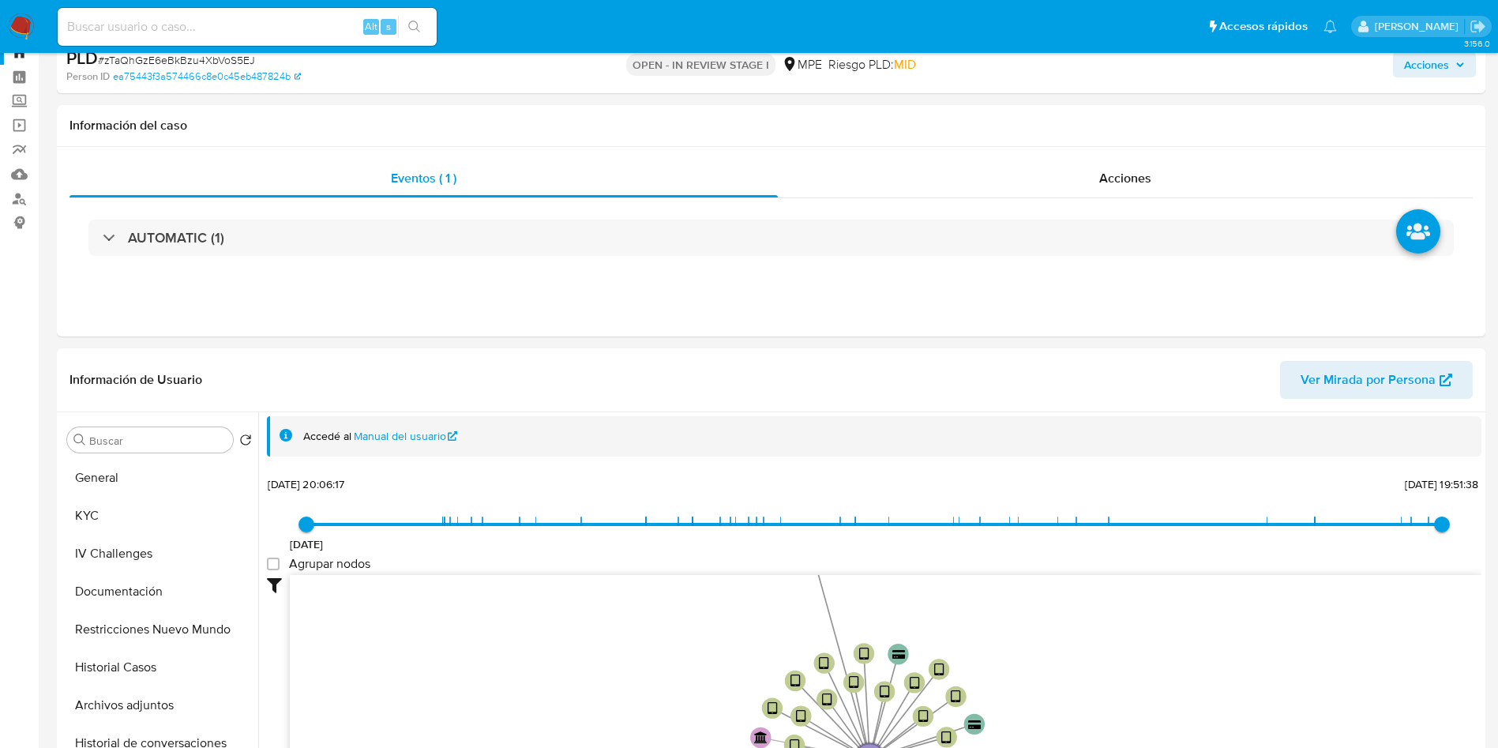
scroll to position [25, 0]
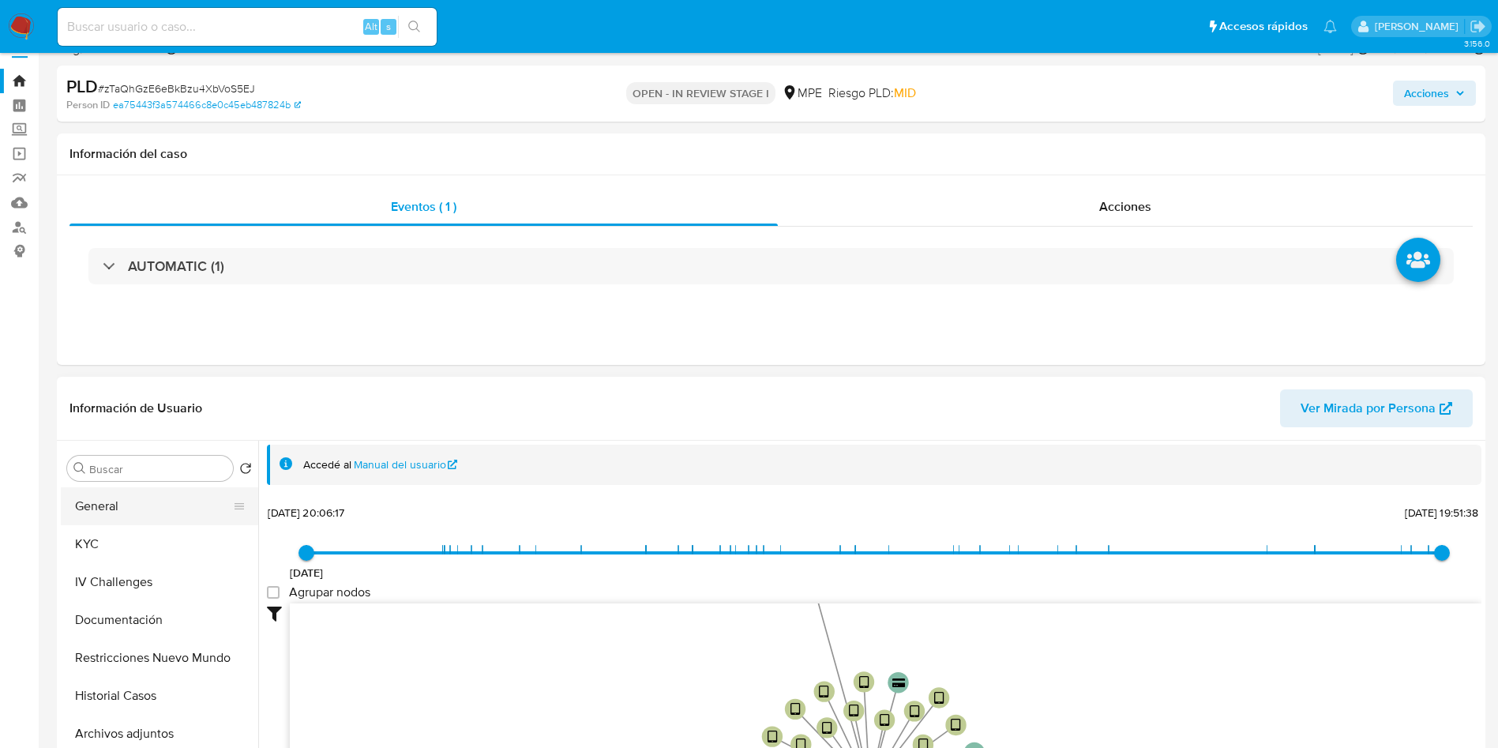
click at [117, 513] on button "General" at bounding box center [153, 506] width 185 height 38
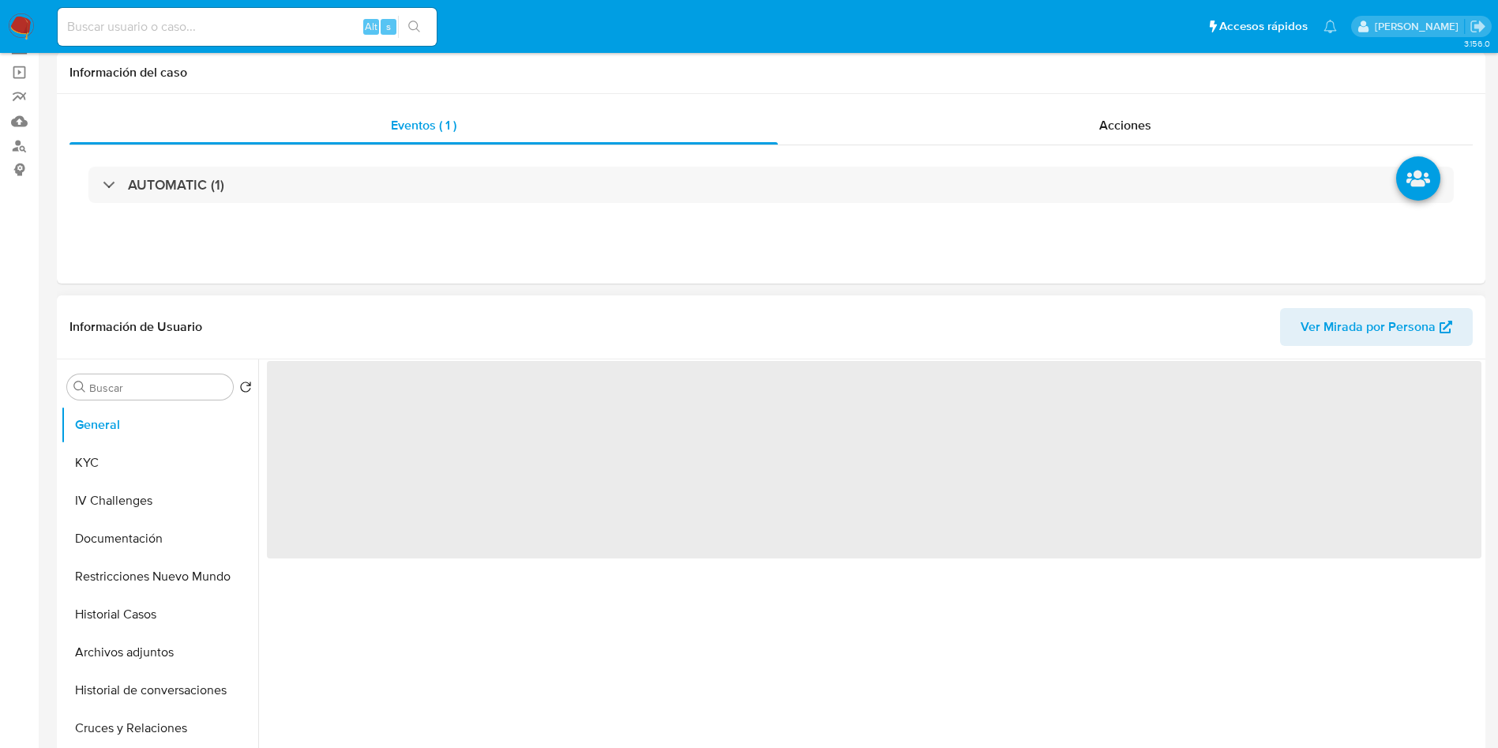
scroll to position [144, 0]
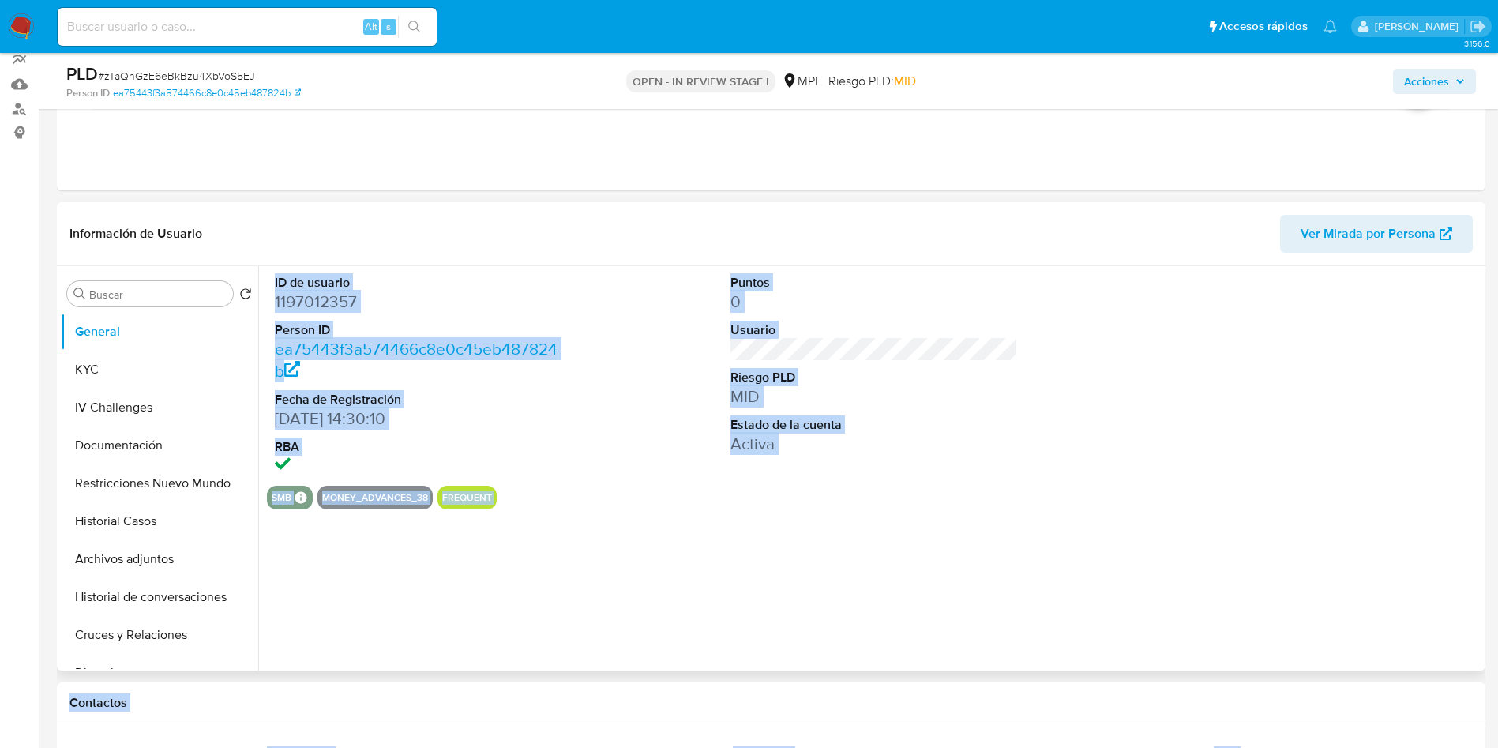
click at [433, 411] on dd "12/09/2022 14:30:10" at bounding box center [419, 418] width 288 height 22
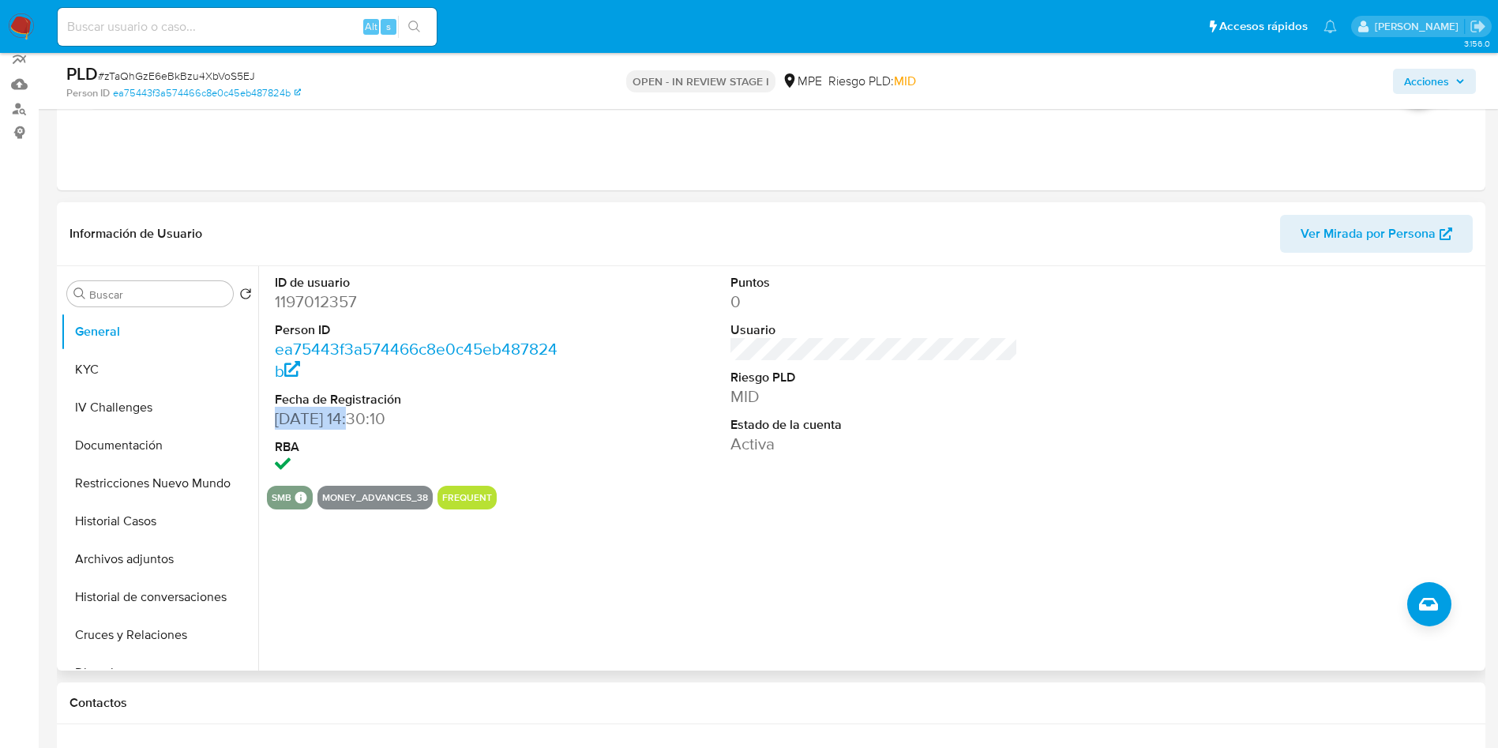
drag, startPoint x: 275, startPoint y: 416, endPoint x: 354, endPoint y: 421, distance: 79.1
click at [354, 421] on dd "12/09/2022 14:30:10" at bounding box center [419, 418] width 288 height 22
copy dd "12/09/2022"
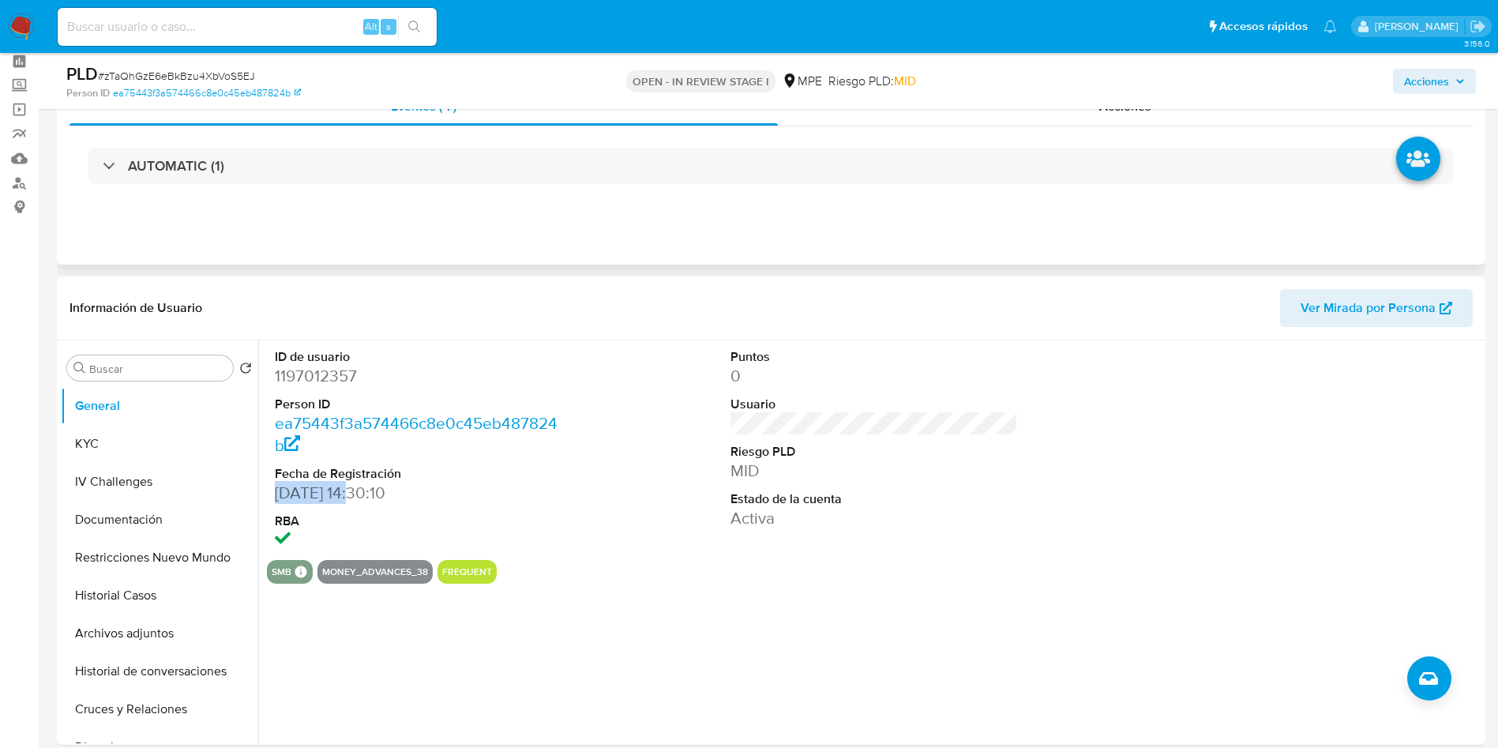
scroll to position [0, 0]
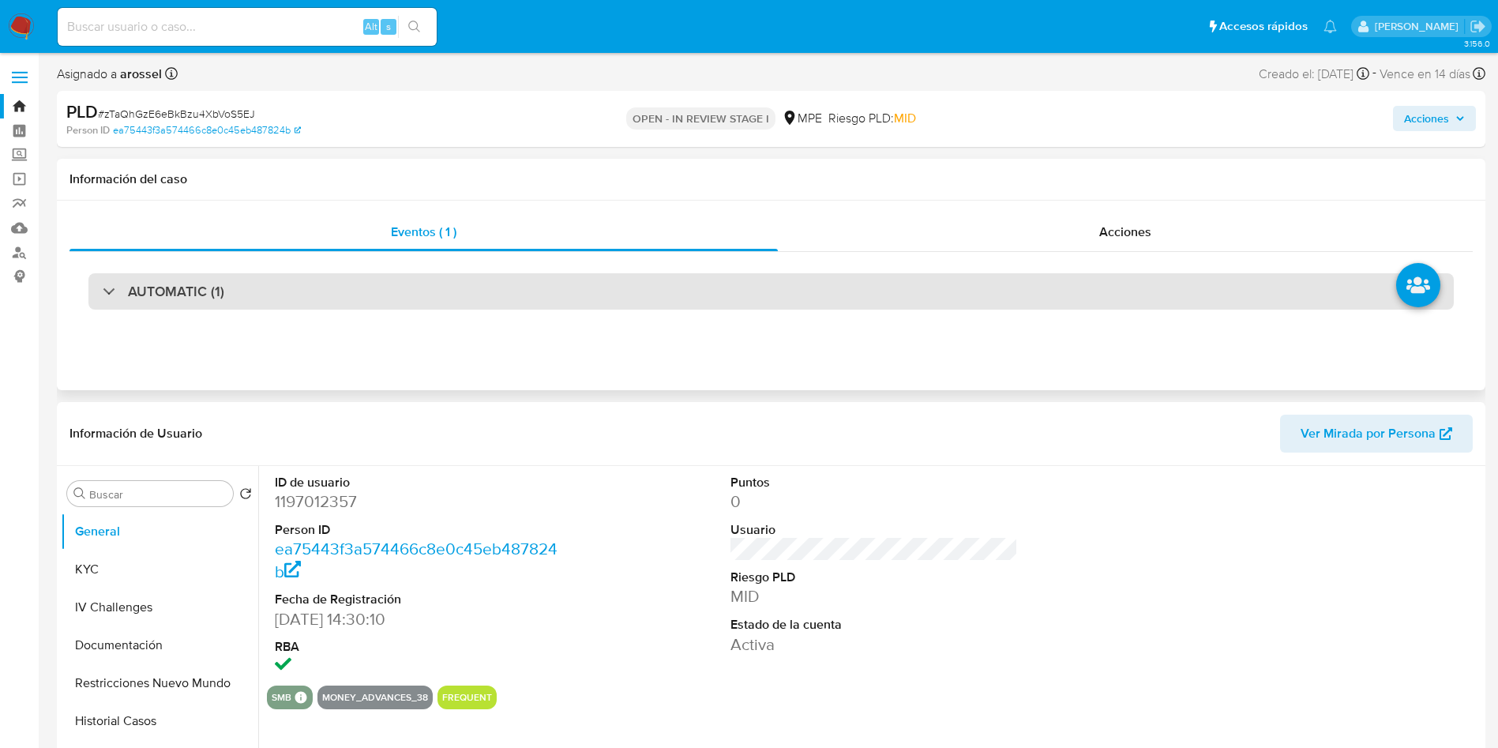
click at [264, 288] on div "AUTOMATIC (1)" at bounding box center [770, 291] width 1365 height 36
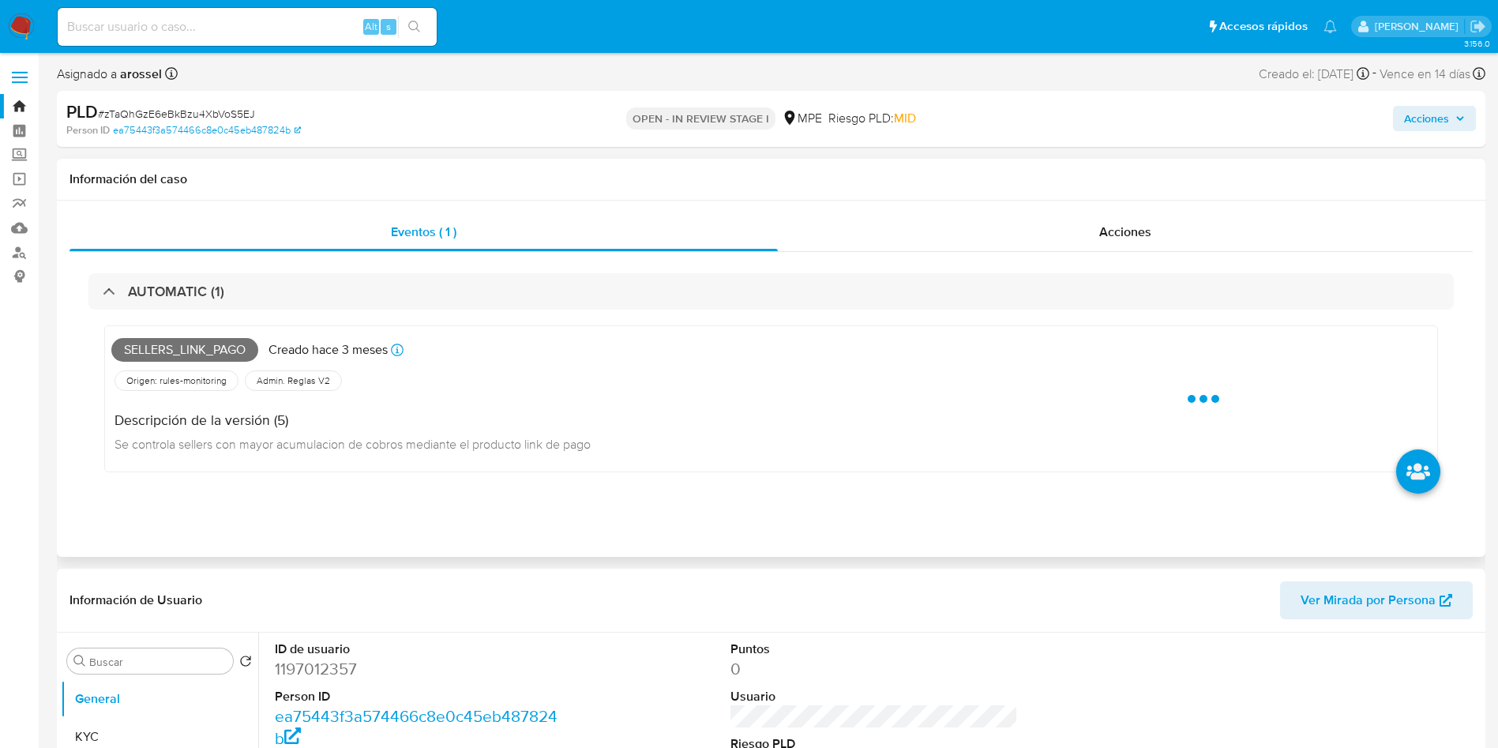
click at [204, 351] on span "Sellers_link_pago" at bounding box center [184, 350] width 147 height 24
copy span "Sellers_link_pago"
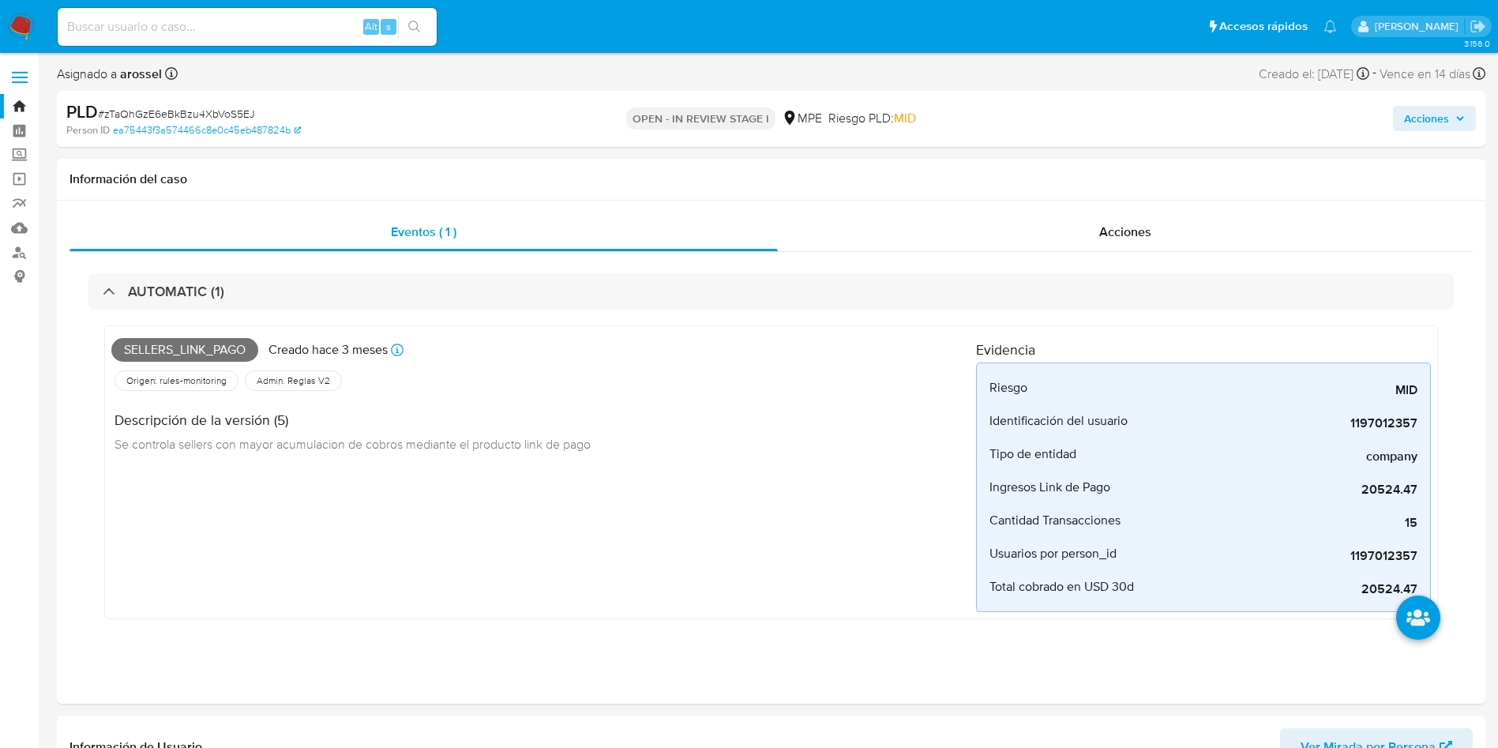
click at [231, 114] on span "# zTaQhGzE6eBkBzu4XbVoS5EJ" at bounding box center [176, 114] width 157 height 16
copy span "zTaQhGzE6eBkBzu4XbVoS5EJ"
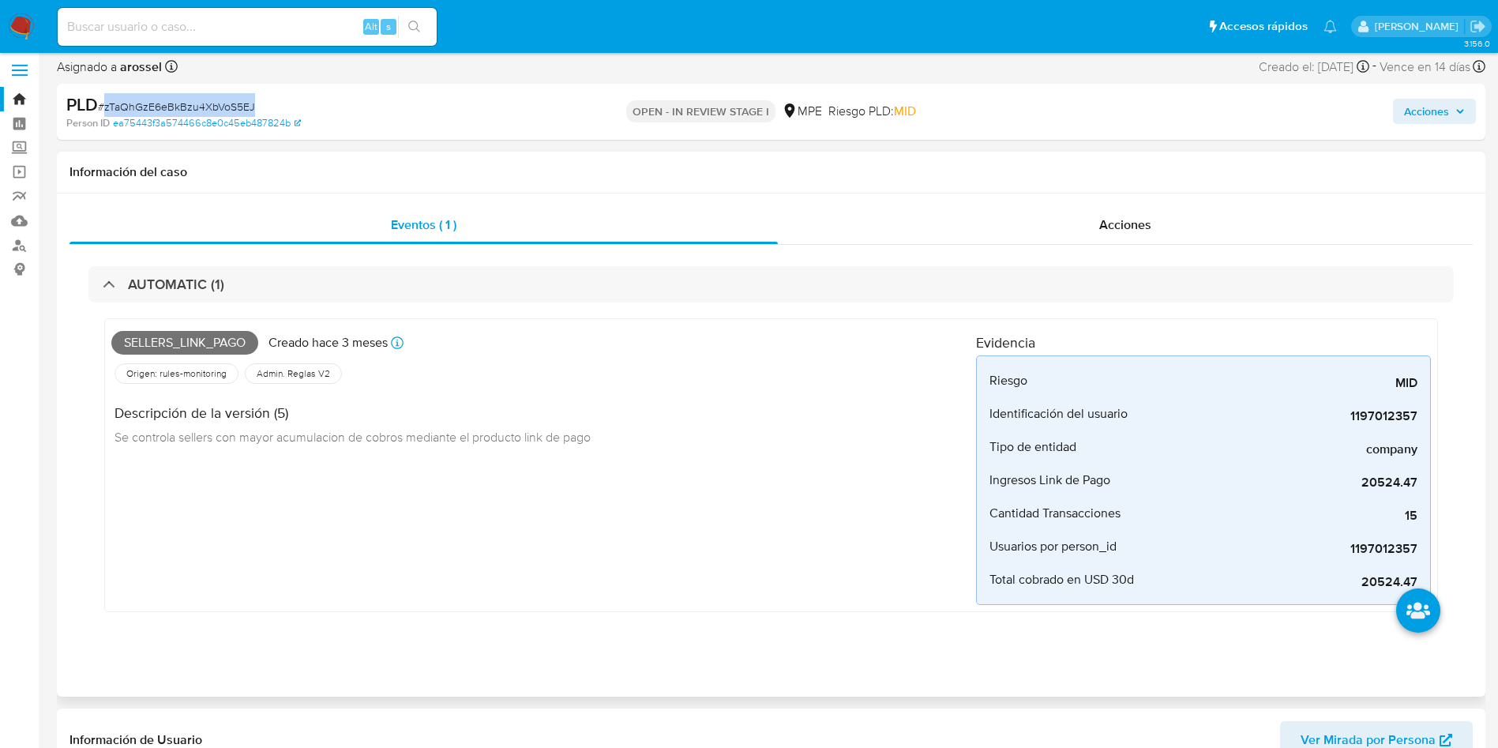
scroll to position [592, 0]
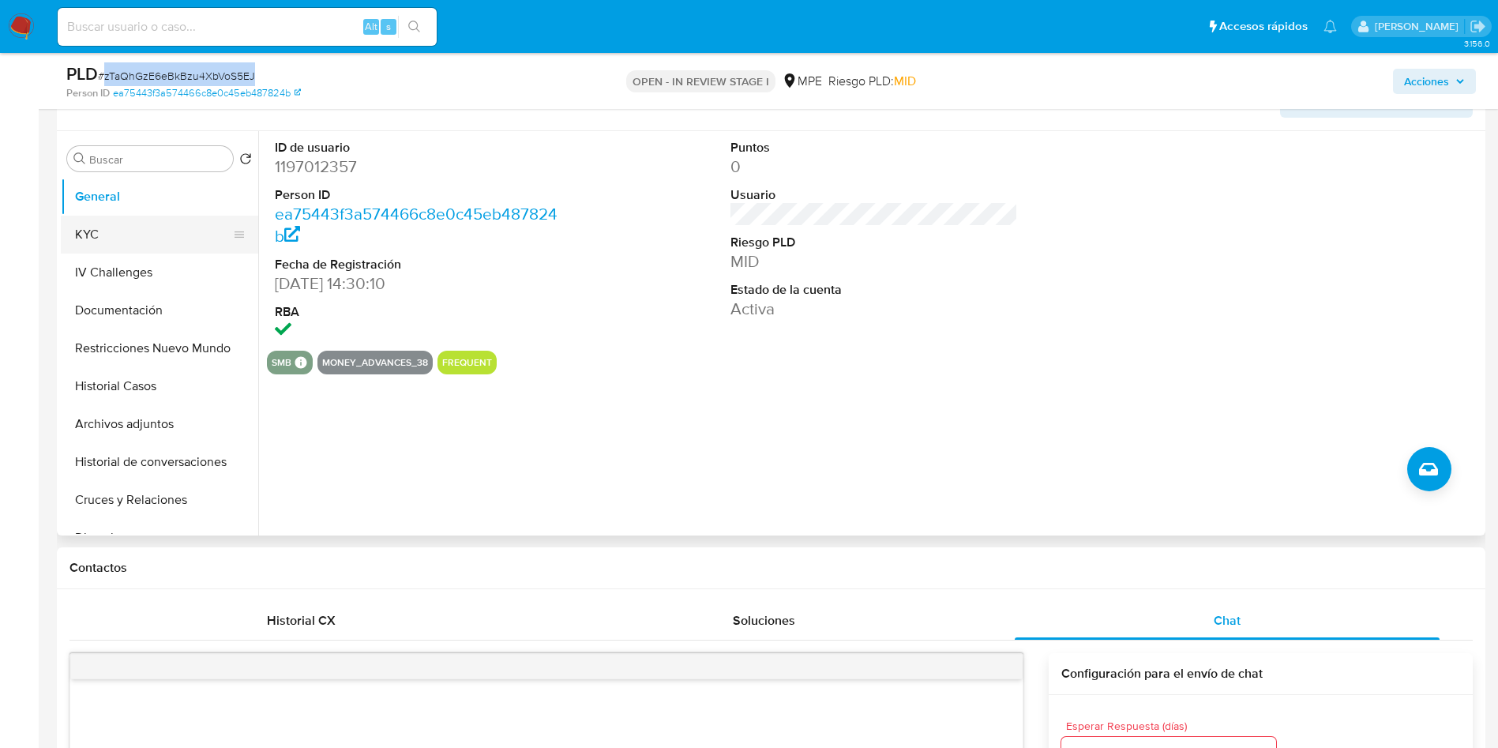
click at [99, 245] on button "KYC" at bounding box center [153, 235] width 185 height 38
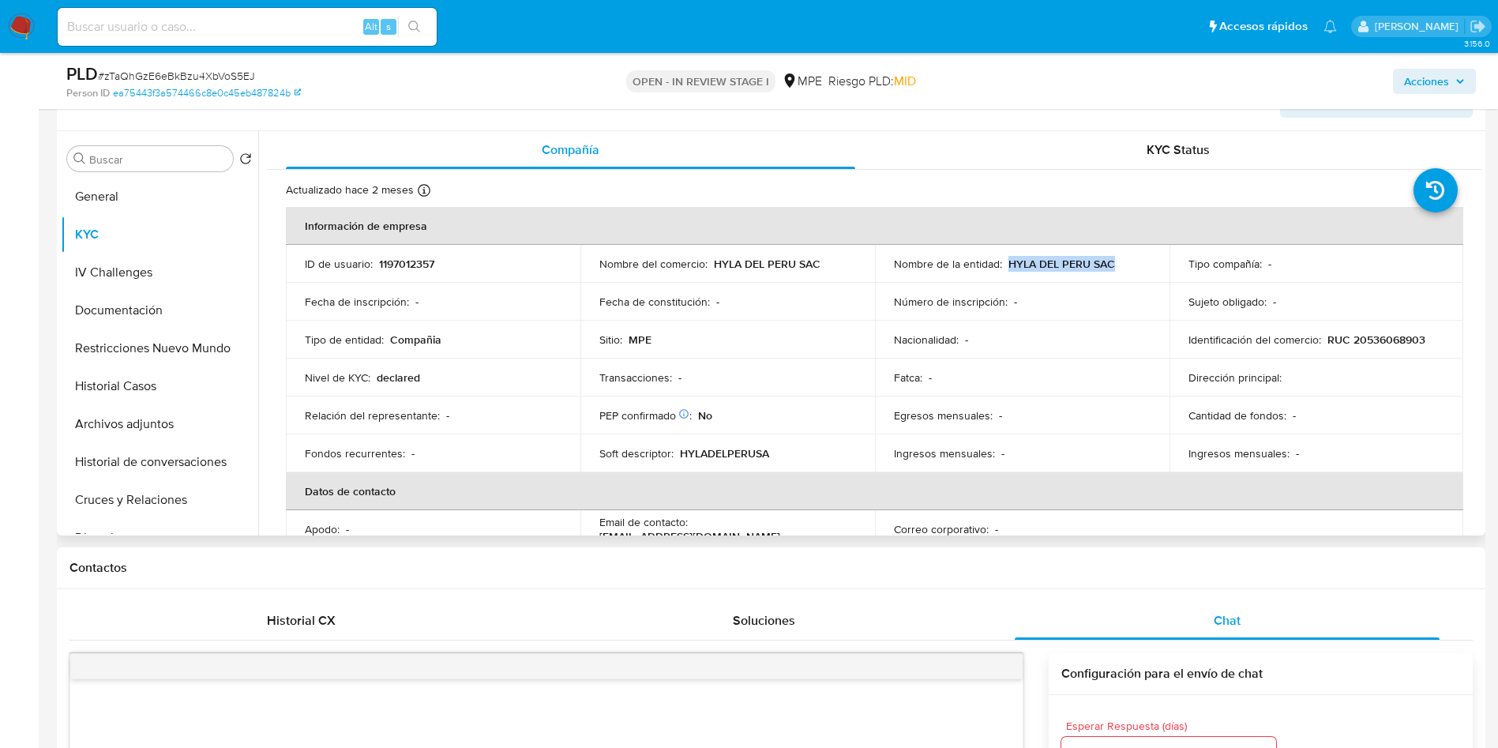
drag, startPoint x: 1007, startPoint y: 261, endPoint x: 1128, endPoint y: 270, distance: 121.2
click at [1128, 270] on div "Nombre de la entidad : HYLA DEL PERU SAC" at bounding box center [1022, 264] width 257 height 14
copy p "HYLA DEL PERU SAC"
click at [707, 393] on td "Transacciones : -" at bounding box center [727, 377] width 294 height 38
drag, startPoint x: 1322, startPoint y: 341, endPoint x: 1442, endPoint y: 343, distance: 120.8
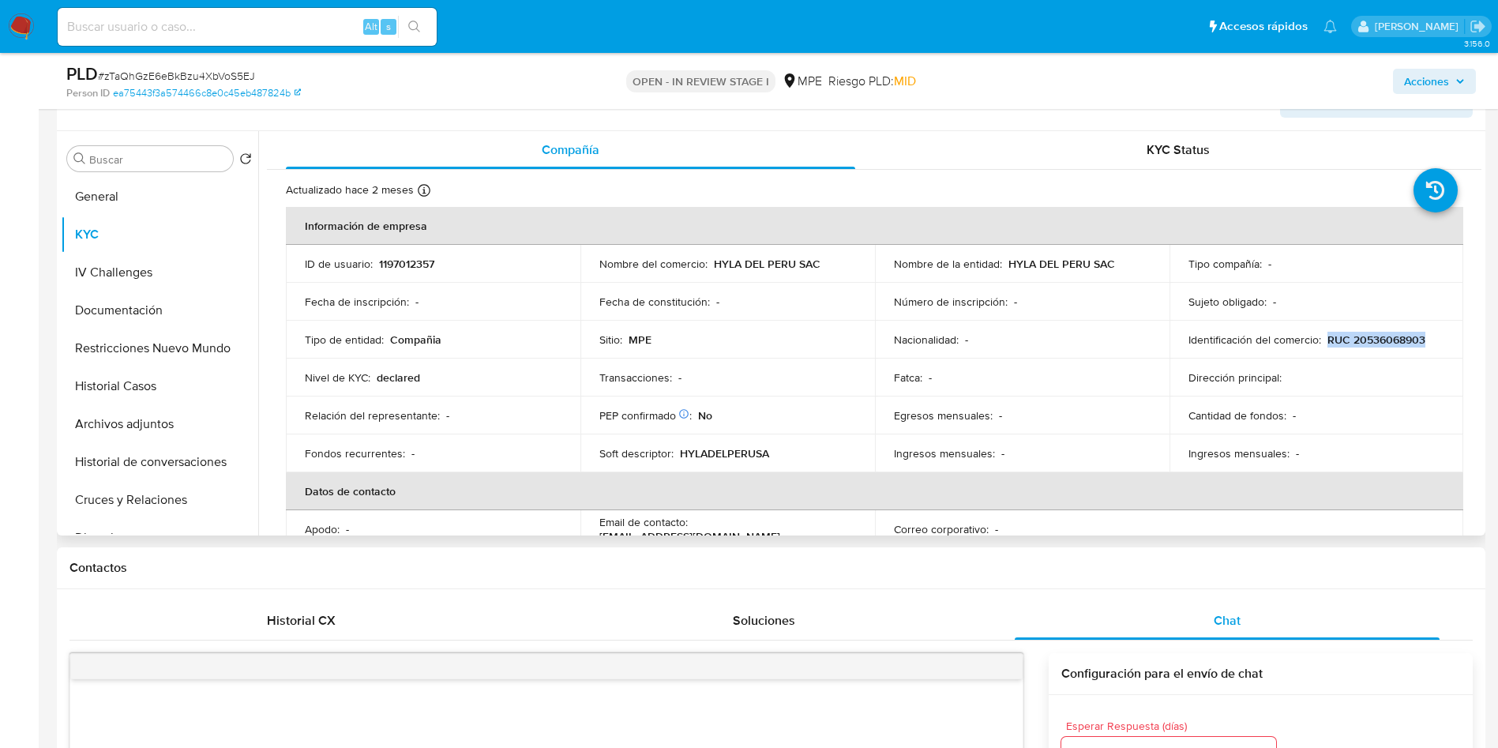
click at [1442, 343] on td "Identificación del comercio : RUC 20536068903" at bounding box center [1316, 340] width 294 height 38
copy p "RUC 20536068903"
click at [1073, 104] on div "PLD # zTaQhGzE6eBkBzu4XbVoS5EJ Person ID ea75443f3a574466c8e0c45eb487824b OPEN …" at bounding box center [771, 81] width 1428 height 56
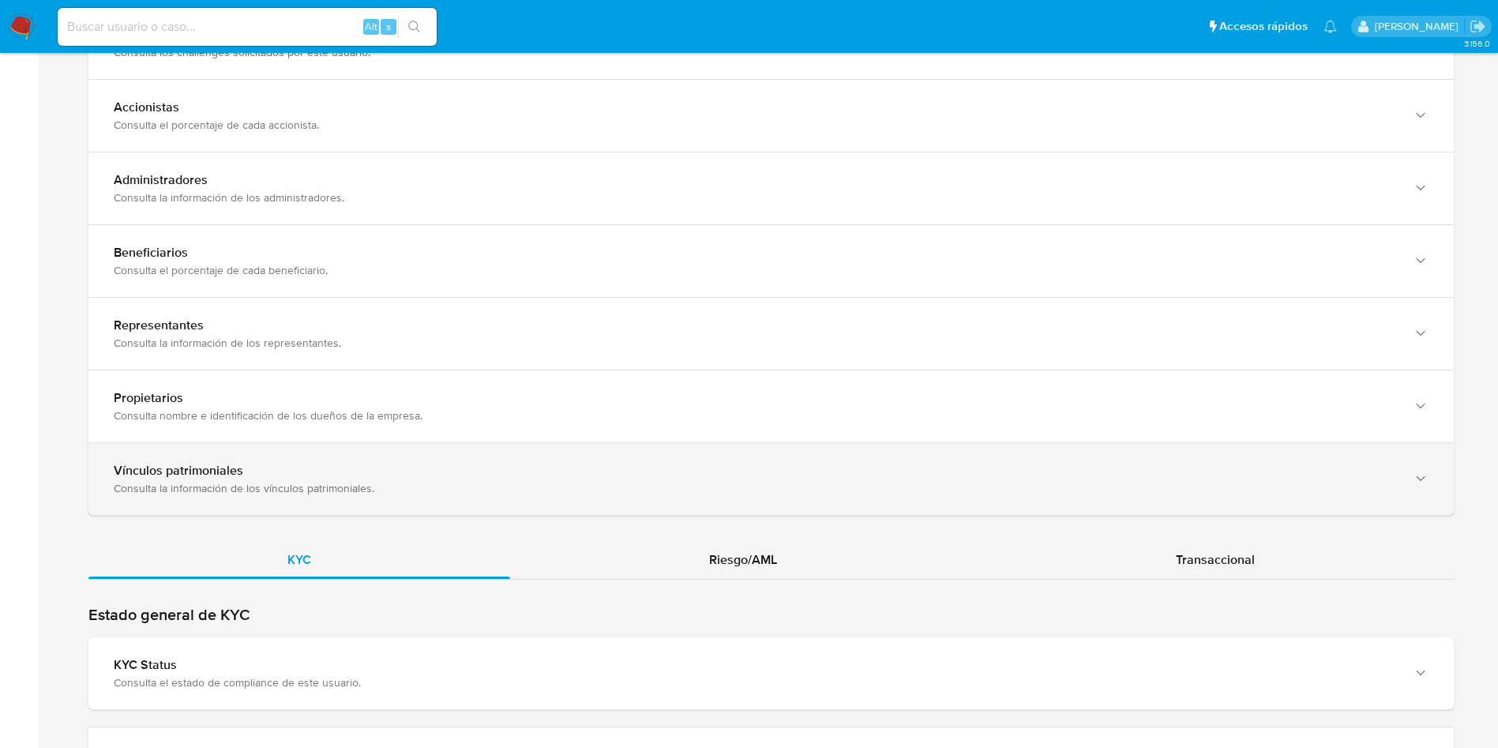
scroll to position [1066, 0]
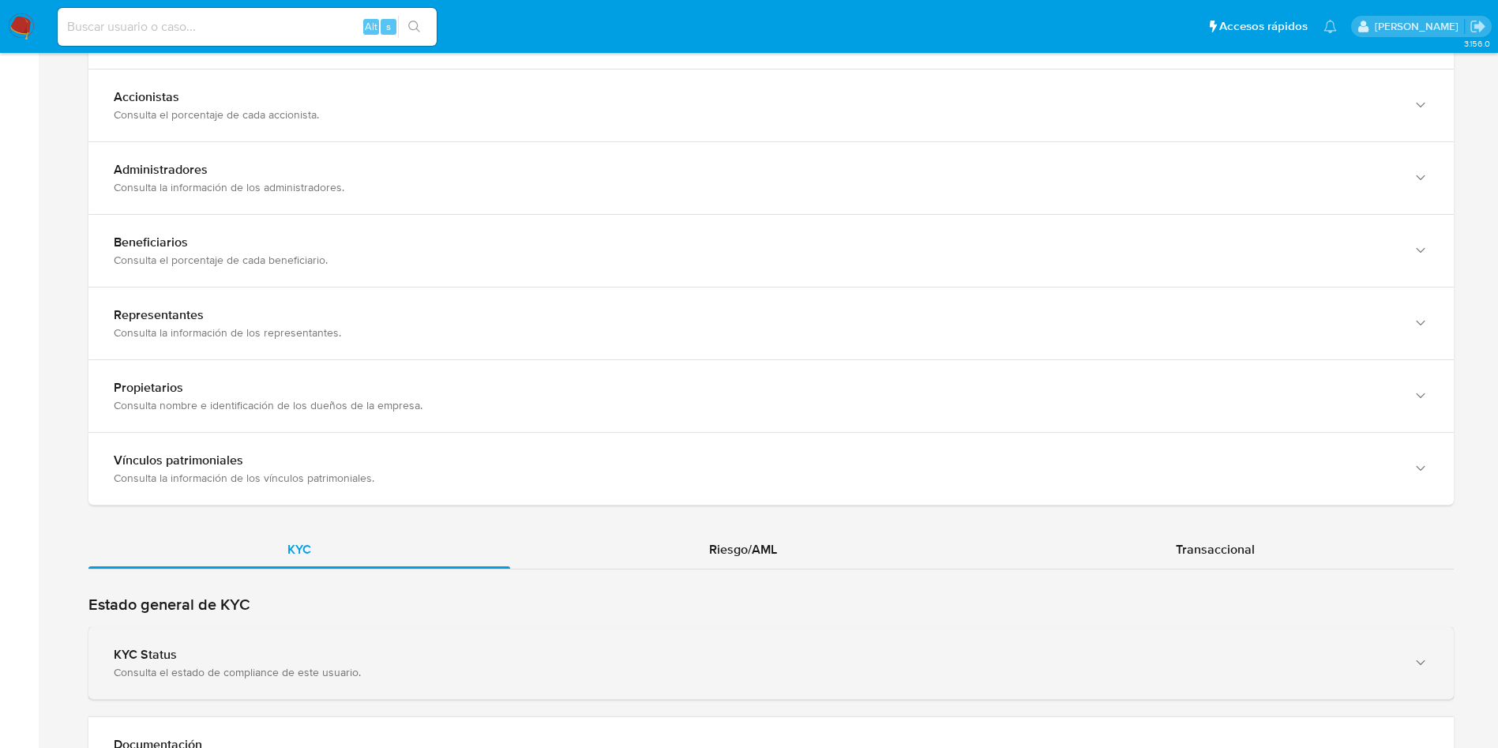
click at [499, 634] on div "KYC Status Consulta el estado de compliance de este usuario." at bounding box center [770, 663] width 1365 height 72
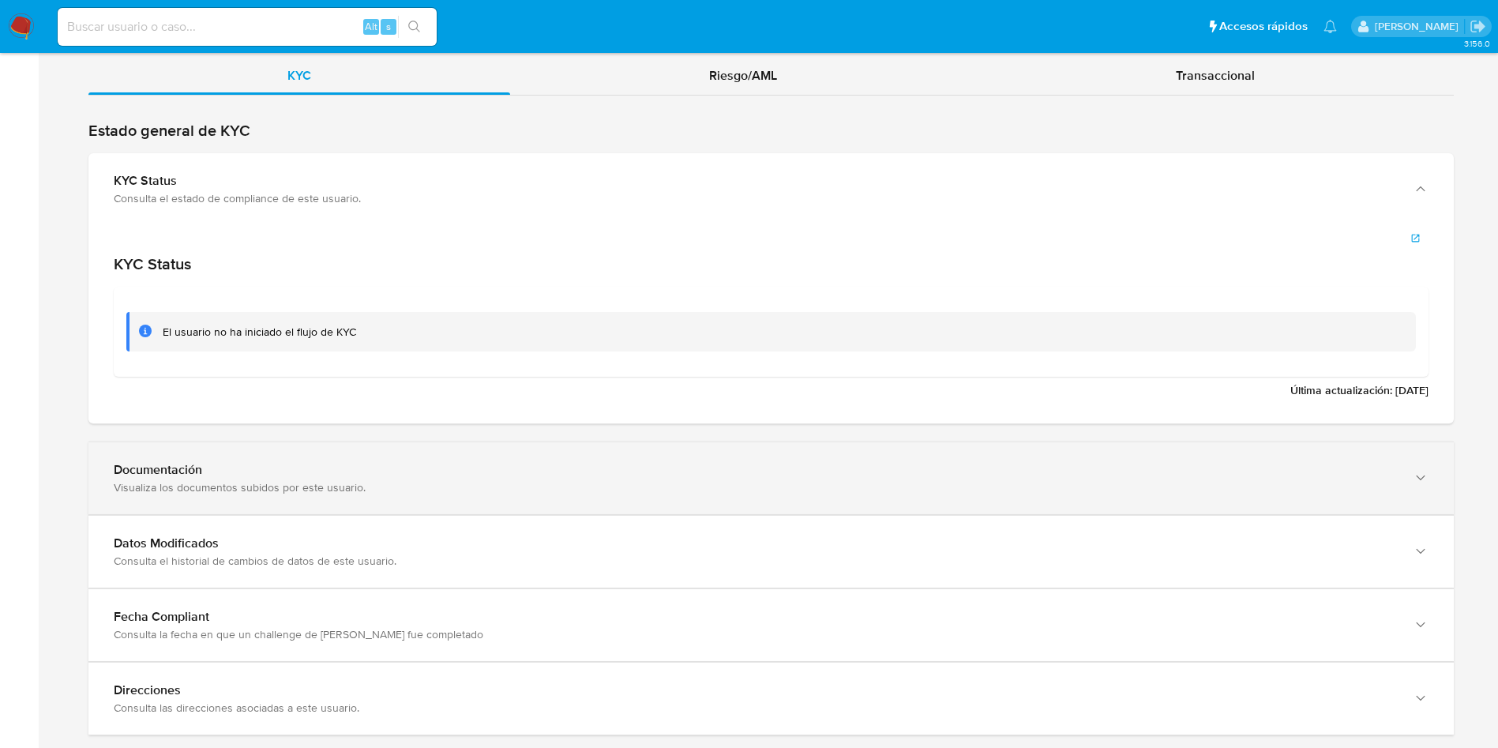
click at [551, 460] on div "Documentación Visualiza los documentos subidos por este usuario." at bounding box center [770, 478] width 1365 height 72
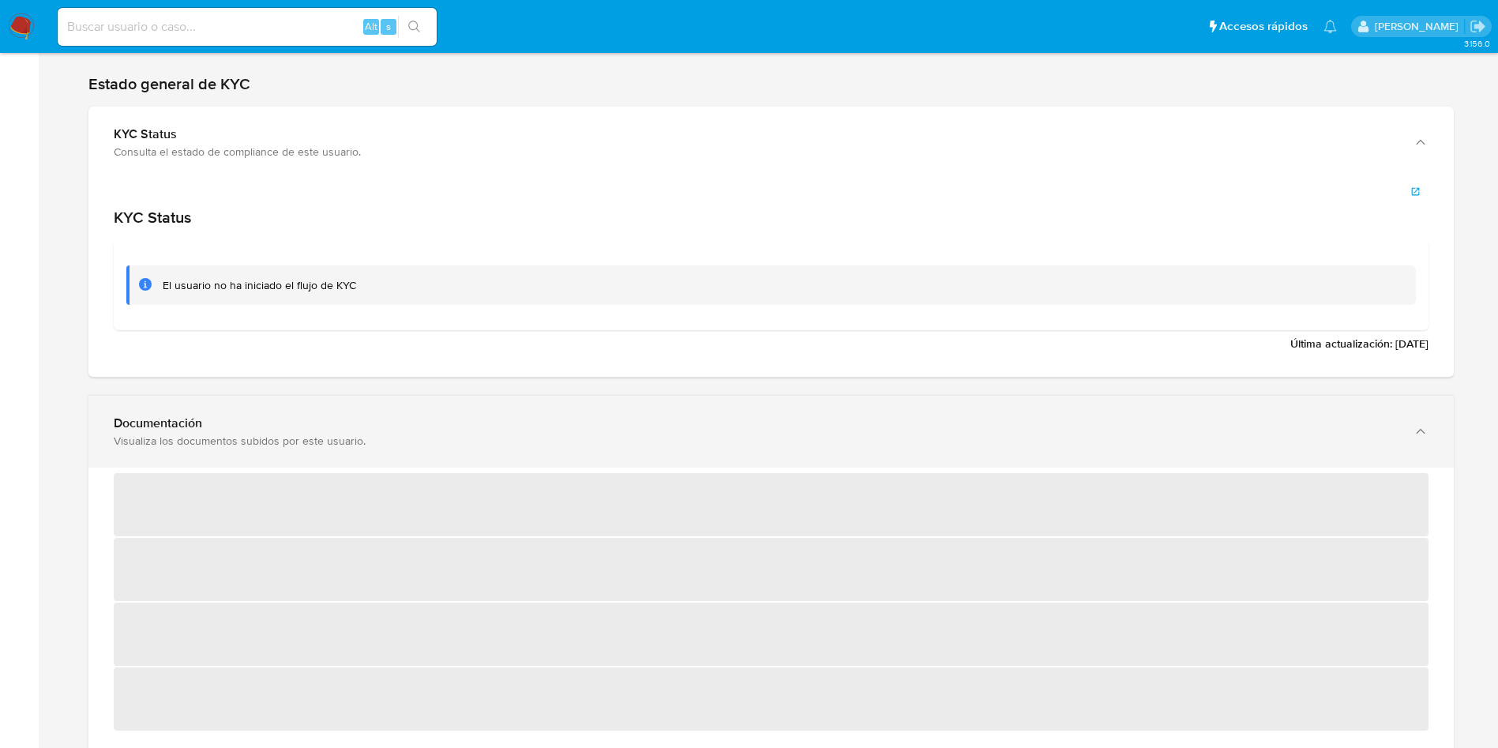
scroll to position [1645, 0]
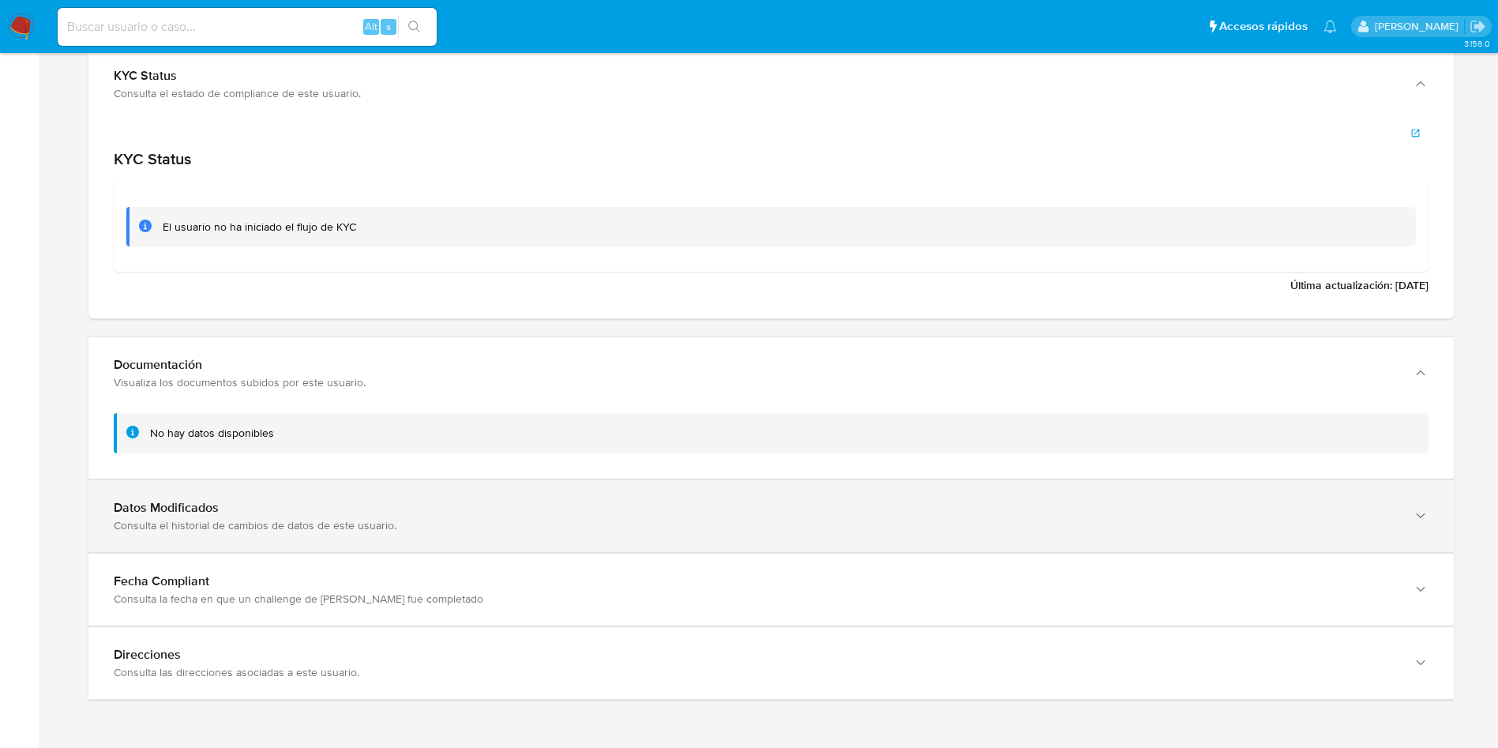
click at [548, 508] on div "Datos Modificados" at bounding box center [755, 508] width 1283 height 16
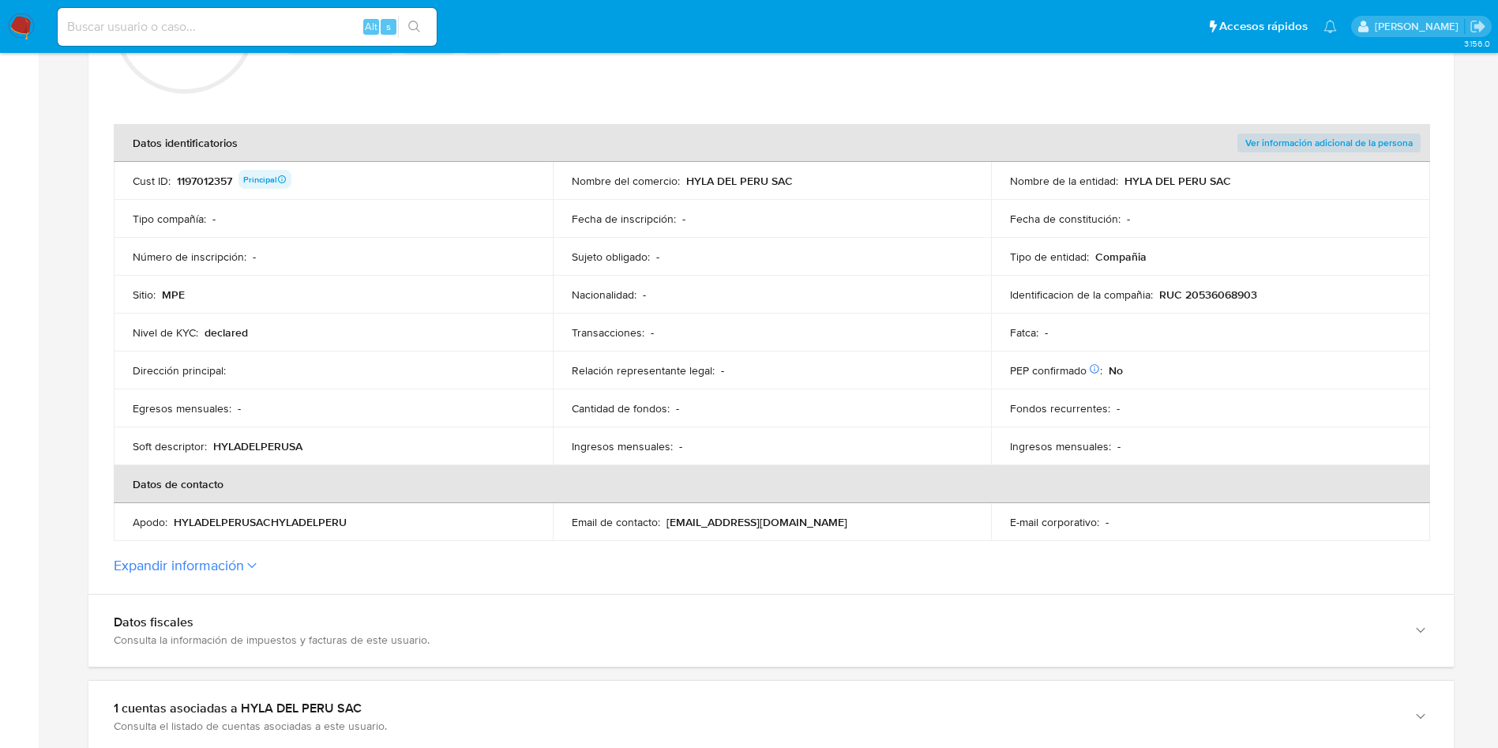
scroll to position [0, 0]
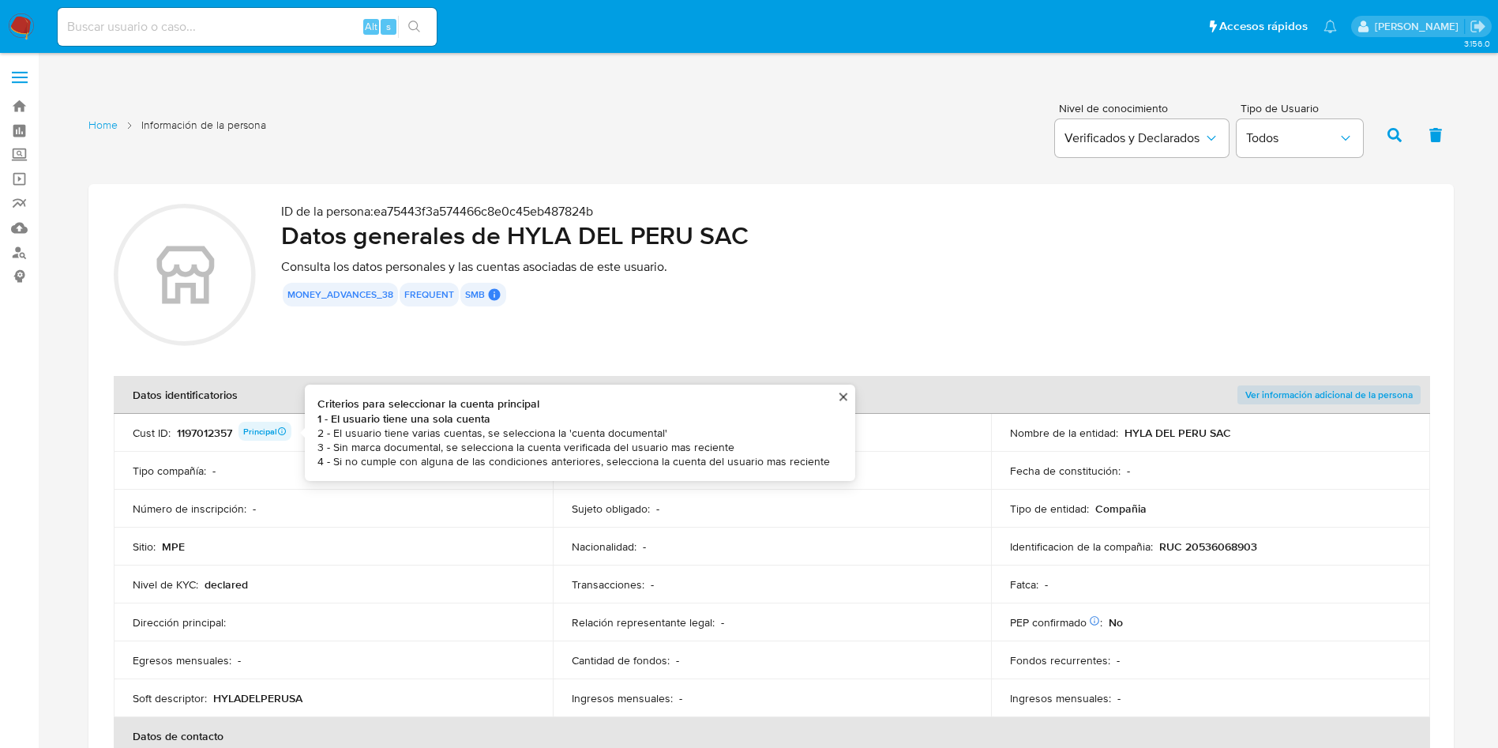
click at [212, 442] on div "1197012357 Principal Criterios para seleccionar la cuenta principal 1 - El usua…" at bounding box center [234, 433] width 114 height 22
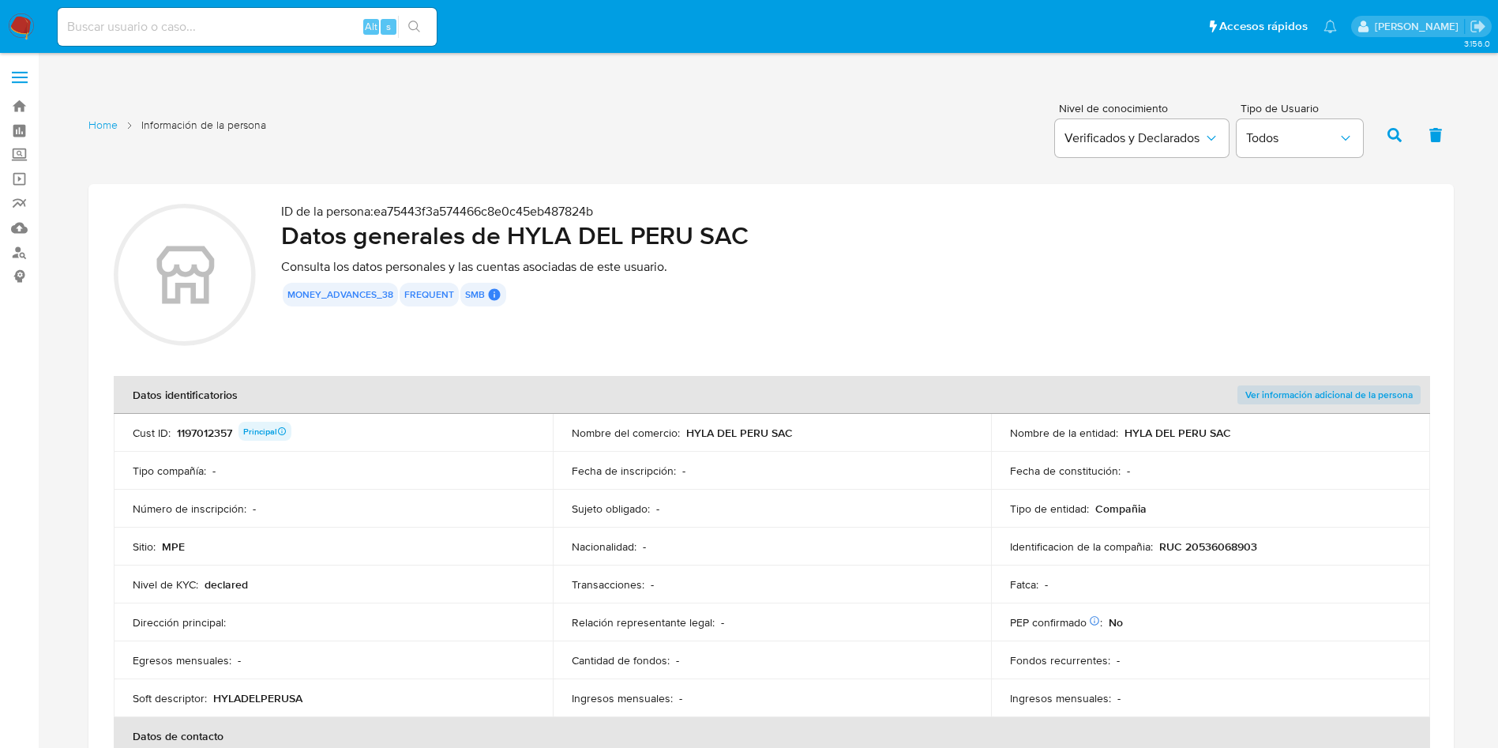
click at [207, 429] on div "1197012357 Principal" at bounding box center [234, 433] width 114 height 22
click at [217, 505] on p "Número de inscripción :" at bounding box center [190, 508] width 114 height 14
click at [202, 433] on div "1197012357 Principal" at bounding box center [234, 433] width 114 height 22
